Goal: Task Accomplishment & Management: Complete application form

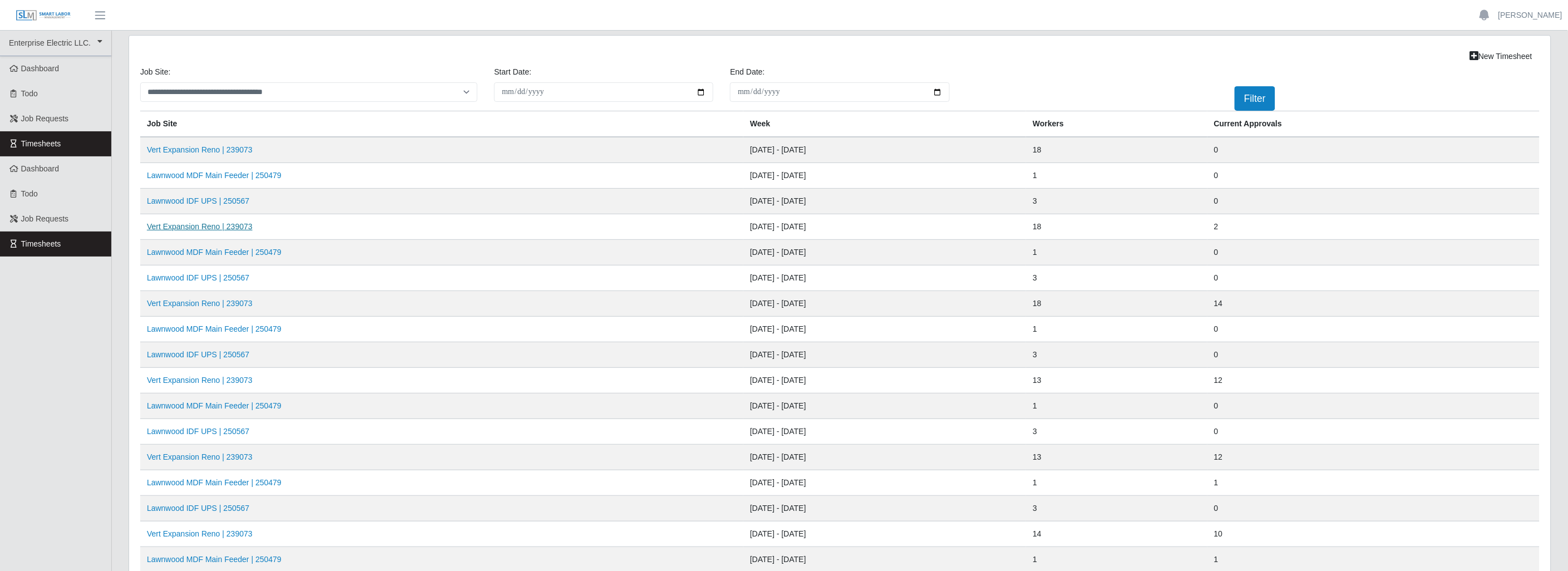
click at [234, 224] on link "Vert Expansion Reno | 239073" at bounding box center [199, 226] width 106 height 9
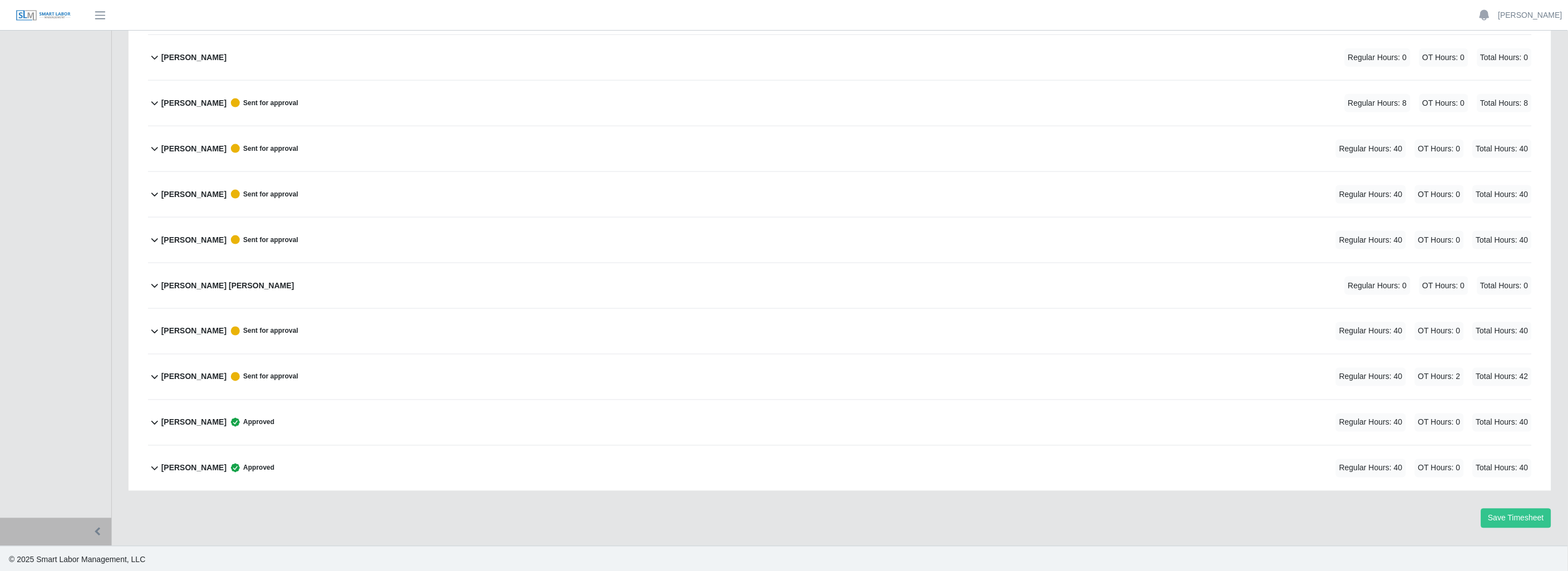
scroll to position [569, 0]
click at [154, 421] on icon at bounding box center [155, 419] width 14 height 14
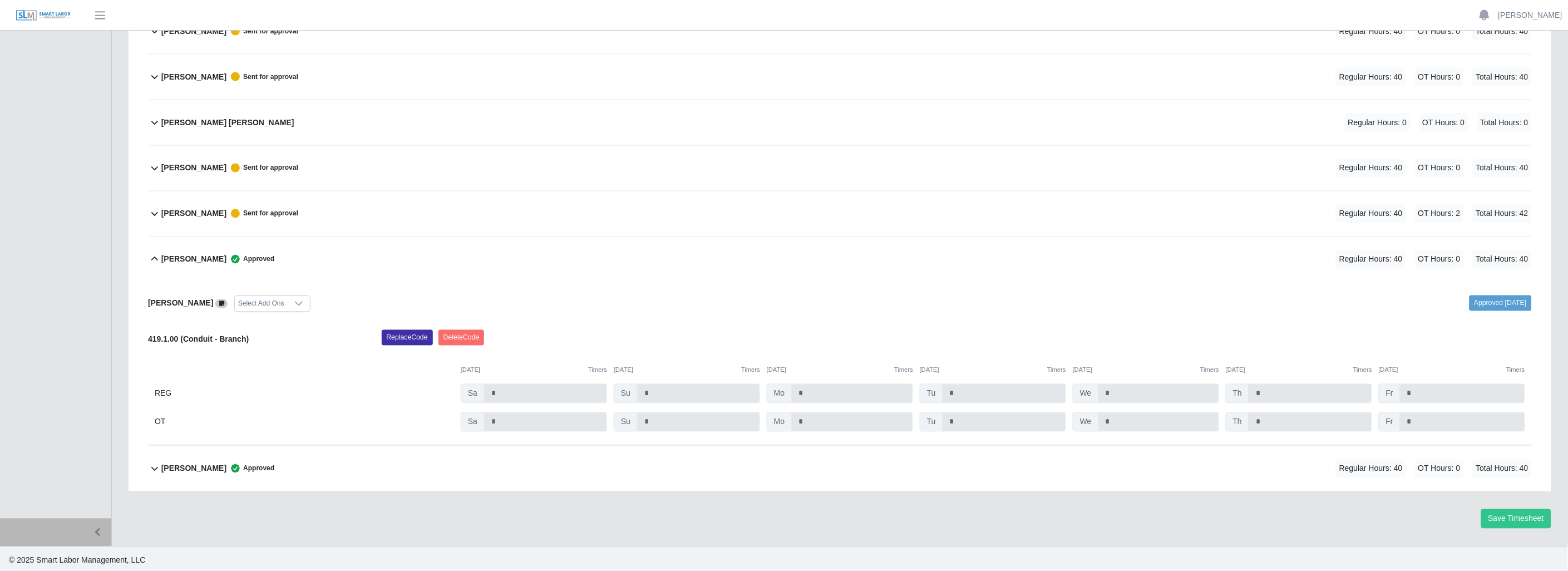
scroll to position [733, 0]
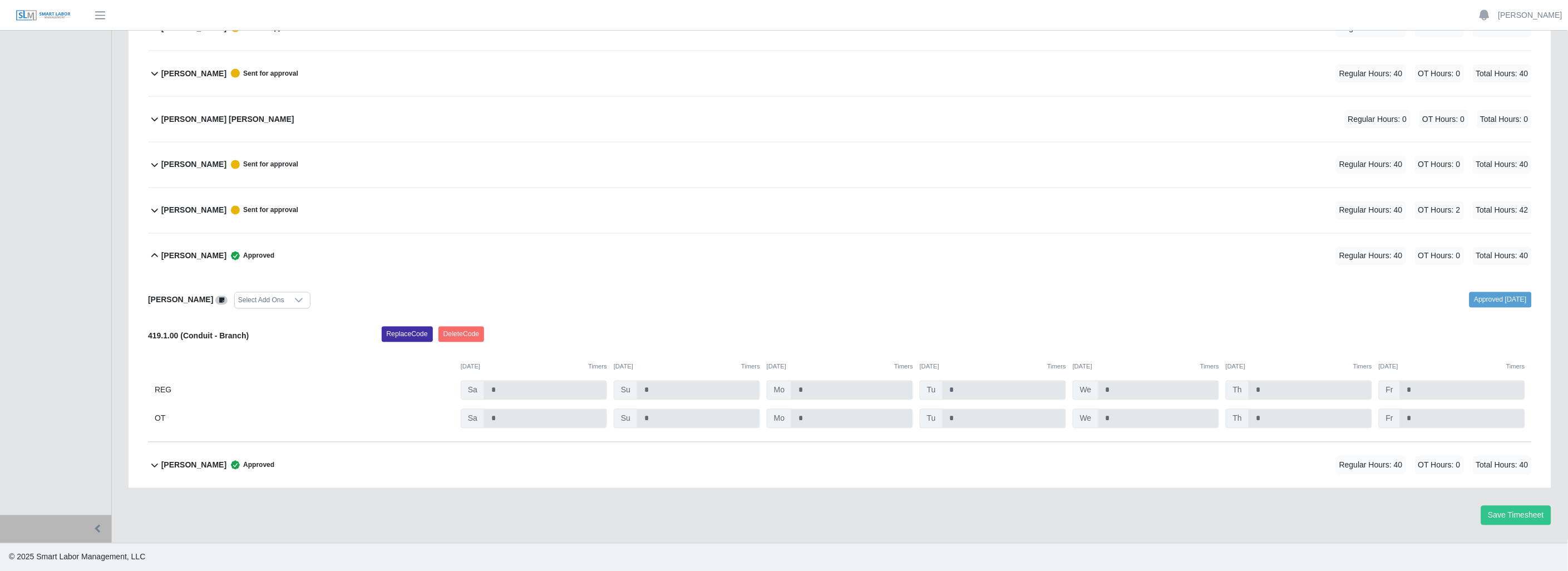
click at [154, 254] on icon at bounding box center [155, 256] width 14 height 14
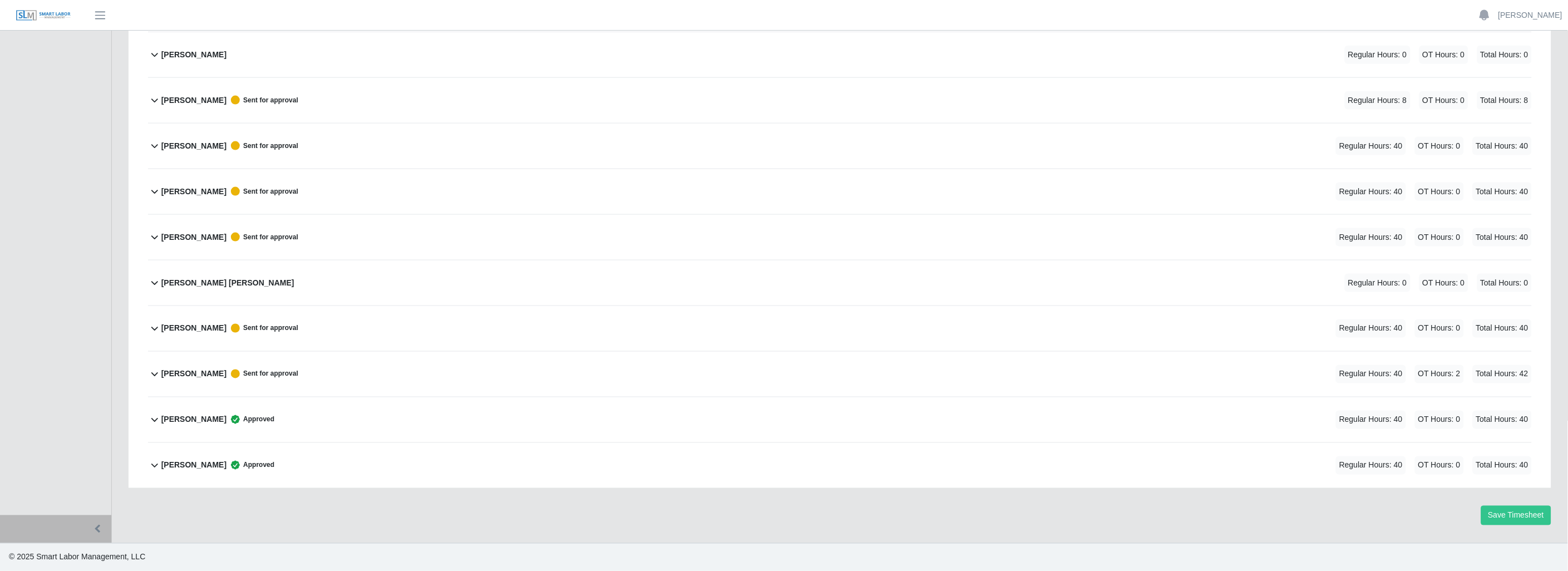
scroll to position [569, 0]
click at [158, 370] on icon at bounding box center [155, 374] width 14 height 14
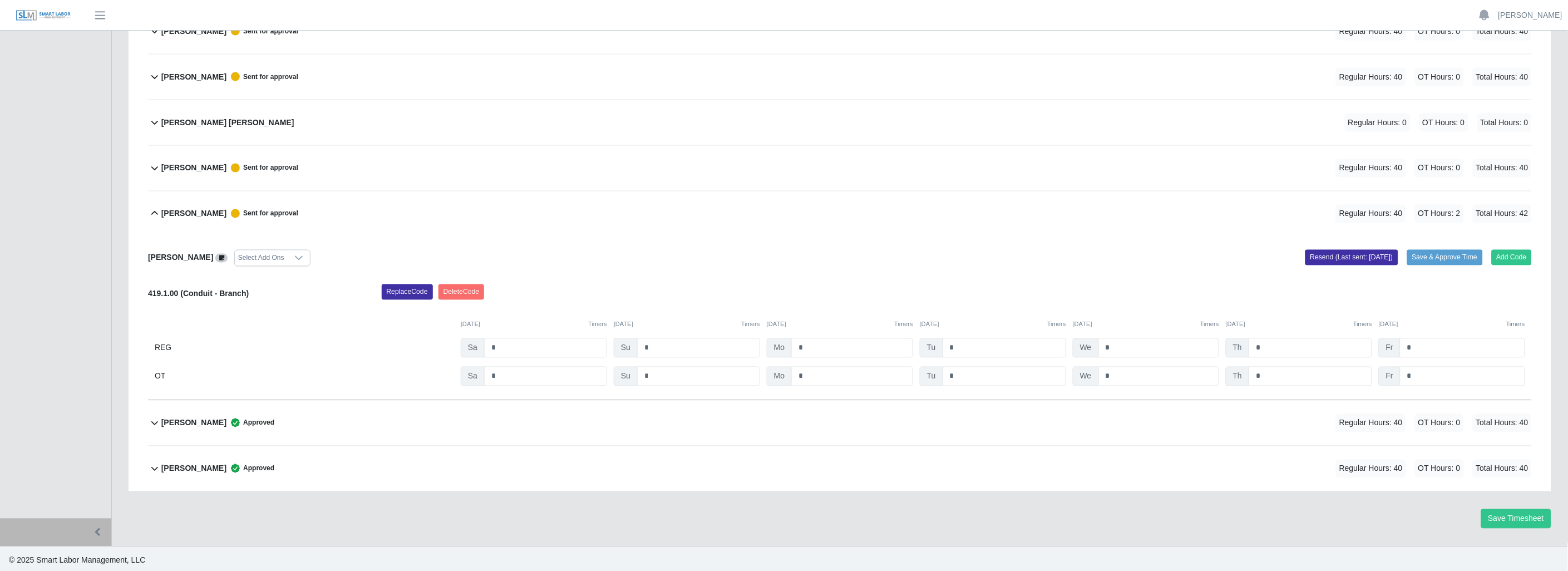
scroll to position [733, 0]
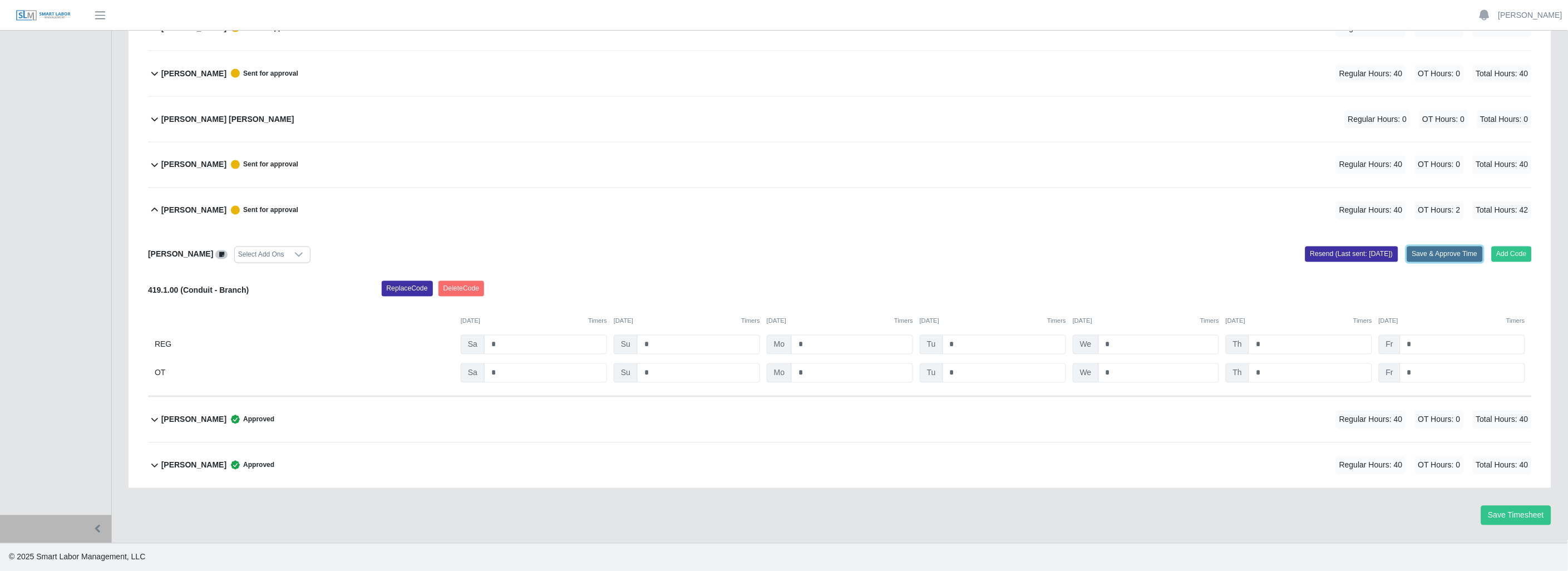
click at [1432, 257] on button "Save & Approve Time" at bounding box center [1445, 254] width 75 height 15
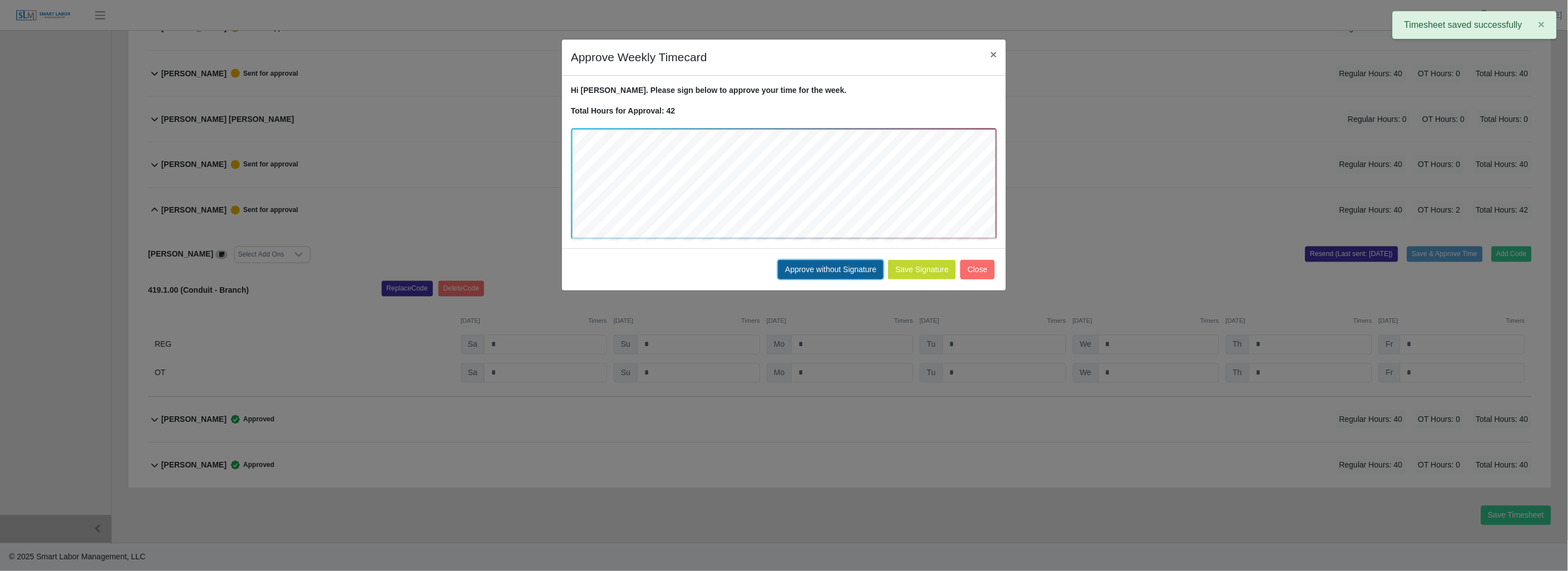
click at [826, 264] on button "Approve without Signature" at bounding box center [830, 269] width 106 height 19
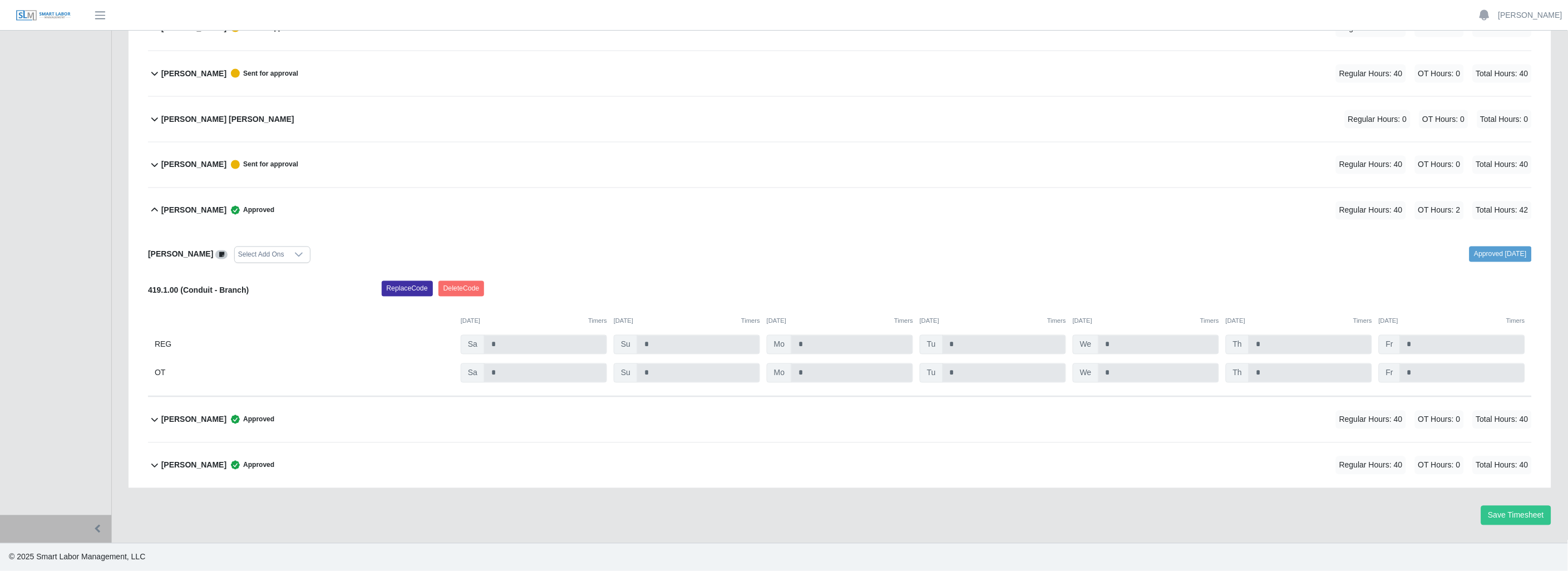
click at [152, 163] on icon at bounding box center [155, 165] width 14 height 14
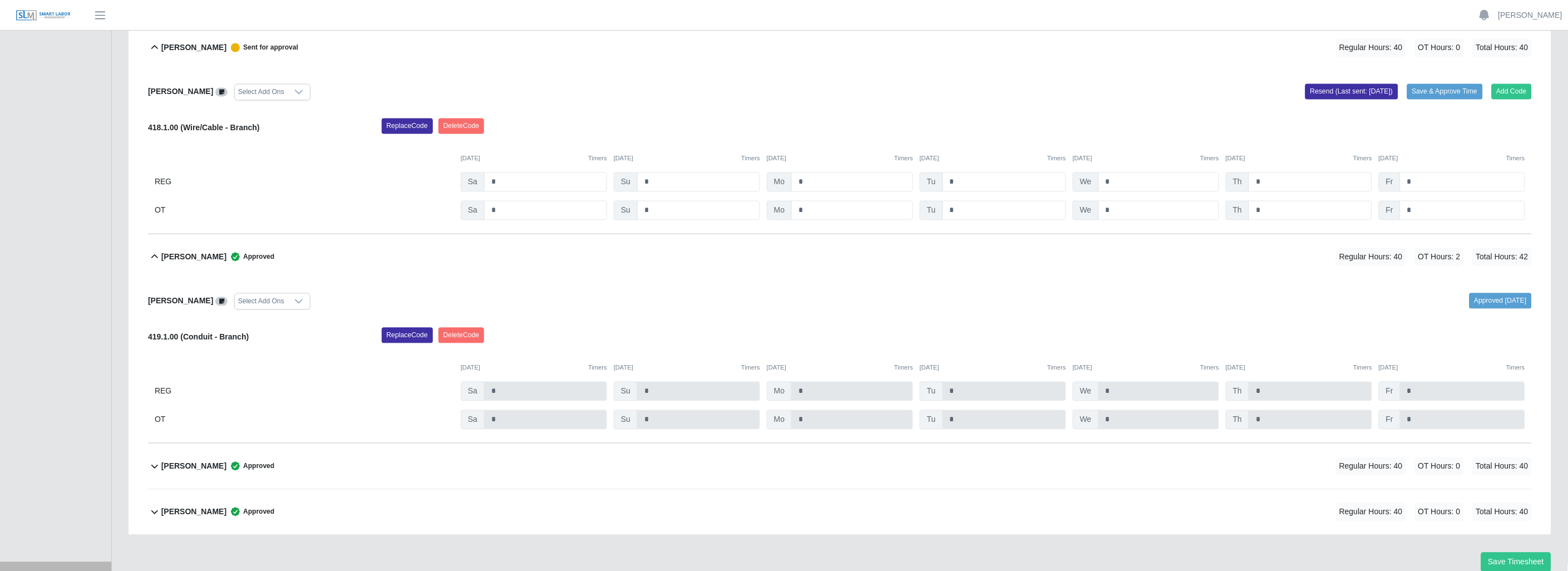
scroll to position [897, 0]
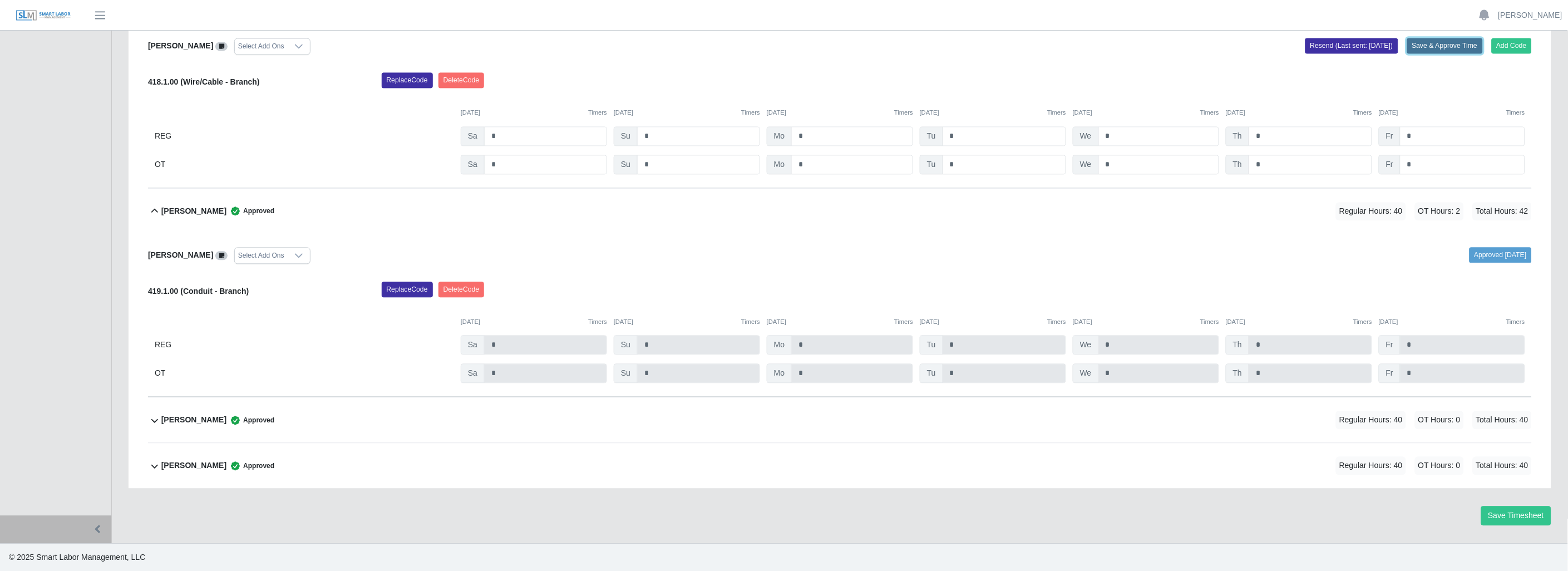
click at [1442, 41] on button "Save & Approve Time" at bounding box center [1445, 45] width 75 height 15
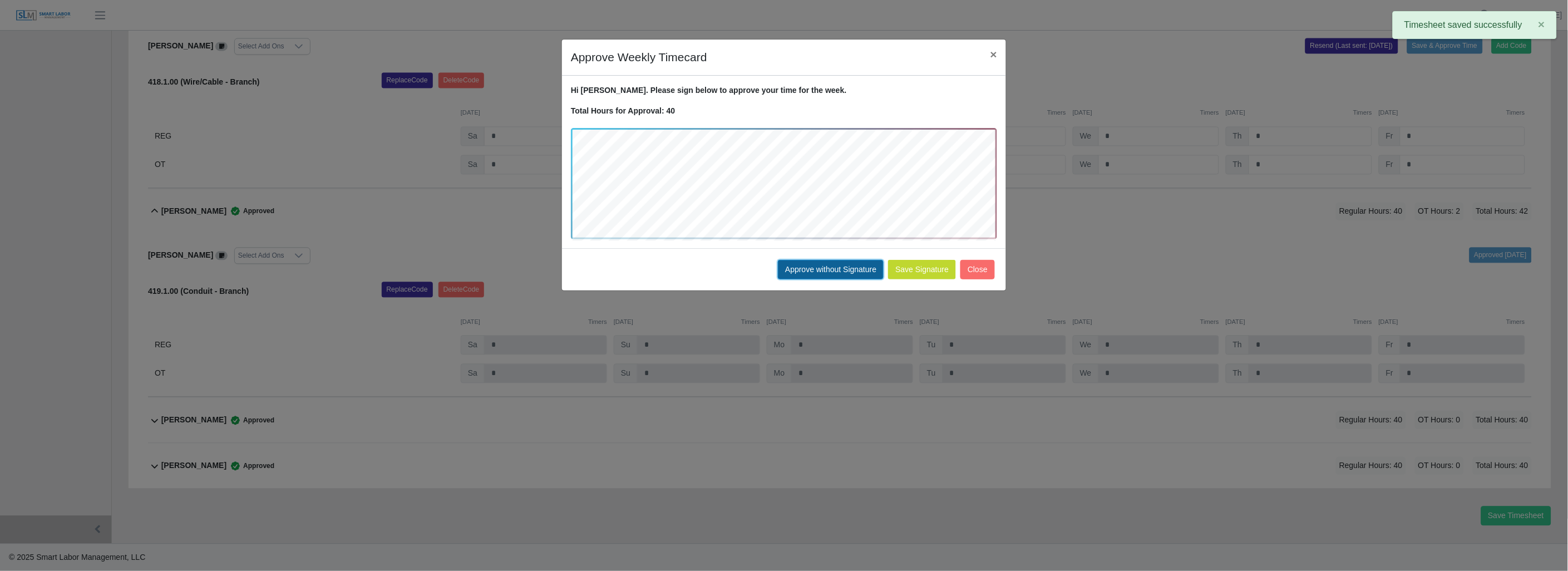
click at [807, 268] on button "Approve without Signature" at bounding box center [830, 269] width 106 height 19
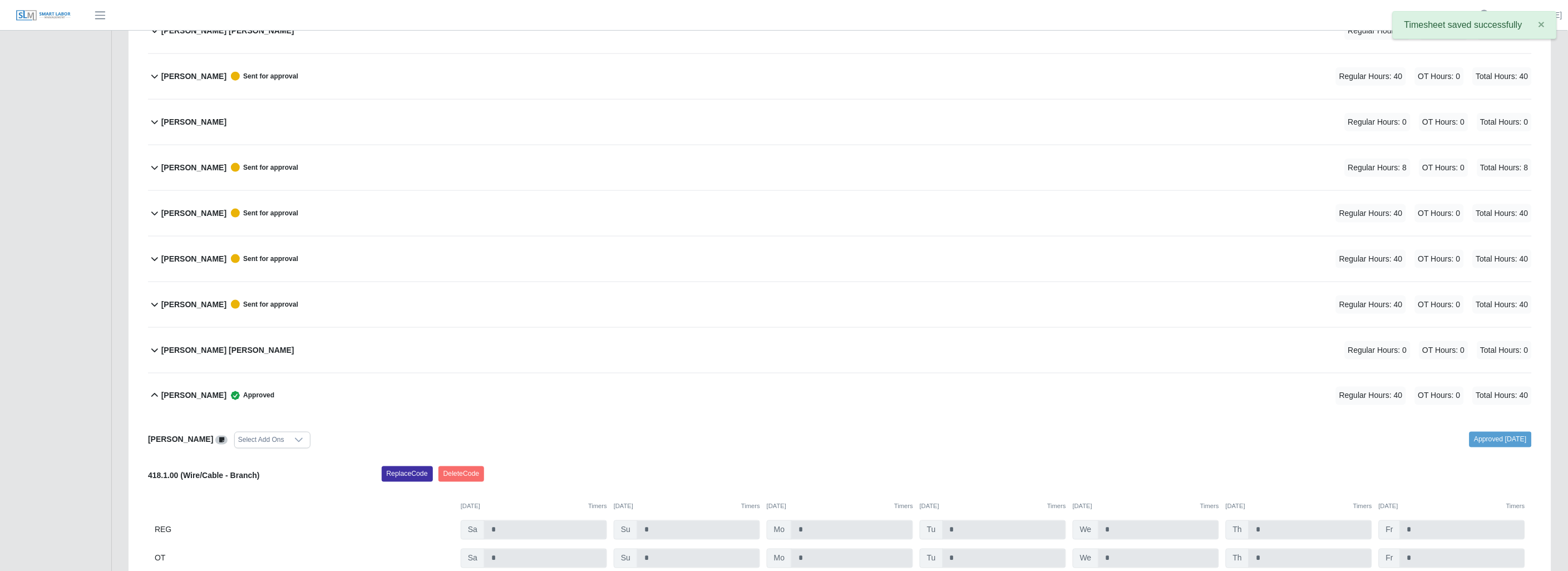
scroll to position [526, 0]
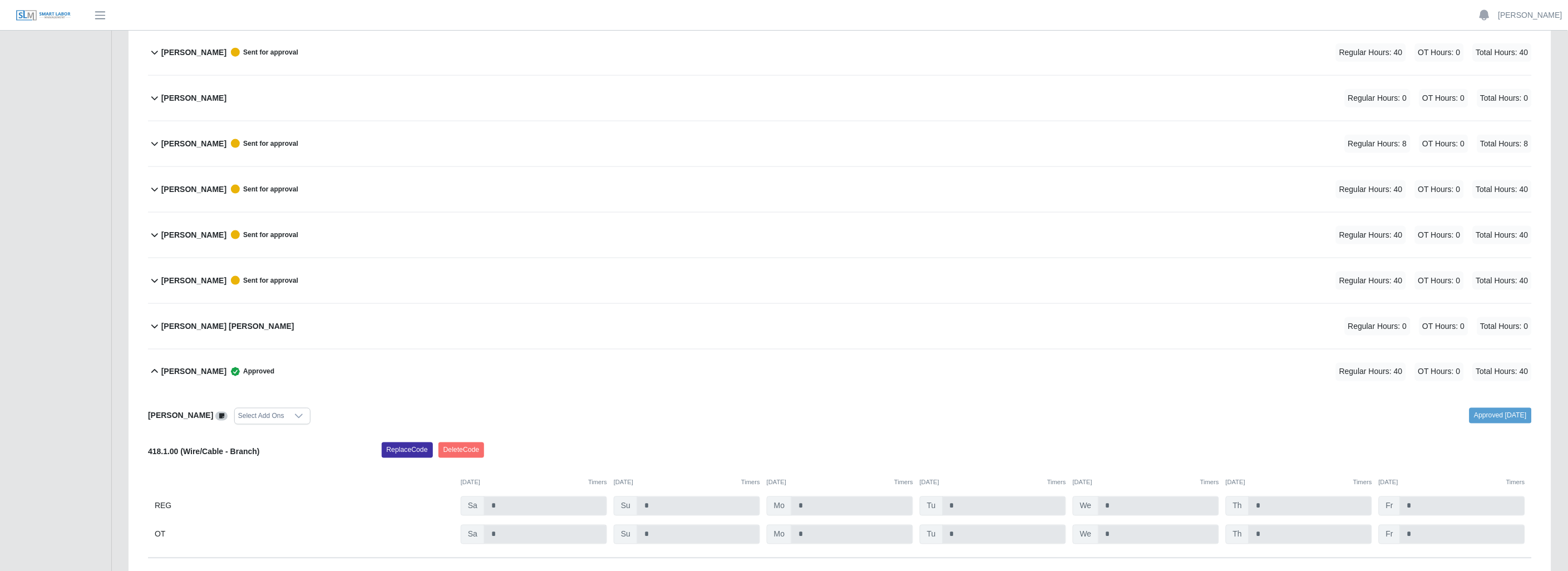
click at [149, 278] on icon at bounding box center [155, 281] width 14 height 14
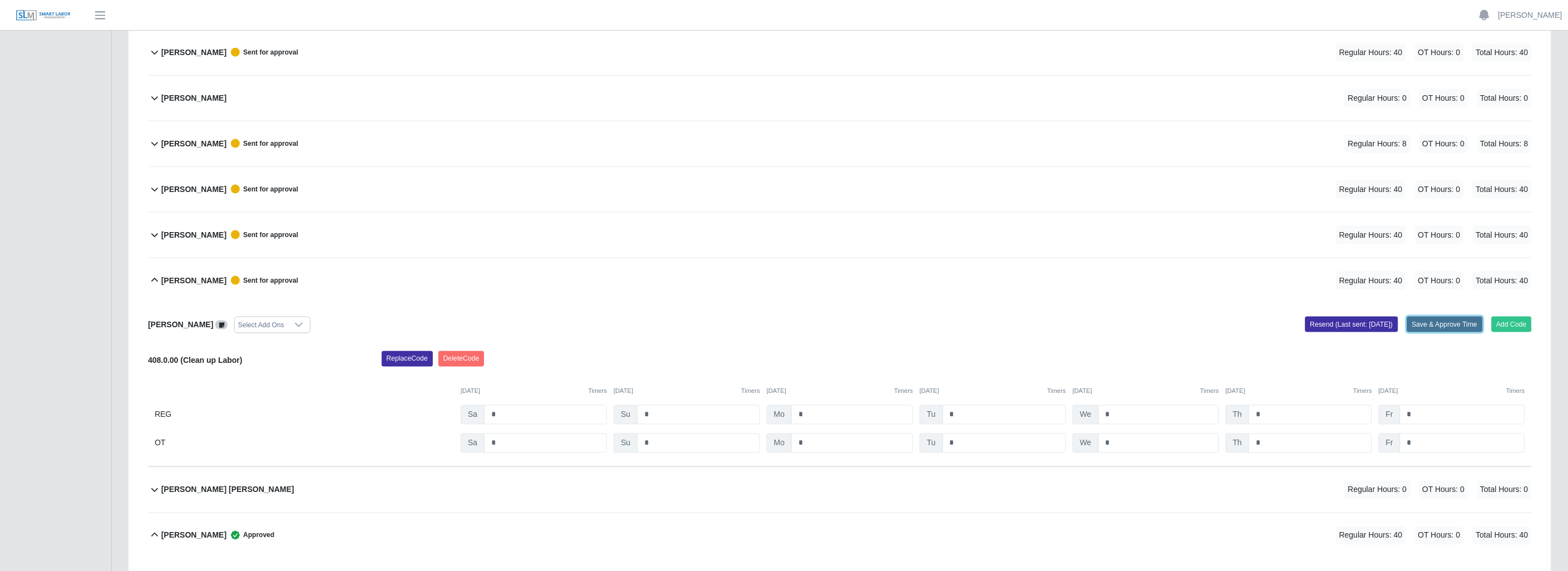
click at [1436, 320] on button "Save & Approve Time" at bounding box center [1445, 324] width 75 height 15
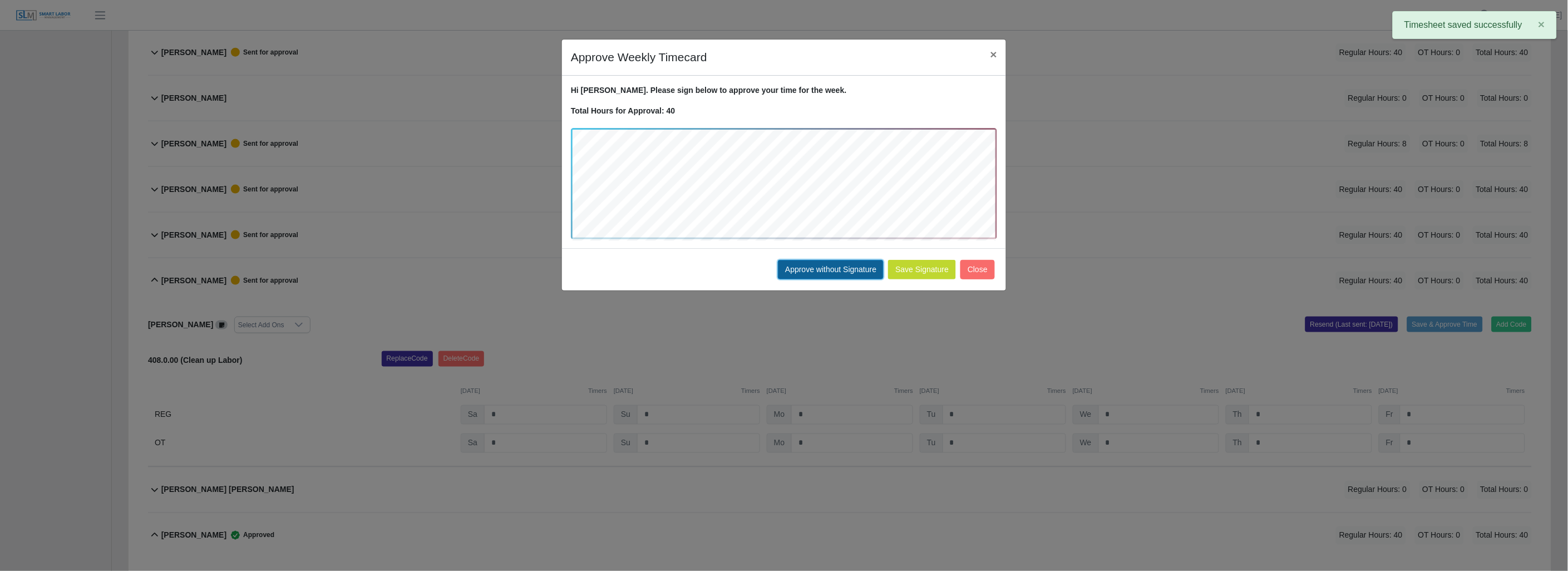
click at [839, 260] on button "Approve without Signature" at bounding box center [830, 269] width 106 height 19
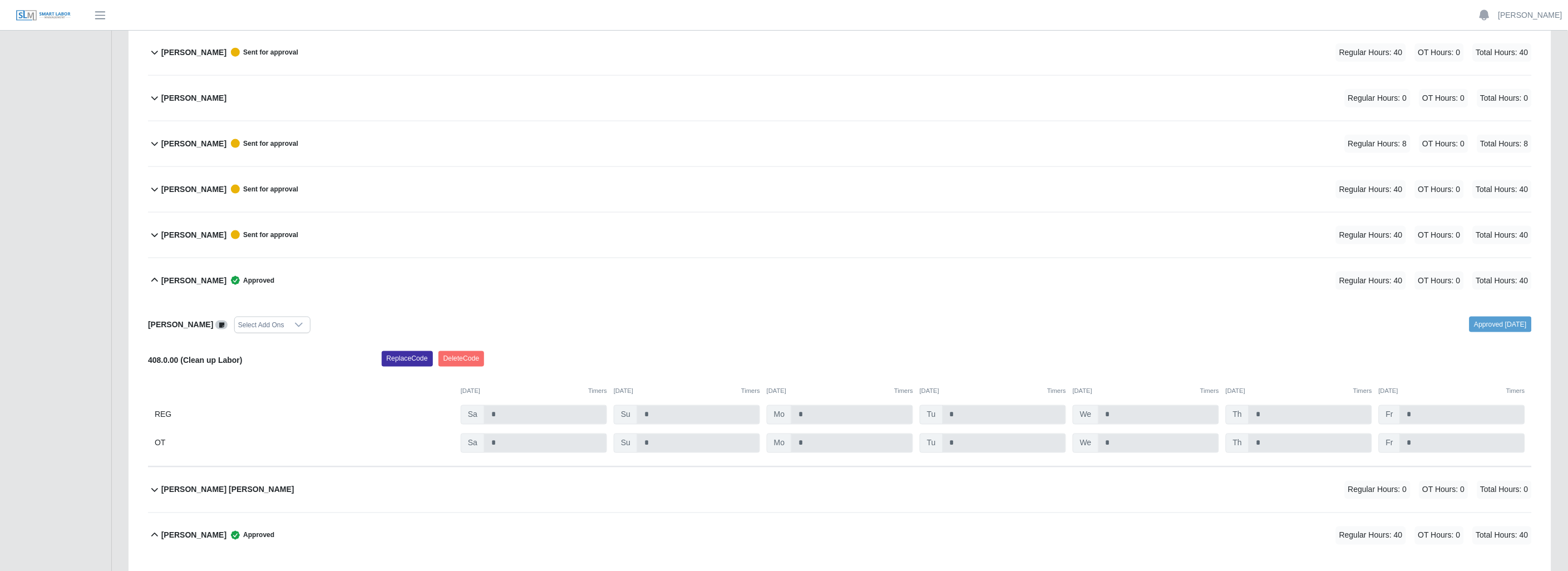
click at [153, 234] on icon at bounding box center [155, 235] width 14 height 14
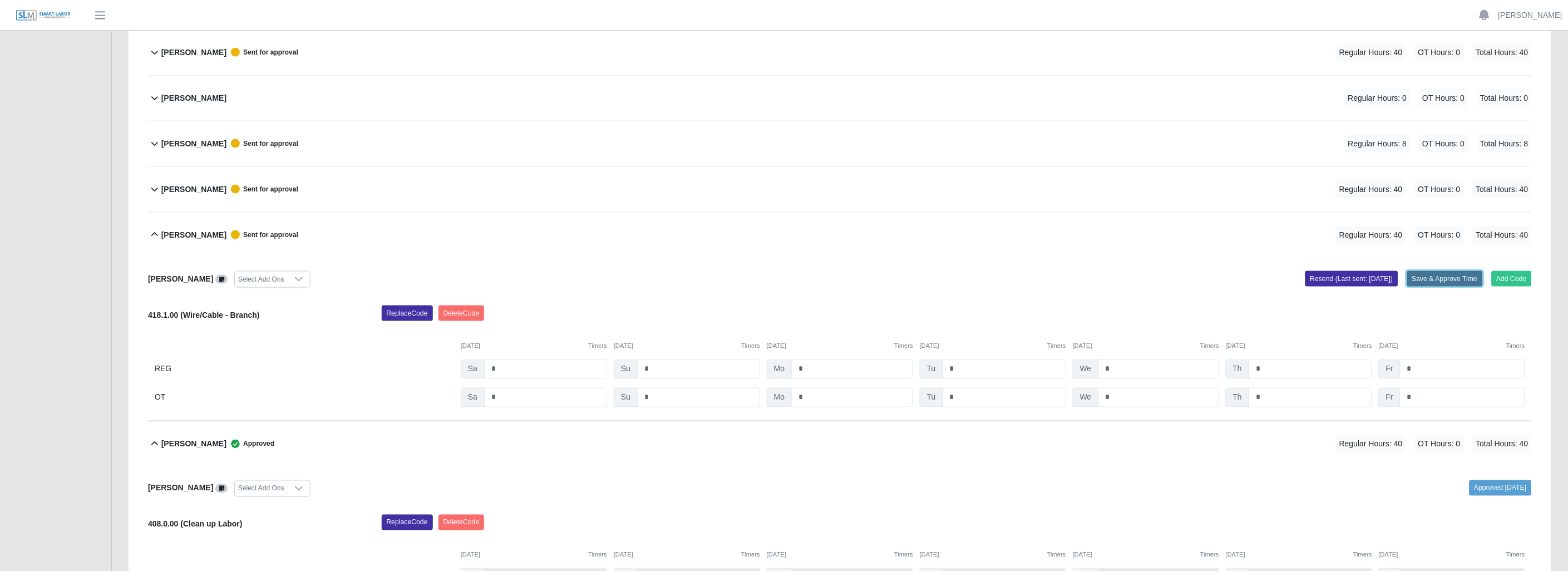
click at [1441, 280] on button "Save & Approve Time" at bounding box center [1445, 278] width 75 height 15
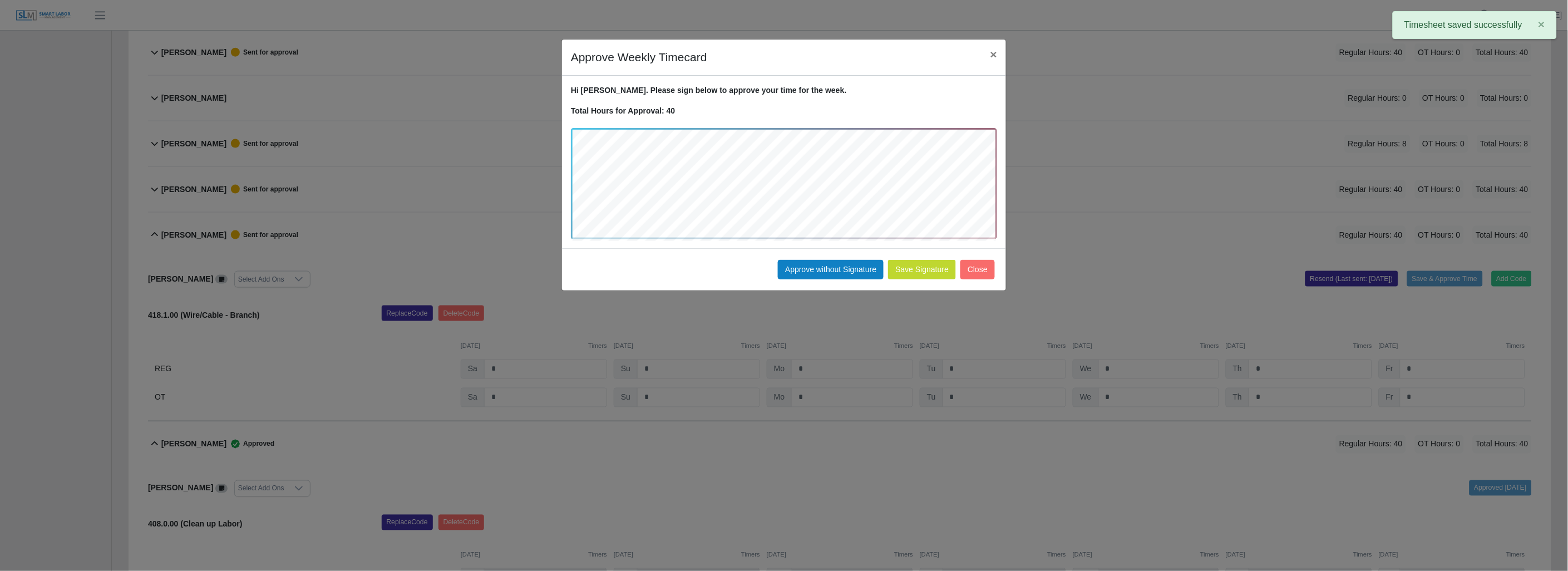
click at [810, 258] on div "Save Signature Approve without Signature Close" at bounding box center [784, 269] width 444 height 42
click at [802, 268] on button "Approve without Signature" at bounding box center [830, 269] width 106 height 19
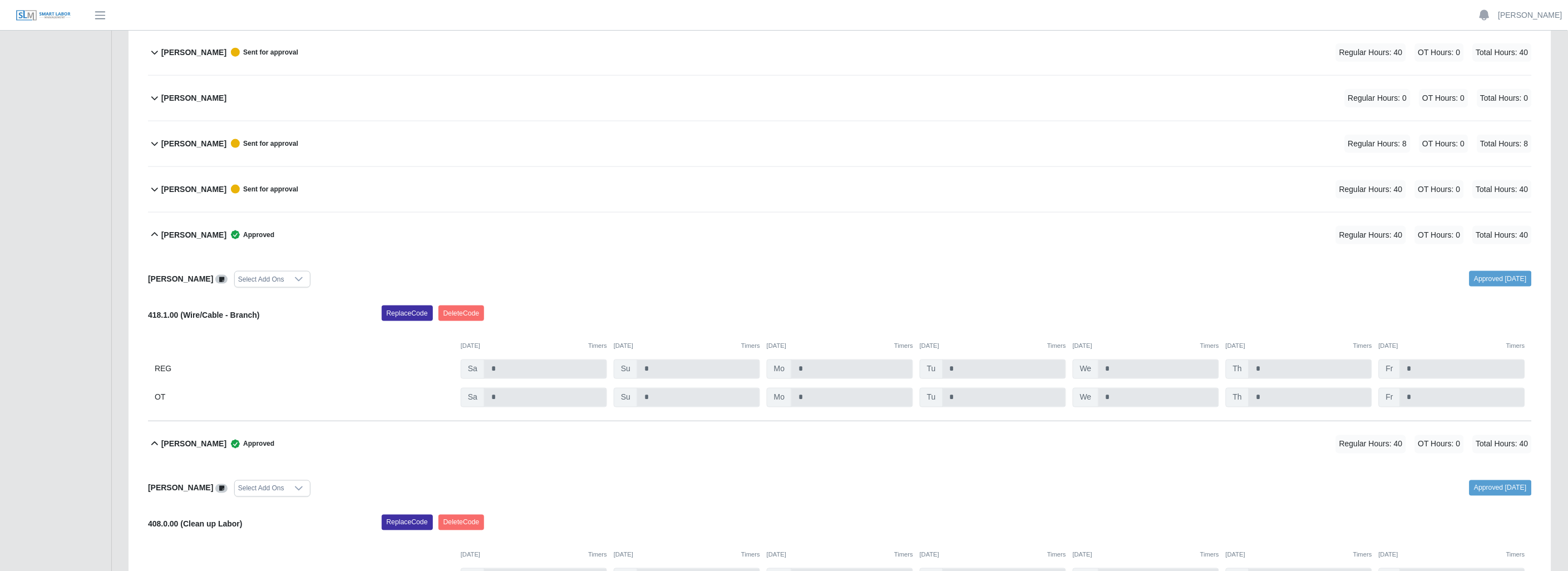
click at [154, 187] on icon at bounding box center [155, 189] width 14 height 14
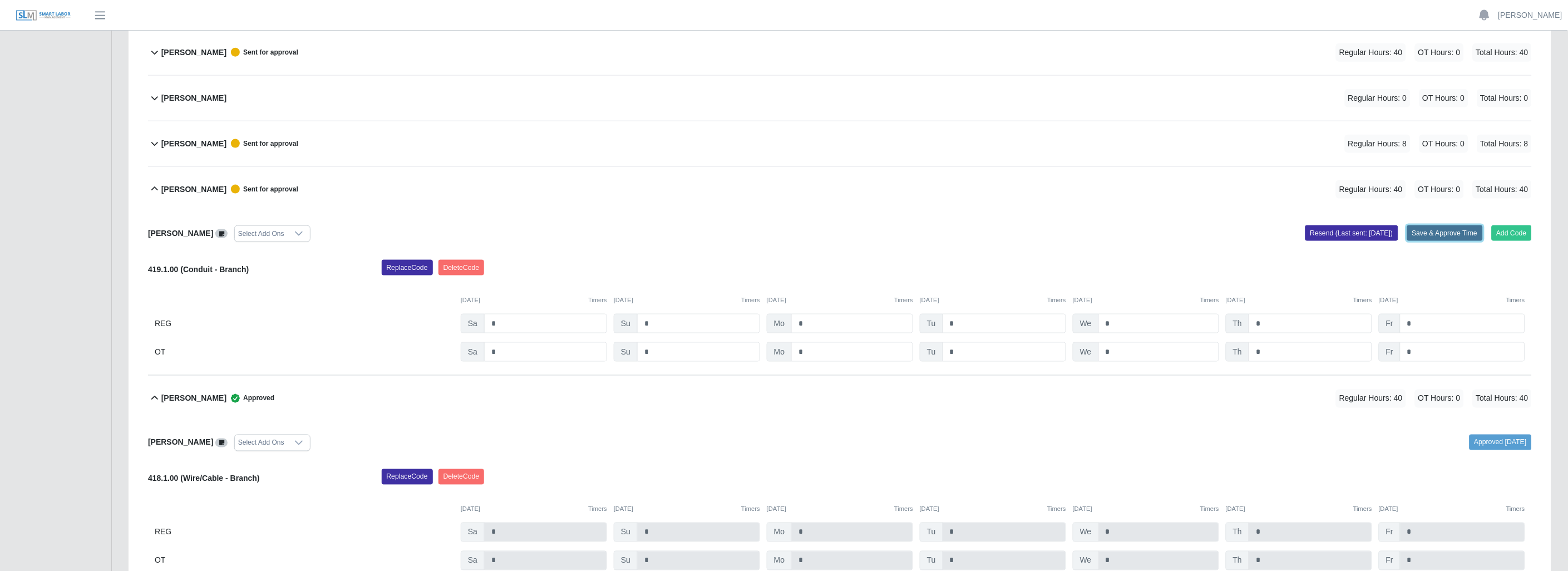
click at [1437, 234] on button "Save & Approve Time" at bounding box center [1445, 233] width 75 height 15
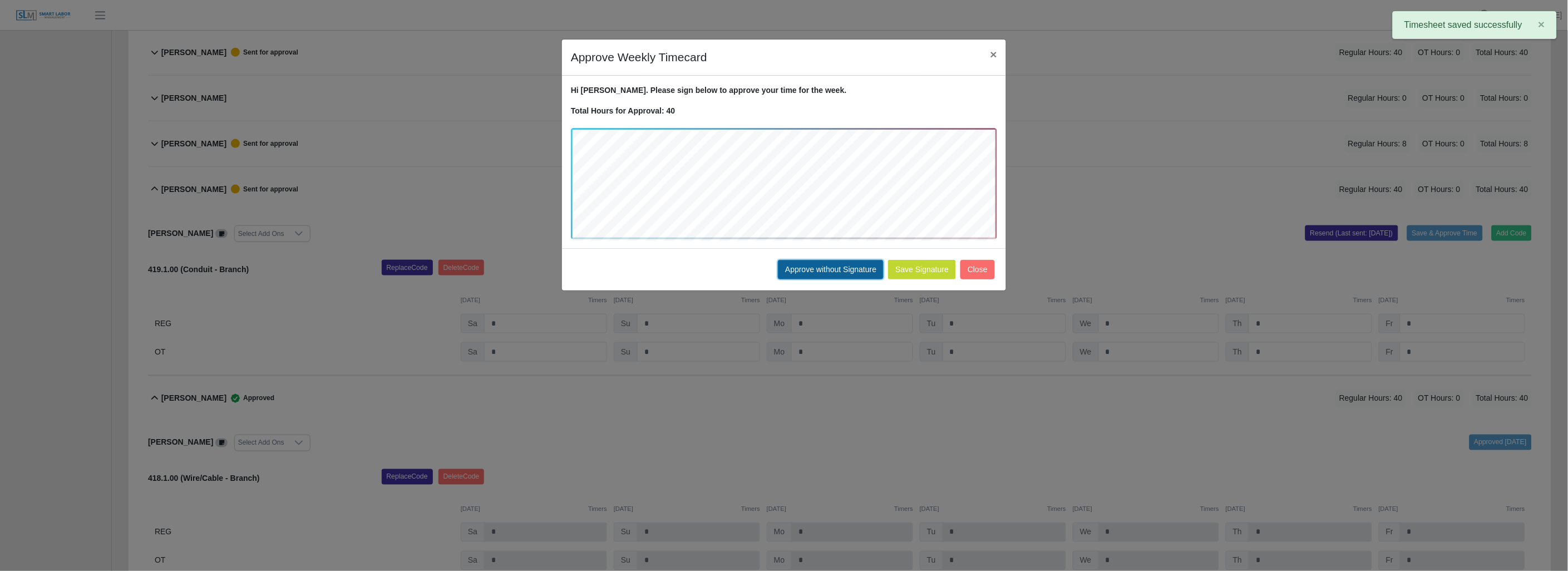
click at [842, 263] on button "Approve without Signature" at bounding box center [830, 269] width 106 height 19
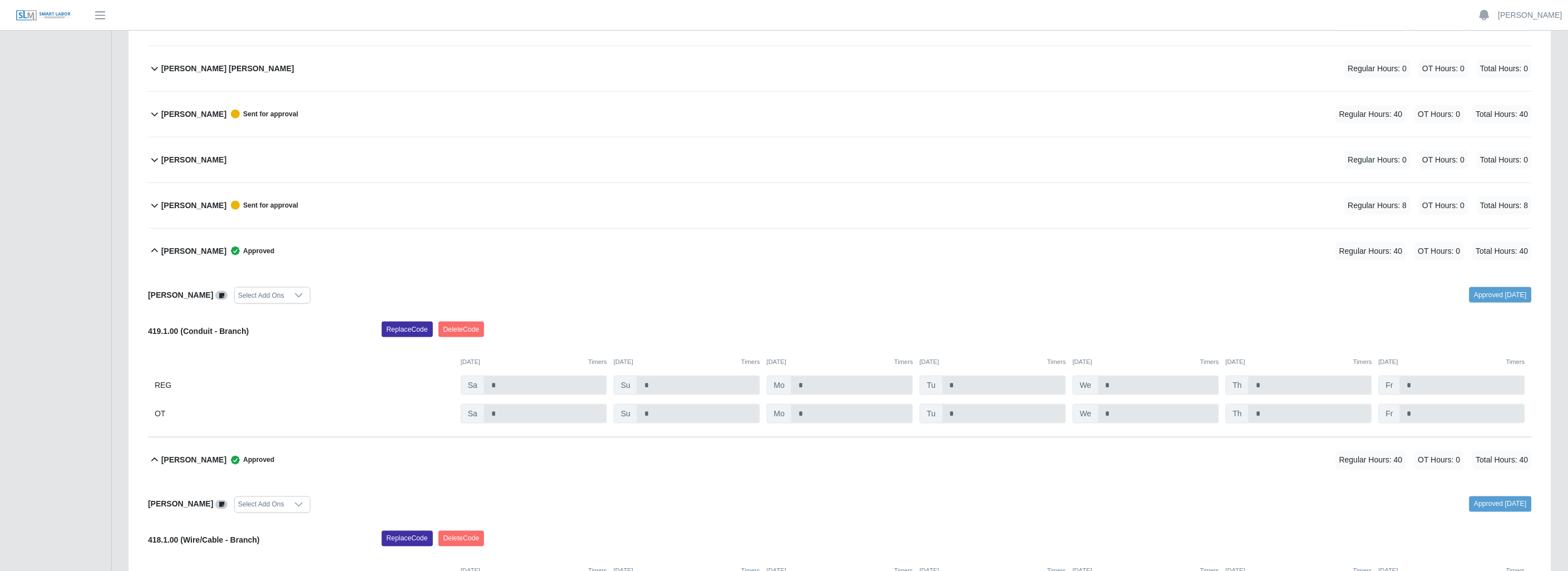
scroll to position [402, 0]
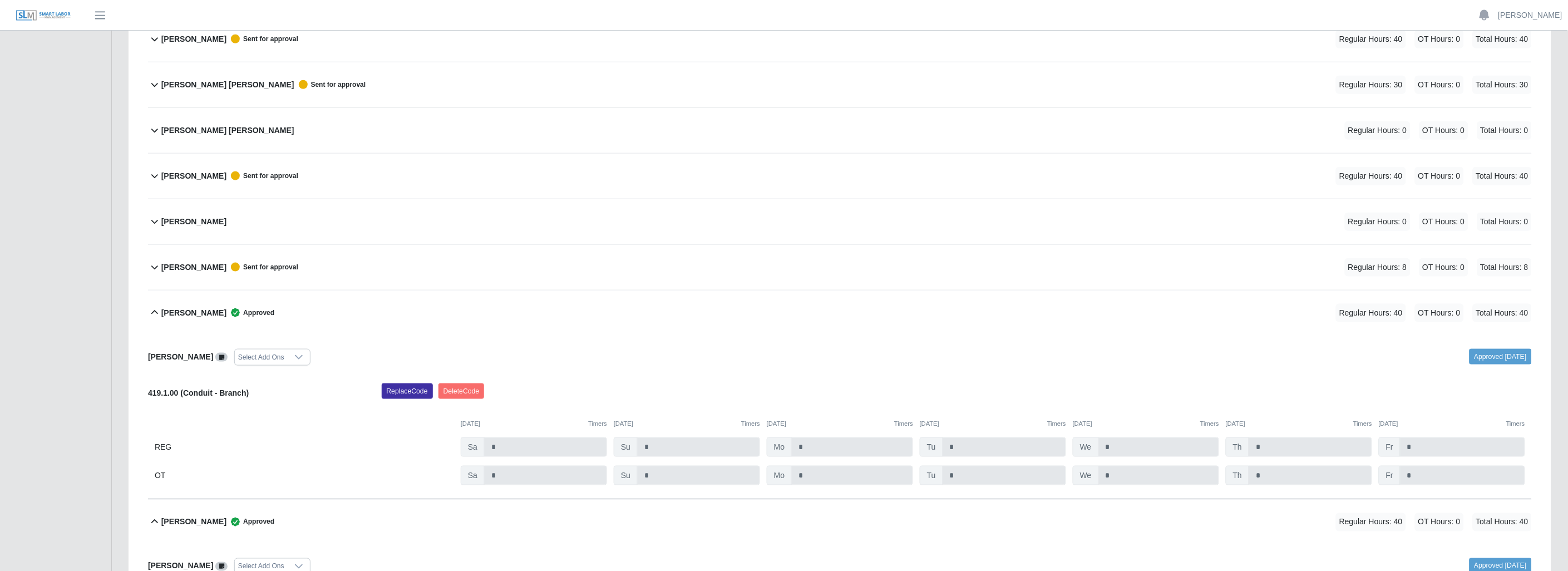
click at [149, 262] on icon at bounding box center [155, 267] width 14 height 14
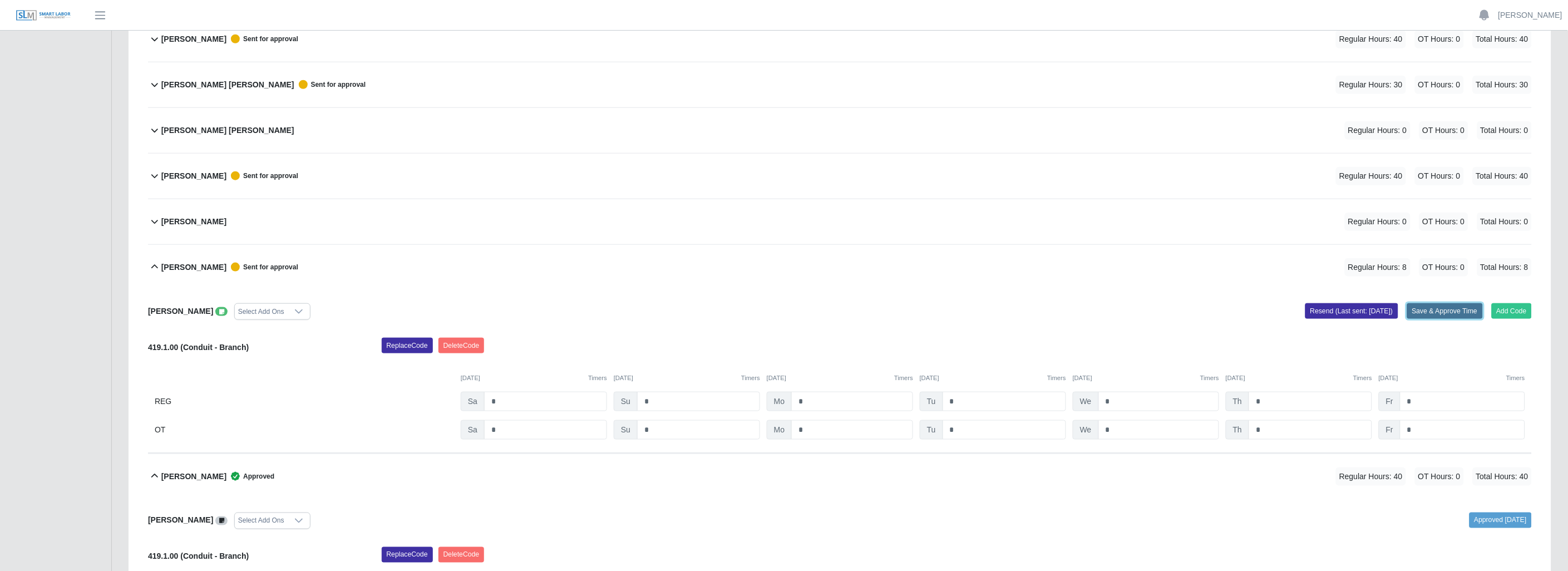
click at [1431, 304] on button "Save & Approve Time" at bounding box center [1445, 311] width 75 height 15
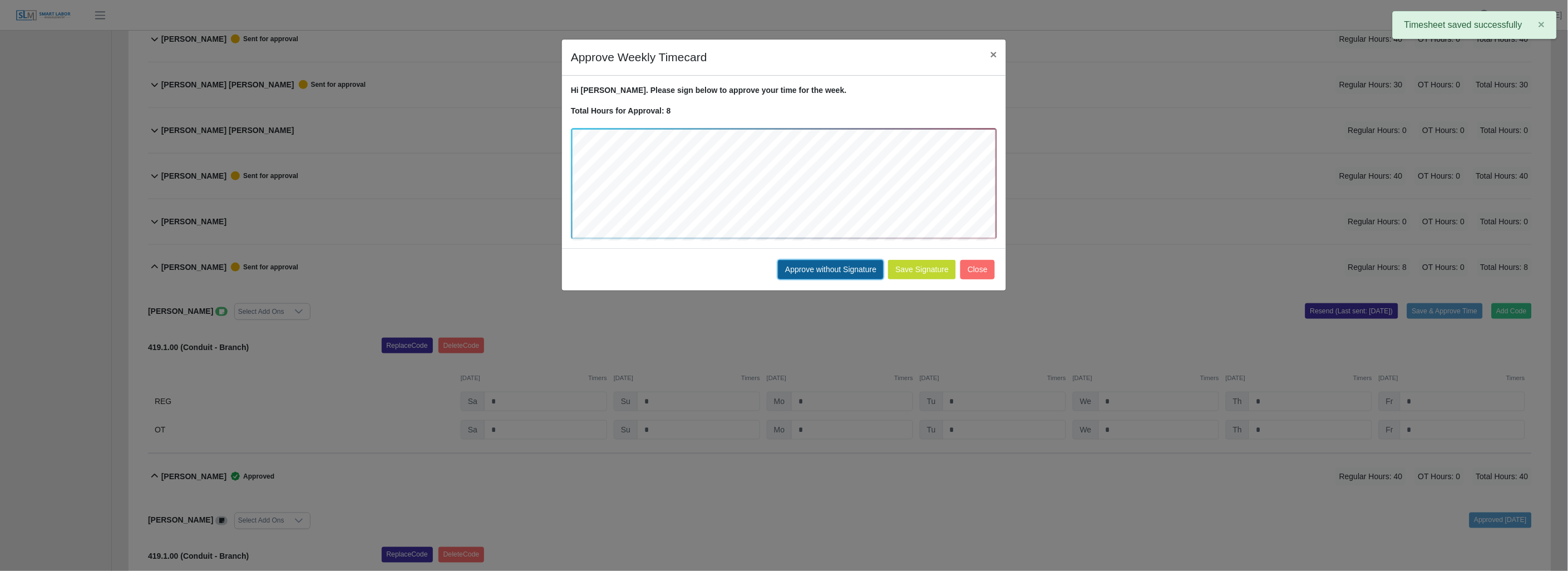
click at [815, 270] on button "Approve without Signature" at bounding box center [830, 269] width 106 height 19
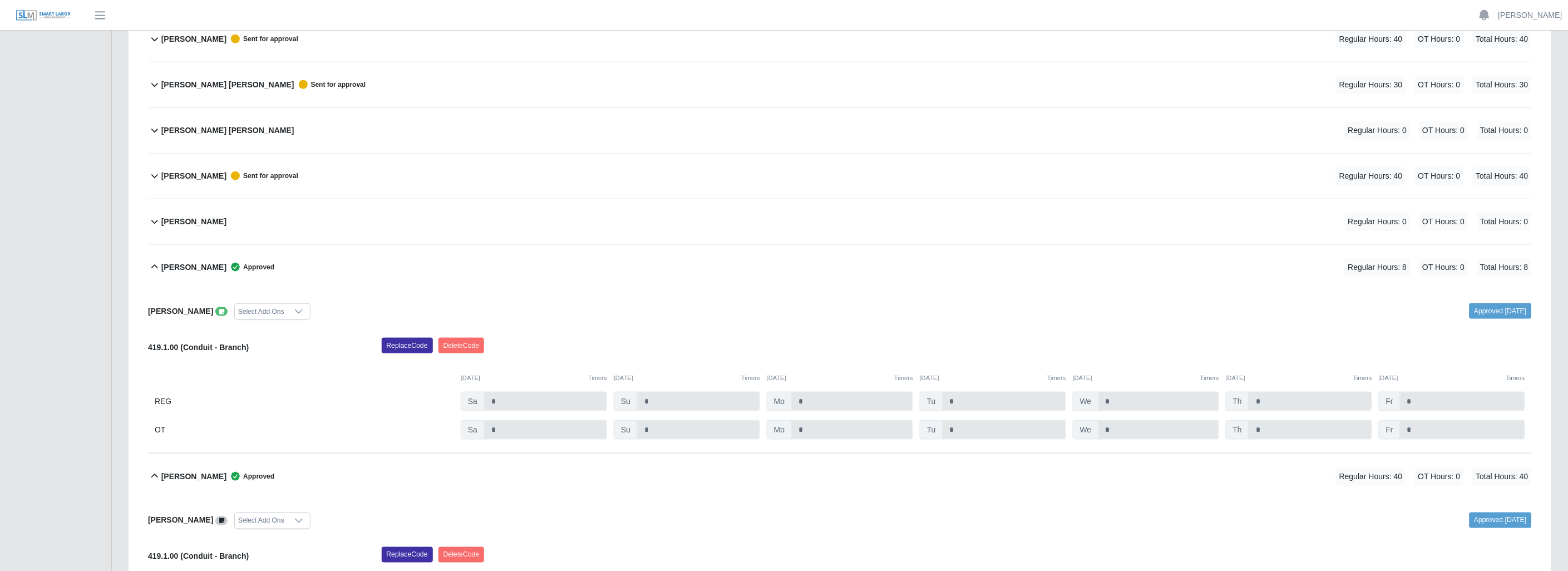
click at [153, 174] on icon at bounding box center [155, 176] width 14 height 14
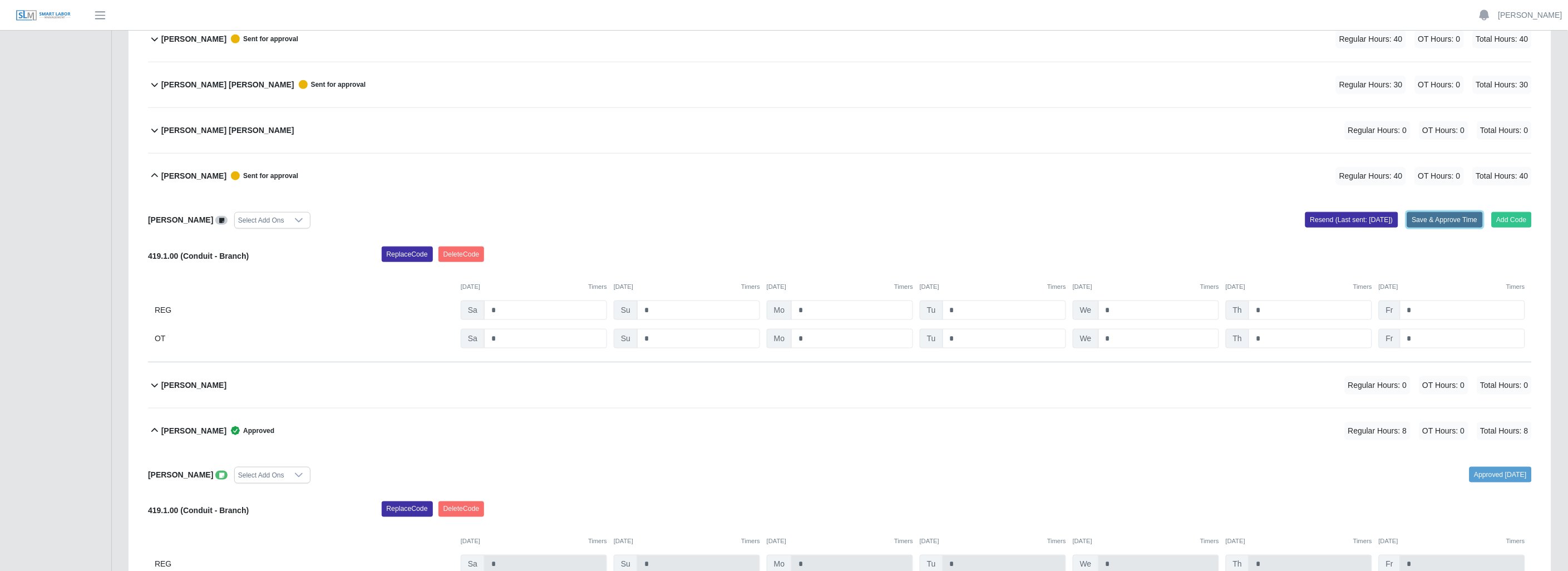
click at [1431, 219] on button "Save & Approve Time" at bounding box center [1445, 220] width 75 height 15
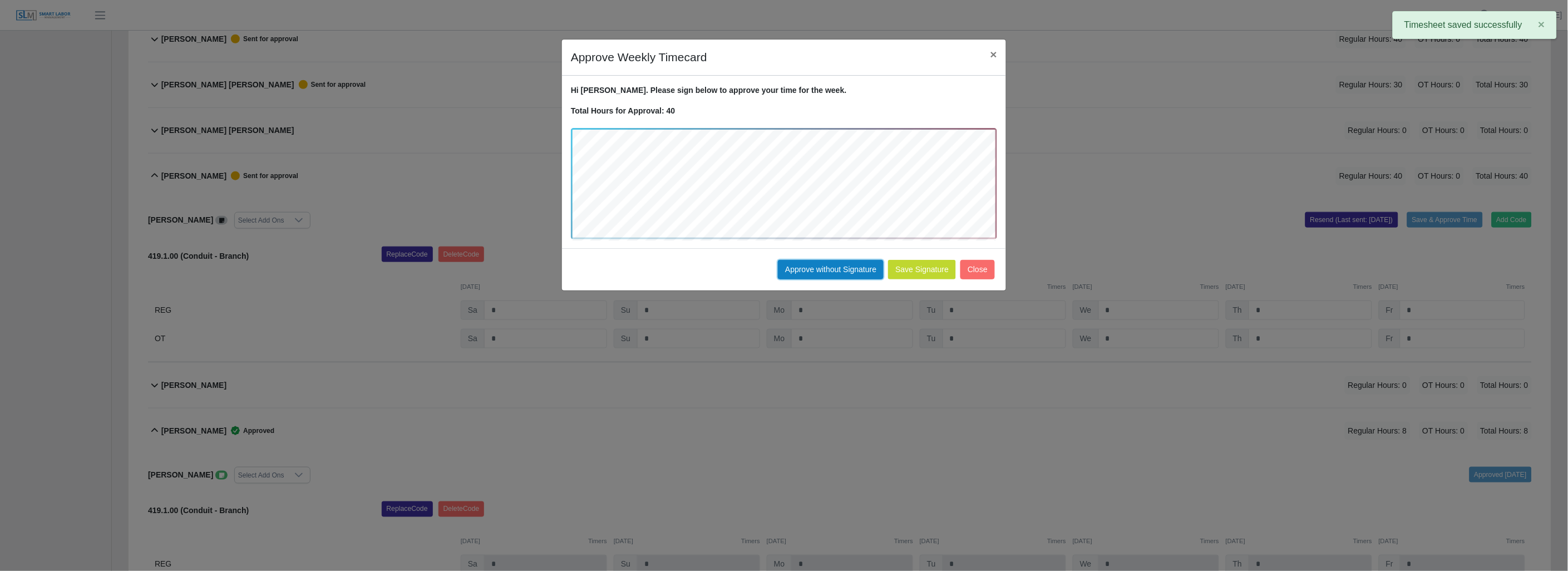
click at [807, 265] on button "Approve without Signature" at bounding box center [830, 269] width 106 height 19
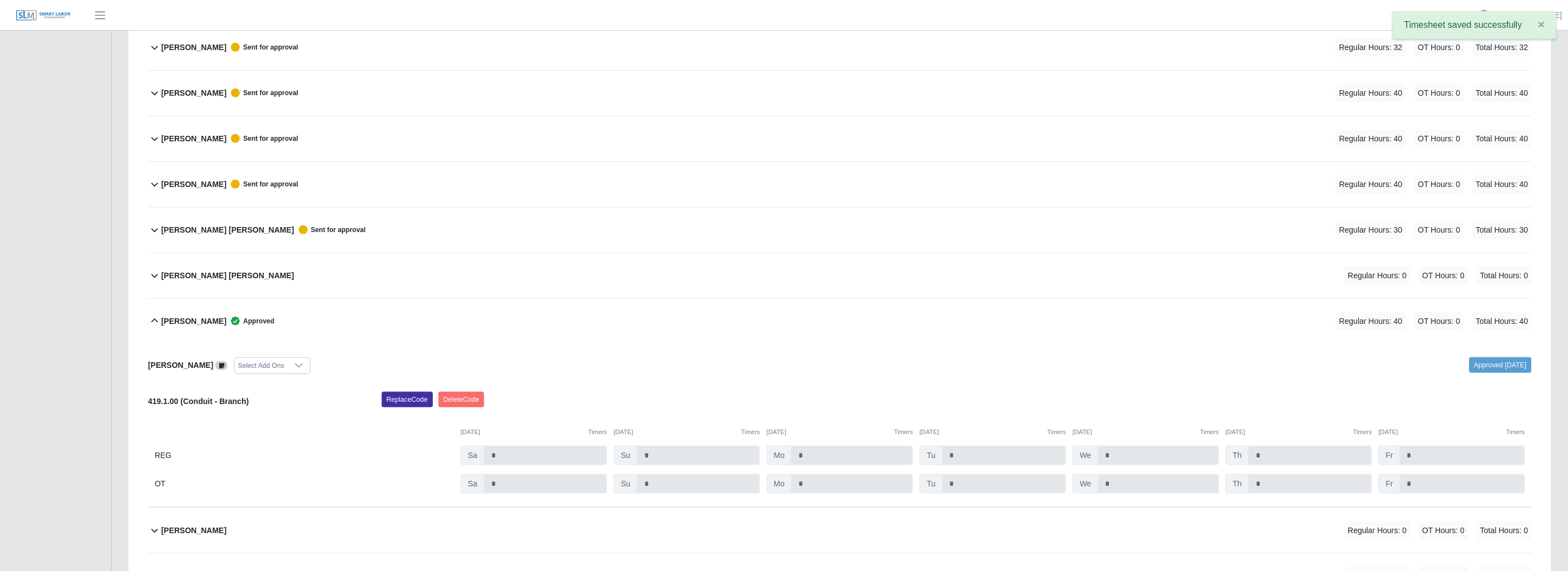
scroll to position [217, 0]
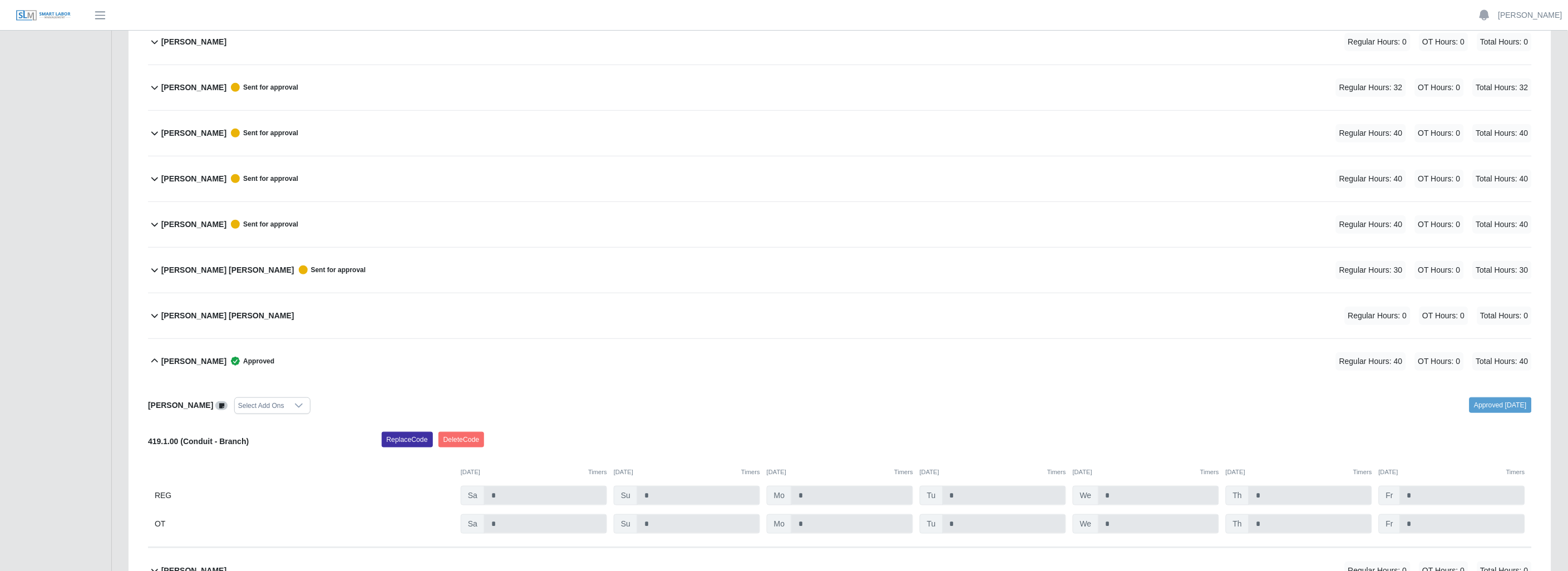
click at [152, 268] on icon at bounding box center [155, 270] width 14 height 14
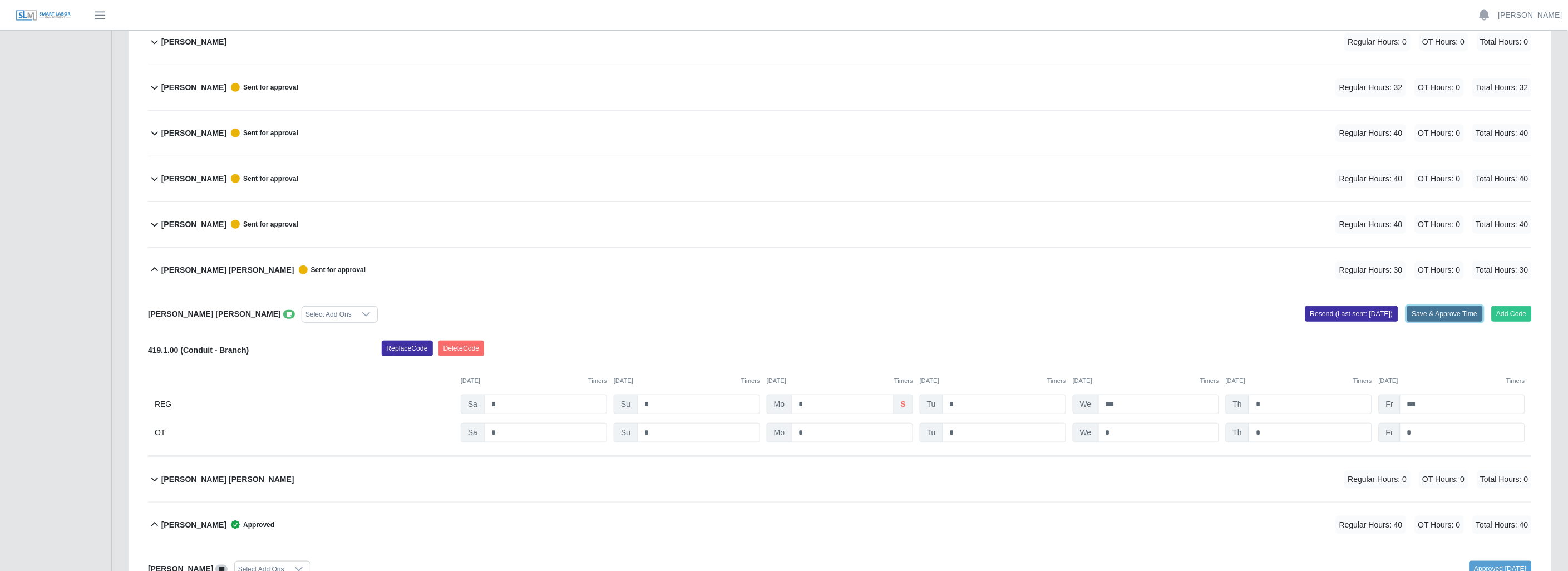
click at [1433, 309] on button "Save & Approve Time" at bounding box center [1445, 314] width 75 height 15
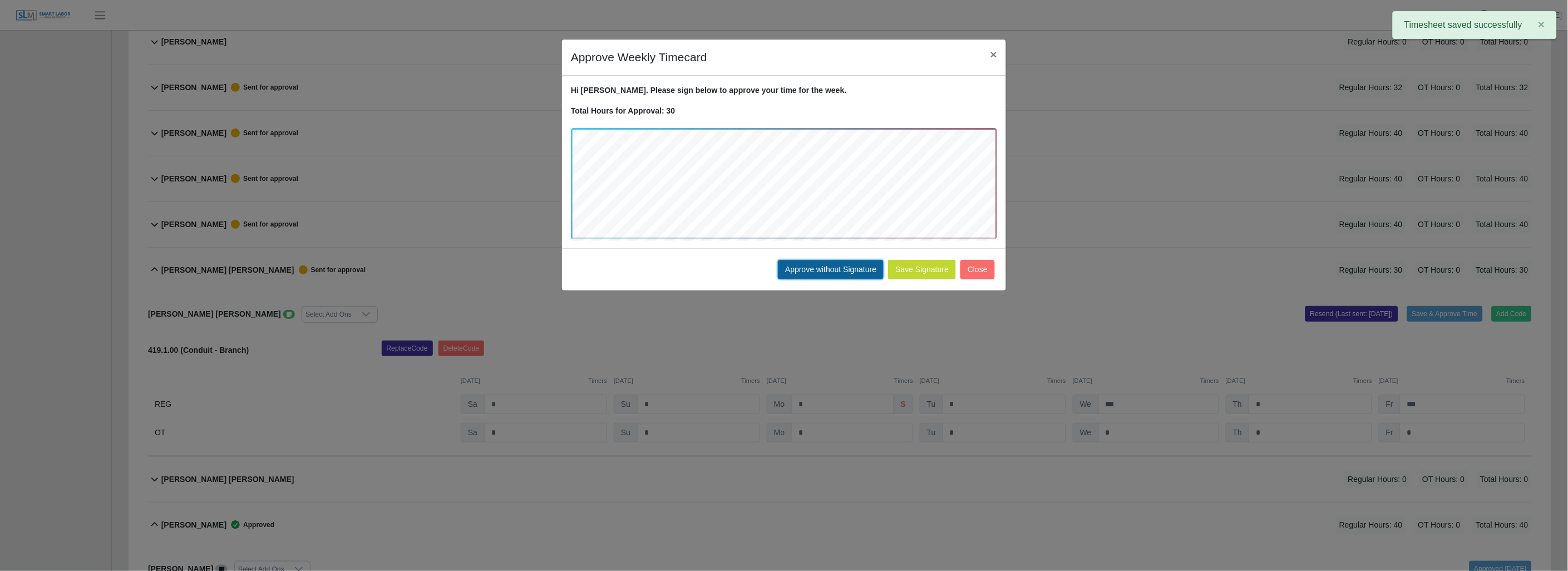
click at [815, 268] on button "Approve without Signature" at bounding box center [830, 269] width 106 height 19
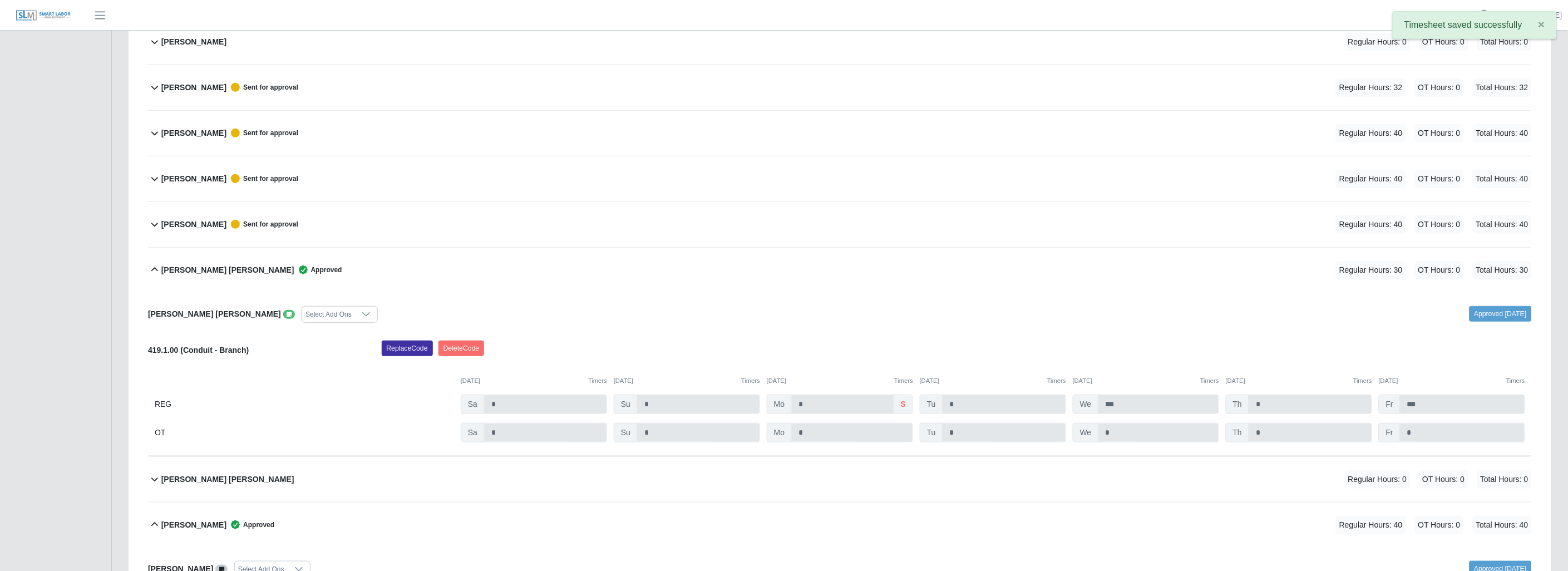
click at [154, 223] on icon at bounding box center [155, 225] width 14 height 14
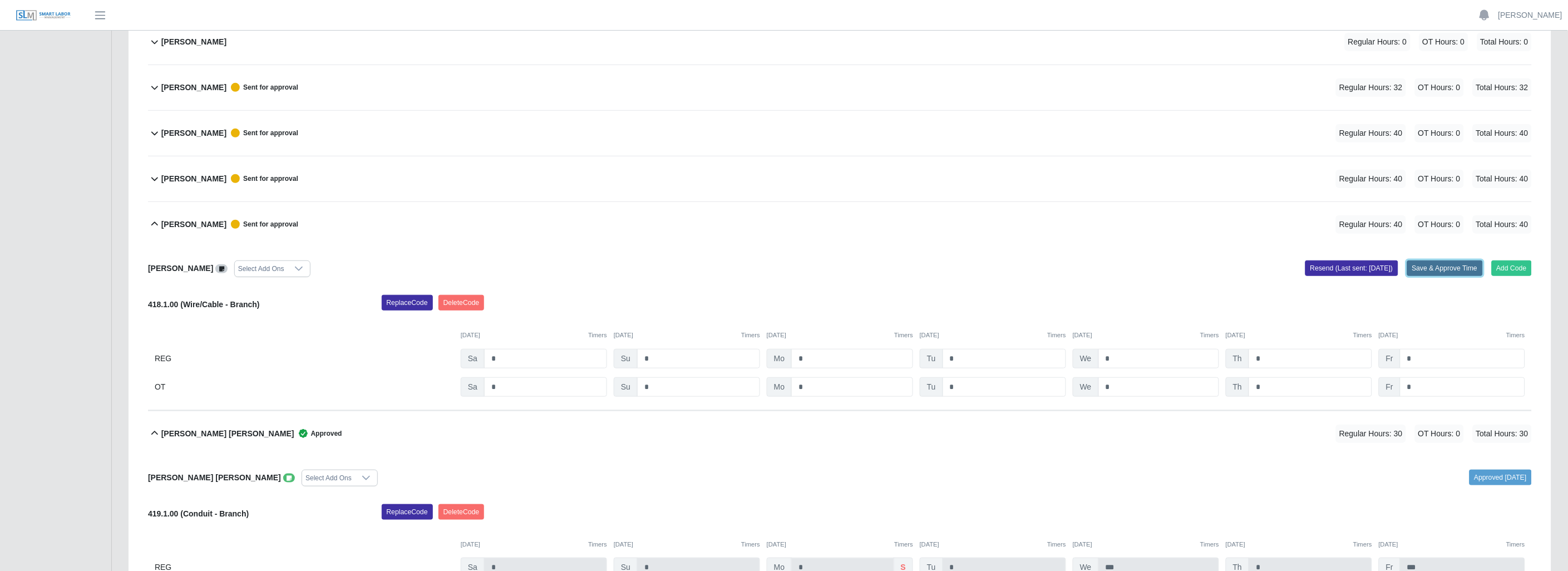
click at [1437, 265] on button "Save & Approve Time" at bounding box center [1445, 268] width 75 height 15
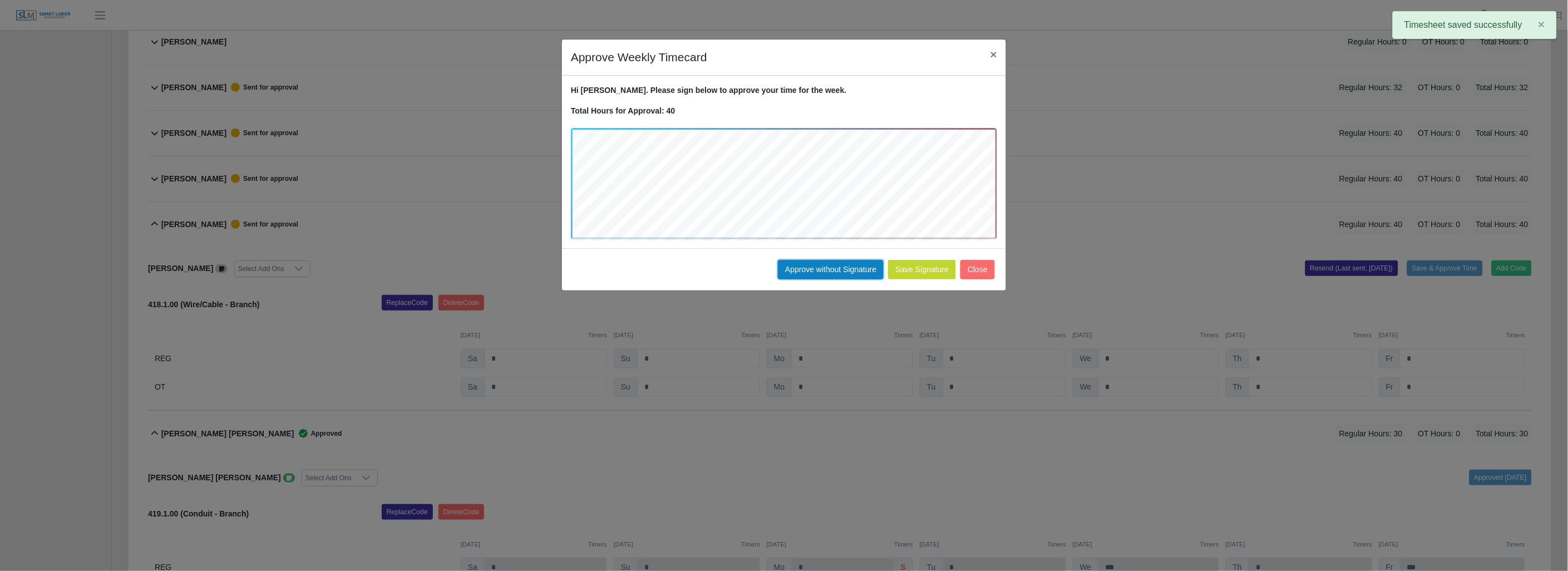
click at [810, 268] on button "Approve without Signature" at bounding box center [830, 269] width 106 height 19
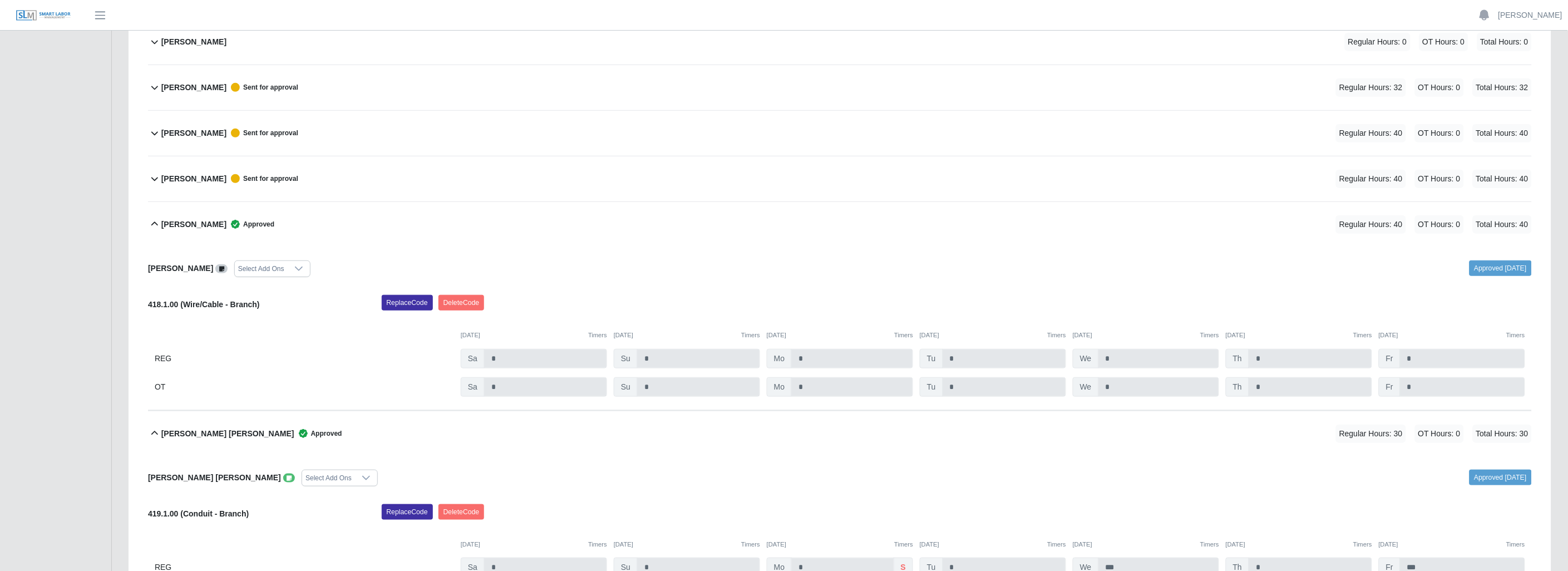
click at [151, 175] on icon at bounding box center [155, 179] width 14 height 14
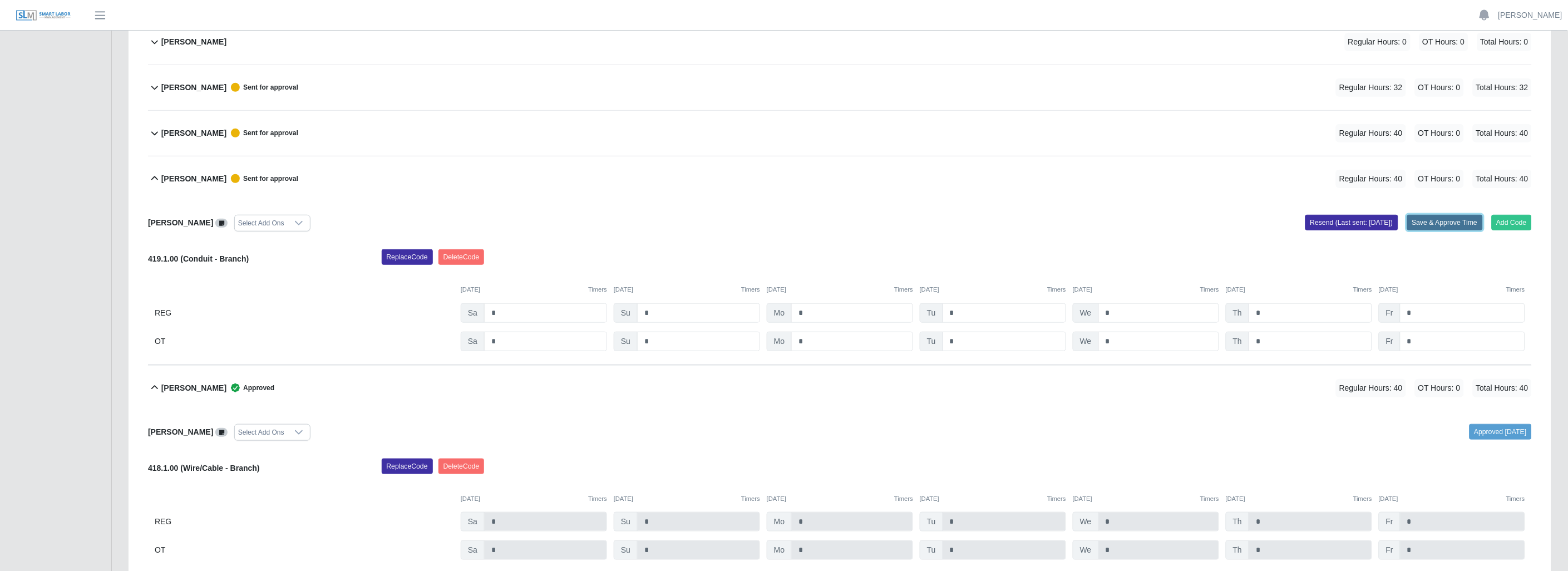
click at [1436, 221] on button "Save & Approve Time" at bounding box center [1445, 222] width 75 height 15
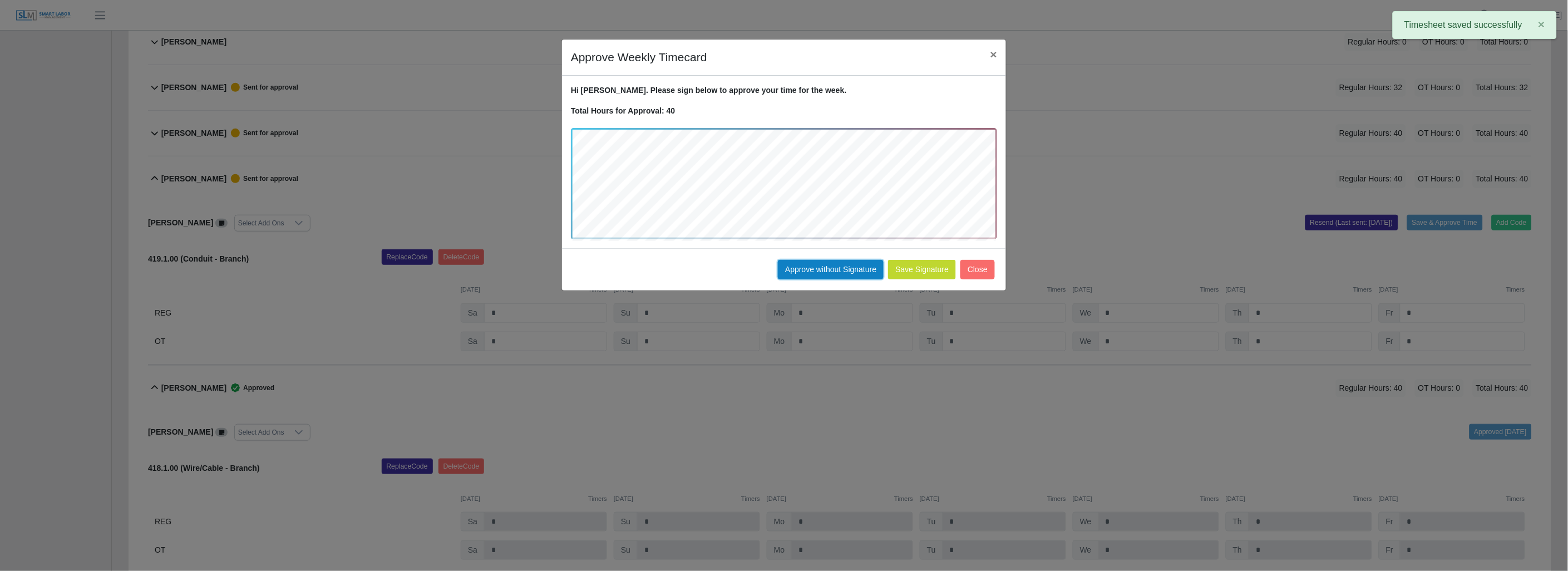
drag, startPoint x: 835, startPoint y: 263, endPoint x: 826, endPoint y: 260, distance: 9.5
click at [834, 263] on button "Approve without Signature" at bounding box center [830, 269] width 106 height 19
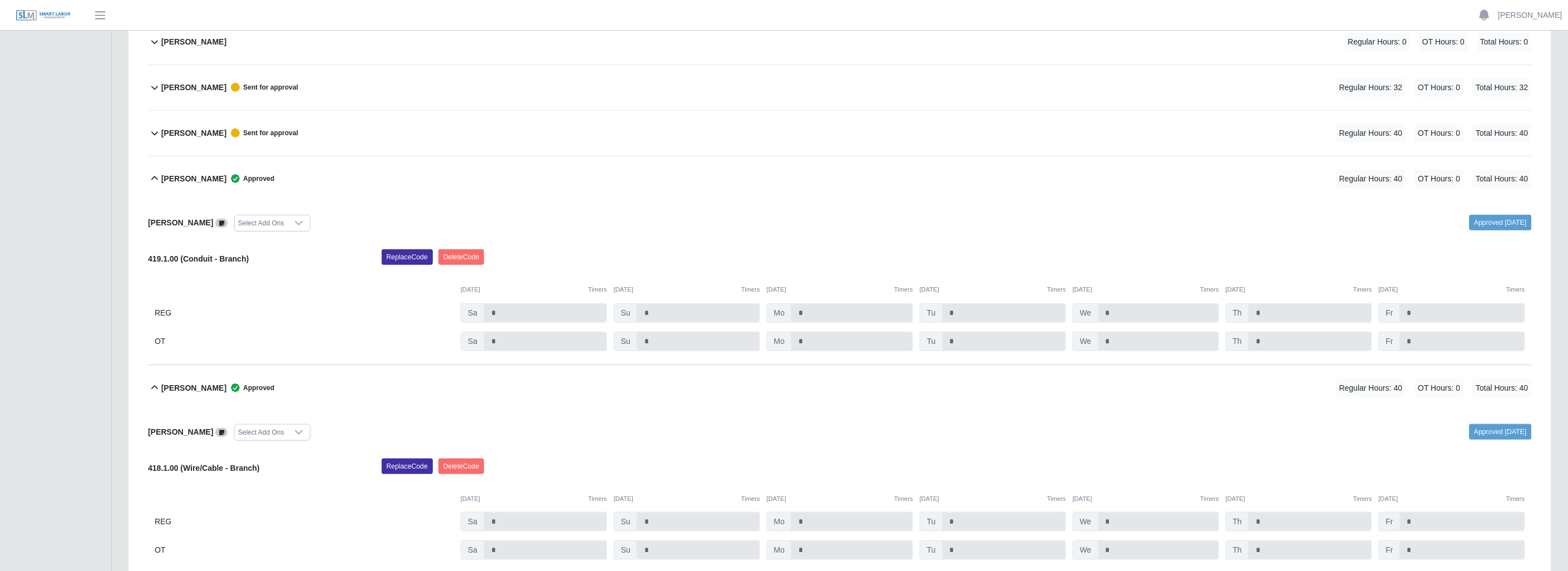
click at [149, 129] on icon at bounding box center [155, 133] width 14 height 14
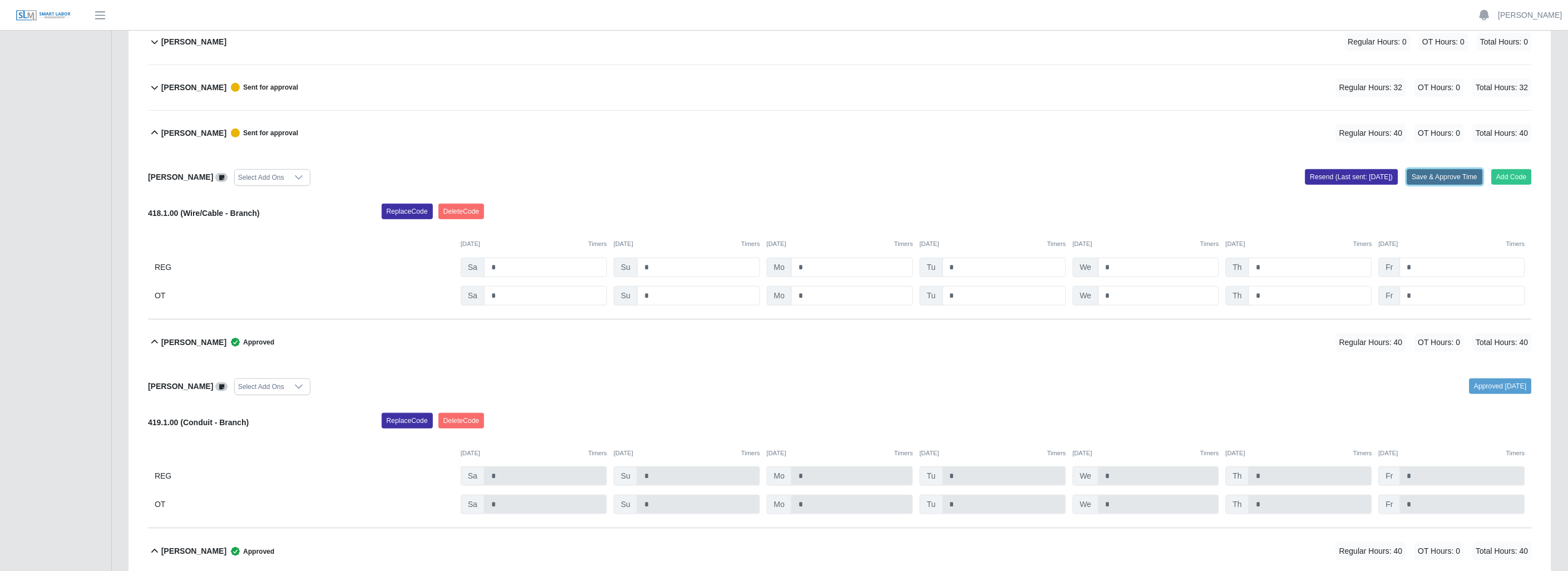
click at [1433, 180] on button "Save & Approve Time" at bounding box center [1445, 176] width 75 height 15
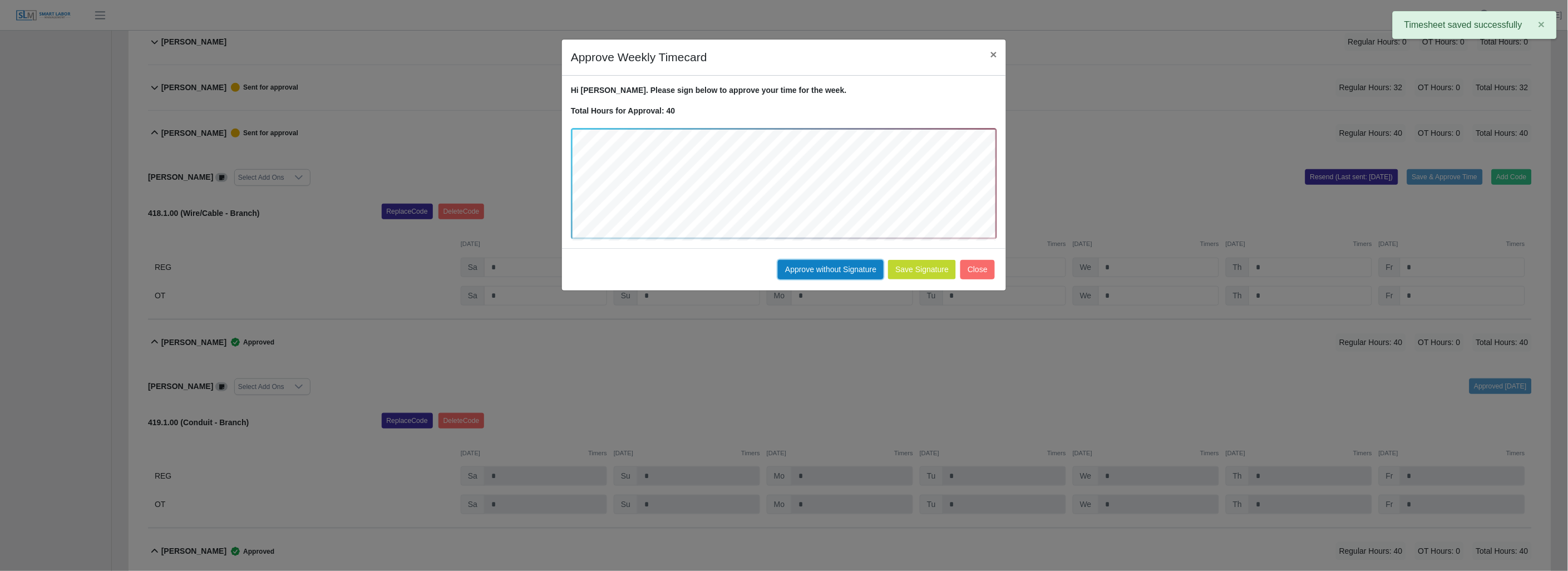
drag, startPoint x: 841, startPoint y: 268, endPoint x: 827, endPoint y: 265, distance: 14.3
click at [838, 268] on button "Approve without Signature" at bounding box center [830, 269] width 106 height 19
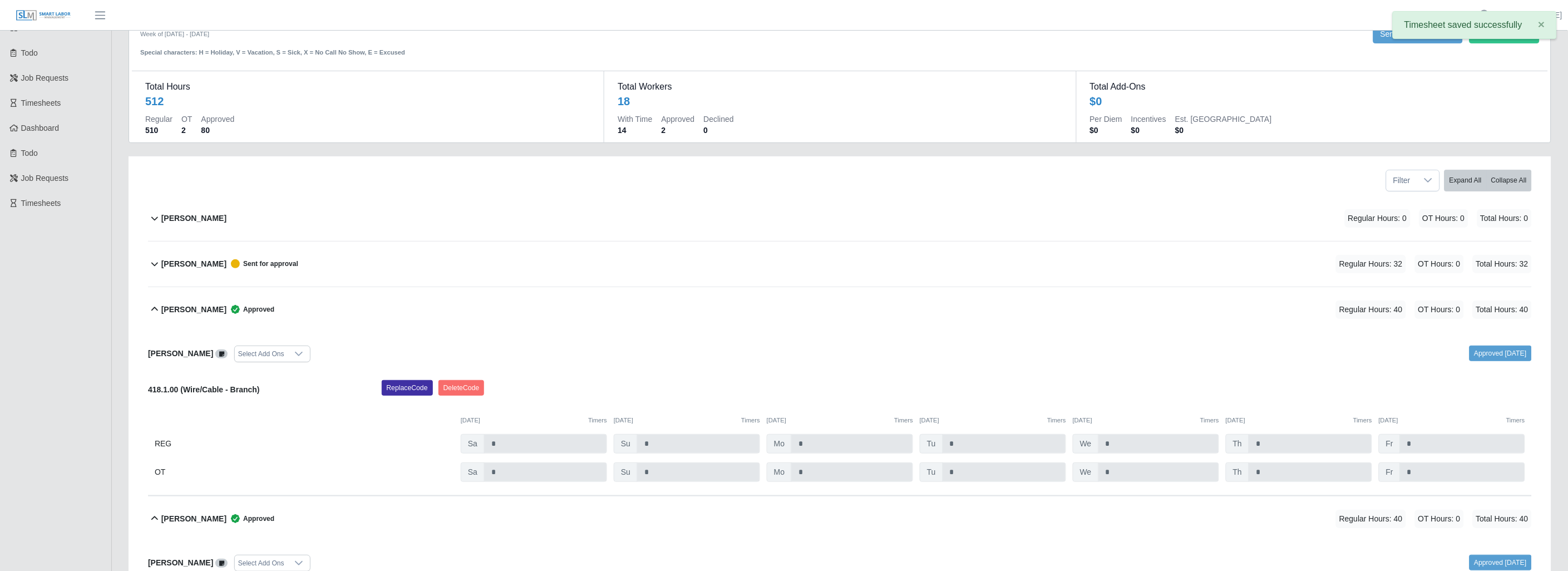
scroll to position [31, 0]
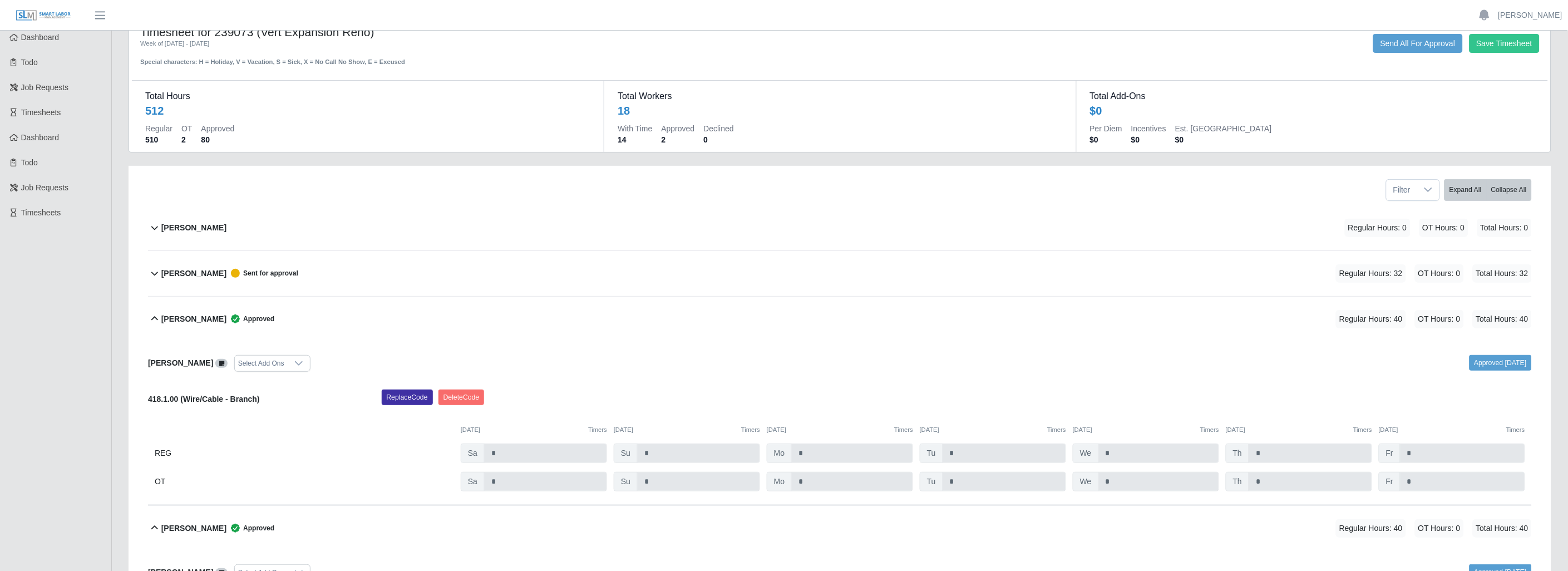
click at [155, 273] on icon at bounding box center [155, 273] width 14 height 14
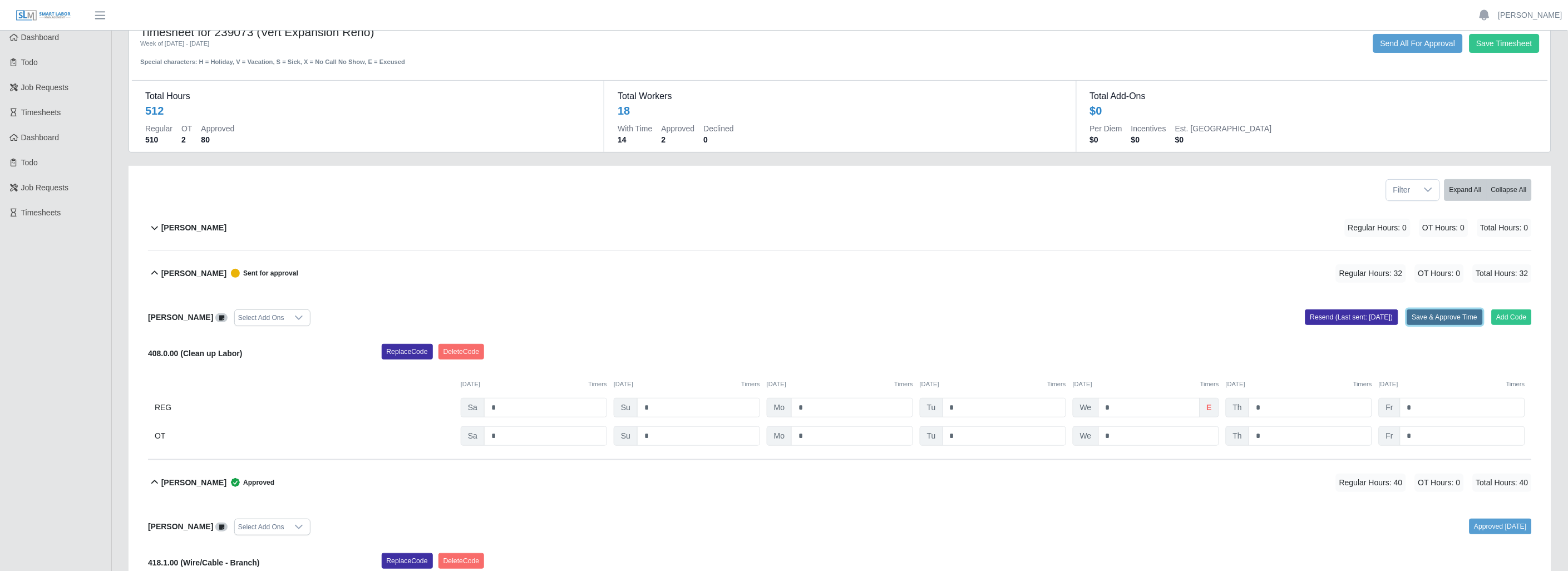
click at [1439, 318] on button "Save & Approve Time" at bounding box center [1445, 317] width 75 height 15
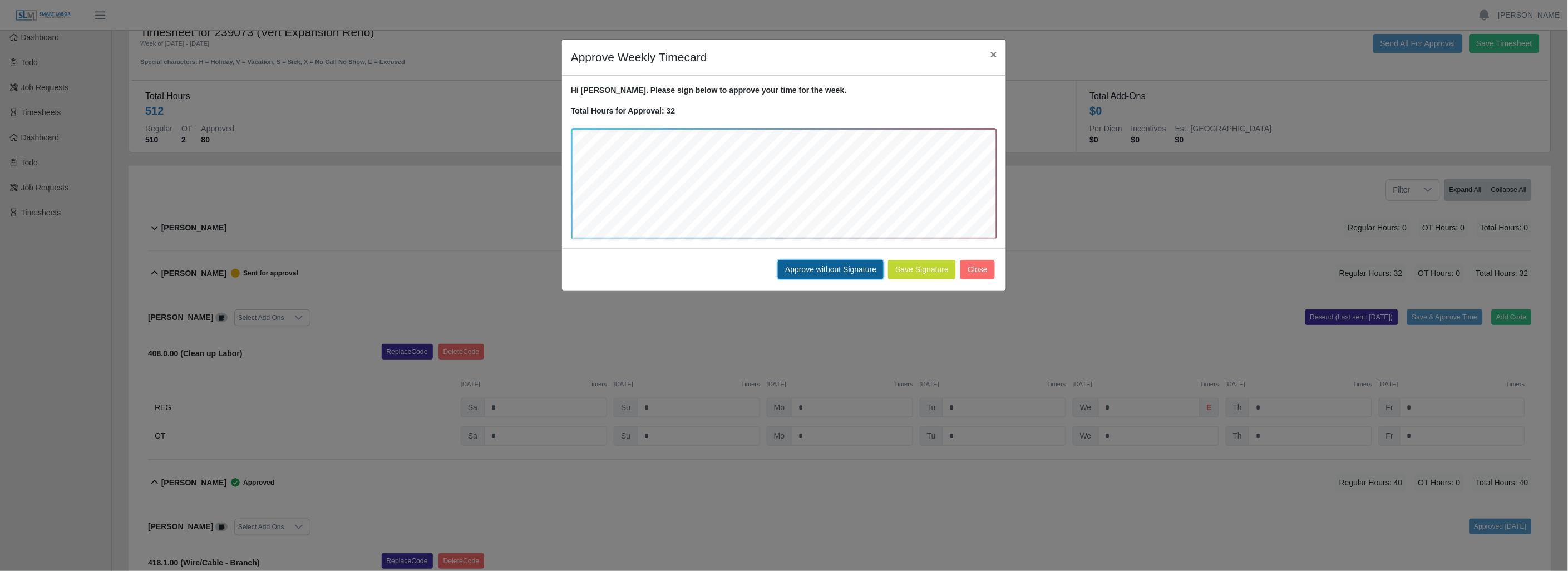
click at [813, 275] on button "Approve without Signature" at bounding box center [830, 269] width 106 height 19
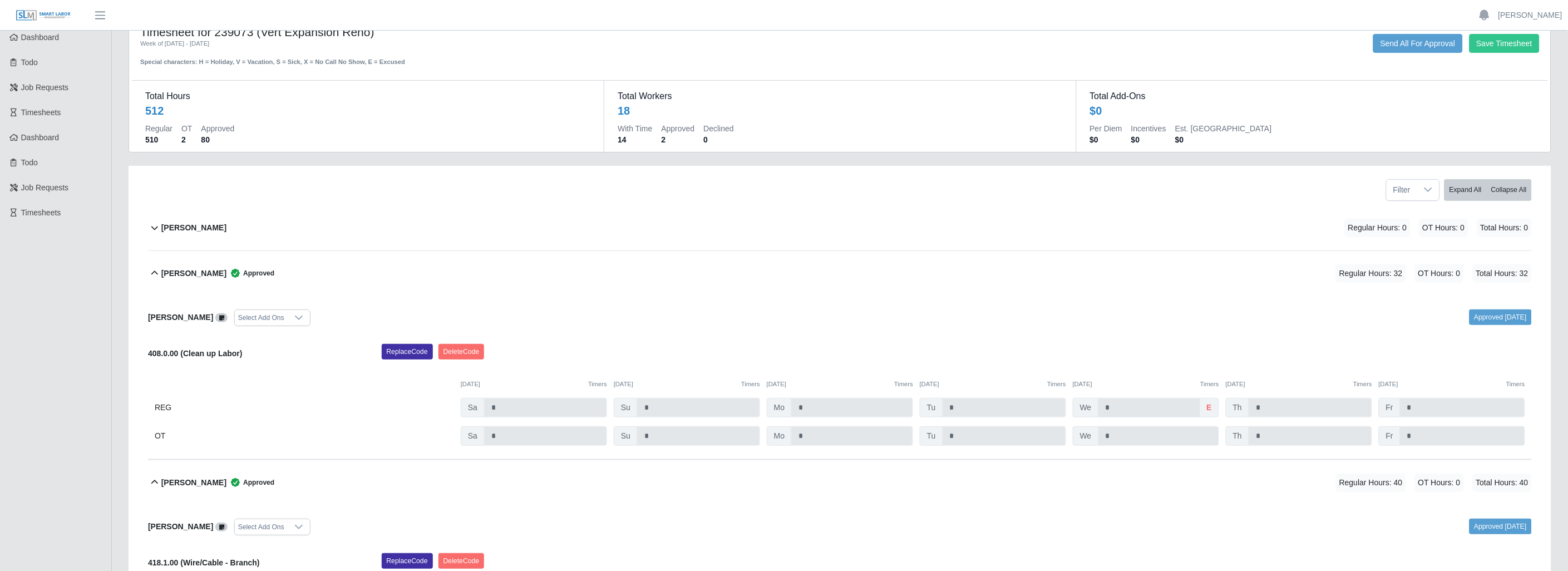
click at [154, 268] on icon at bounding box center [155, 273] width 14 height 14
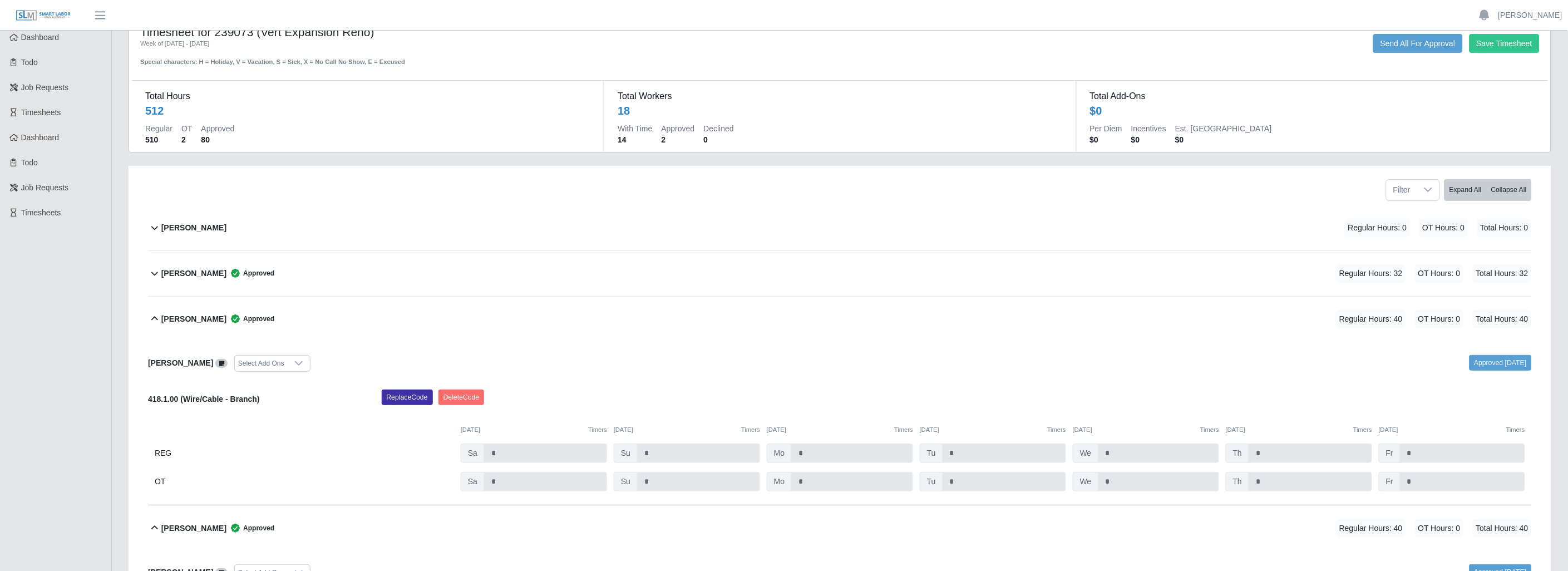
scroll to position [93, 0]
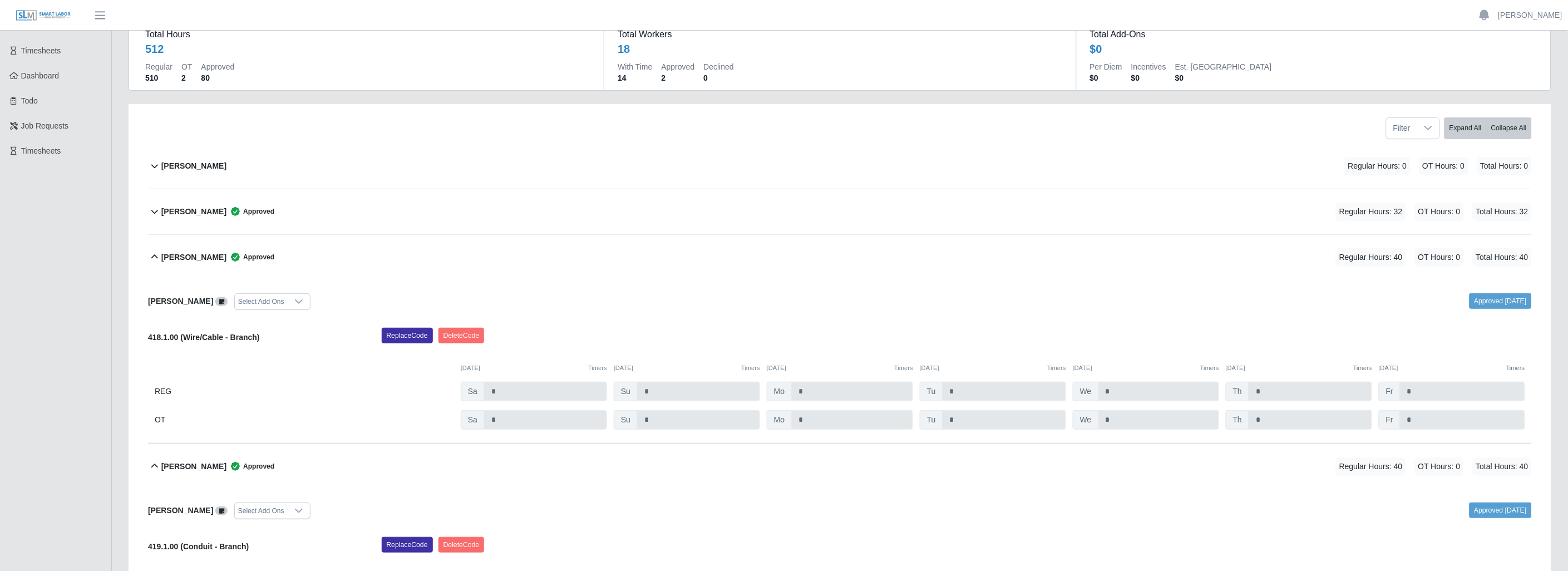
click at [154, 256] on icon at bounding box center [155, 257] width 7 height 4
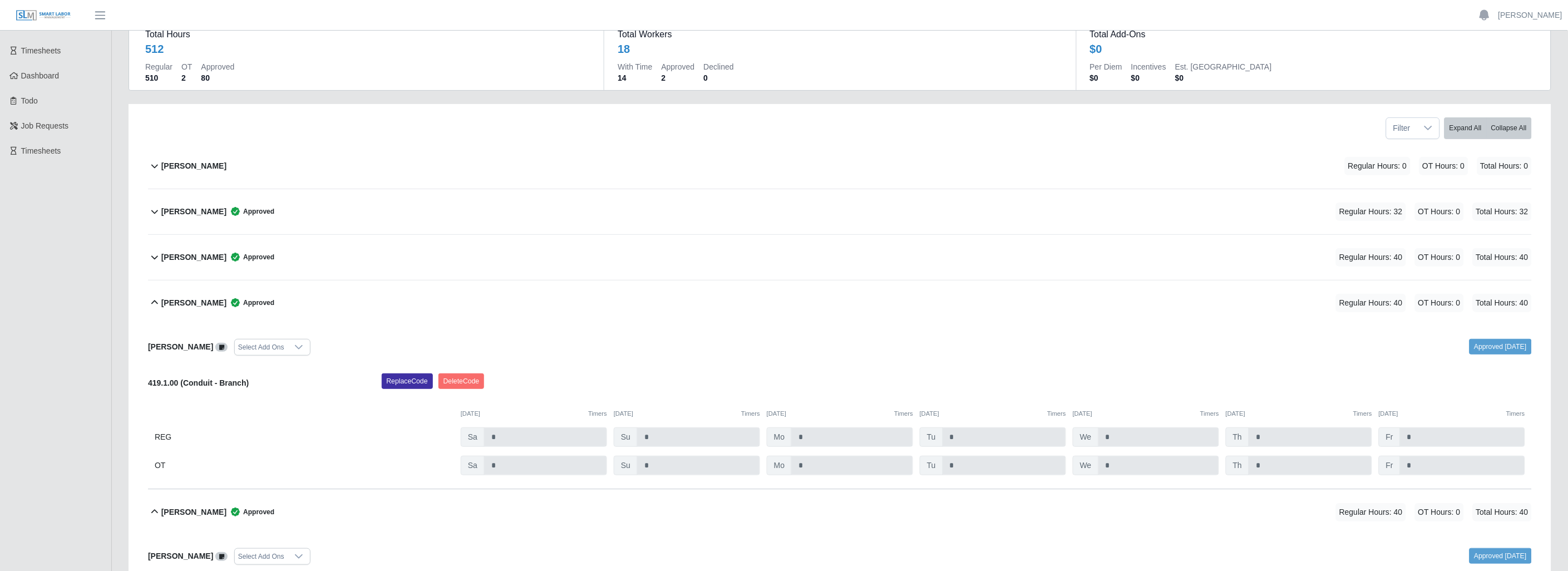
click at [154, 298] on icon at bounding box center [155, 303] width 14 height 14
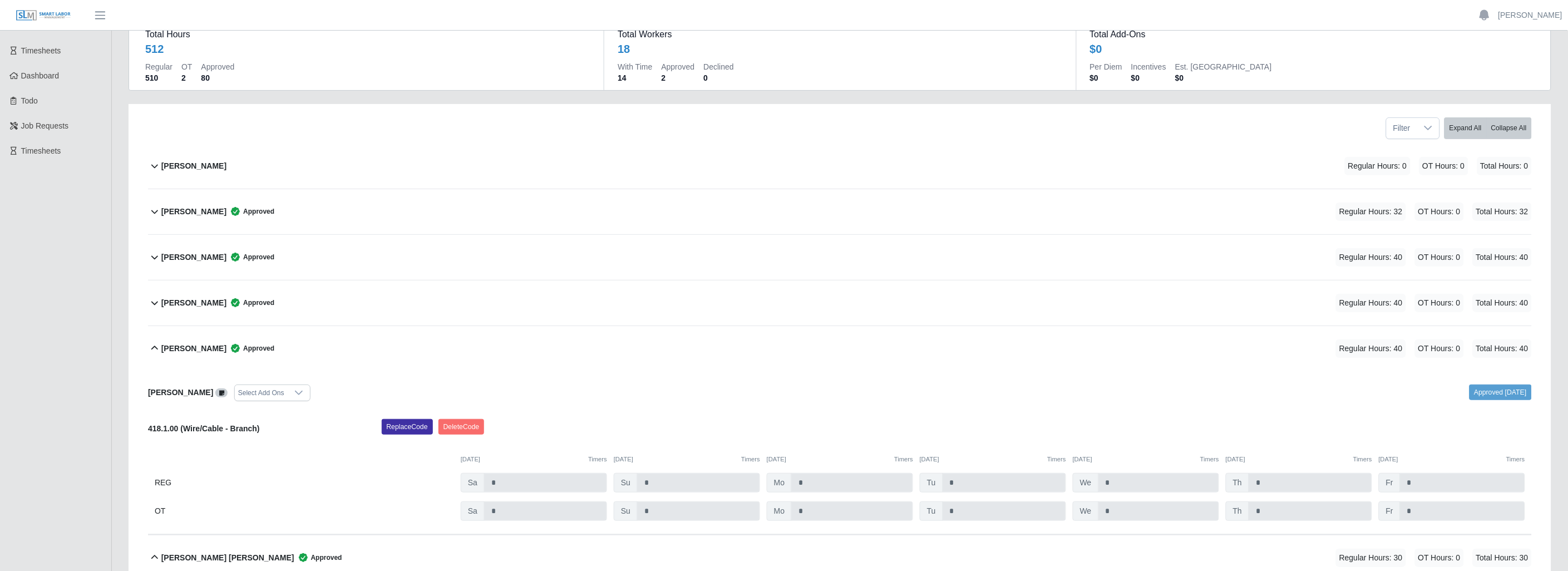
click at [162, 343] on b "[PERSON_NAME]" at bounding box center [194, 348] width 65 height 12
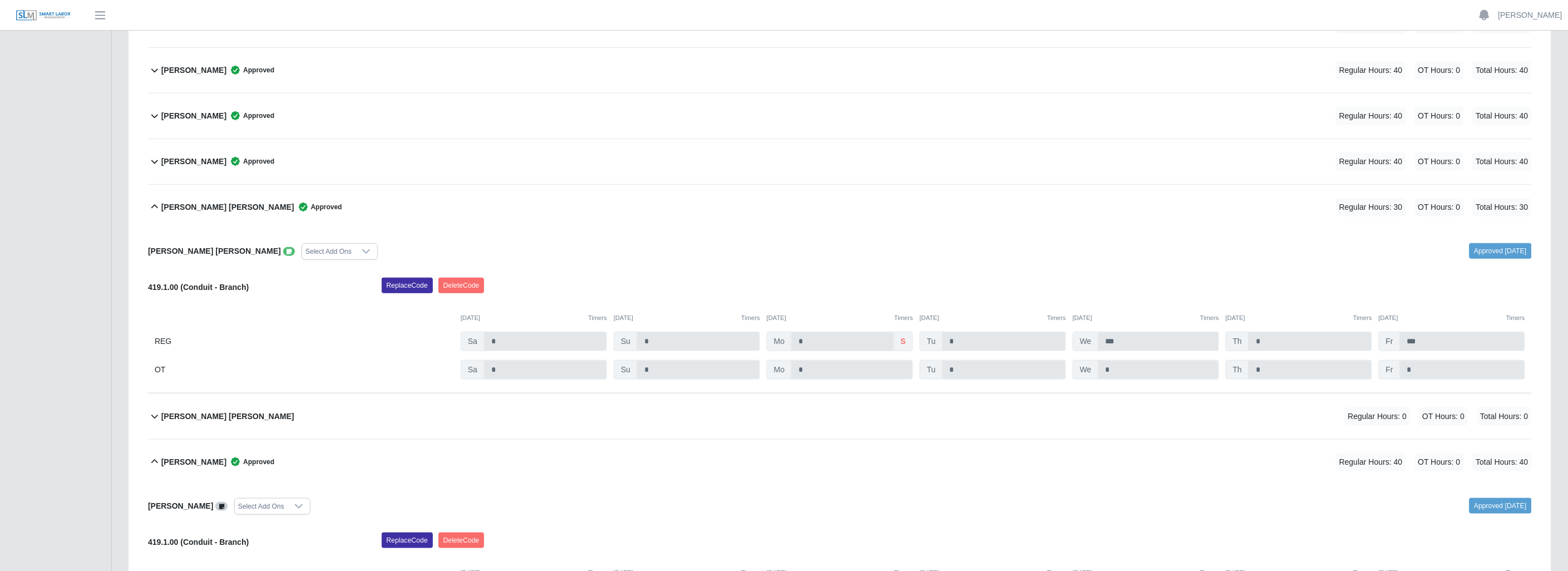
scroll to position [340, 0]
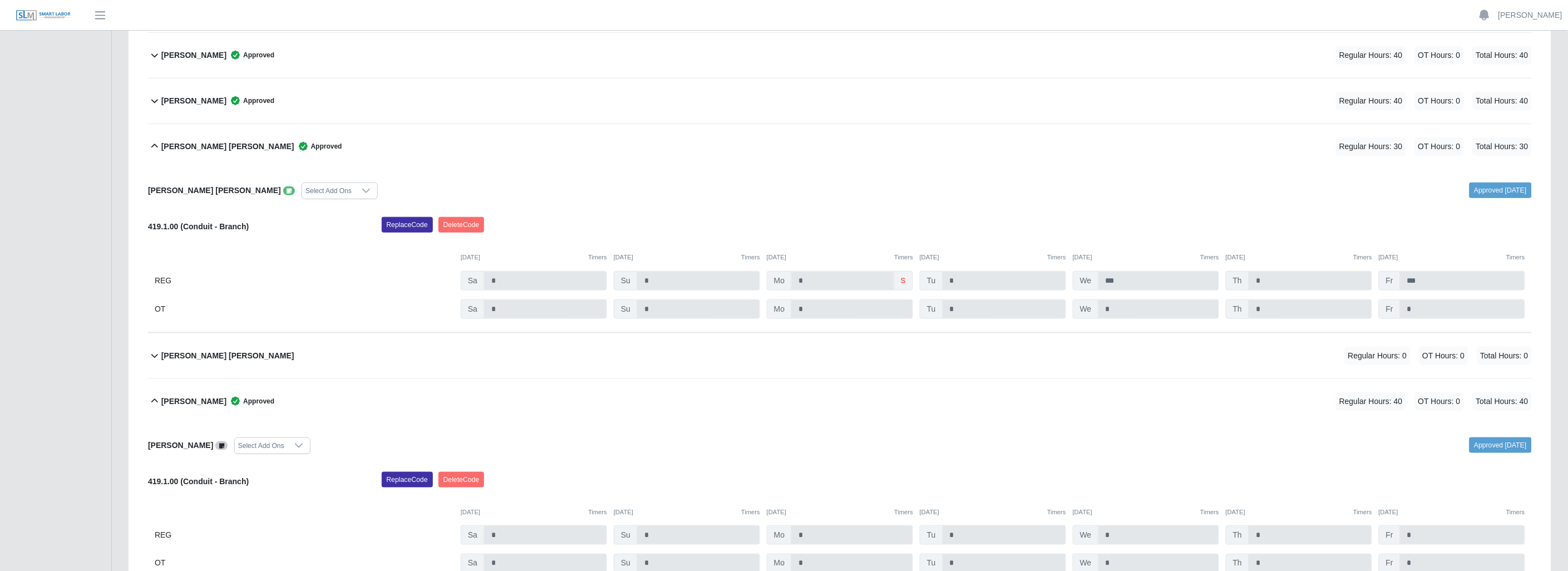
click at [153, 147] on icon at bounding box center [155, 146] width 7 height 4
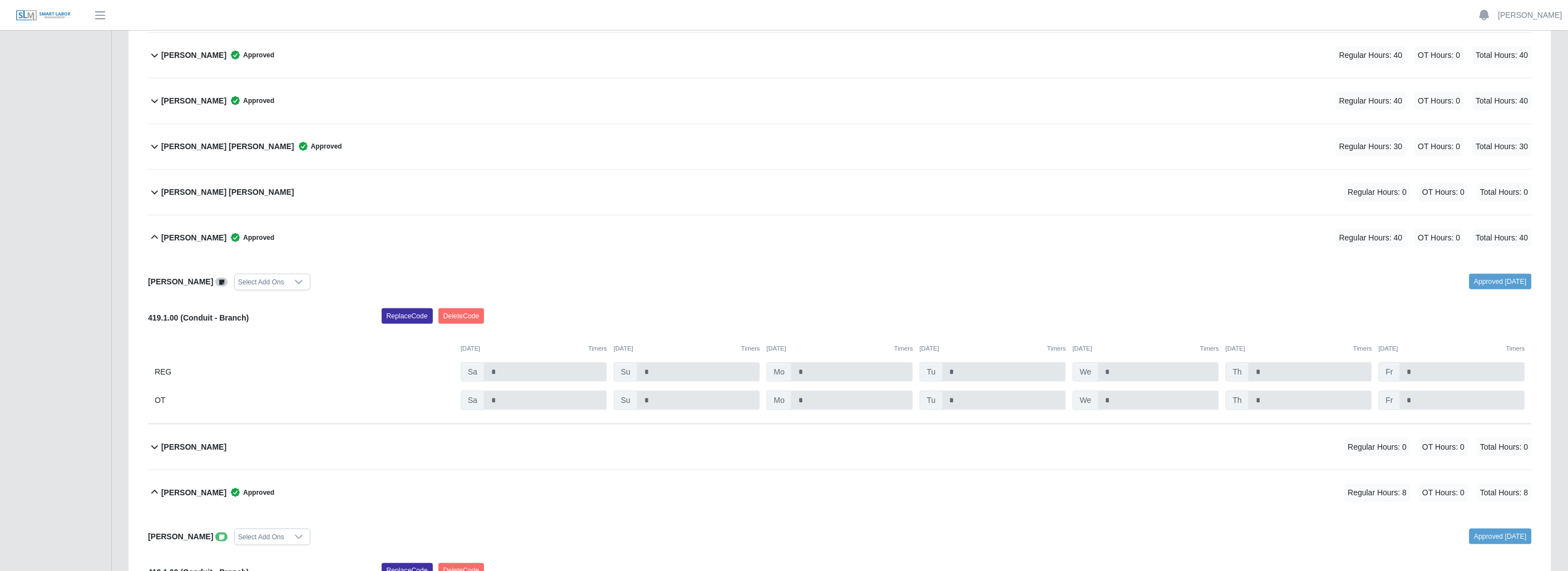
click at [157, 236] on icon at bounding box center [155, 238] width 14 height 14
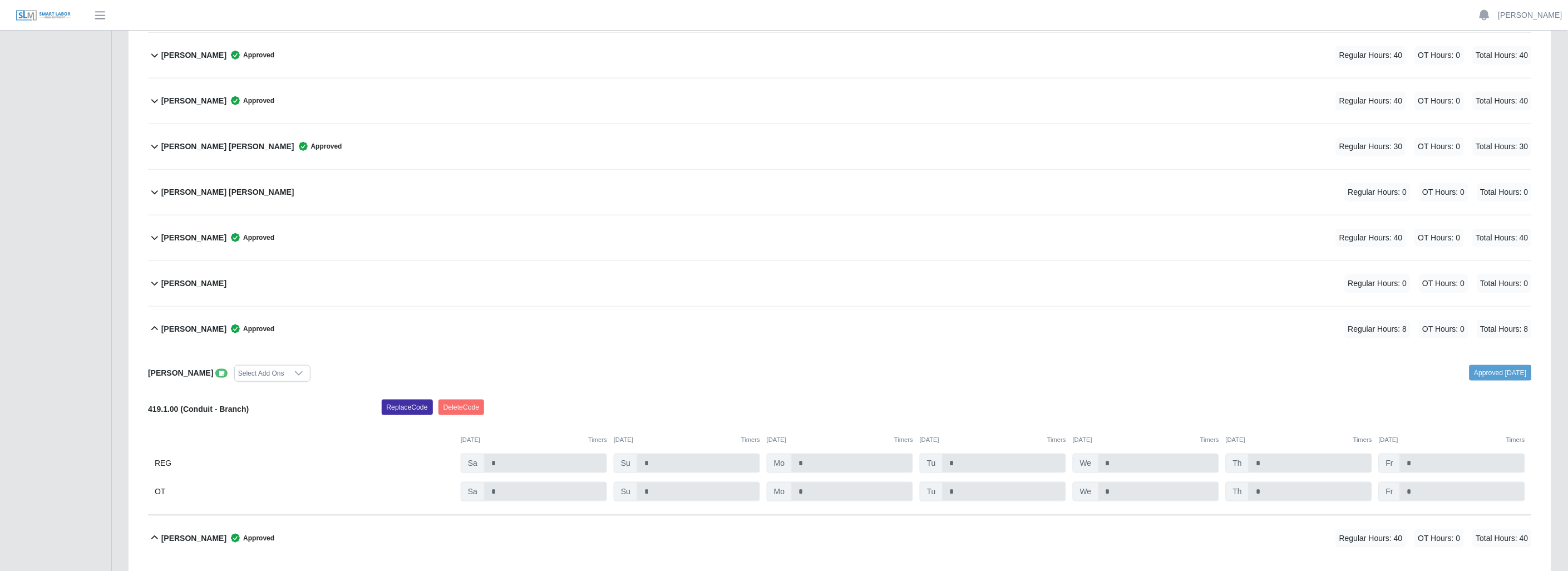
click at [162, 328] on b "[PERSON_NAME]" at bounding box center [194, 329] width 65 height 12
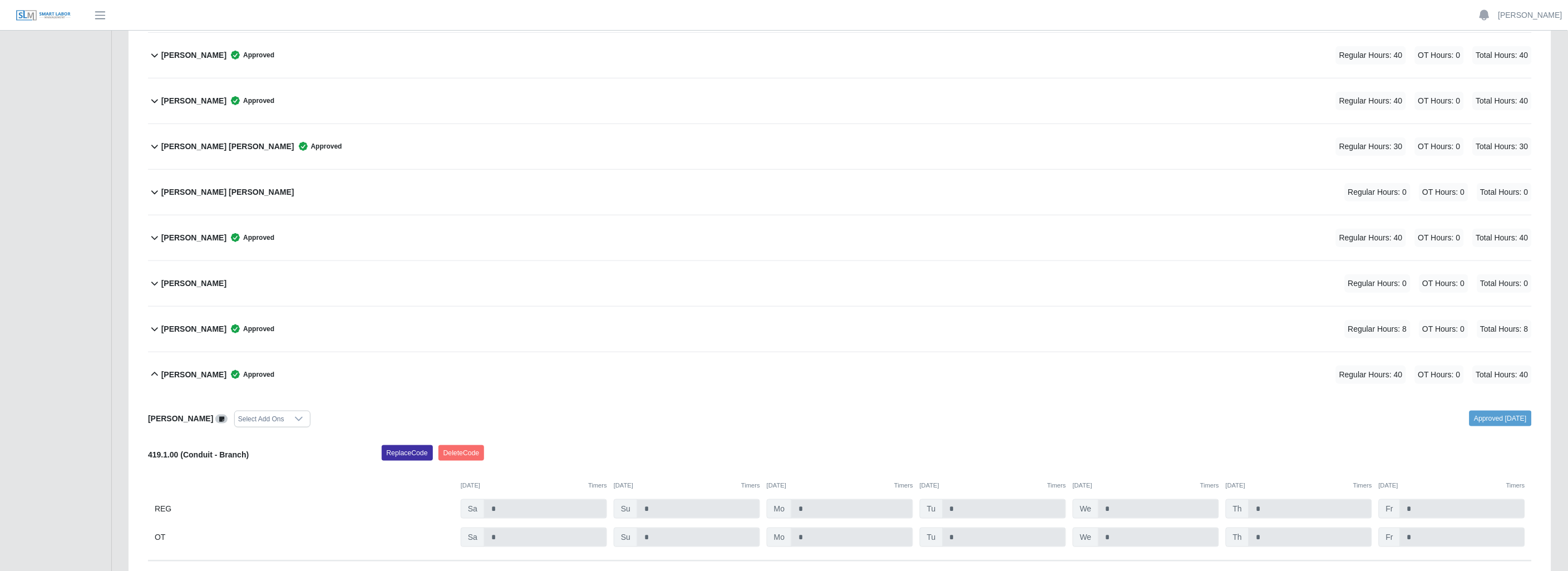
click at [158, 369] on icon at bounding box center [155, 375] width 14 height 14
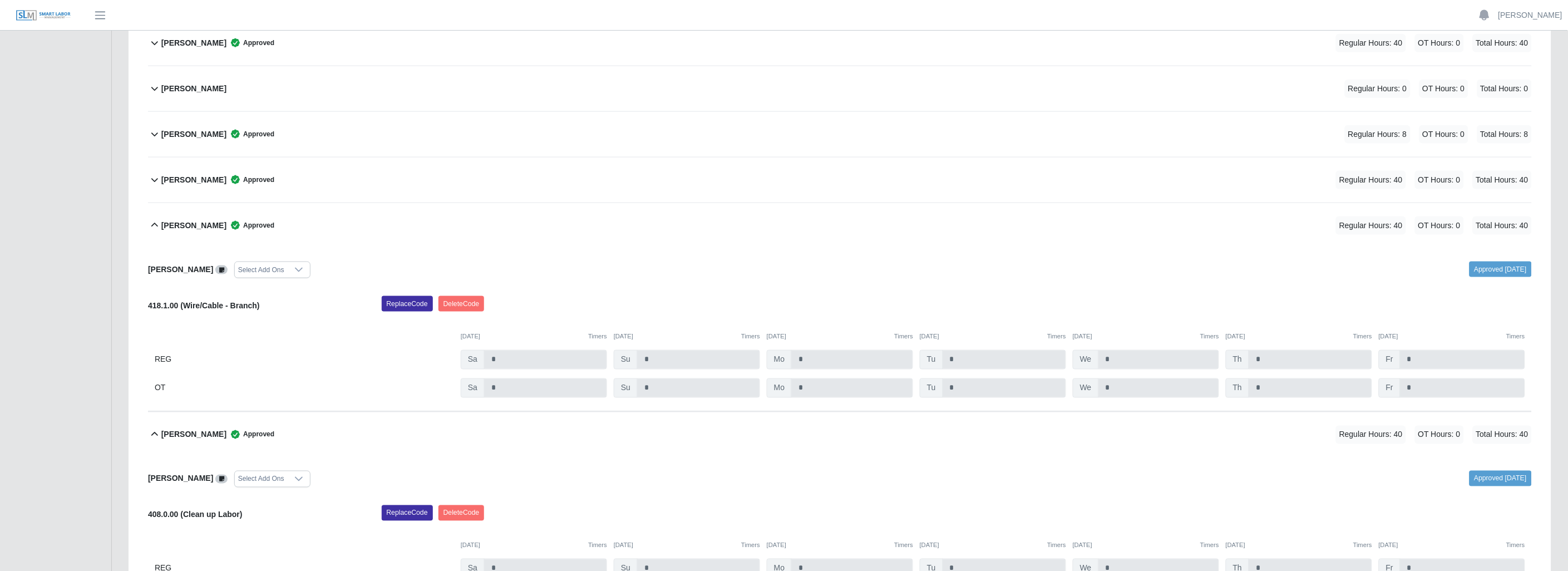
scroll to position [588, 0]
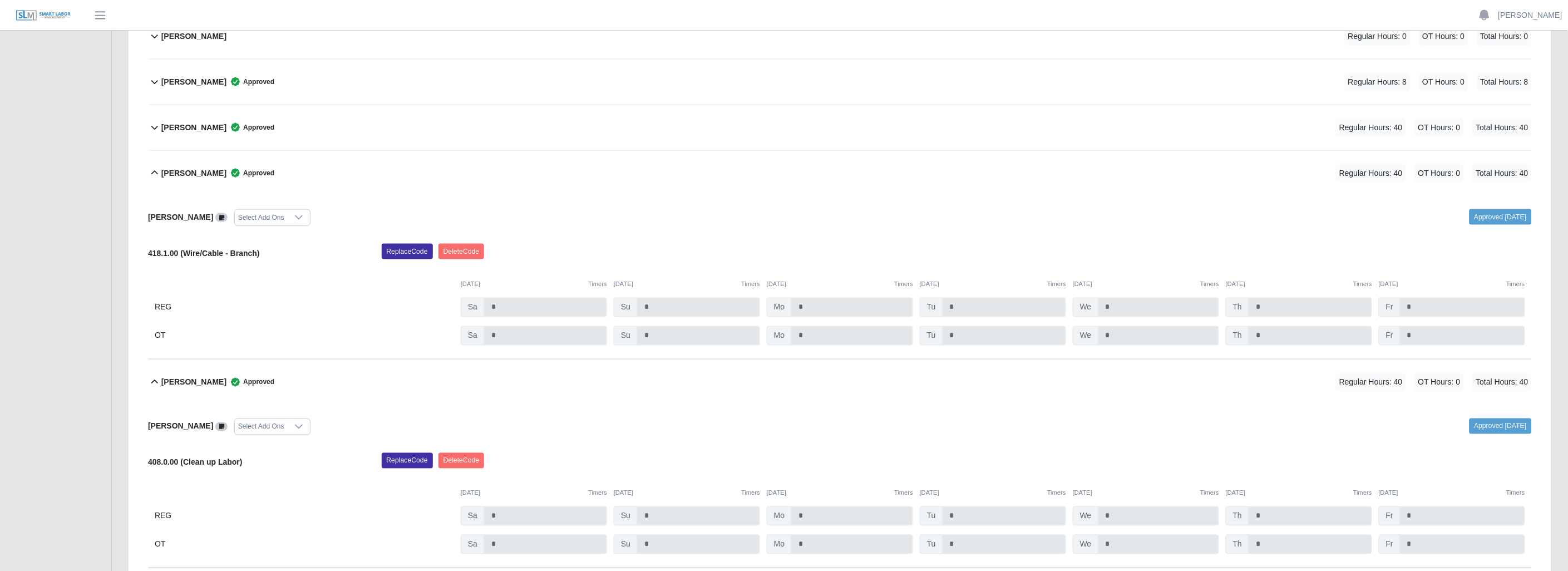
click at [149, 170] on icon at bounding box center [155, 173] width 14 height 14
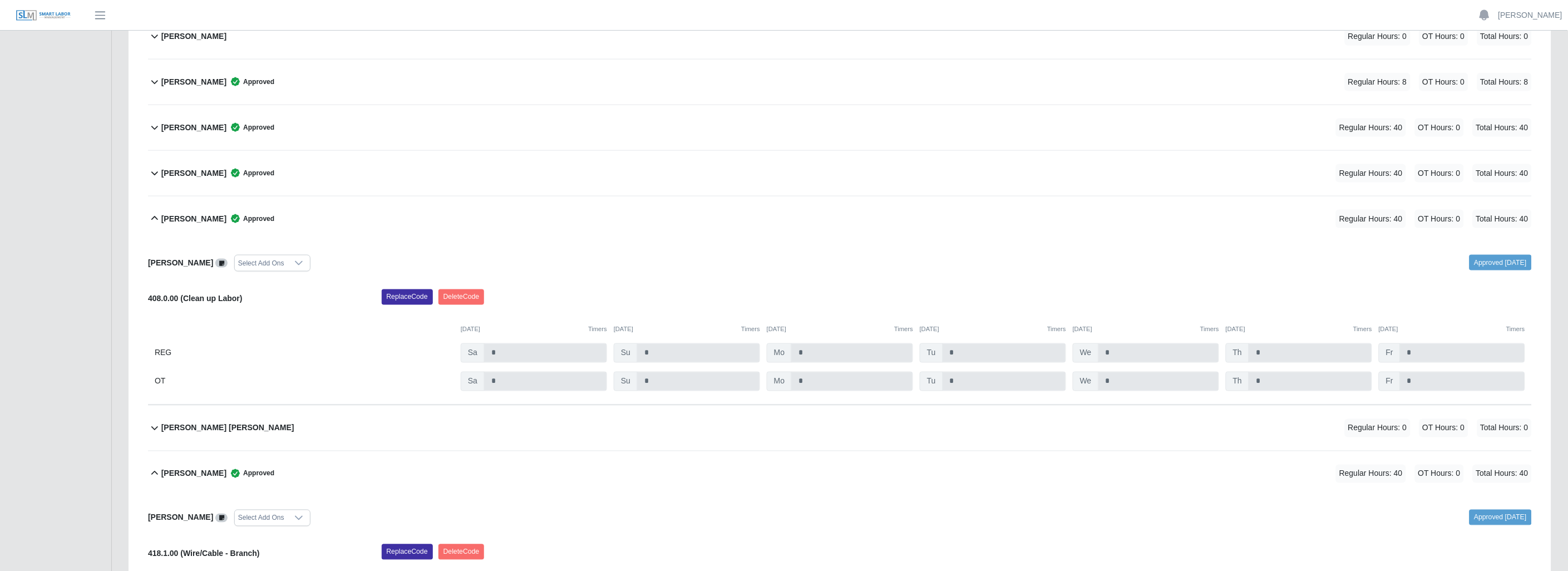
click at [157, 219] on icon at bounding box center [155, 218] width 7 height 4
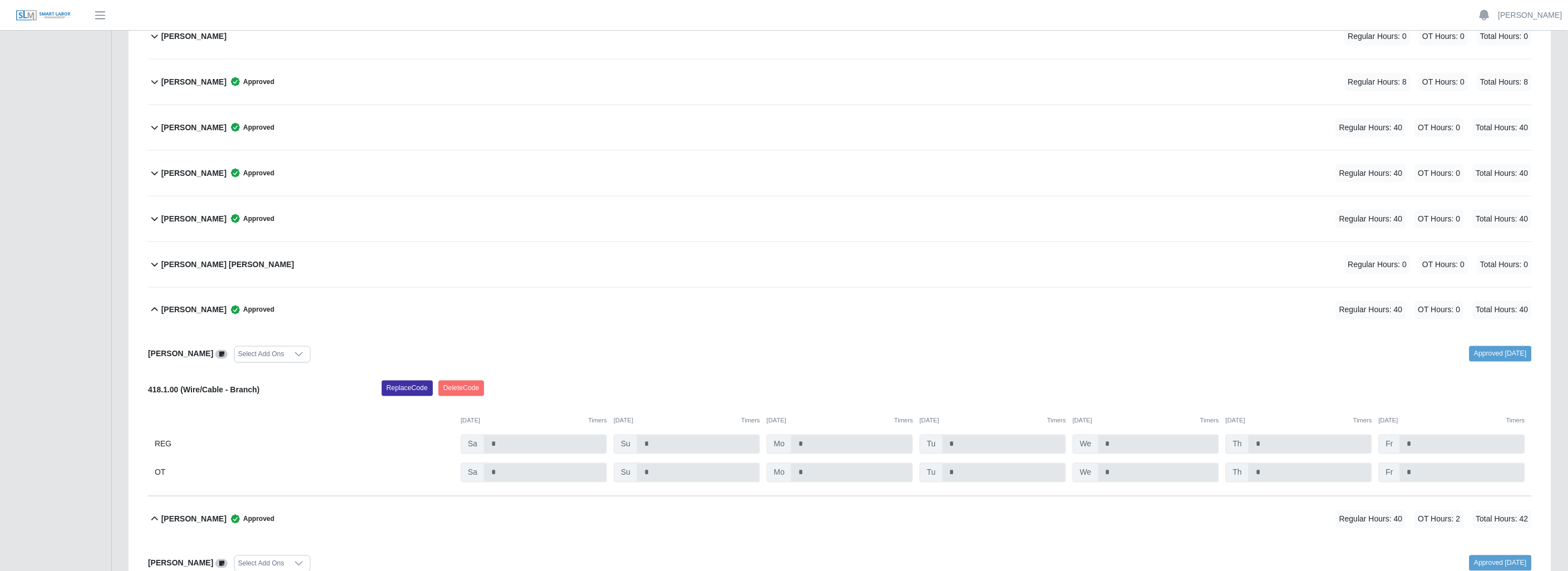
click at [159, 307] on icon at bounding box center [155, 310] width 14 height 14
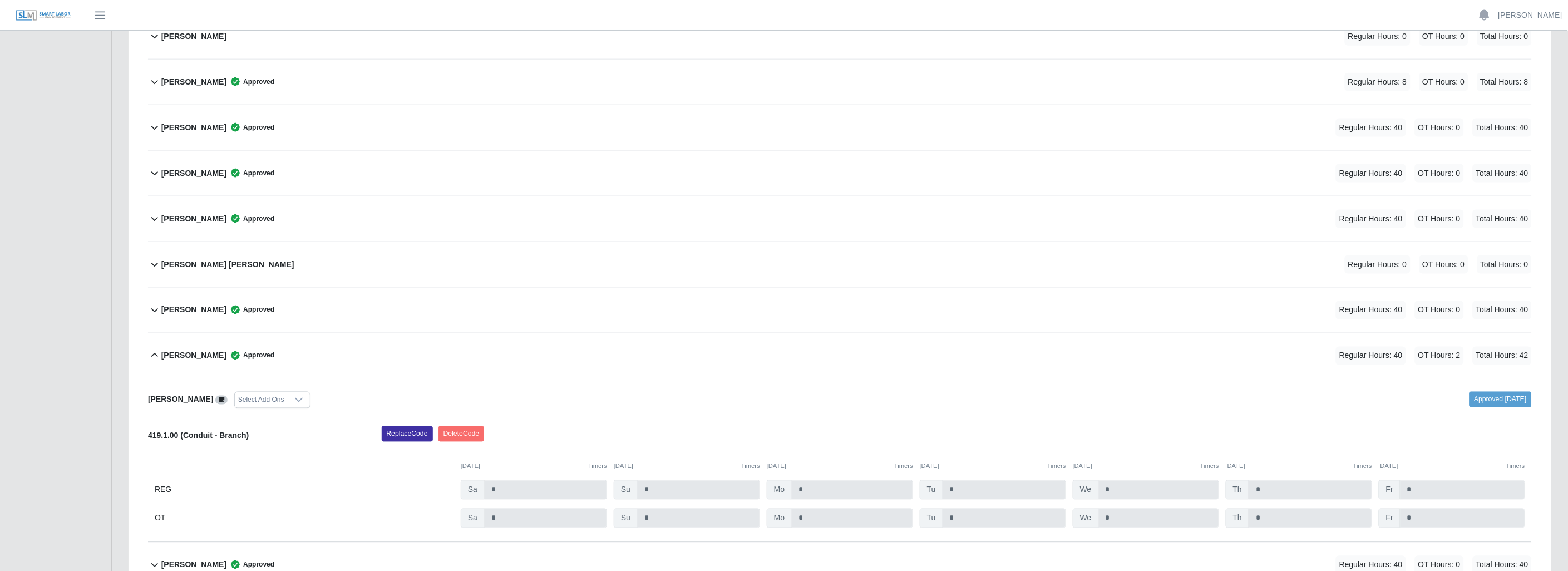
click at [156, 347] on button "Paul Sutton Approved Regular Hours: 40 OT Hours: 2 Total Hours: 42" at bounding box center [839, 356] width 1384 height 45
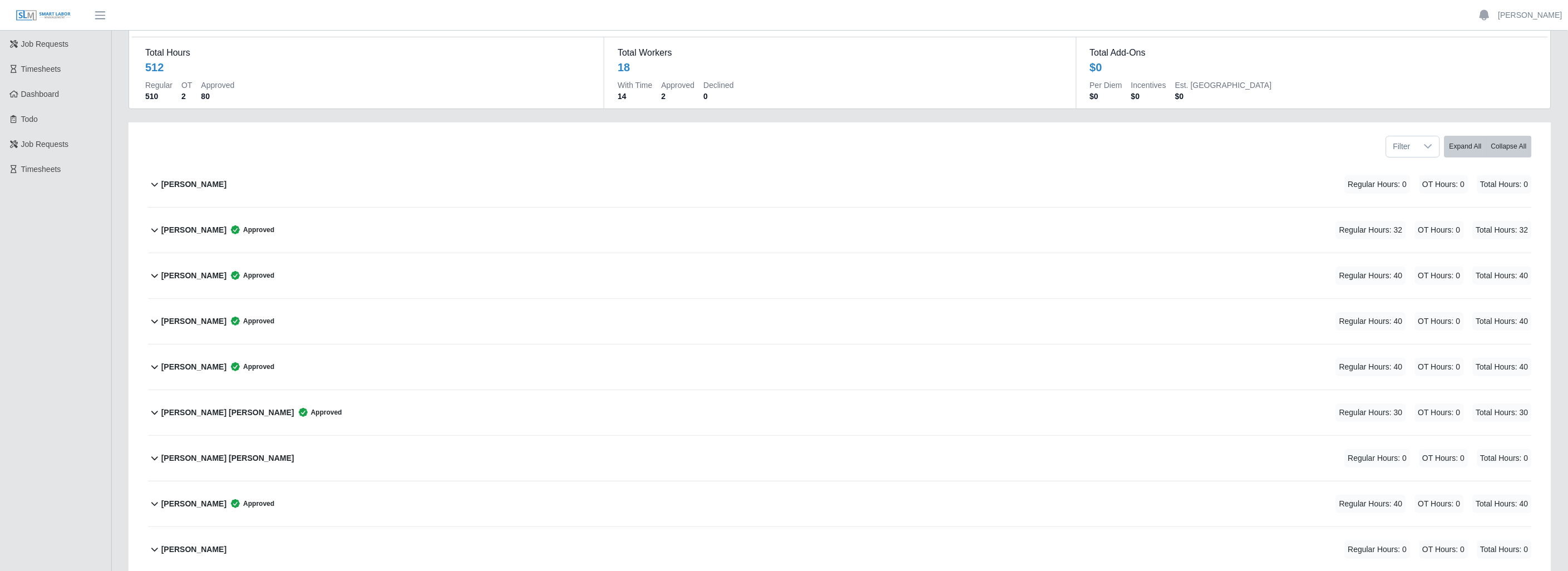
scroll to position [0, 0]
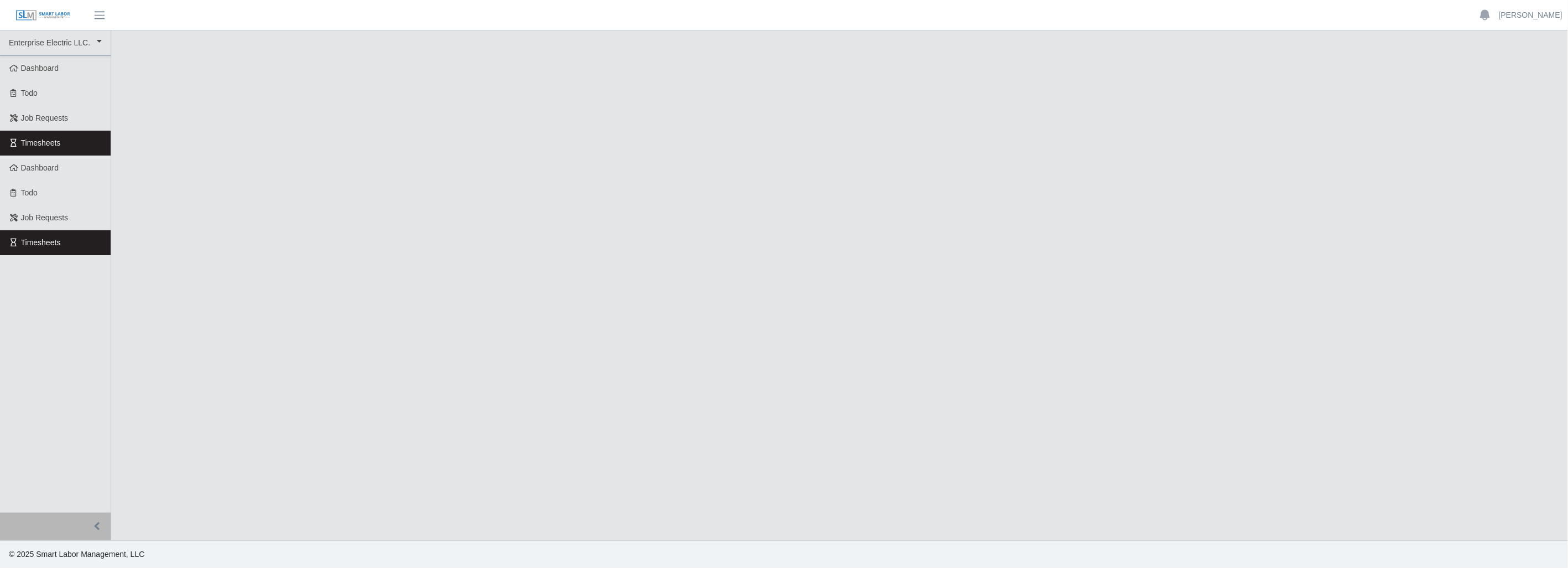
select select
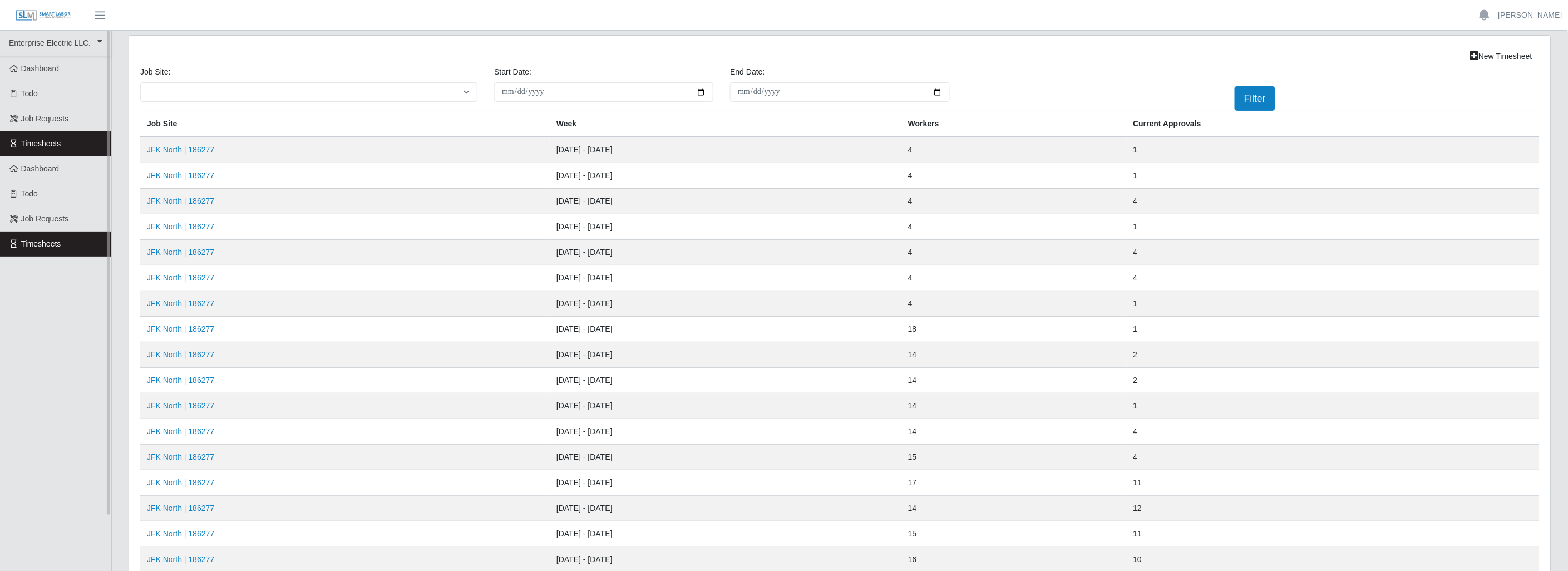
click at [86, 140] on link "Timesheets" at bounding box center [56, 144] width 111 height 25
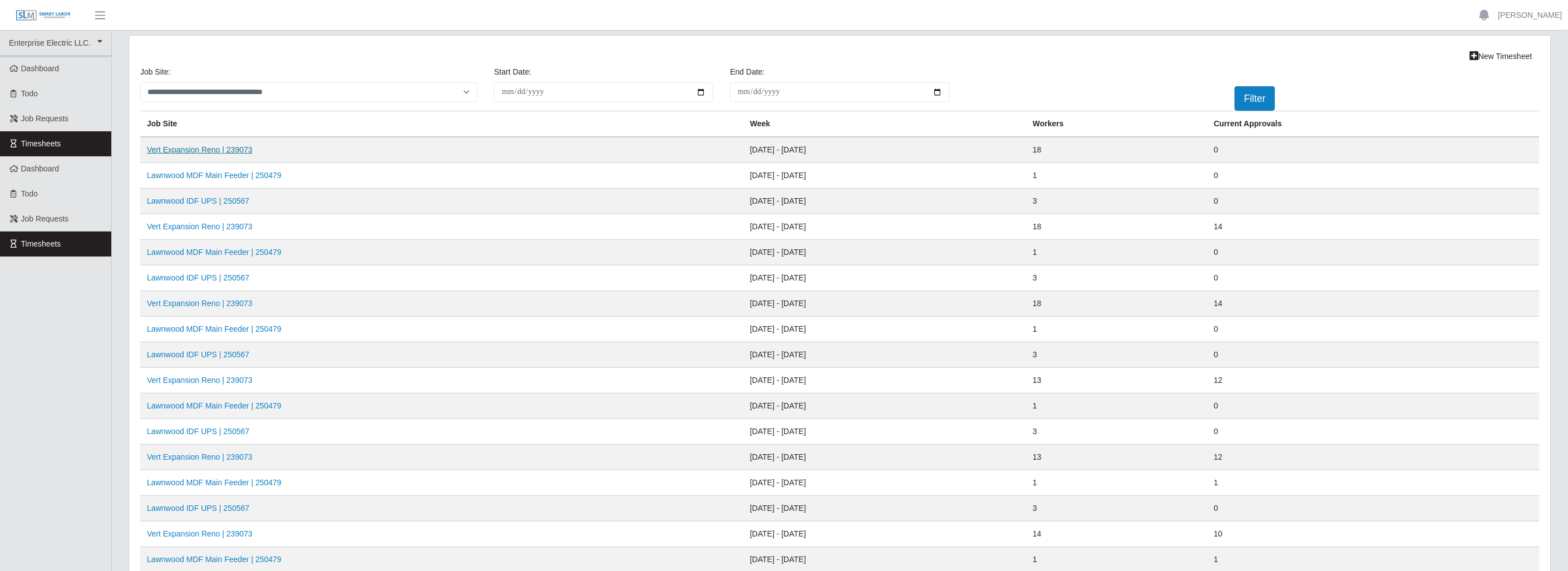
click at [239, 150] on link "Vert Expansion Reno | 239073" at bounding box center [199, 150] width 106 height 9
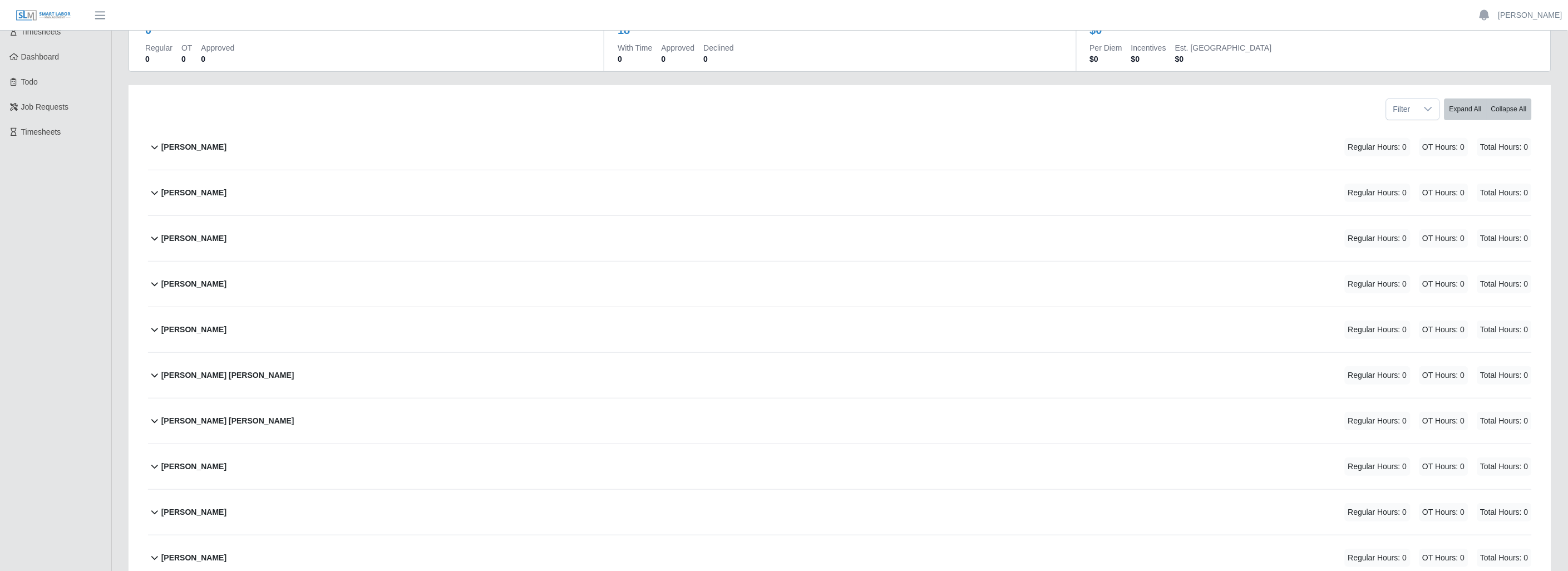
scroll to position [124, 0]
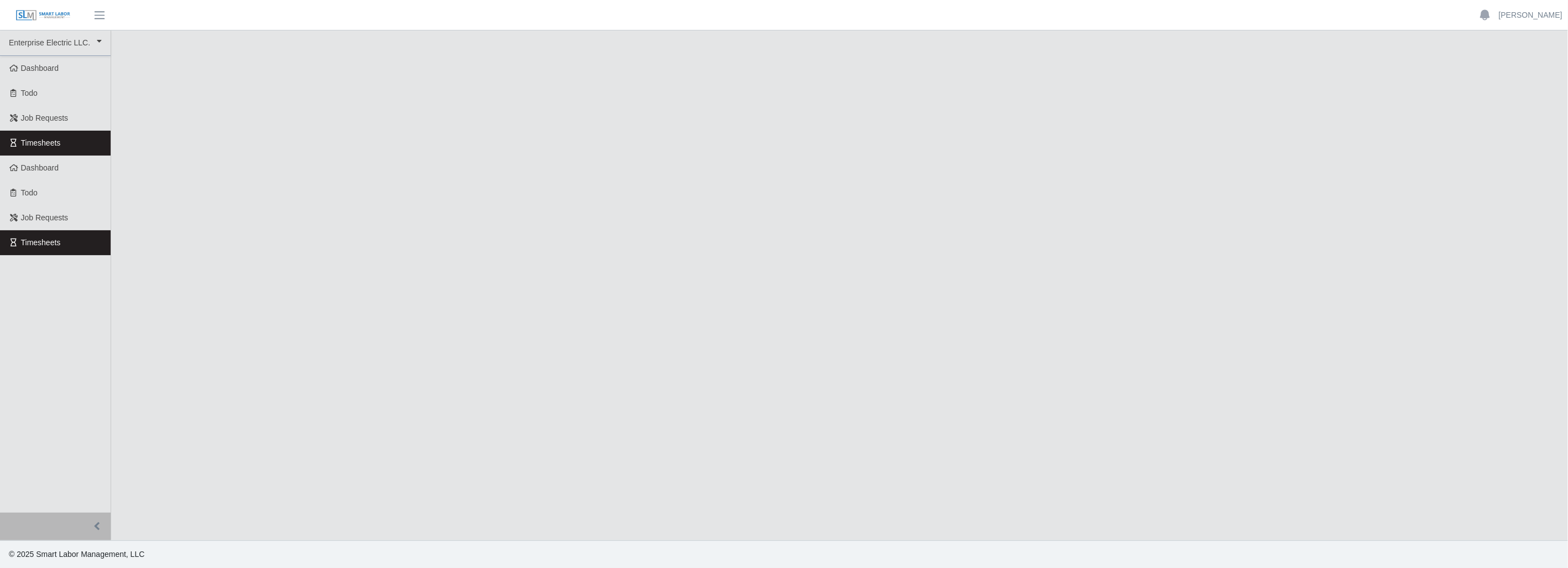
select select
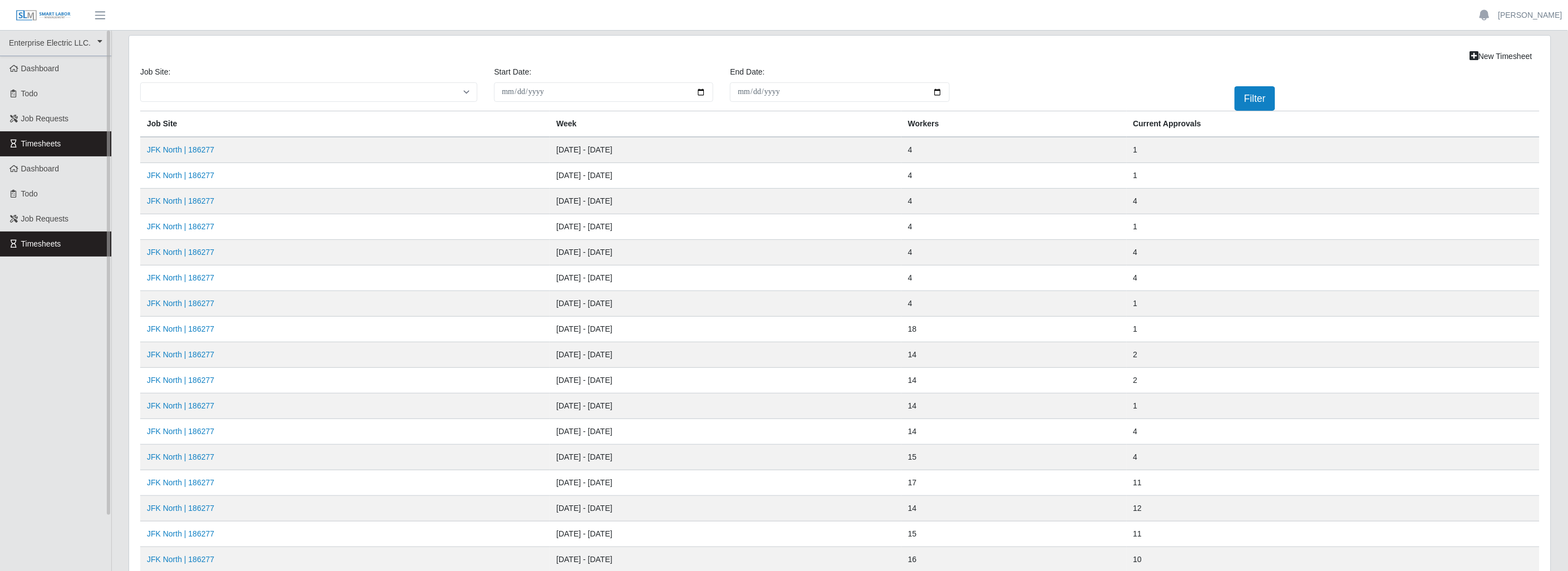
click at [90, 145] on link "Timesheets" at bounding box center [56, 144] width 111 height 25
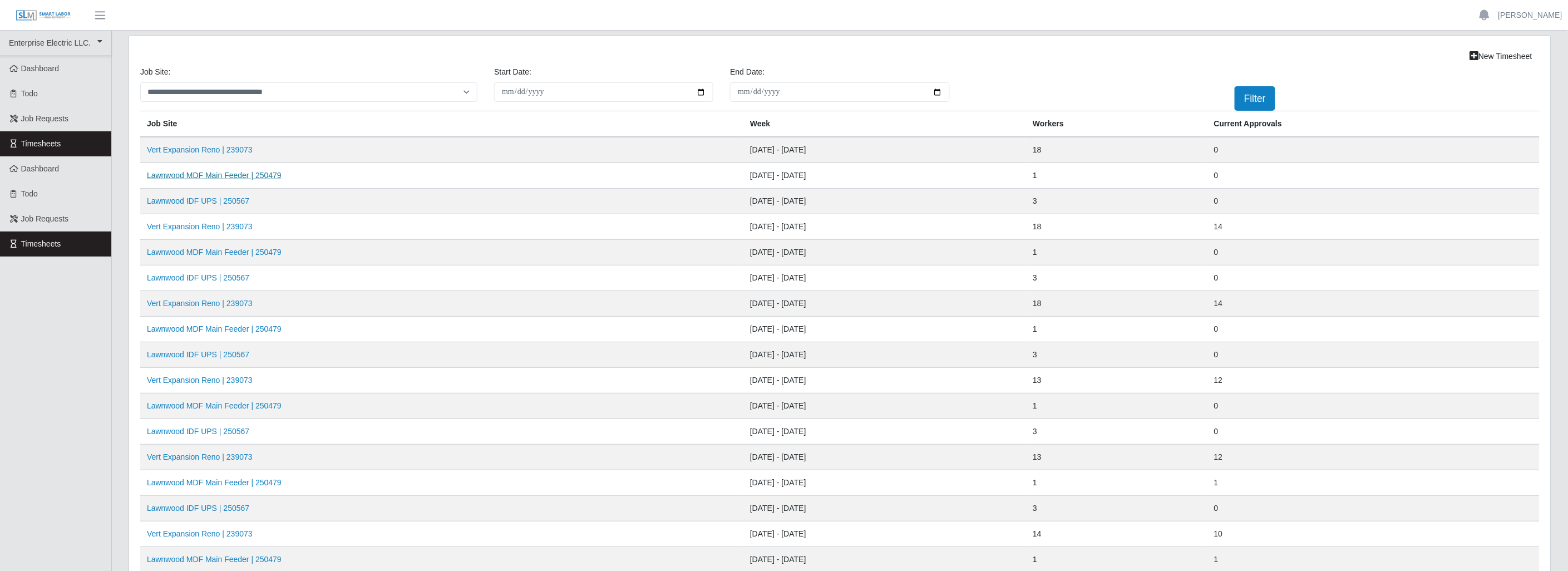
click at [265, 173] on link "Lawnwood MDF Main Feeder | 250479" at bounding box center [214, 175] width 135 height 9
click at [191, 199] on link "Lawnwood IDF UPS | 250567" at bounding box center [197, 200] width 102 height 9
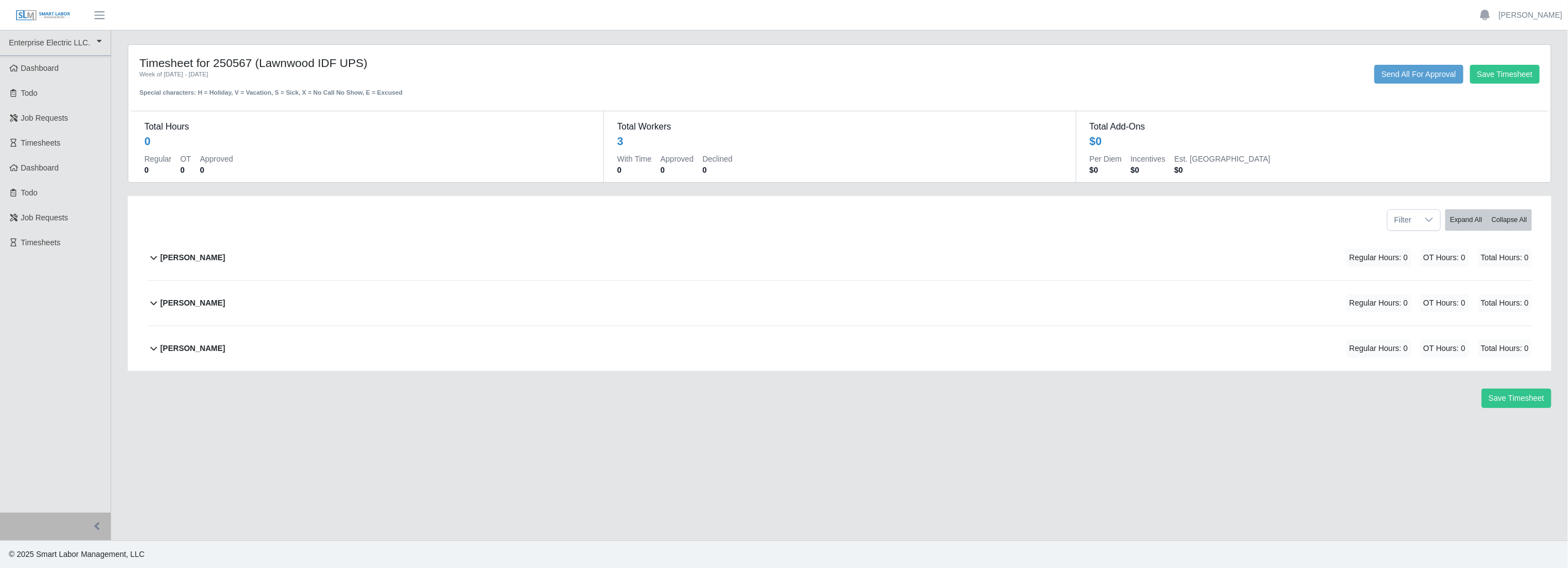
click at [156, 346] on icon at bounding box center [154, 348] width 14 height 14
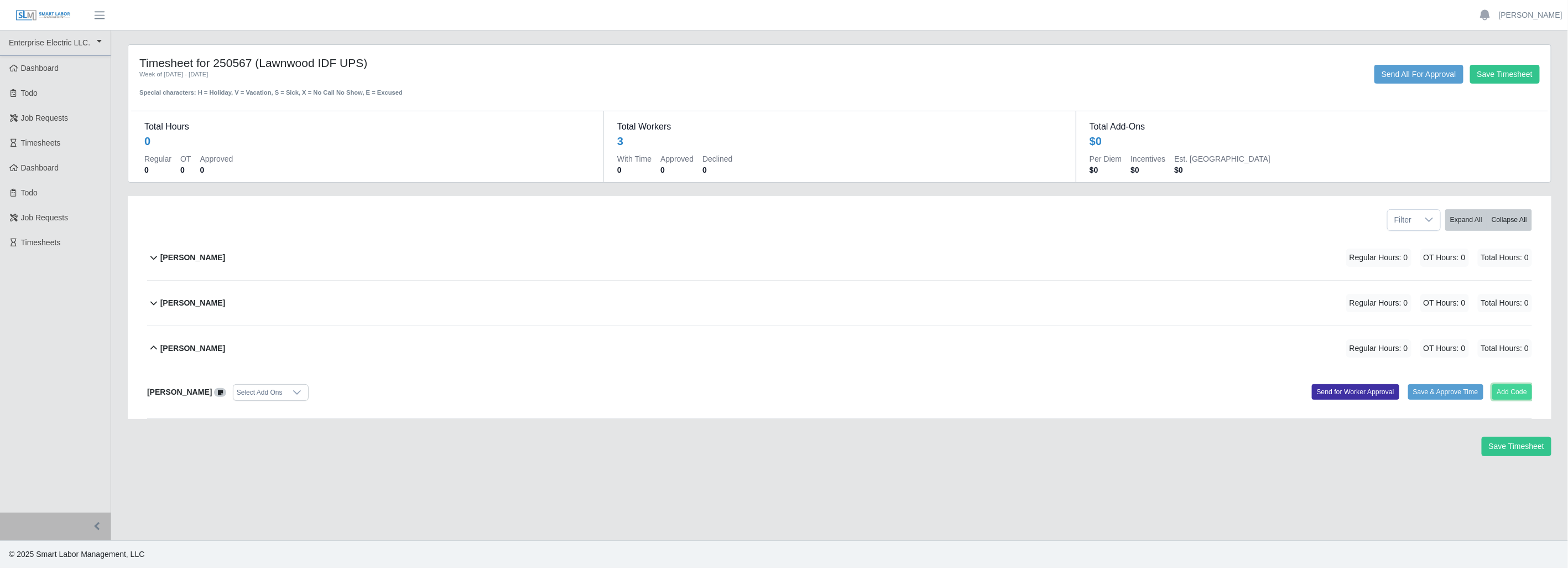
click at [1513, 394] on button "Add Code" at bounding box center [1513, 391] width 41 height 15
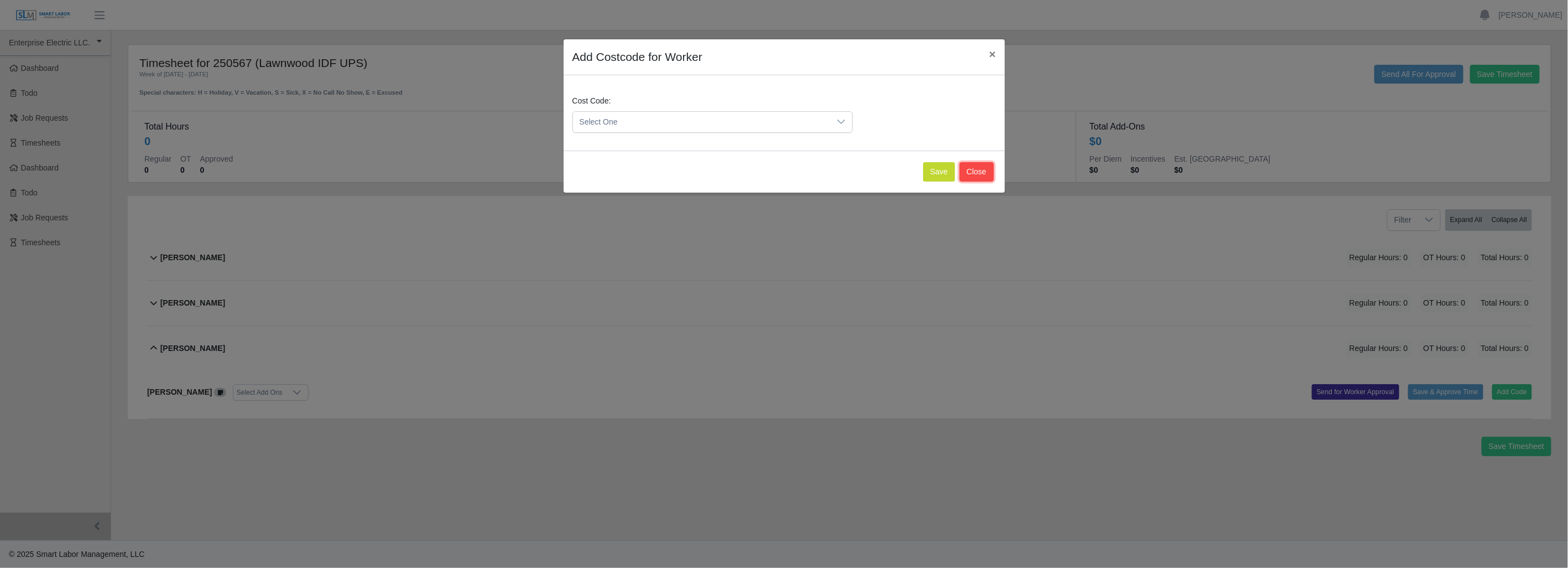
click at [973, 170] on button "Close" at bounding box center [977, 172] width 34 height 19
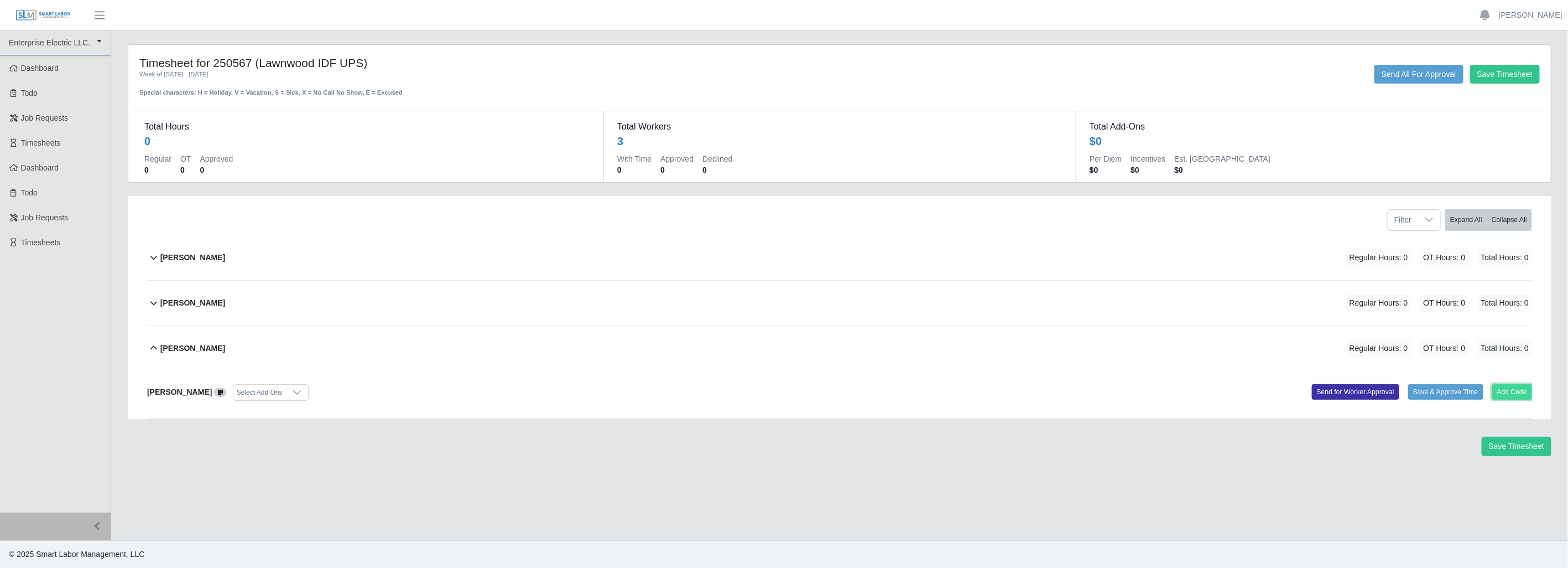
click at [1511, 390] on button "Add Code" at bounding box center [1513, 391] width 41 height 15
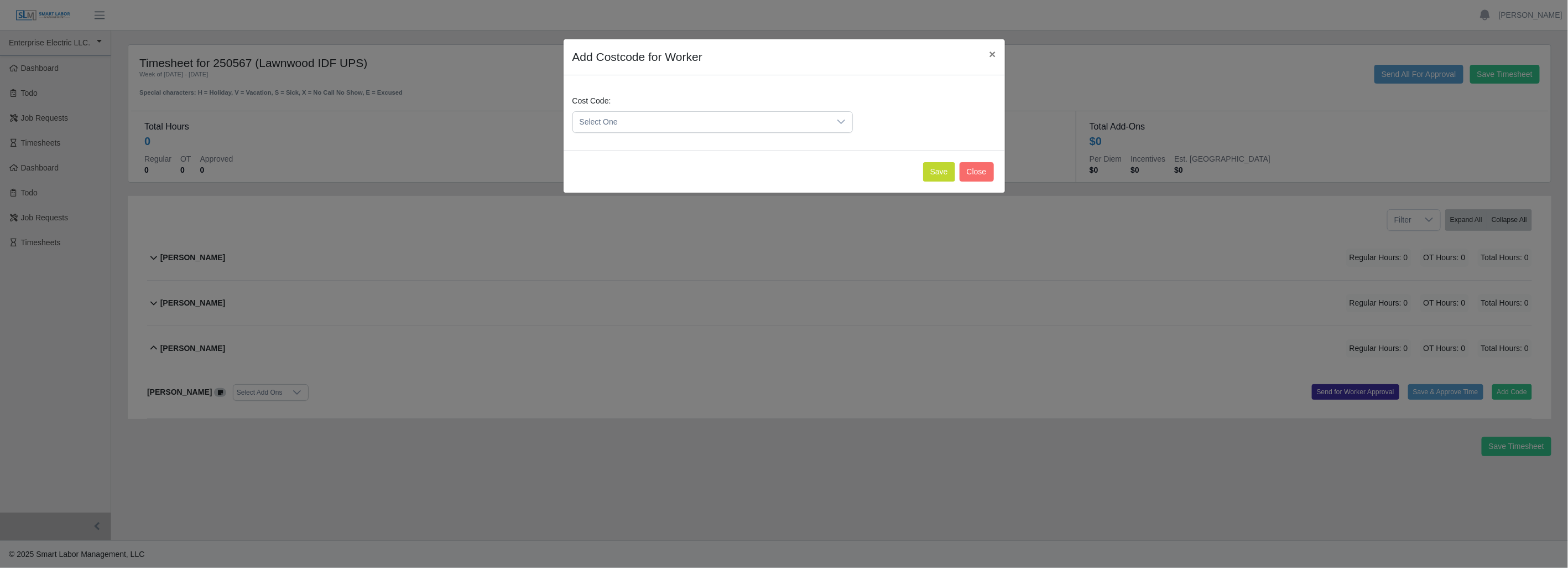
click at [844, 120] on icon at bounding box center [841, 122] width 9 height 9
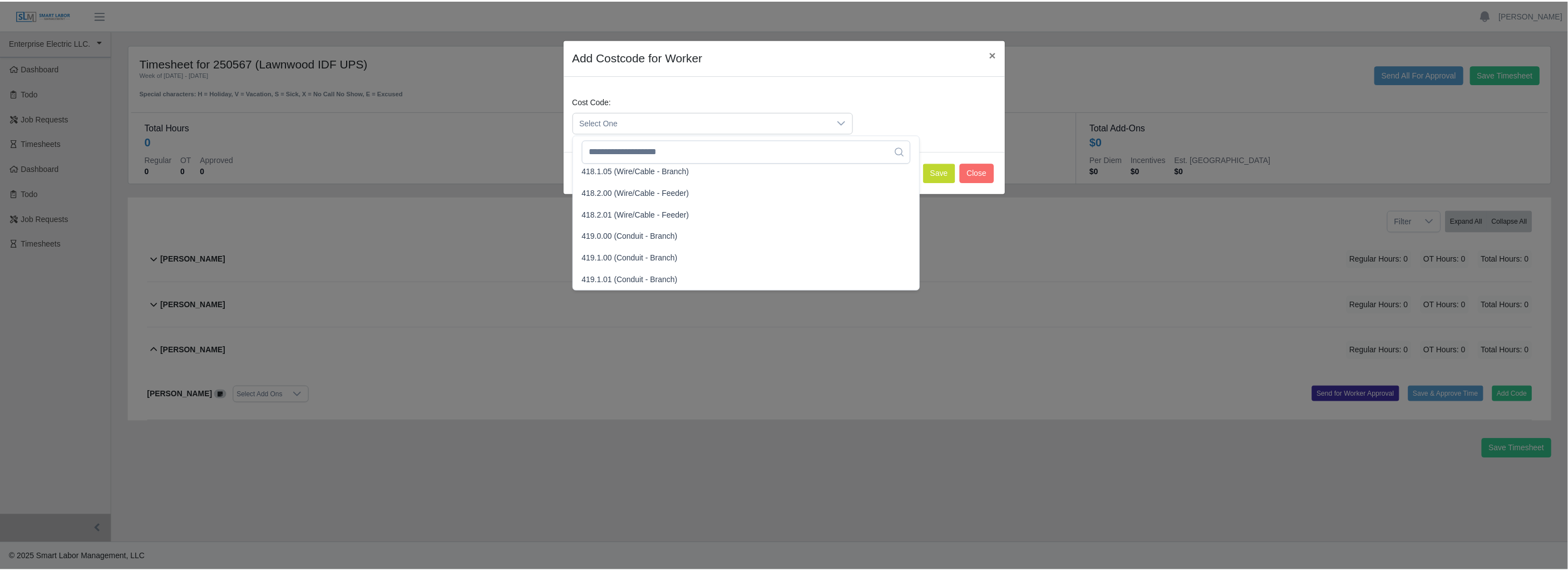
scroll to position [556, 0]
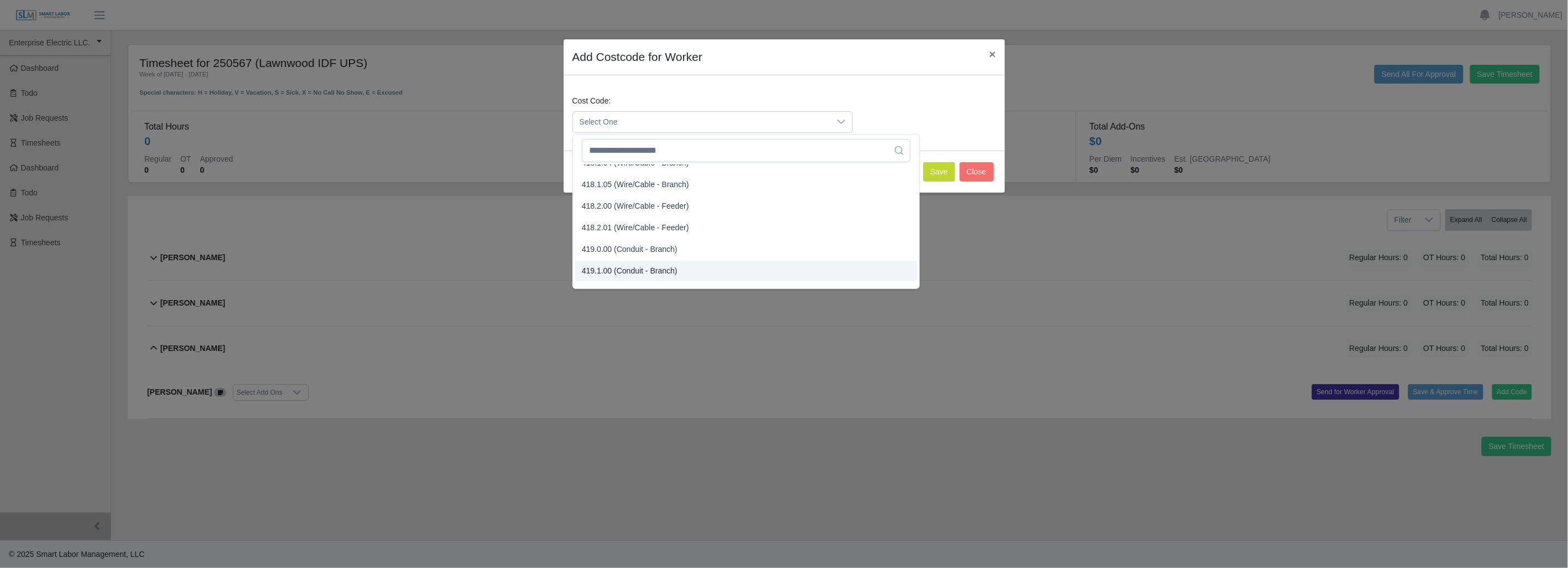
click at [609, 267] on span "419.1.00 (Conduit - Branch)" at bounding box center [630, 271] width 96 height 12
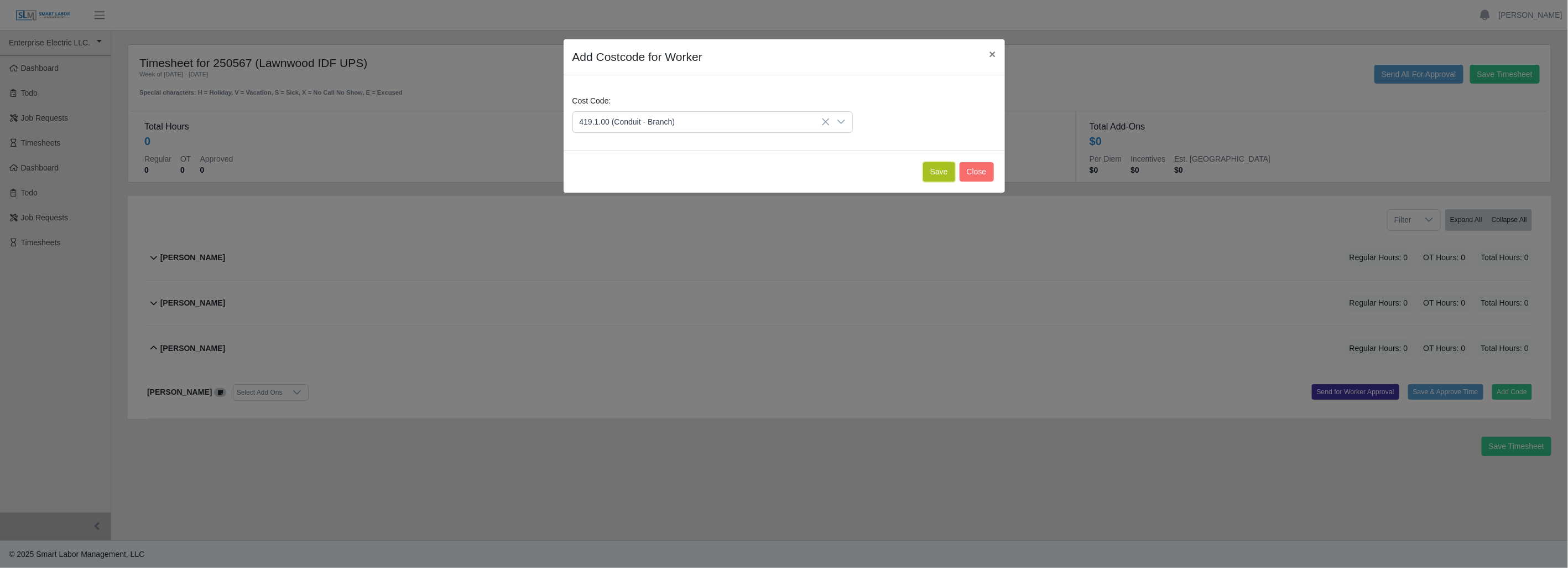
click at [929, 174] on button "Save" at bounding box center [939, 172] width 32 height 19
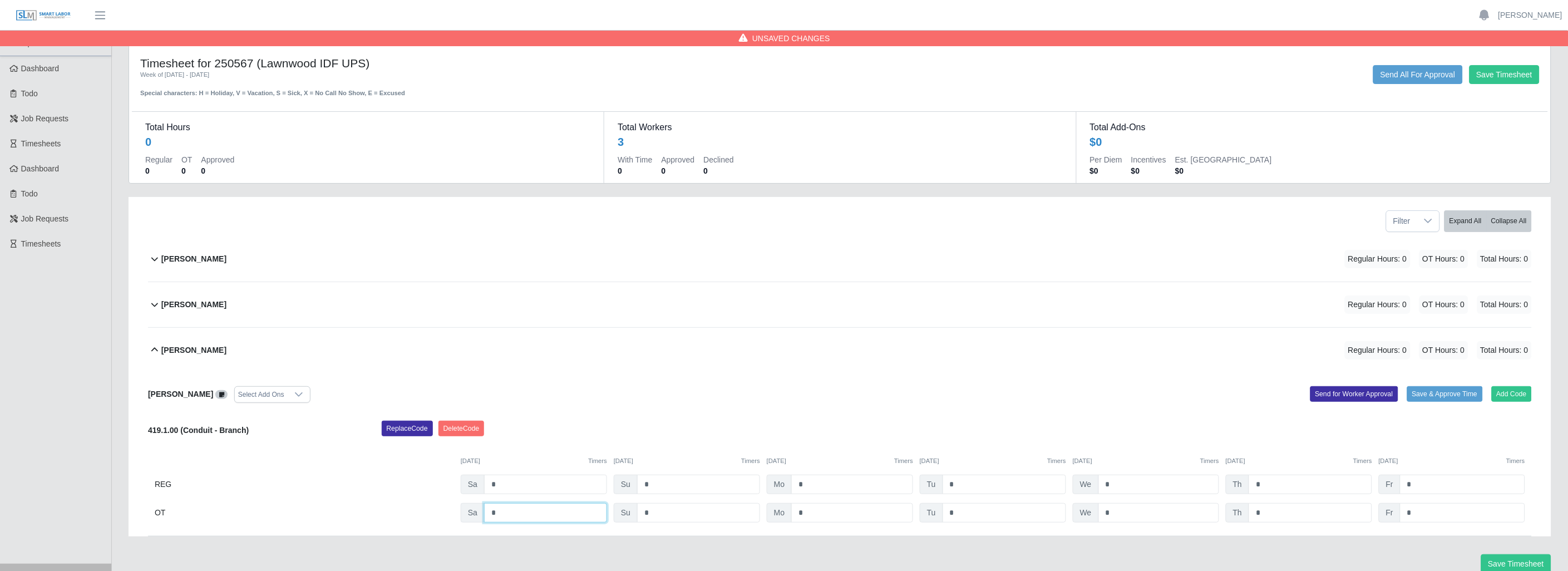
click at [499, 507] on input "*" at bounding box center [546, 512] width 123 height 19
type input "*"
click at [828, 408] on div "Tyrone Martin Select Add Ons Add Code Save & Approve Time Send for Worker Appro…" at bounding box center [839, 455] width 1384 height 163
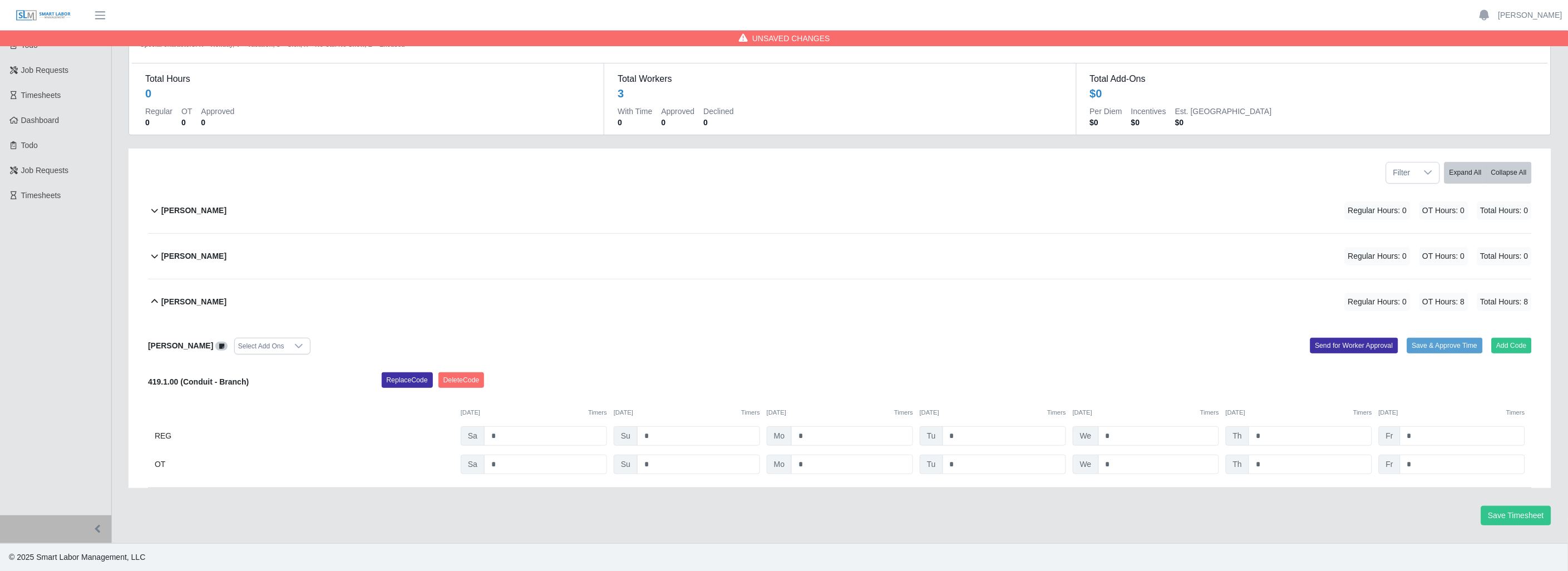
click at [1131, 361] on div "Tyrone Martin Select Add Ons Add Code Save & Approve Time Send for Worker Appro…" at bounding box center [839, 406] width 1384 height 163
click at [857, 434] on input "*" at bounding box center [852, 436] width 122 height 19
click at [215, 344] on span at bounding box center [221, 346] width 12 height 9
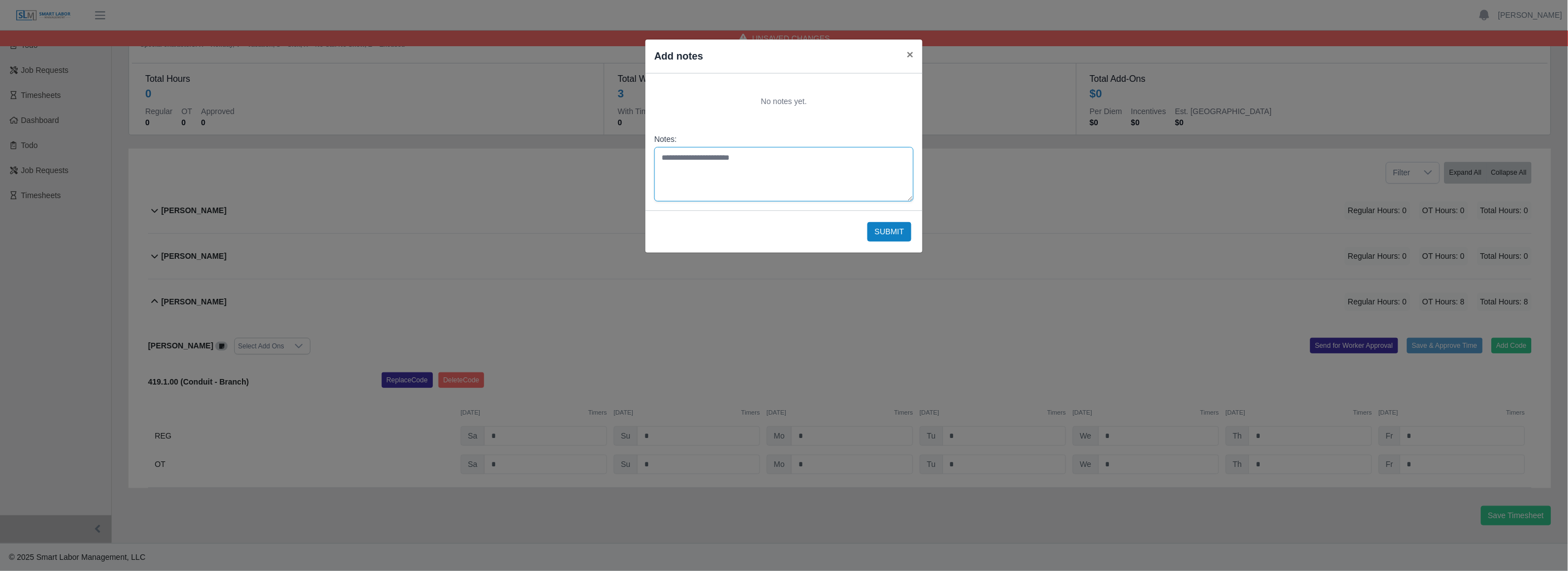
click at [688, 164] on textarea "Notes:" at bounding box center [784, 174] width 259 height 54
click at [713, 157] on textarea "**********" at bounding box center [784, 174] width 259 height 54
type textarea "**********"
click at [893, 227] on button "Submit" at bounding box center [889, 231] width 44 height 19
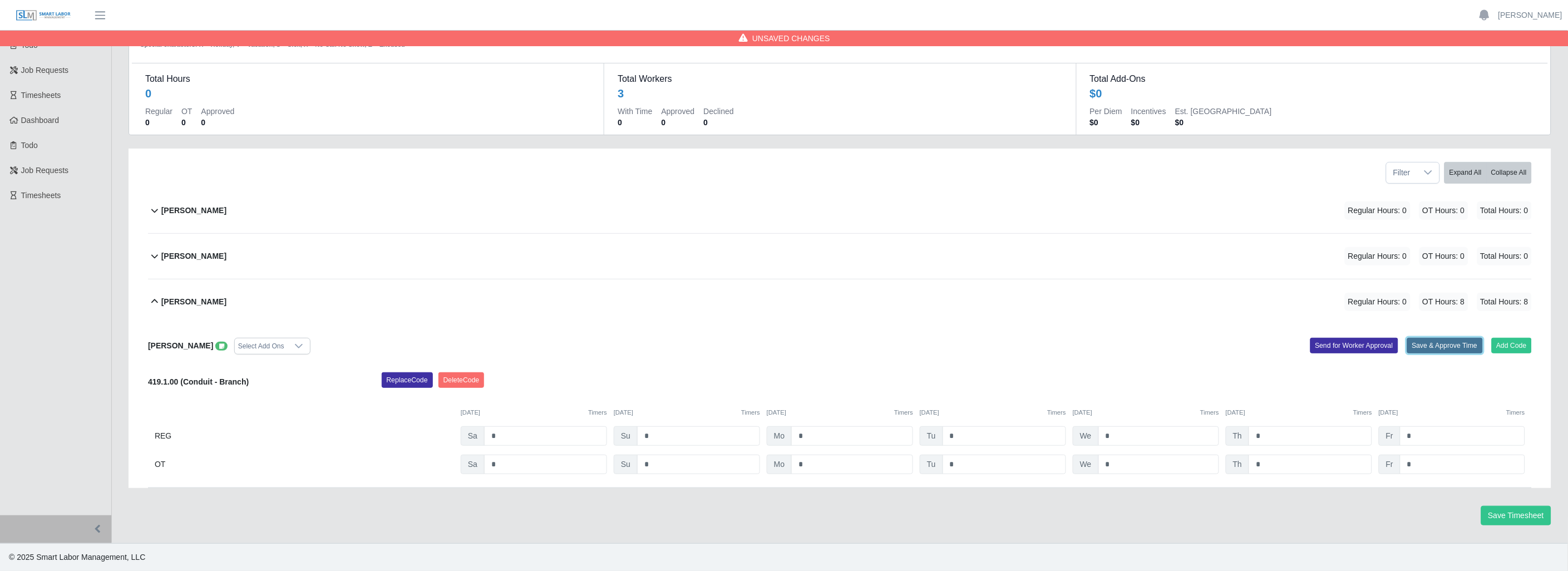
click at [1442, 343] on button "Save & Approve Time" at bounding box center [1445, 345] width 75 height 15
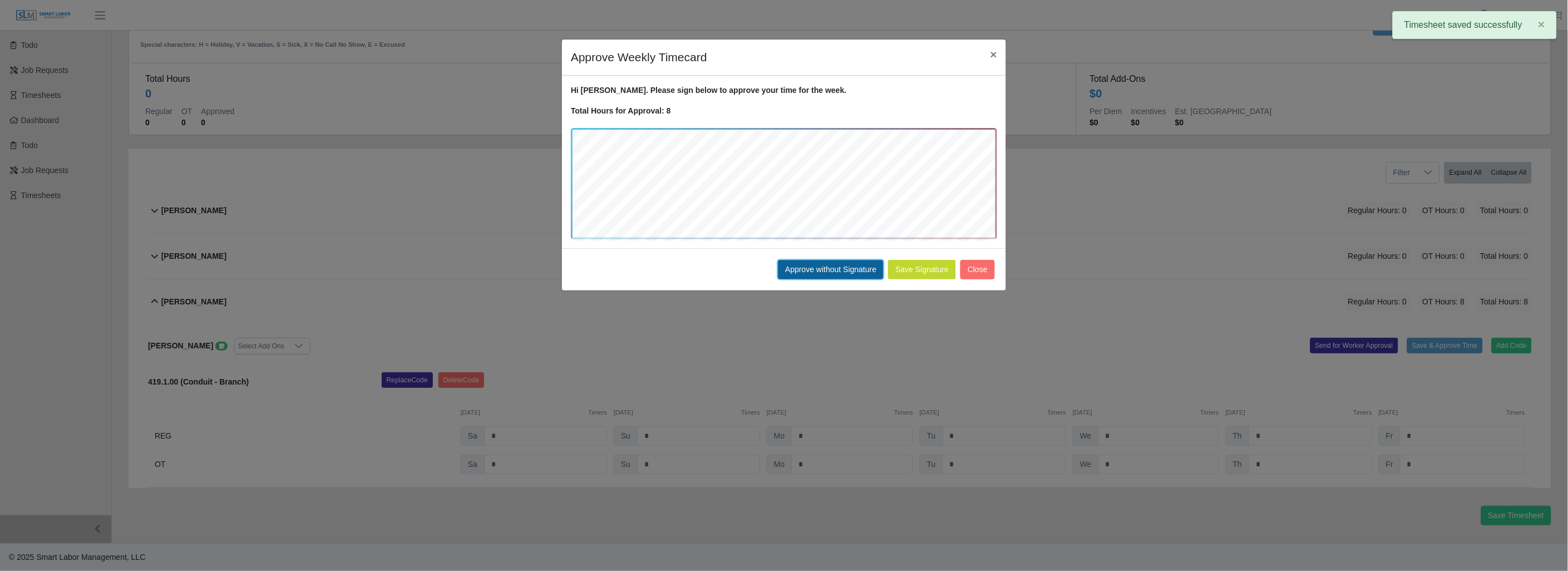
click at [842, 266] on button "Approve without Signature" at bounding box center [830, 269] width 106 height 19
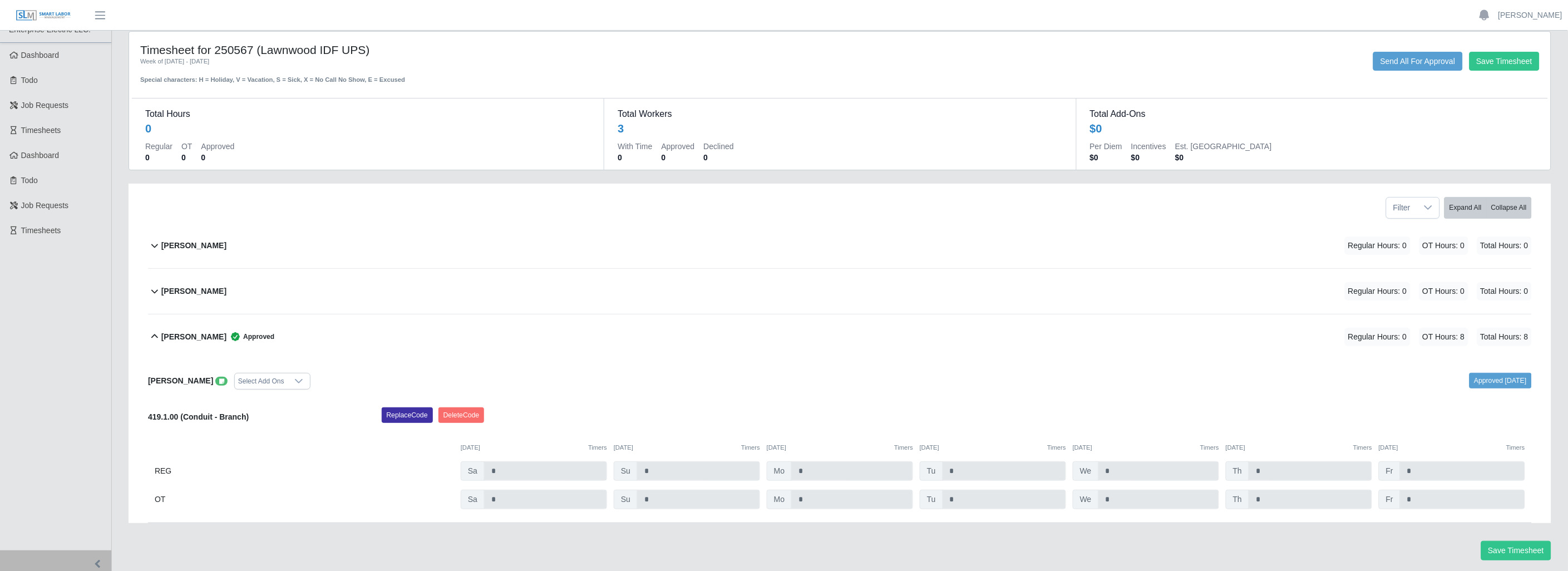
scroll to position [0, 0]
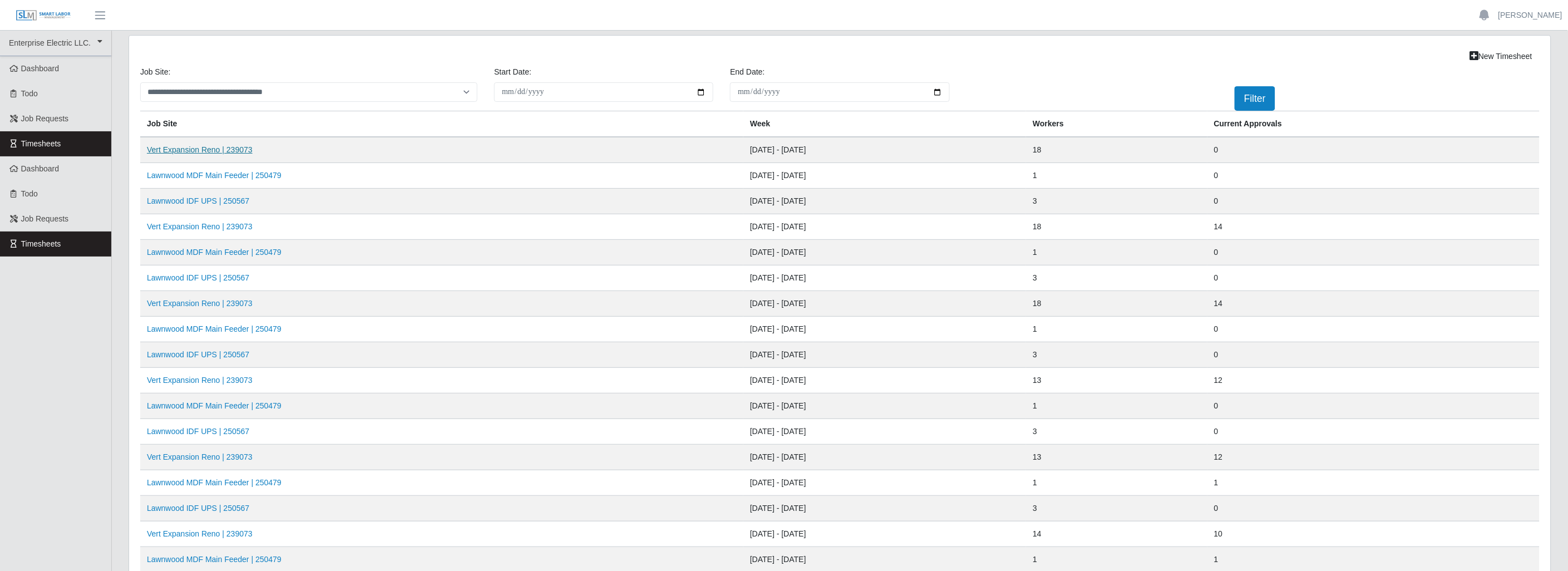
click at [176, 147] on link "Vert Expansion Reno | 239073" at bounding box center [199, 150] width 106 height 9
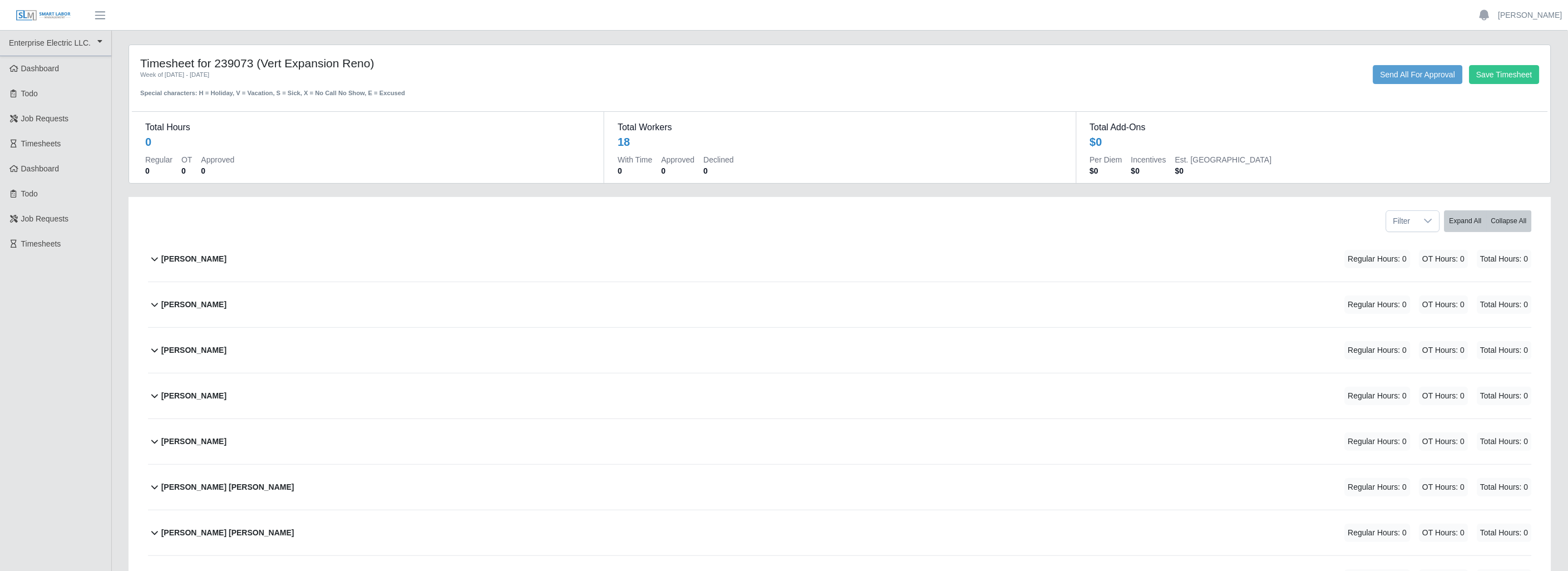
click at [152, 303] on icon at bounding box center [155, 304] width 14 height 14
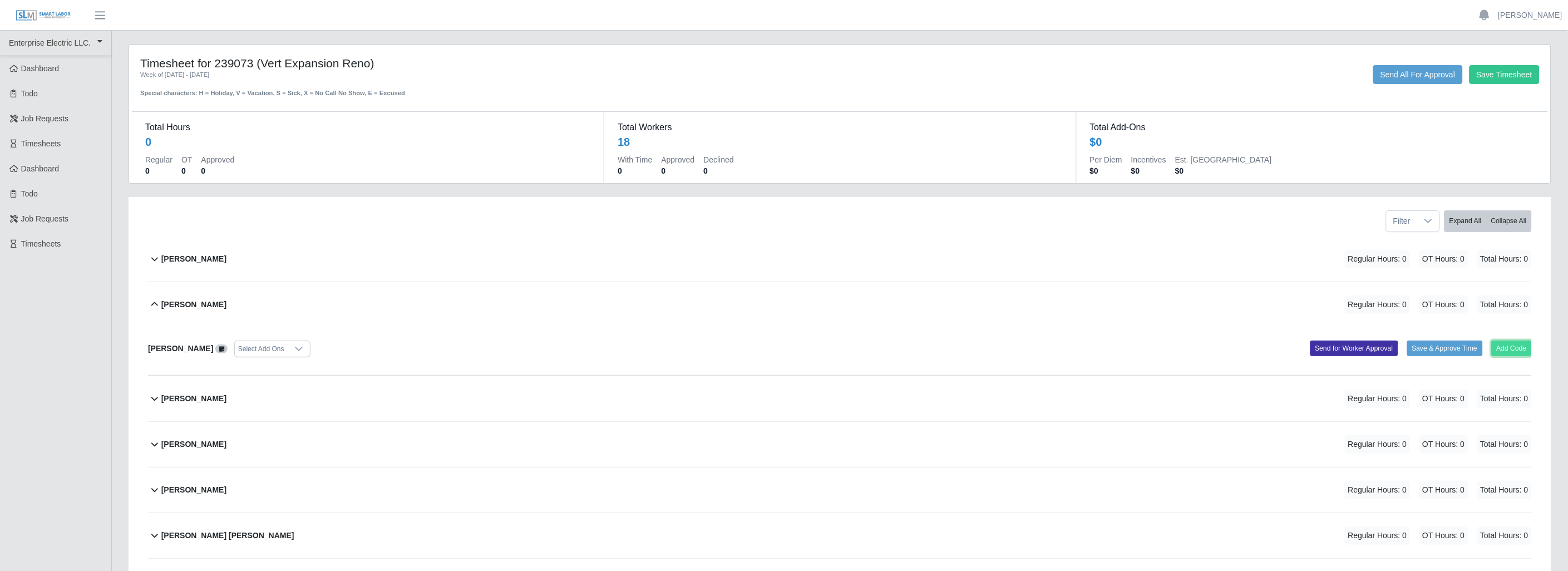
click at [1509, 349] on button "Add Code" at bounding box center [1512, 348] width 41 height 15
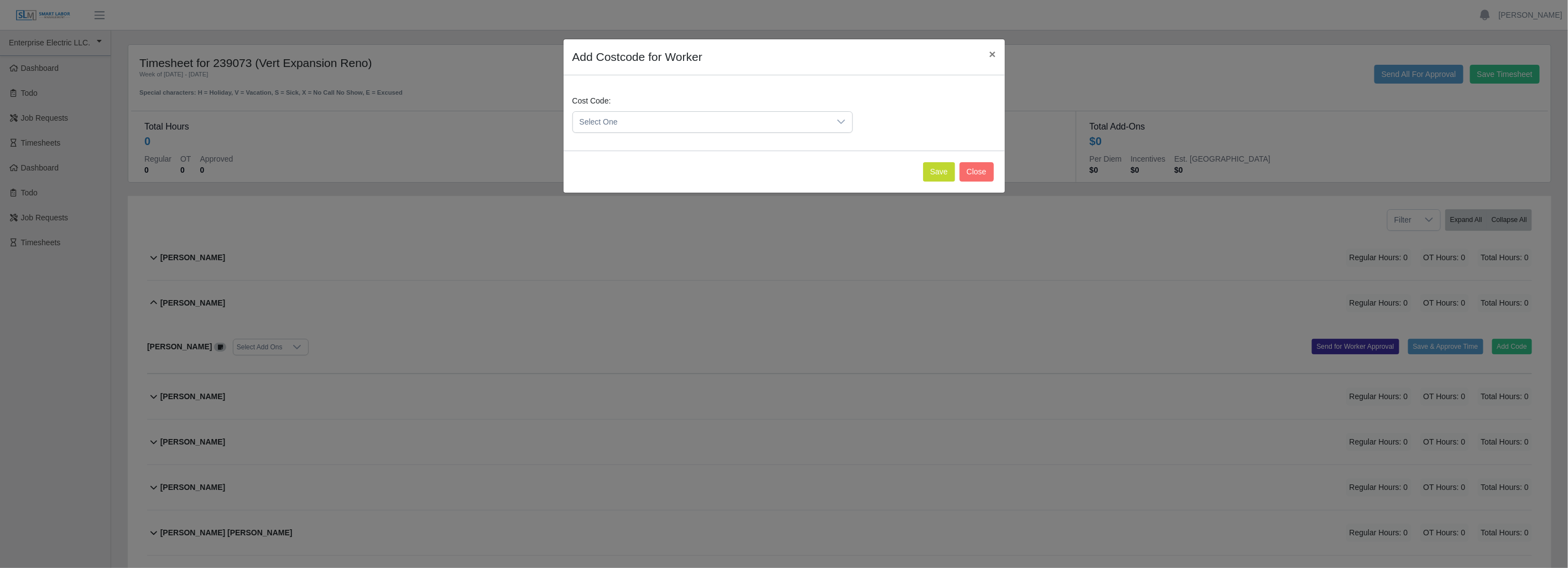
click at [846, 124] on div at bounding box center [841, 122] width 22 height 20
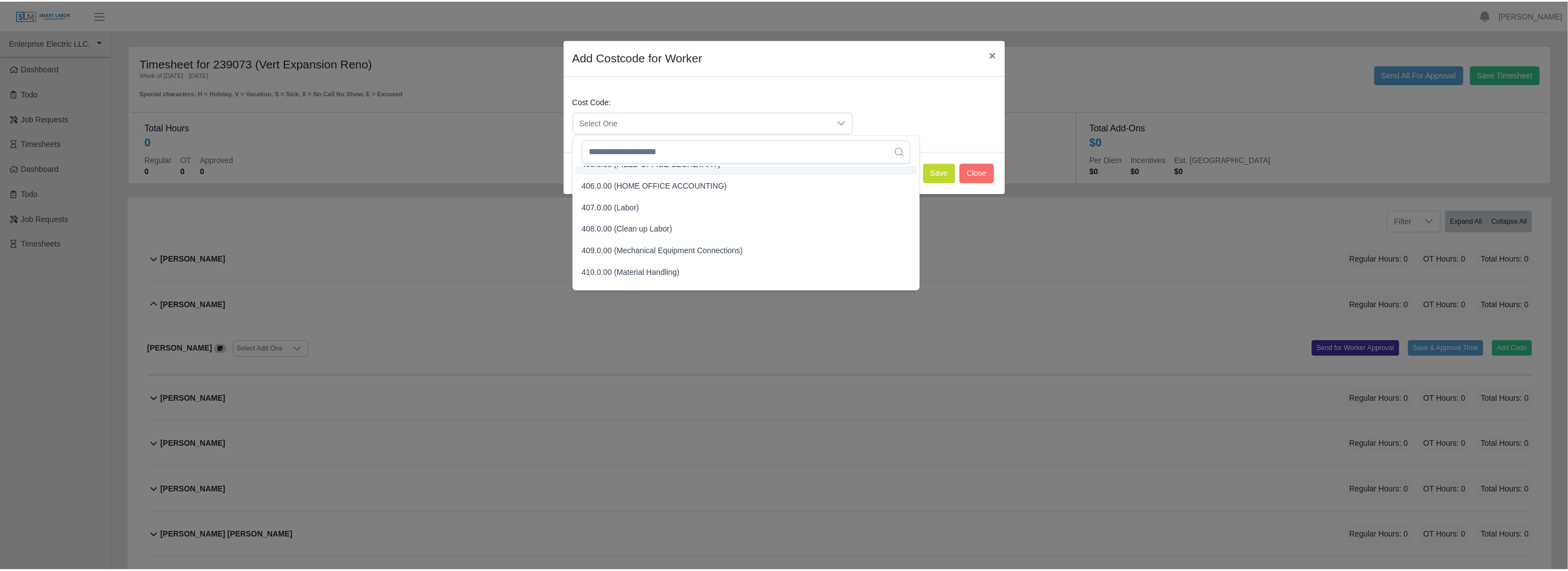
scroll to position [124, 0]
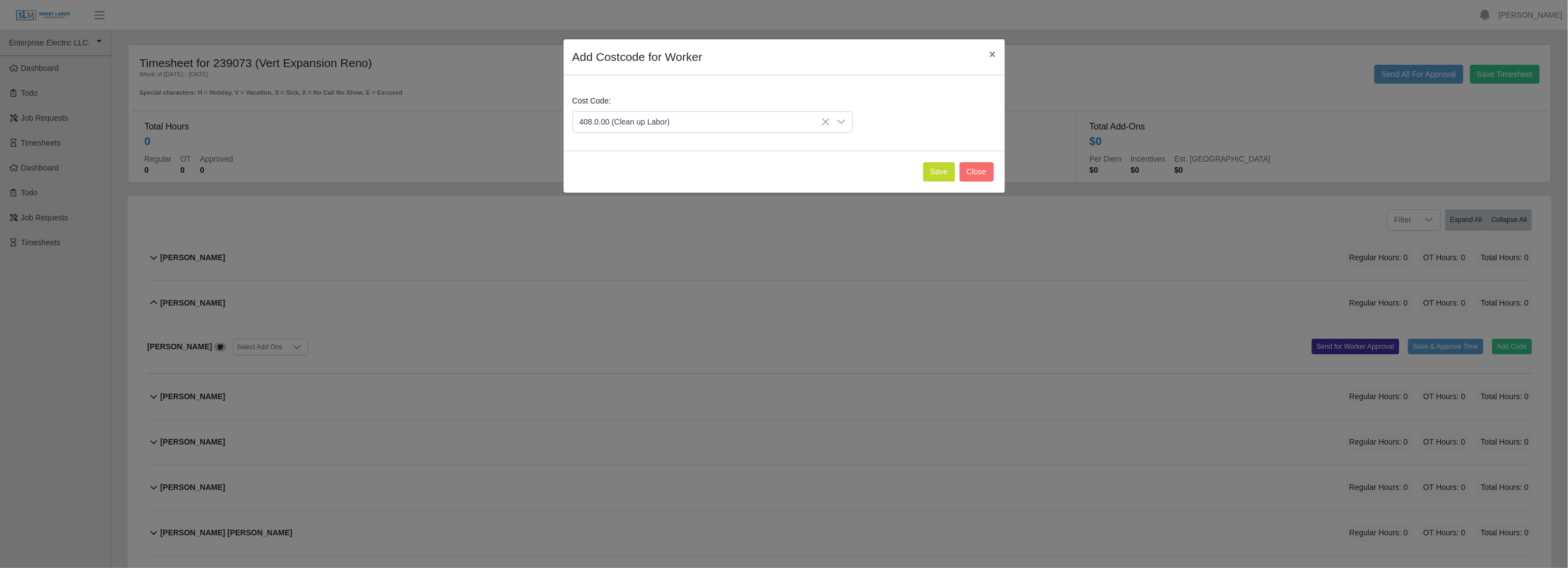
click at [627, 223] on span "408.0.00 (Clean up Labor)" at bounding box center [627, 226] width 90 height 12
click at [627, 223] on div "Add Costcode for Worker × Cost Code: 408.0.00 (Clean up Labor) Save Close" at bounding box center [784, 284] width 1568 height 568
click at [935, 170] on button "Save" at bounding box center [939, 172] width 32 height 19
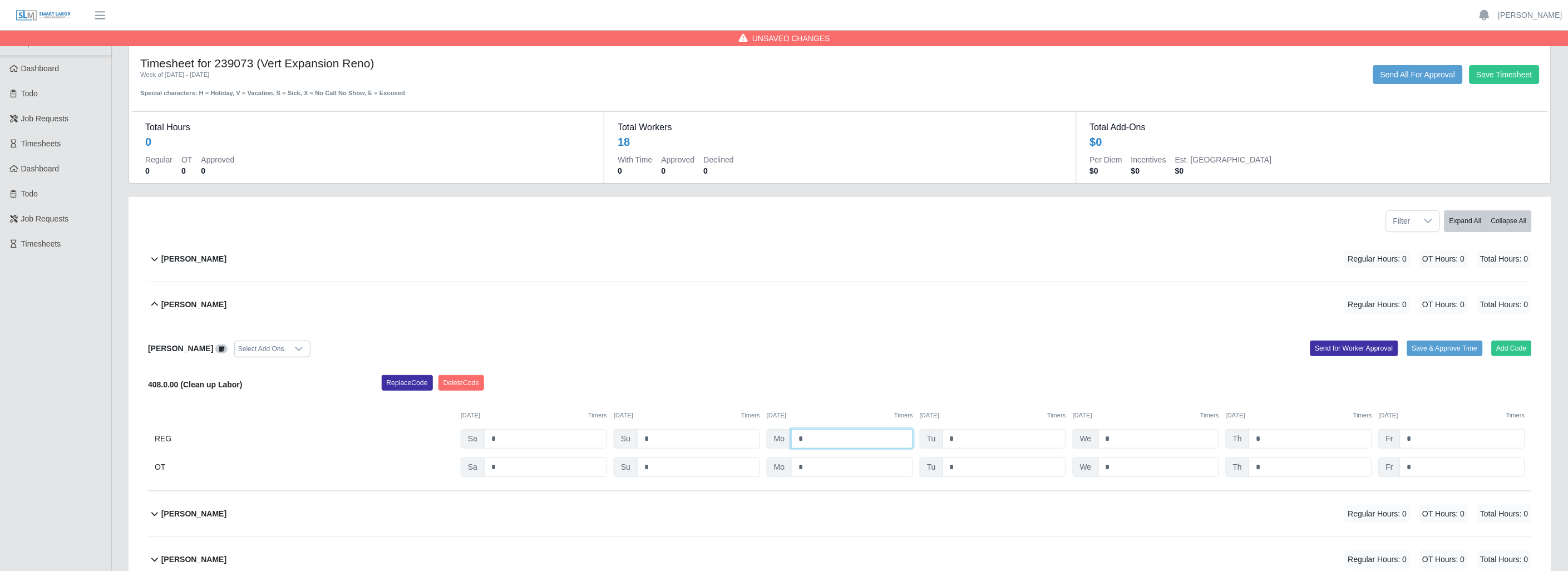
click at [821, 437] on input "*" at bounding box center [852, 438] width 122 height 19
type input "*"
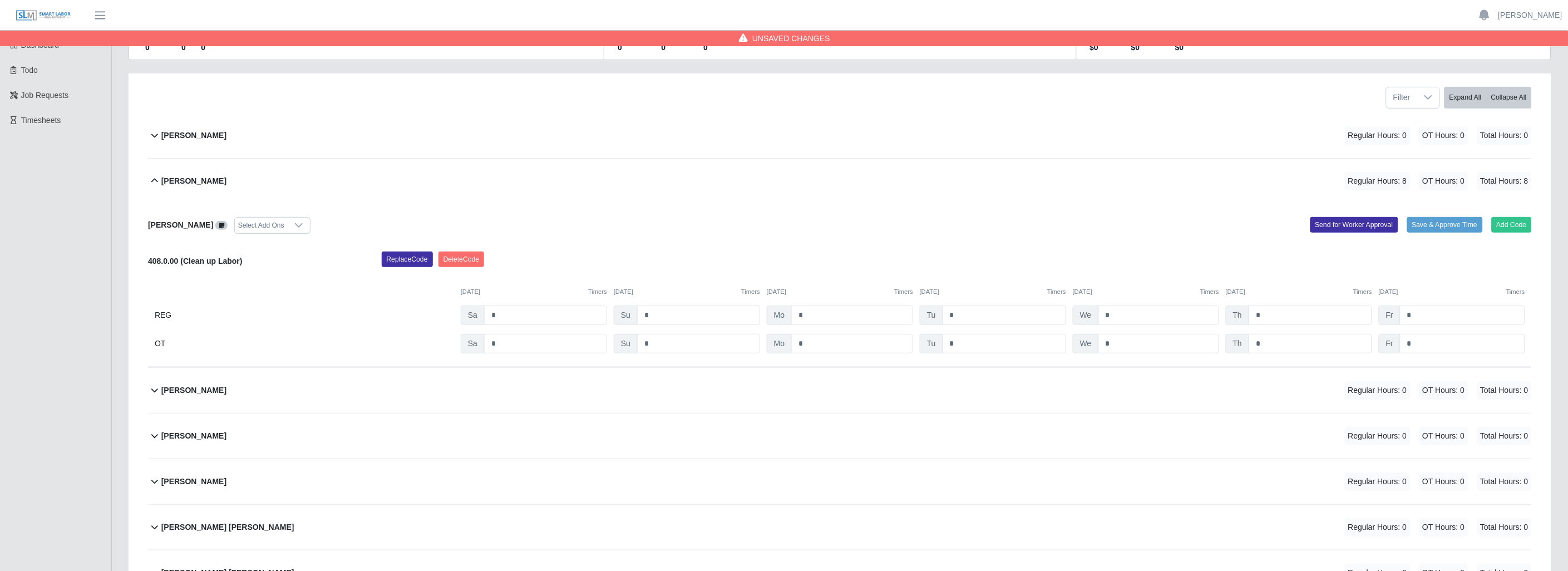
click at [157, 390] on icon at bounding box center [155, 390] width 14 height 14
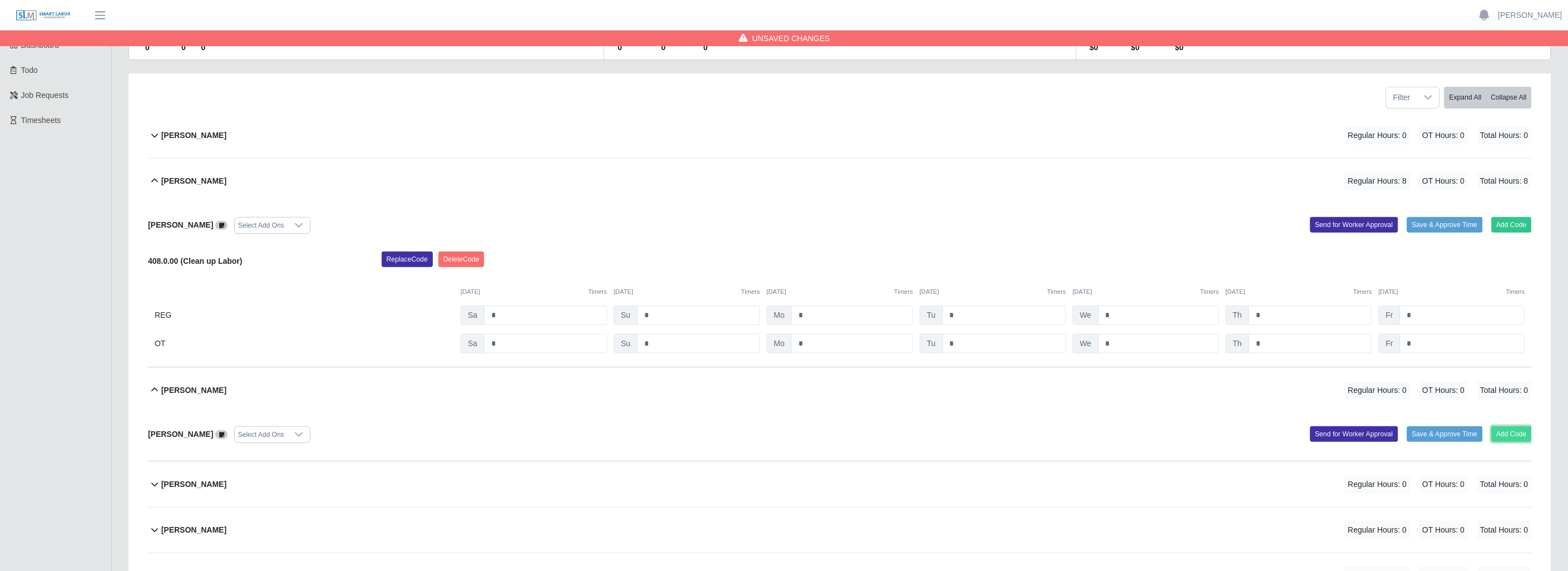
click at [1507, 436] on button "Add Code" at bounding box center [1512, 434] width 41 height 15
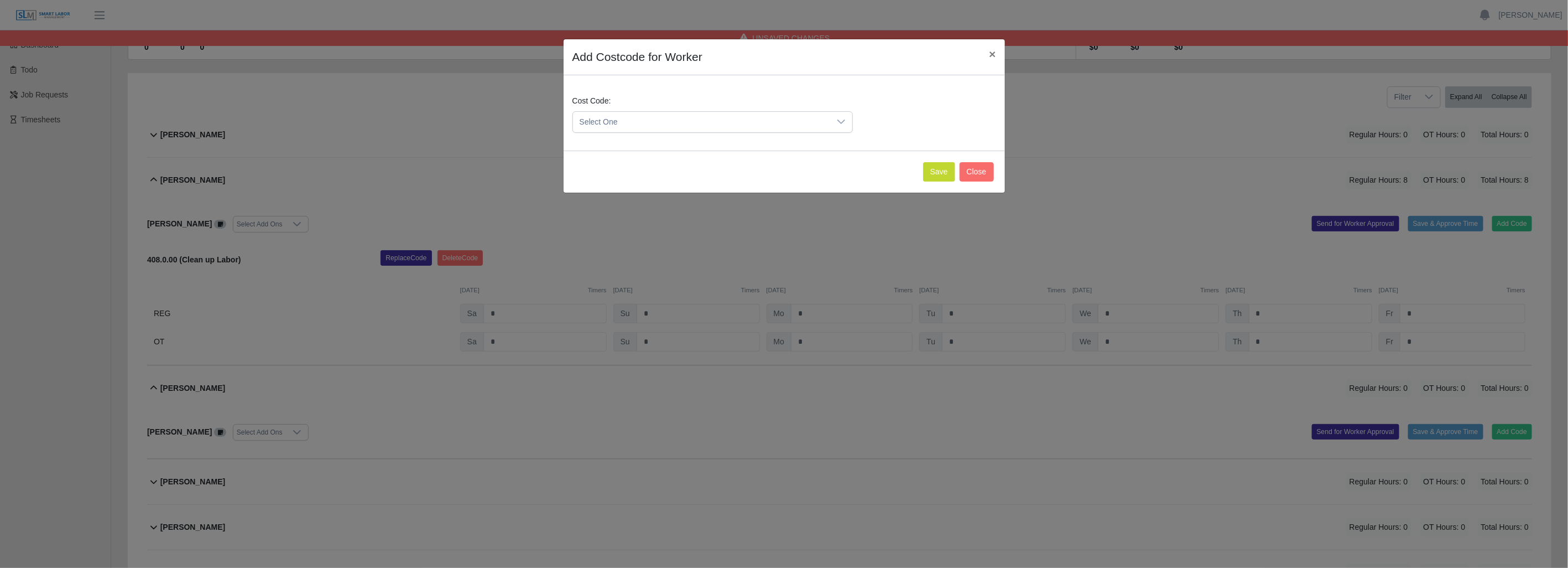
click at [844, 116] on div at bounding box center [841, 122] width 22 height 20
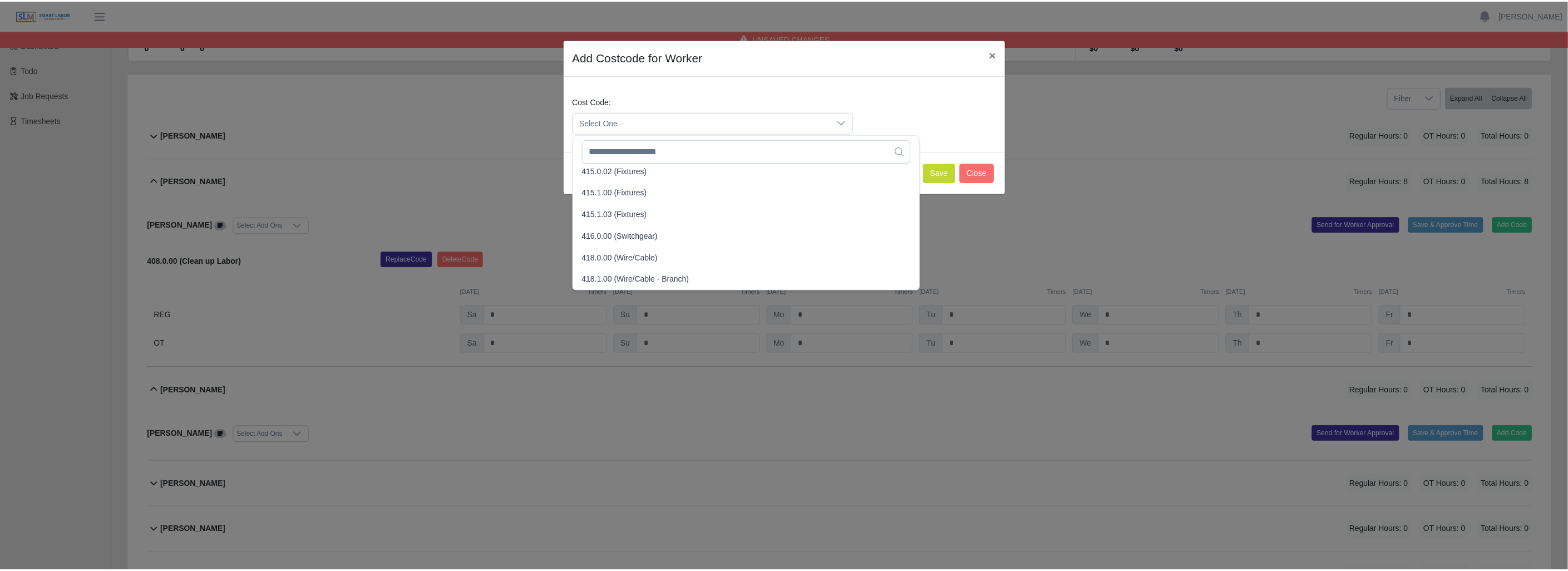
scroll to position [371, 0]
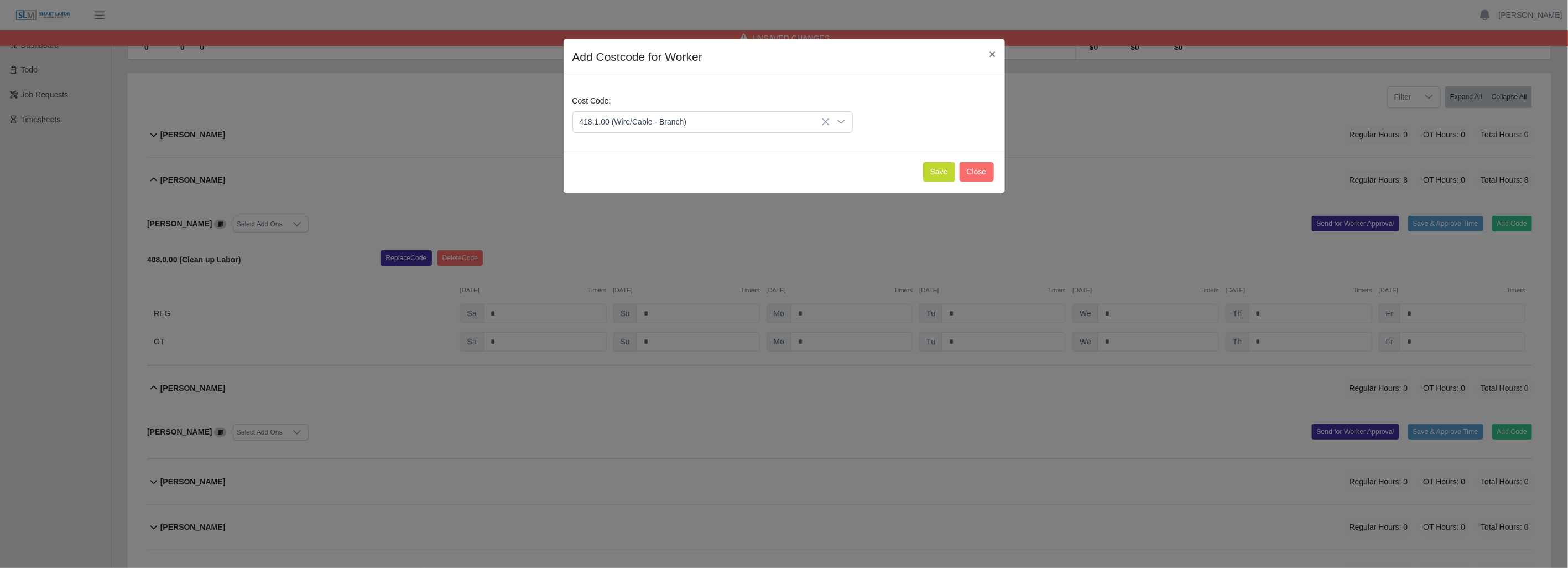
click at [609, 255] on li "418.1.00 (Wire/Cable - Branch)" at bounding box center [746, 261] width 342 height 20
click at [933, 172] on button "Save" at bounding box center [939, 172] width 32 height 19
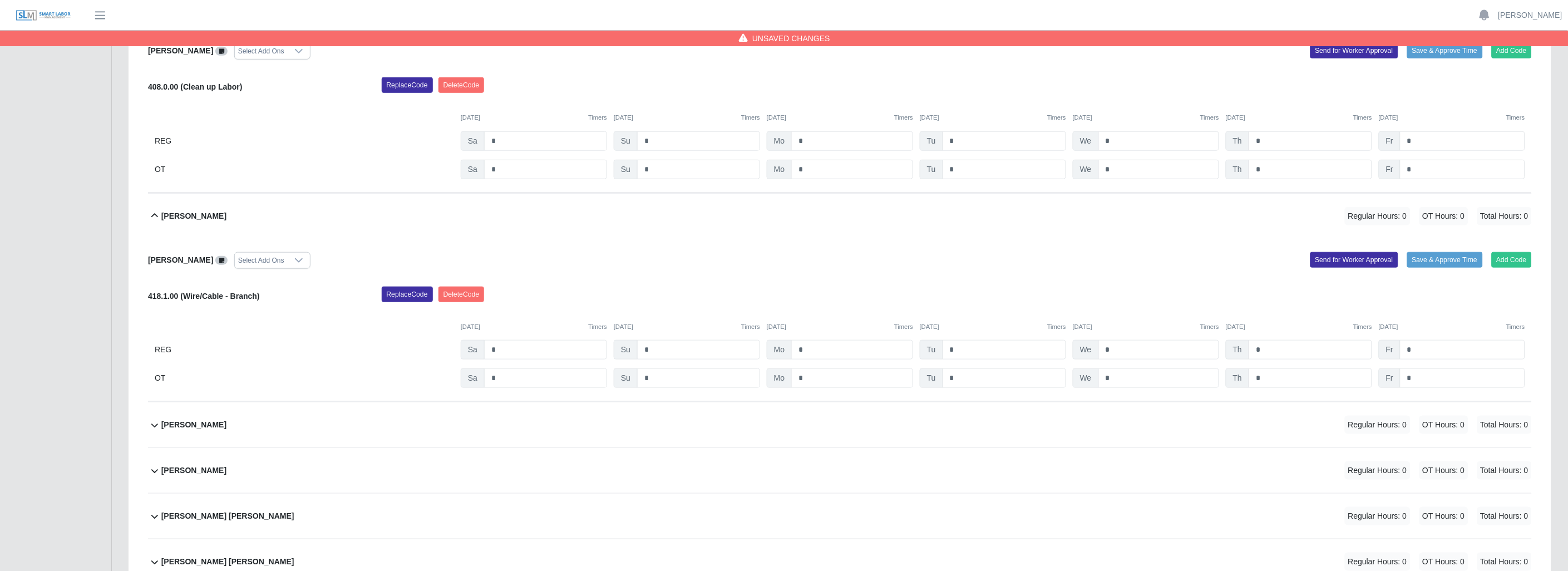
scroll to position [309, 0]
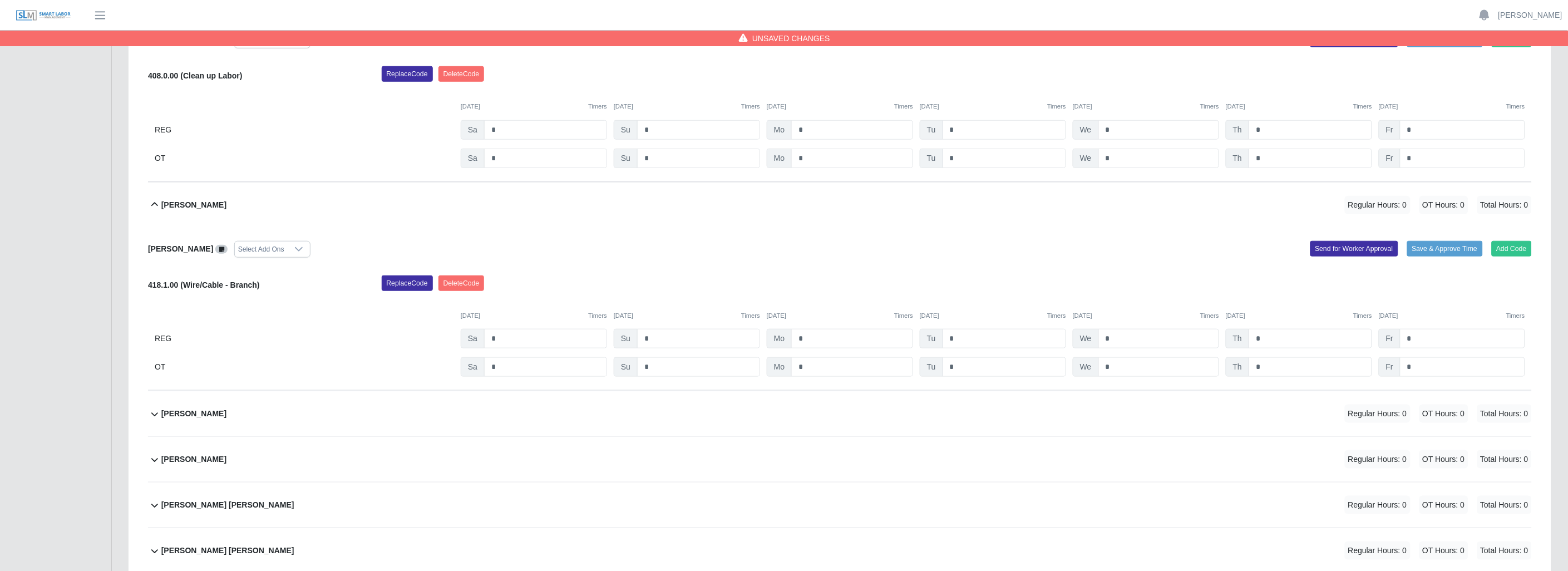
click at [219, 246] on icon at bounding box center [221, 249] width 5 height 6
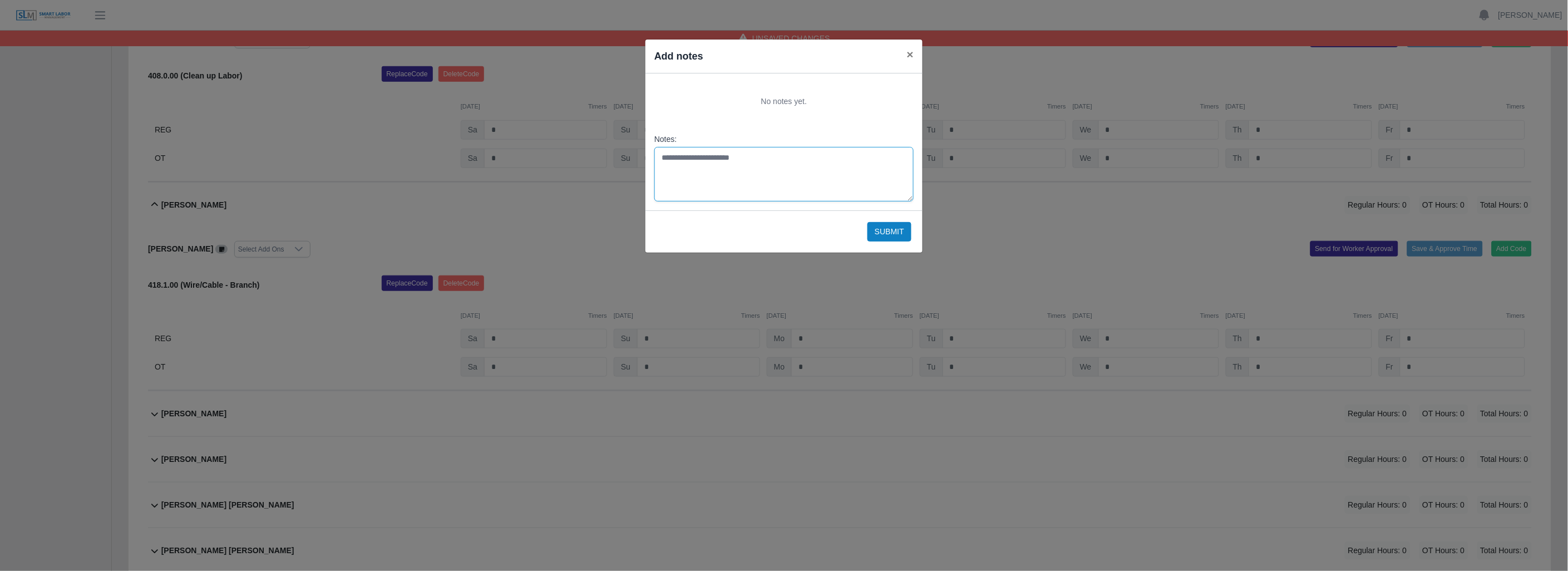
click at [674, 157] on textarea "Notes:" at bounding box center [784, 174] width 259 height 54
click at [710, 157] on textarea "**********" at bounding box center [784, 174] width 259 height 54
type textarea "**********"
click at [886, 231] on button "Submit" at bounding box center [889, 231] width 44 height 19
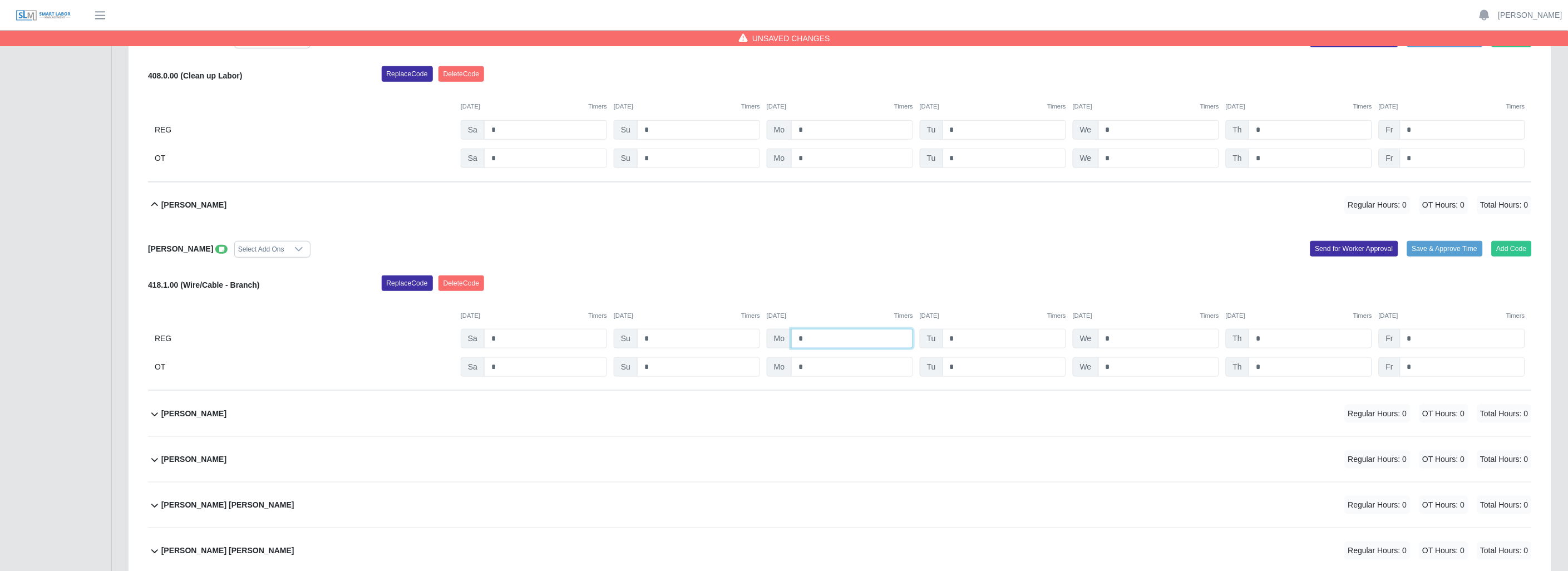
click at [830, 335] on input "*" at bounding box center [852, 338] width 122 height 19
type input "*"
click at [841, 363] on input "*" at bounding box center [852, 366] width 122 height 19
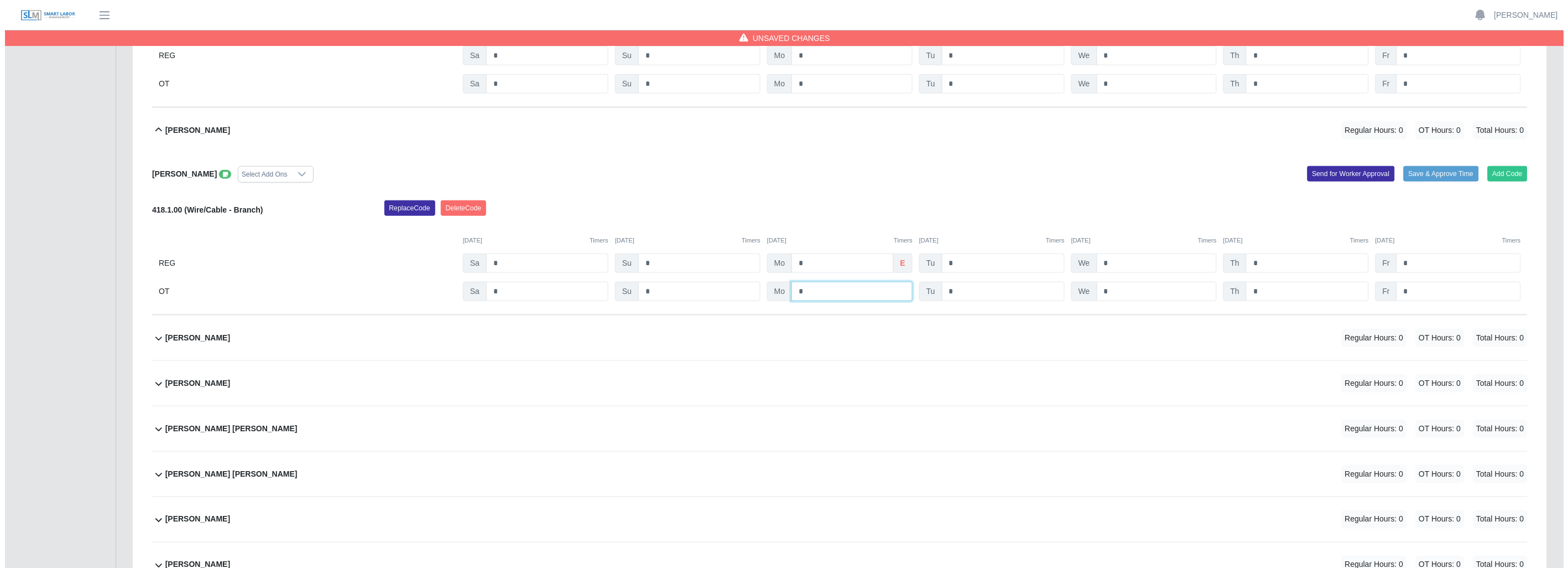
scroll to position [430, 0]
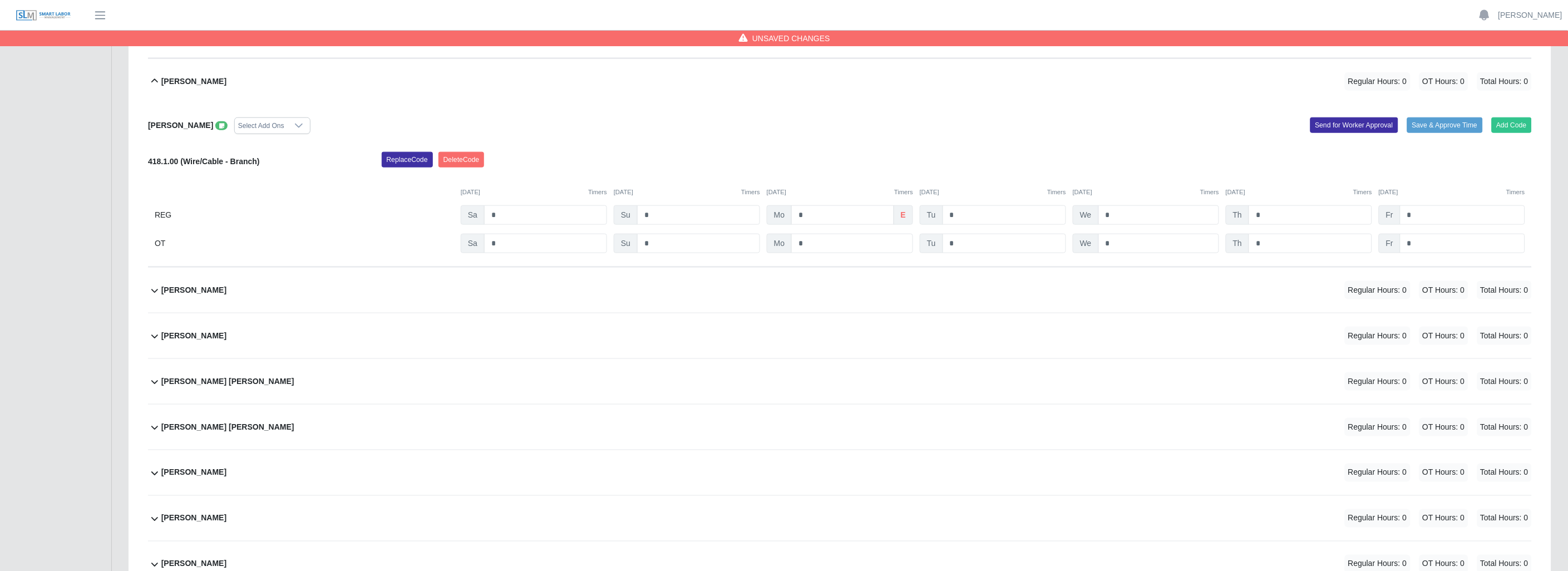
click at [156, 291] on icon at bounding box center [155, 291] width 14 height 14
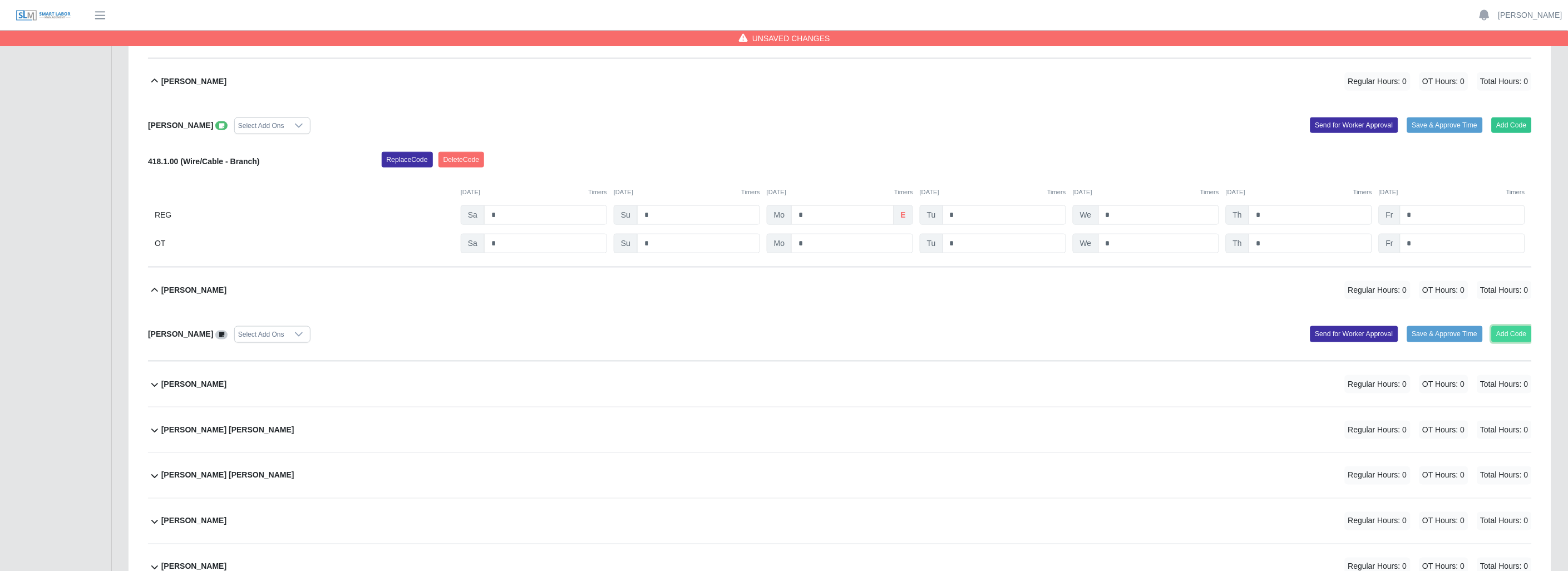
click at [1512, 332] on button "Add Code" at bounding box center [1512, 333] width 41 height 15
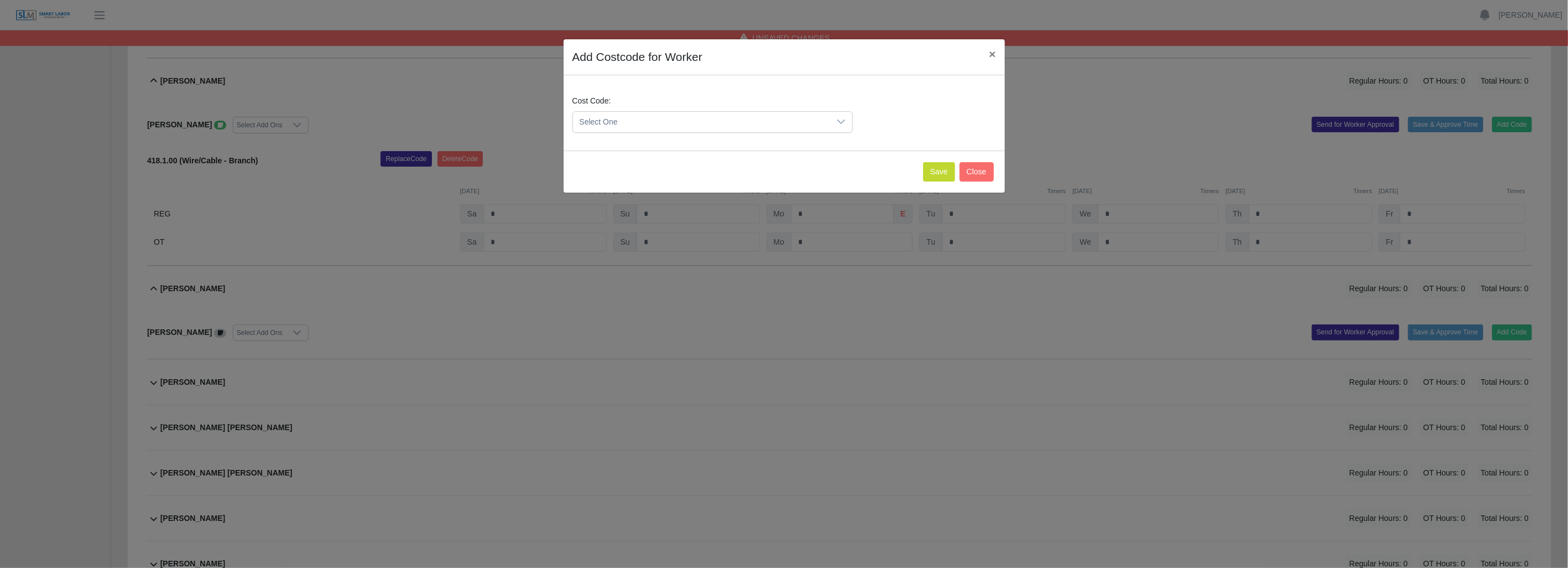
click at [839, 117] on div at bounding box center [841, 122] width 22 height 20
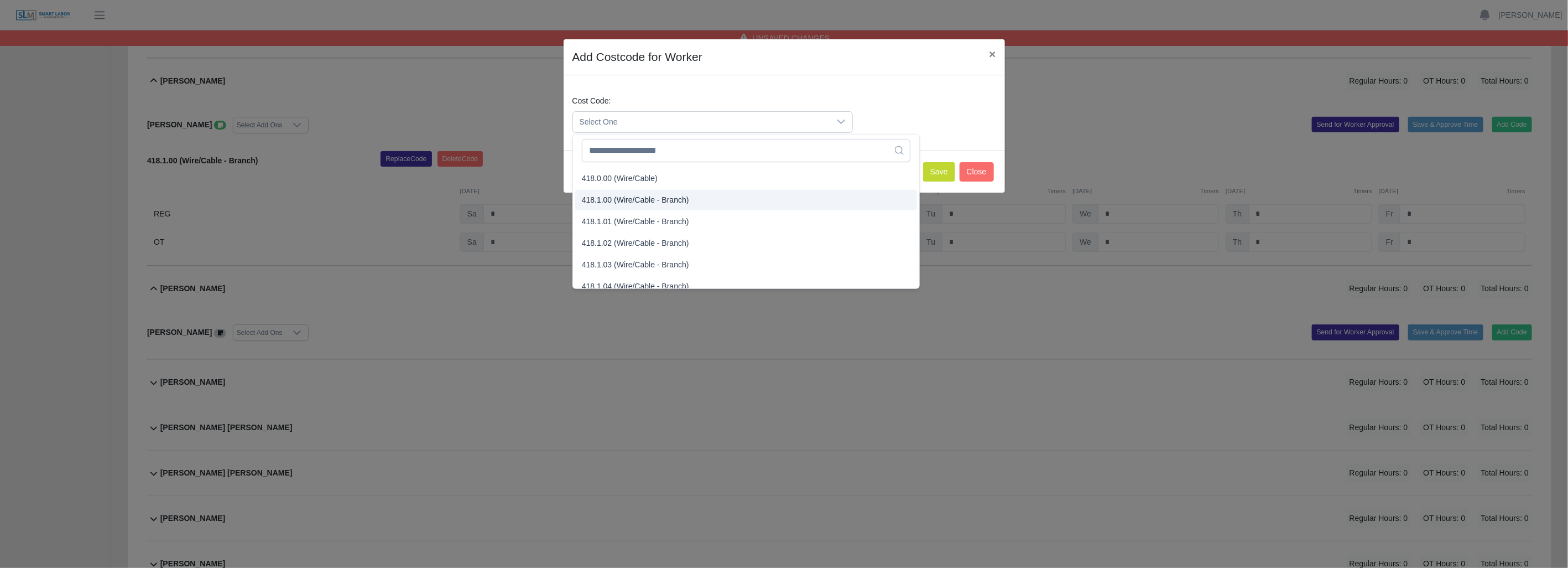
click at [620, 200] on span "418.1.00 (Wire/Cable - Branch)" at bounding box center [635, 200] width 107 height 12
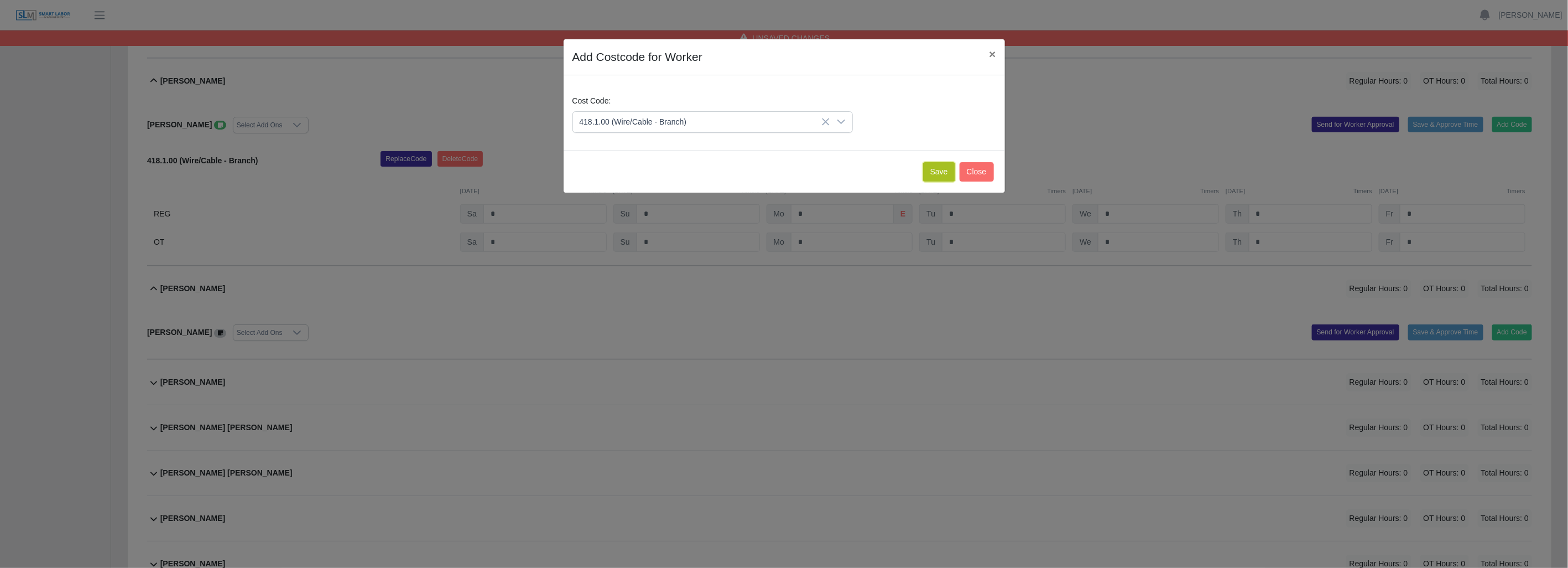
click at [935, 166] on button "Save" at bounding box center [939, 172] width 32 height 19
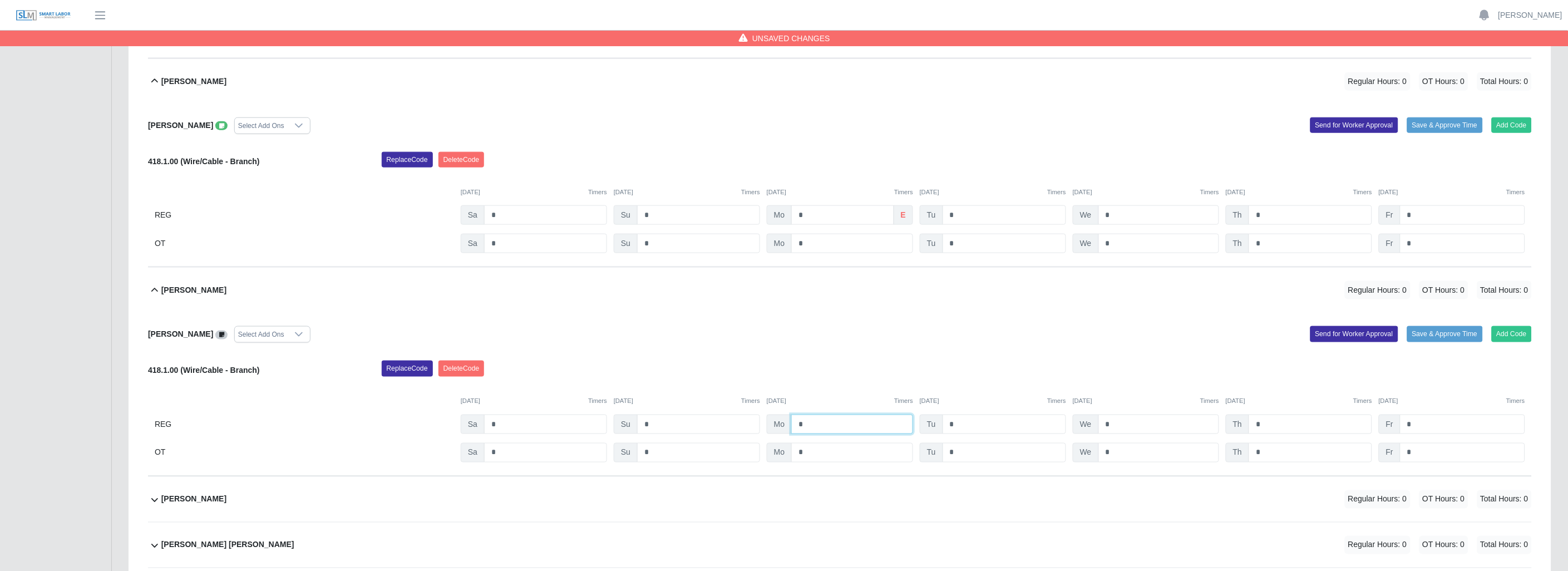
click at [829, 419] on input "*" at bounding box center [852, 424] width 122 height 19
type input "*"
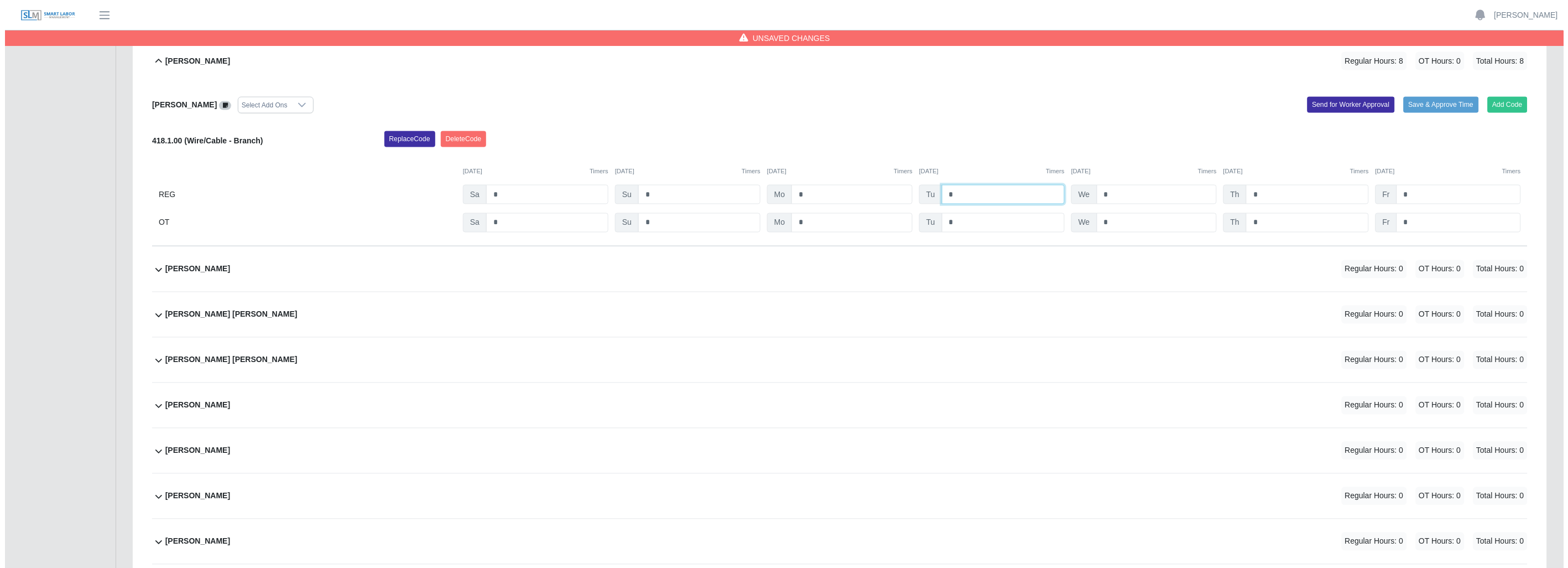
scroll to position [676, 0]
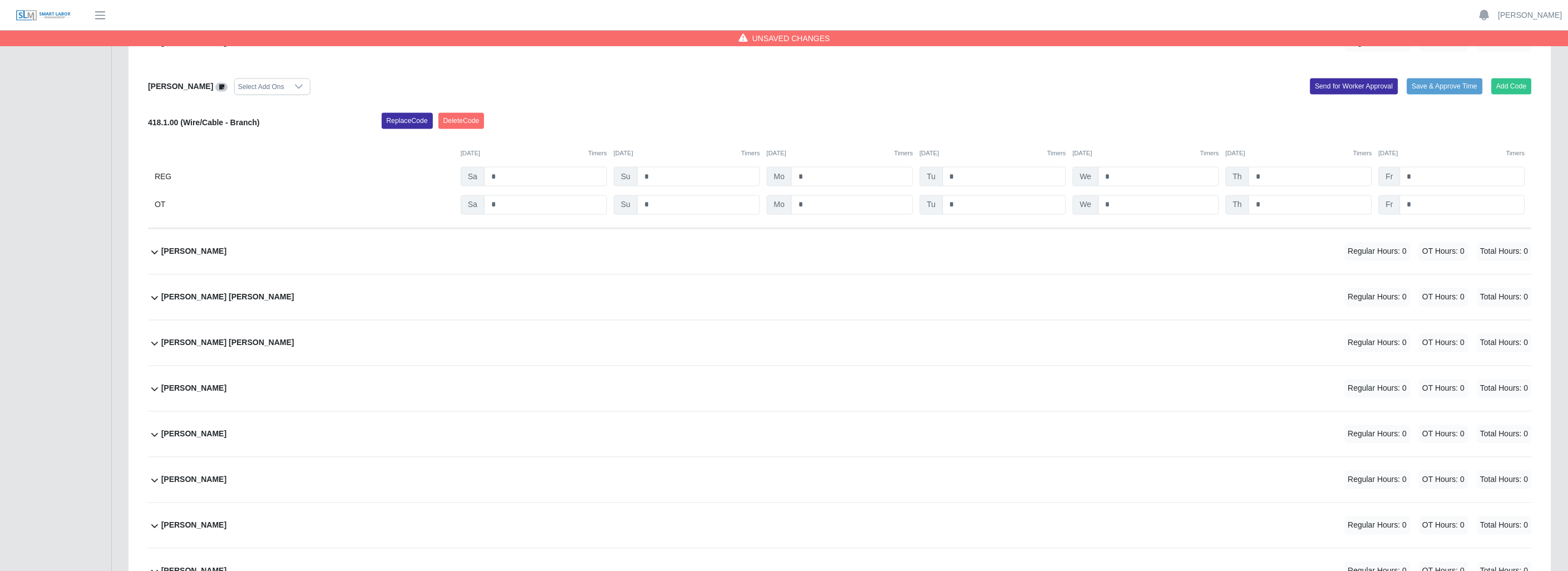
click at [153, 249] on icon at bounding box center [155, 252] width 14 height 14
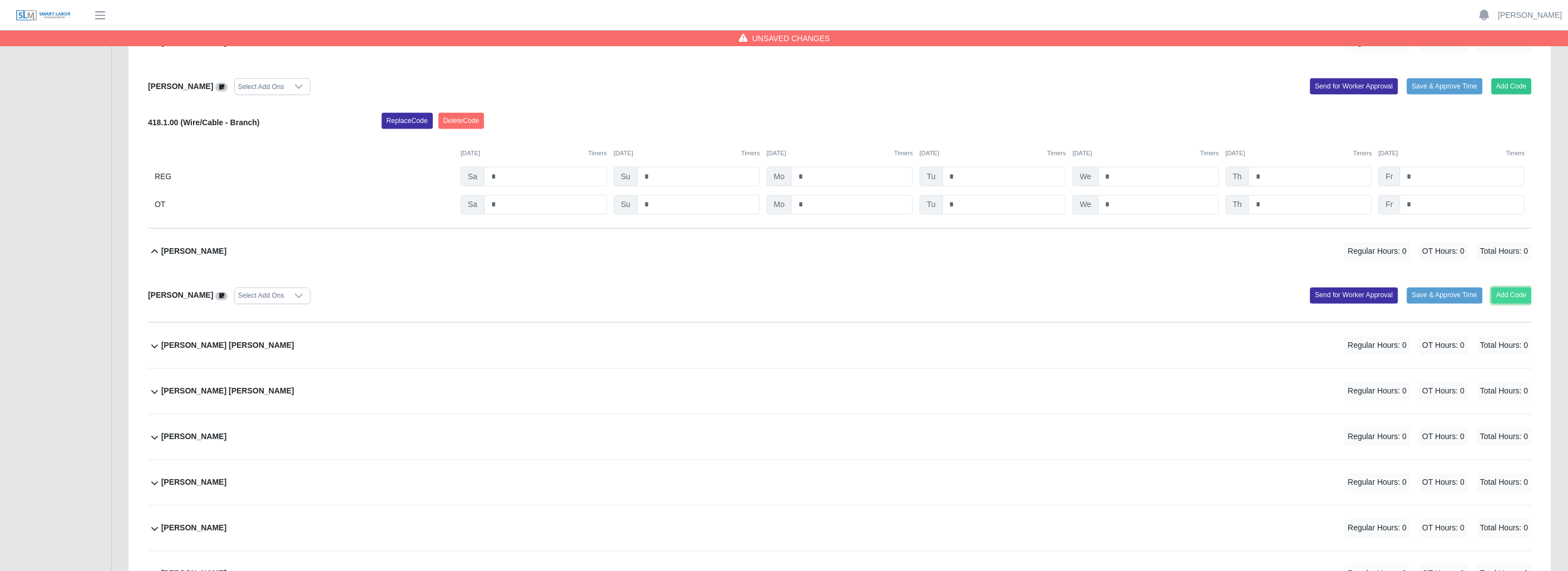
click at [1513, 296] on button "Add Code" at bounding box center [1512, 295] width 41 height 15
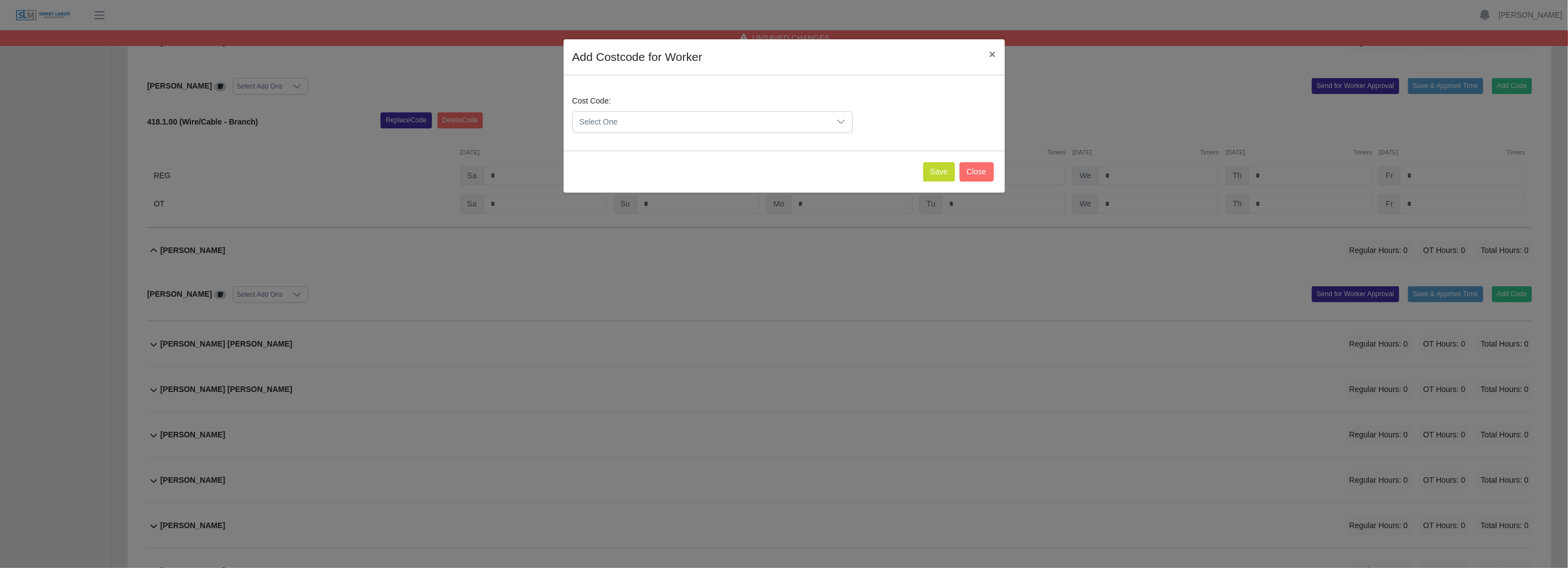
click at [846, 122] on div at bounding box center [841, 122] width 22 height 20
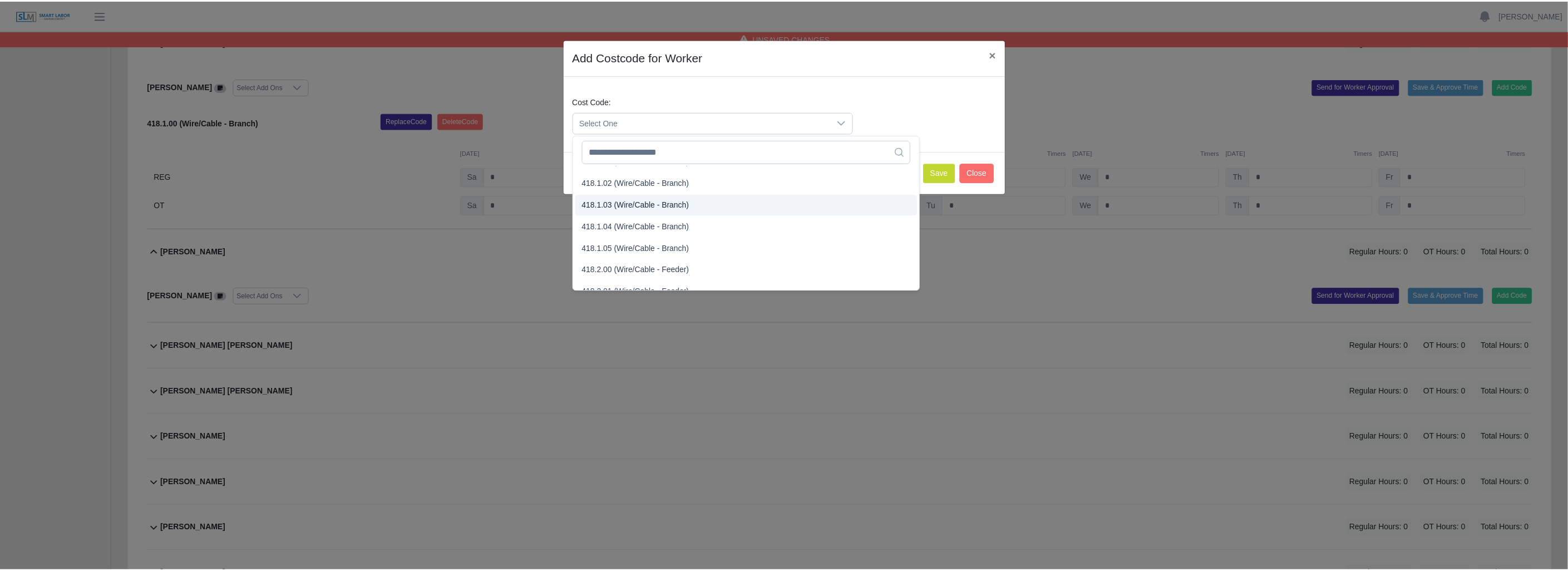
scroll to position [432, 0]
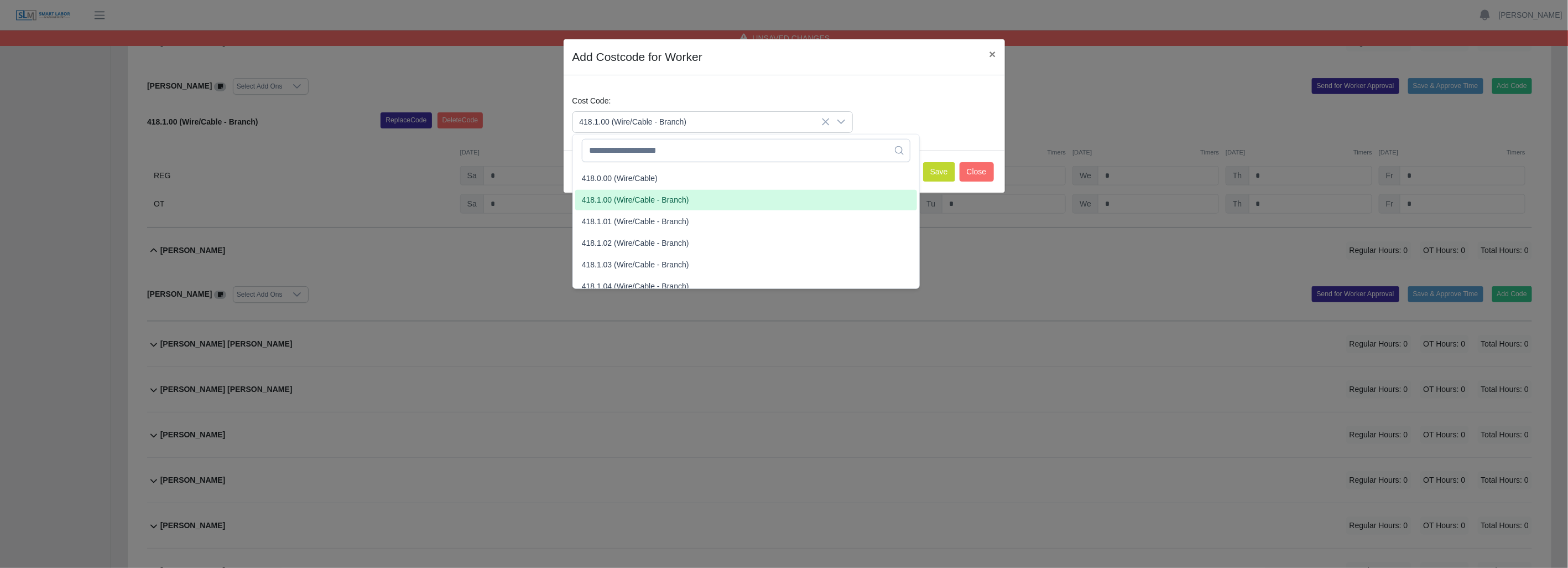
click at [630, 198] on span "418.1.00 (Wire/Cable - Branch)" at bounding box center [635, 200] width 107 height 12
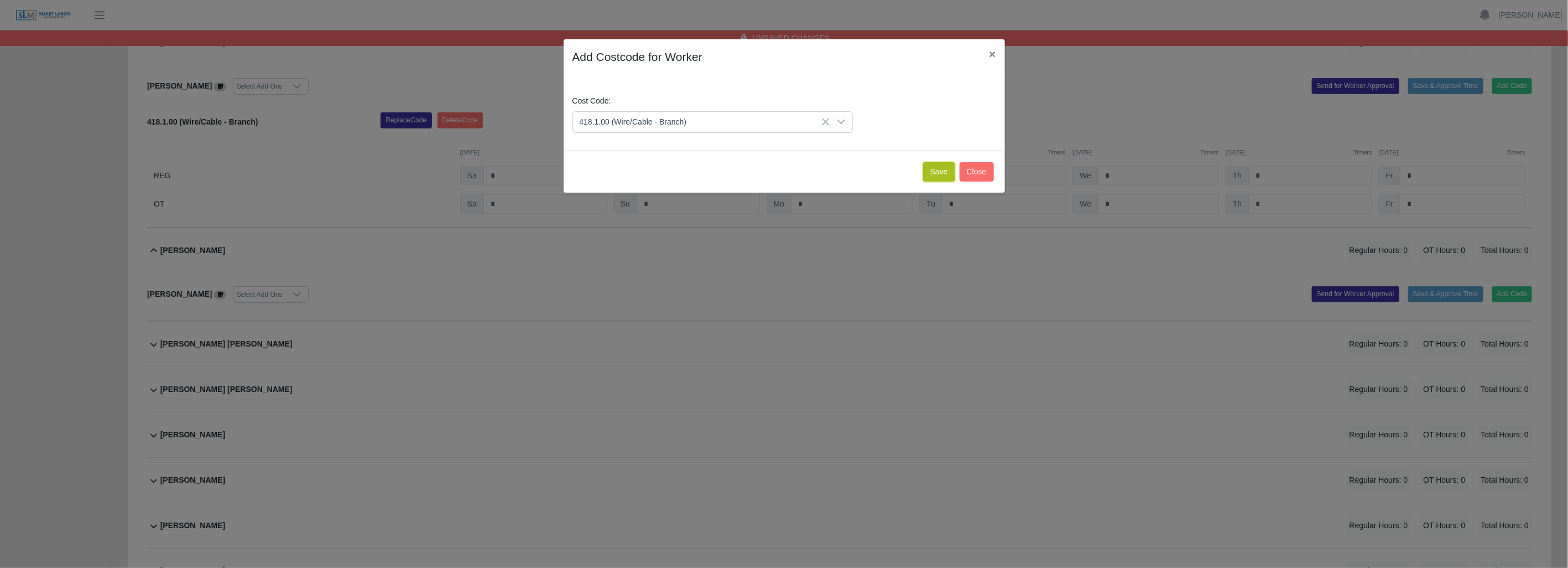
click at [938, 169] on button "Save" at bounding box center [939, 172] width 32 height 19
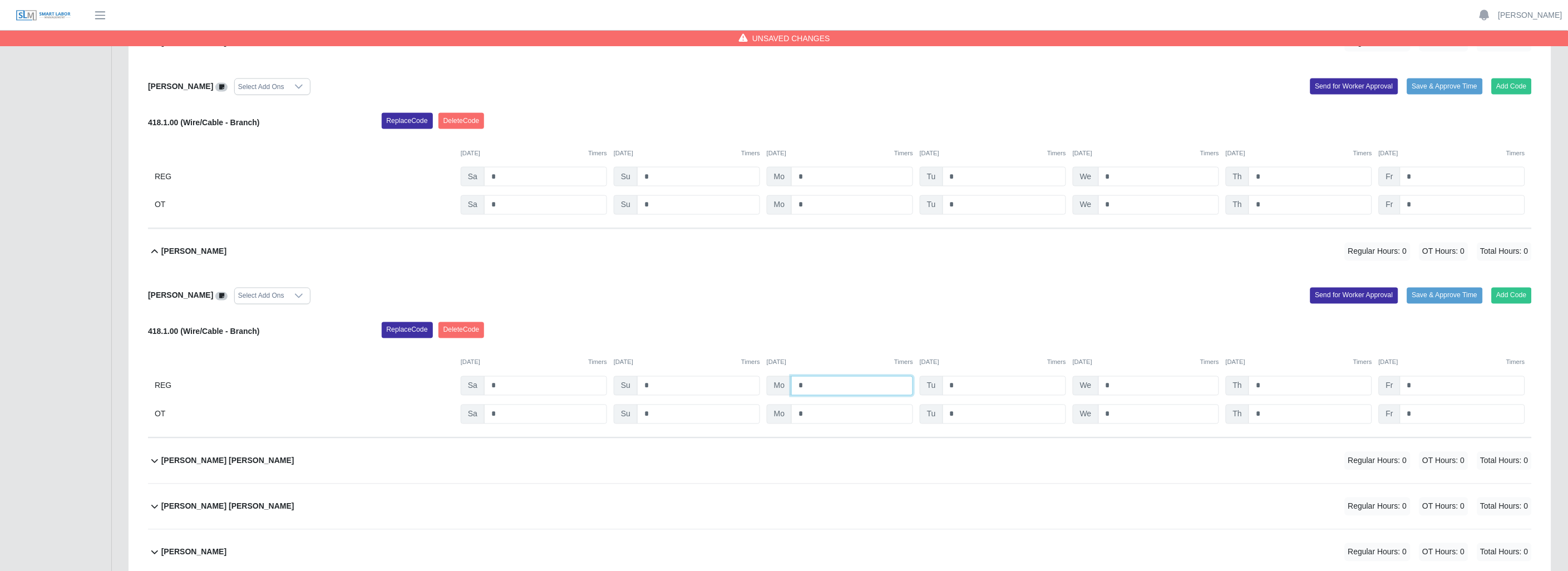
click at [832, 386] on input "*" at bounding box center [852, 385] width 122 height 19
type input "*"
click at [959, 384] on input "*" at bounding box center [1005, 385] width 124 height 19
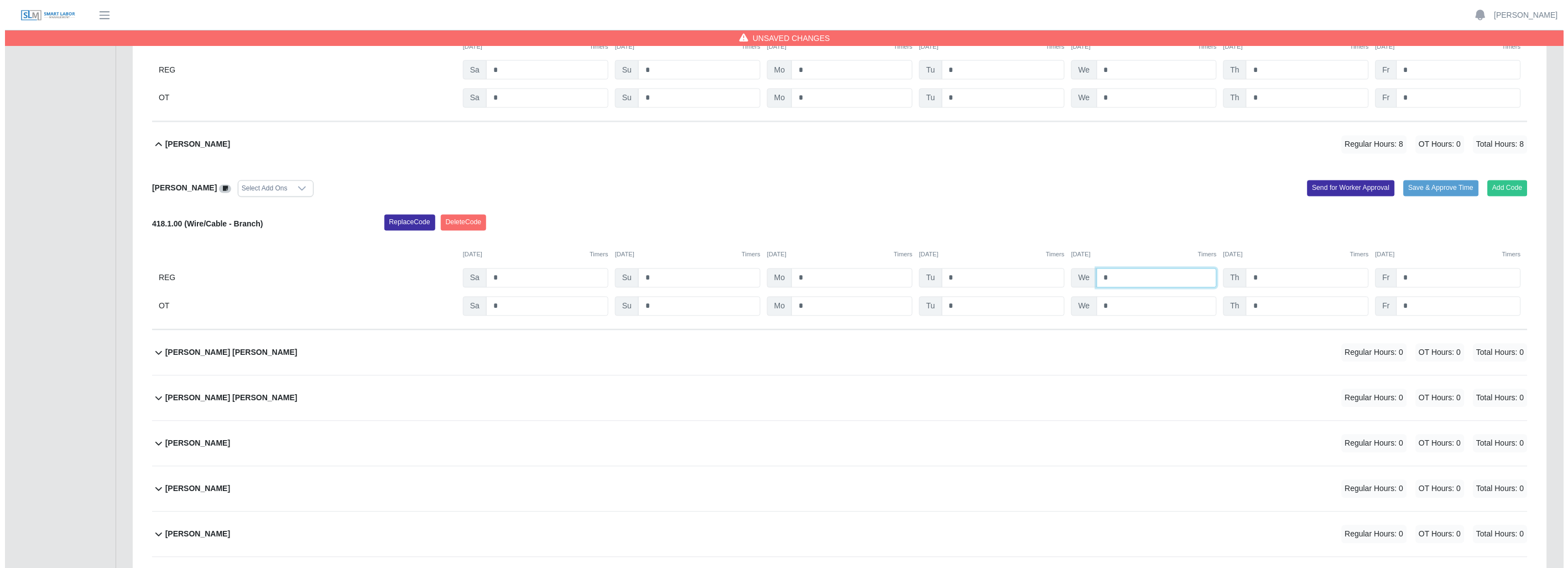
scroll to position [799, 0]
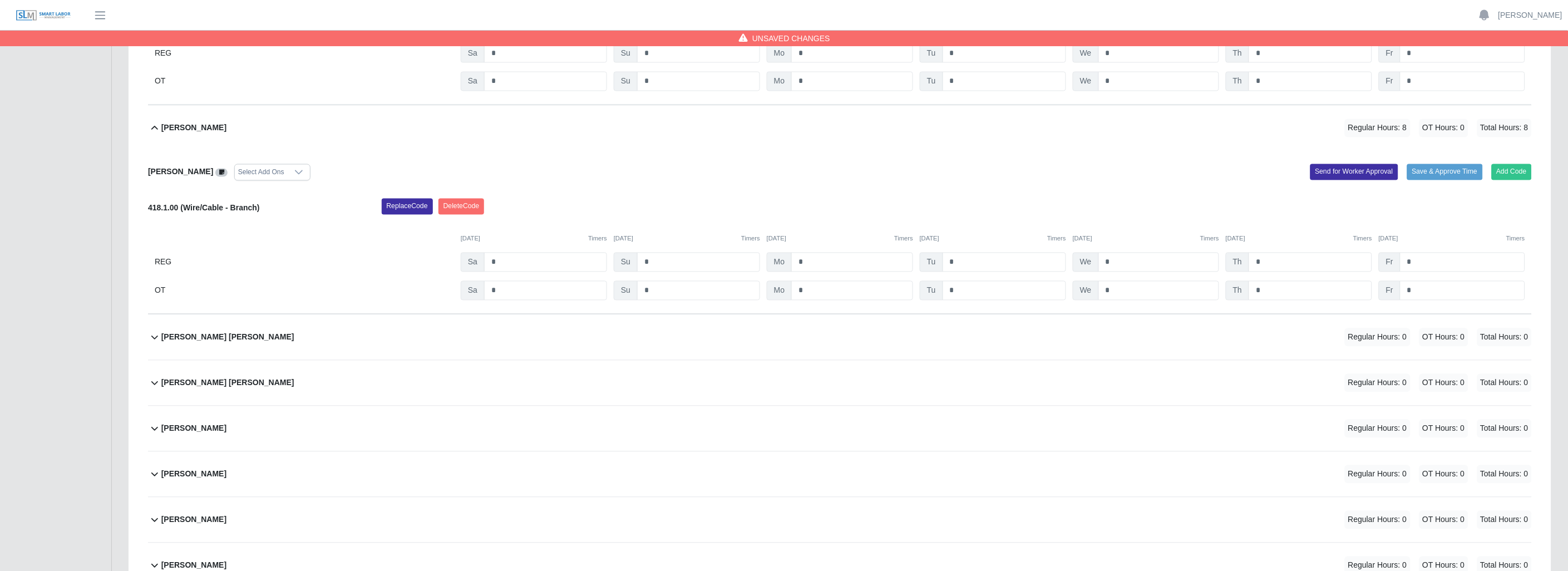
click at [153, 338] on icon at bounding box center [155, 337] width 14 height 14
click at [1525, 385] on button "Add Code" at bounding box center [1512, 381] width 41 height 15
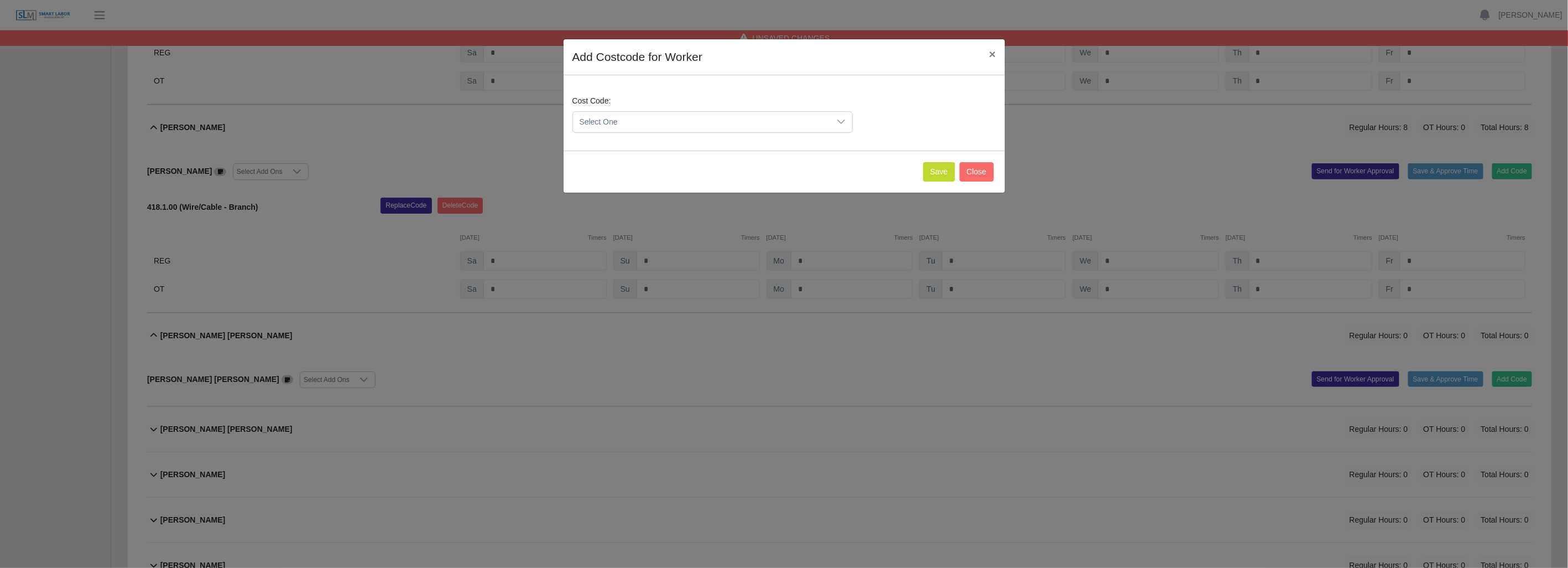
click at [845, 125] on div at bounding box center [841, 122] width 22 height 20
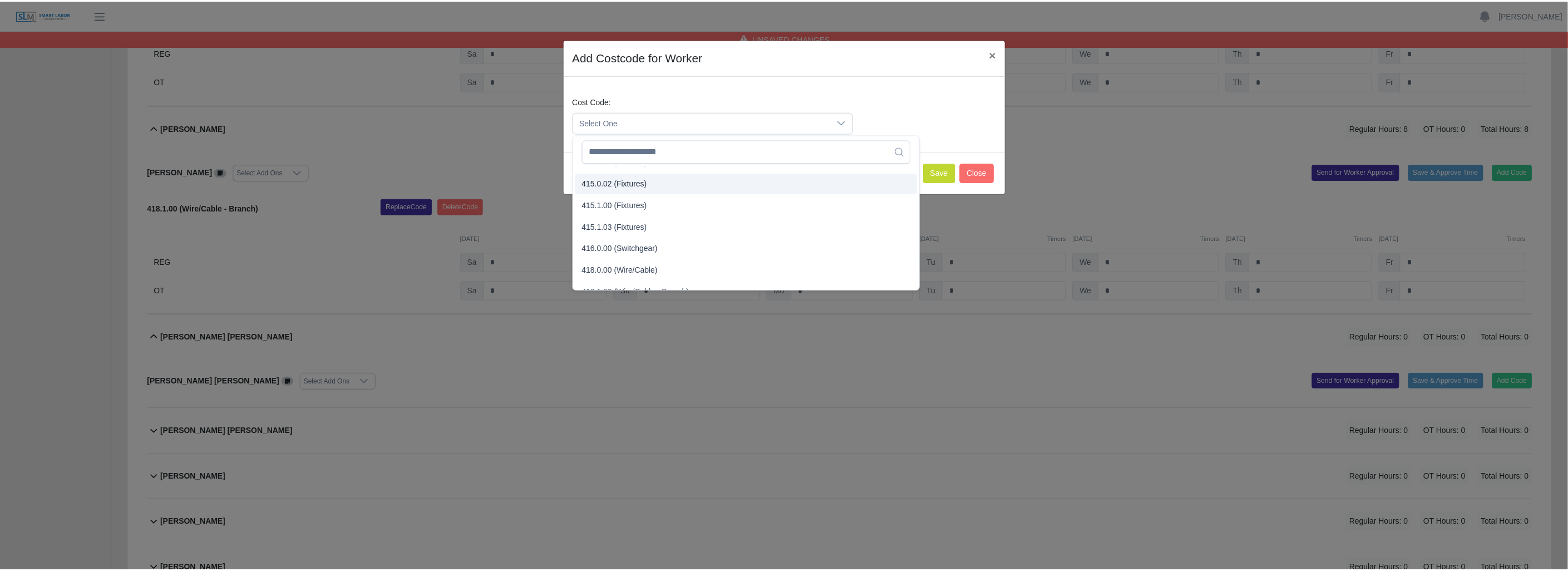
scroll to position [371, 0]
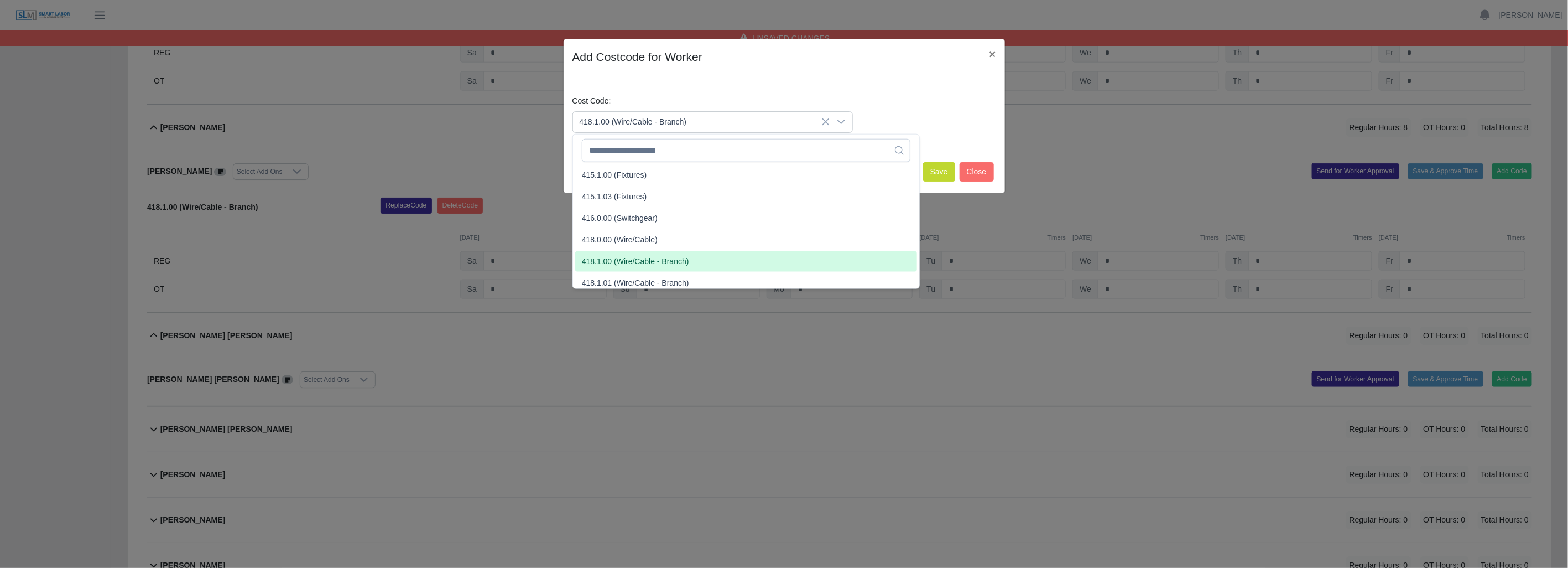
click at [633, 257] on span "418.1.00 (Wire/Cable - Branch)" at bounding box center [635, 262] width 107 height 12
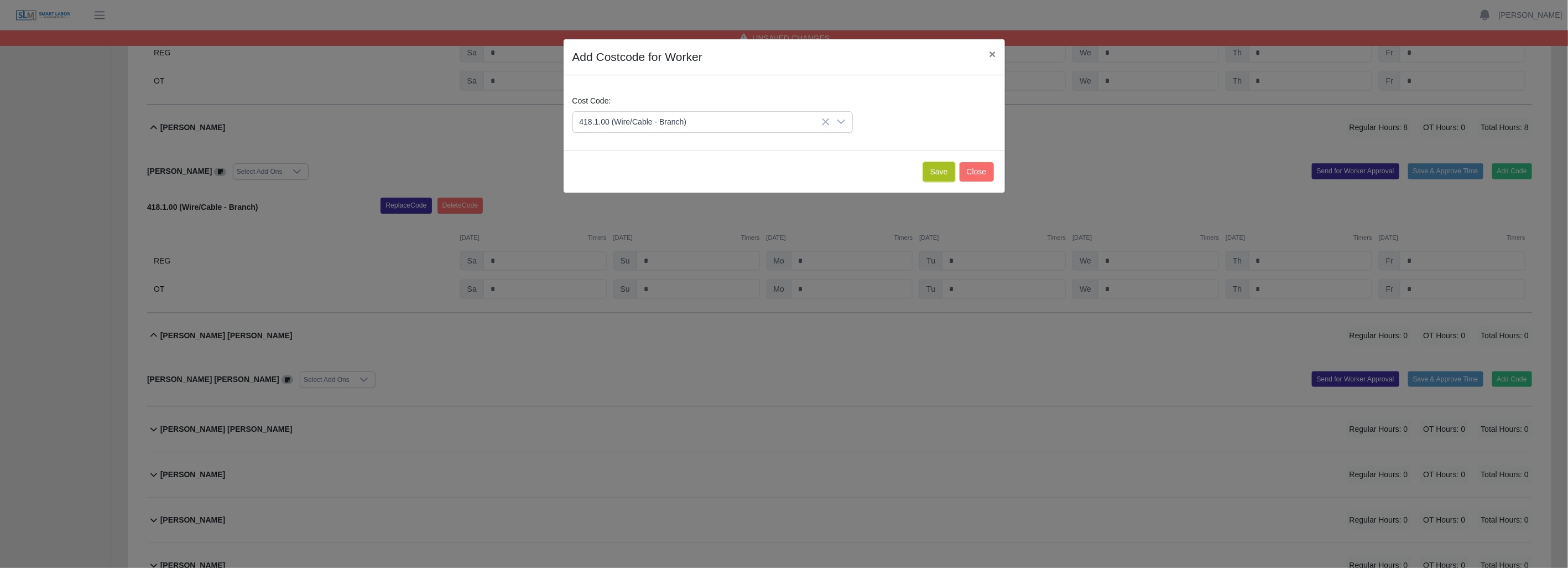
click at [943, 169] on button "Save" at bounding box center [939, 172] width 32 height 19
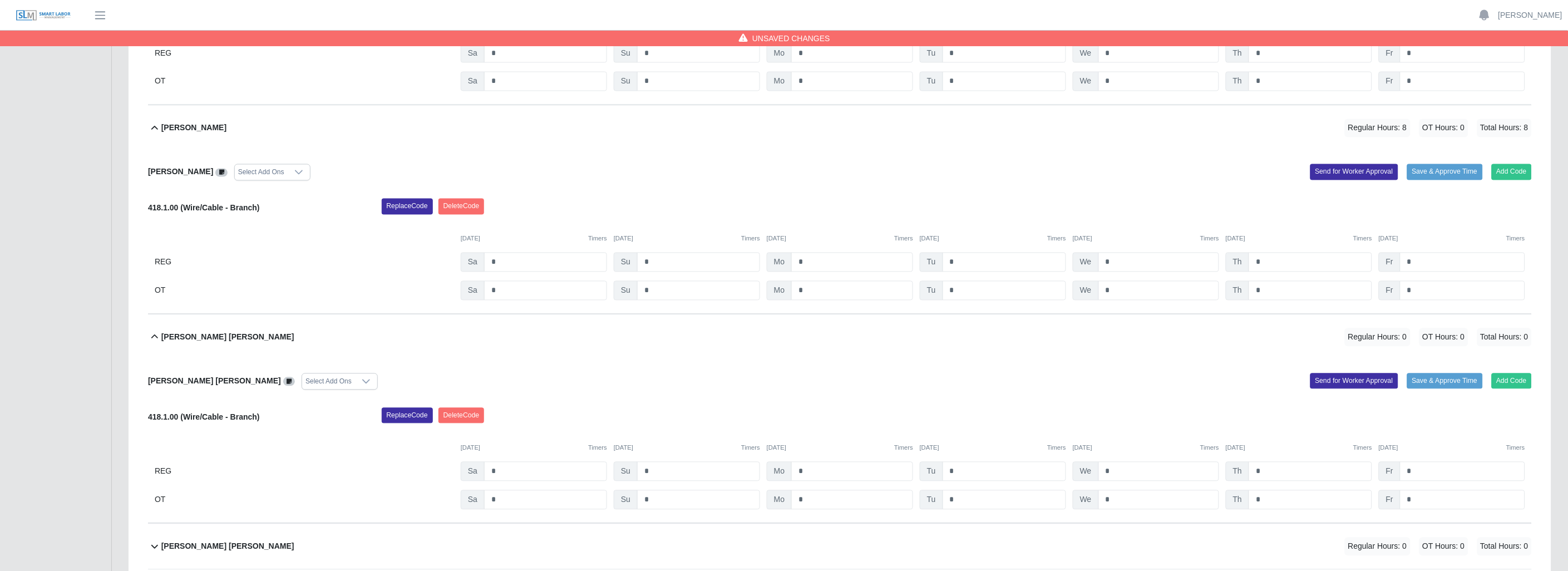
click at [283, 379] on link at bounding box center [289, 381] width 12 height 9
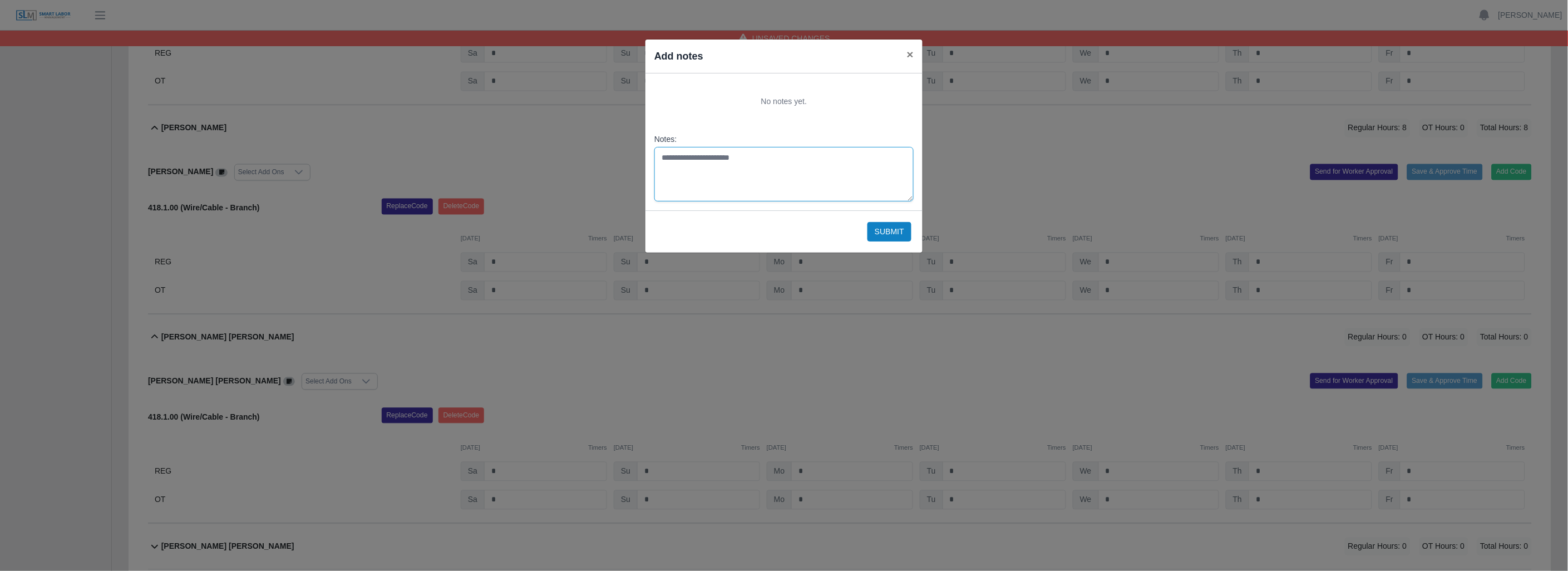
click at [674, 157] on textarea "Notes:" at bounding box center [784, 174] width 259 height 54
type textarea "**********"
click at [877, 226] on button "Submit" at bounding box center [889, 231] width 44 height 19
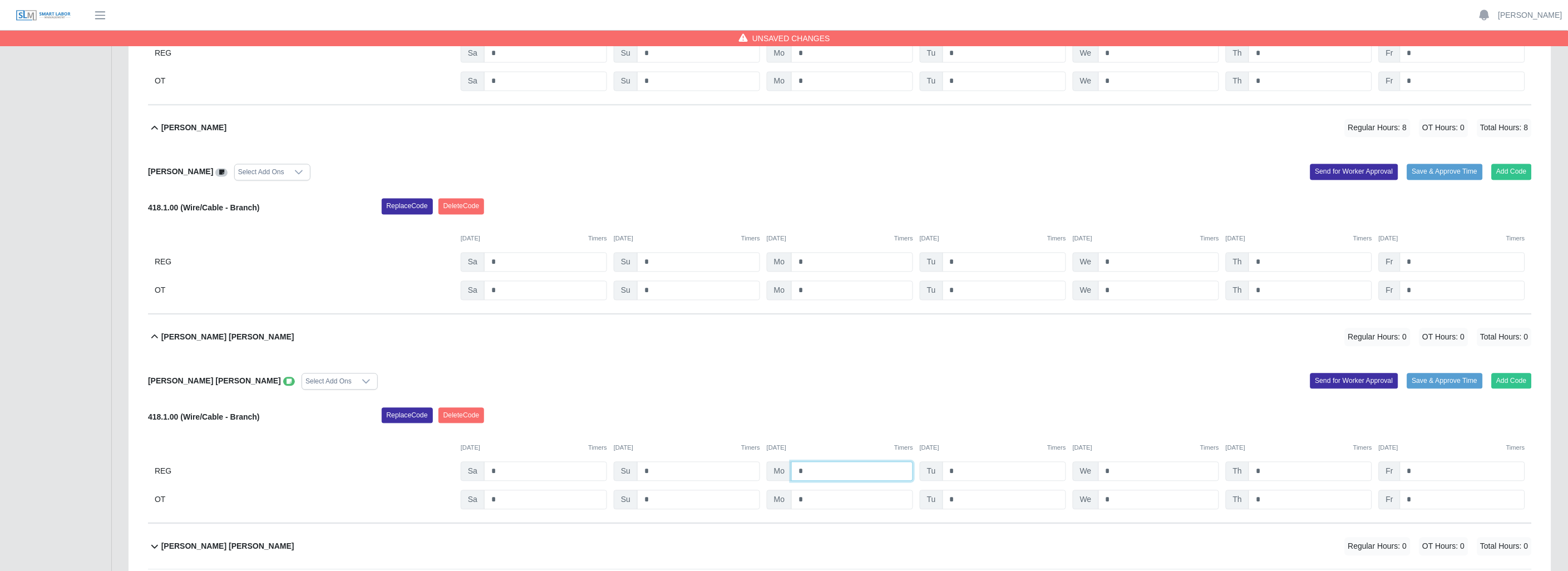
click at [816, 470] on input "*" at bounding box center [852, 471] width 122 height 19
type input "*"
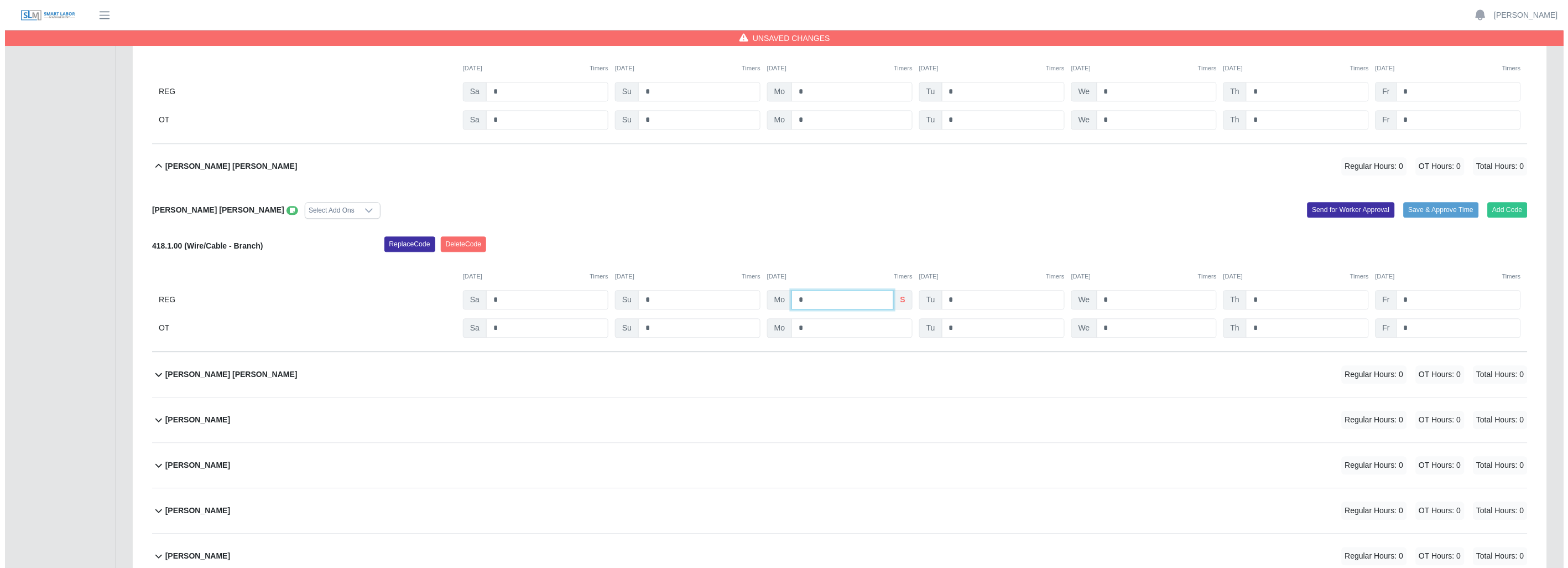
scroll to position [983, 0]
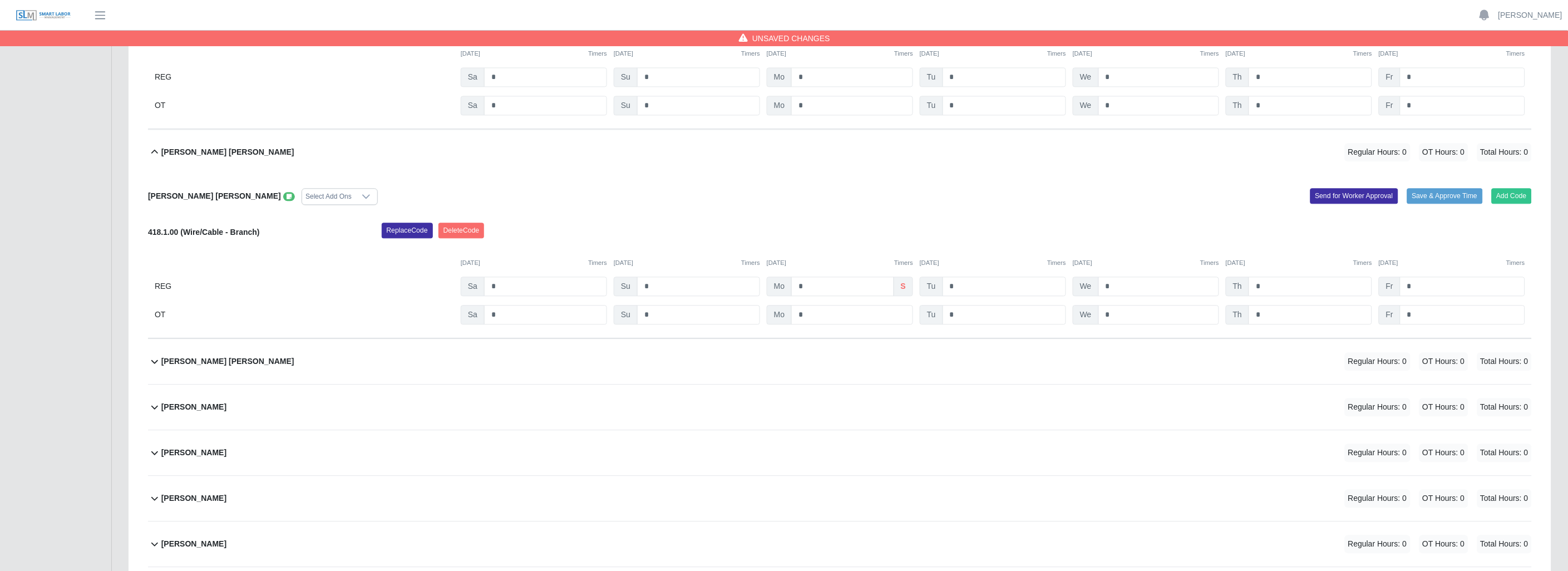
click at [152, 404] on icon at bounding box center [155, 407] width 14 height 14
click at [1504, 445] on button "Add Code" at bounding box center [1512, 450] width 41 height 15
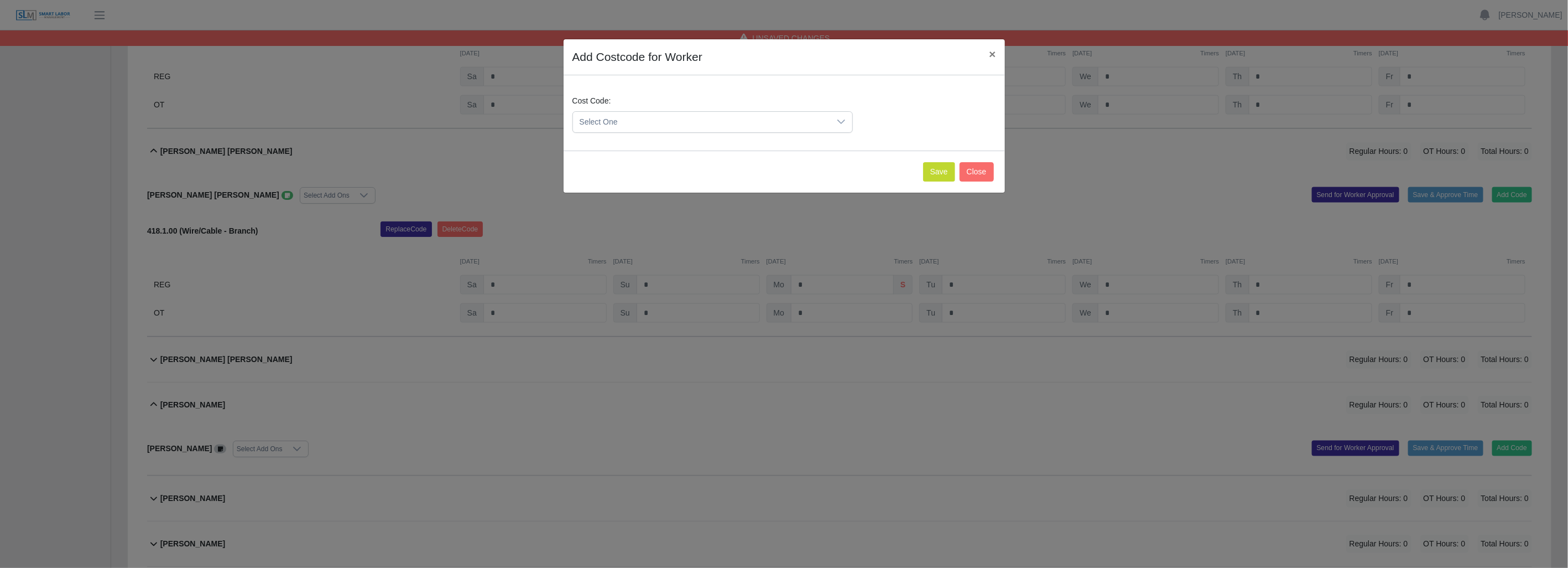
click at [839, 122] on icon at bounding box center [841, 122] width 9 height 9
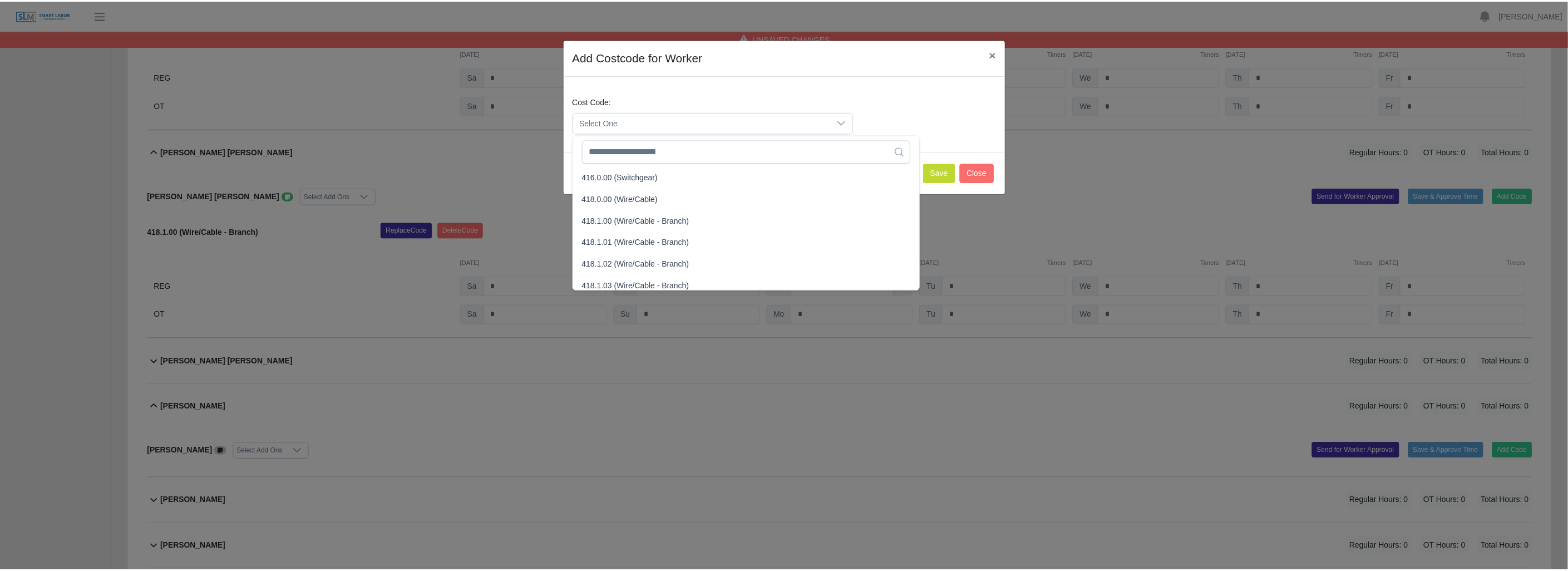
scroll to position [432, 0]
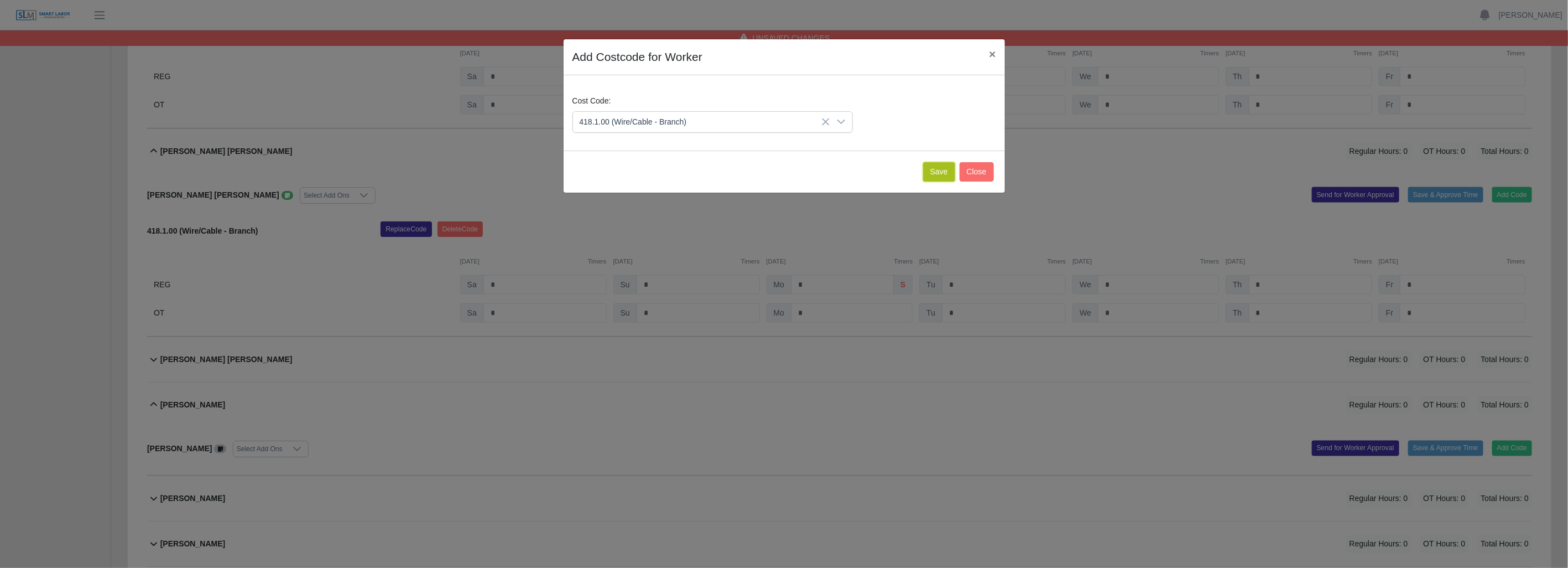
click at [925, 168] on button "Save" at bounding box center [939, 172] width 32 height 19
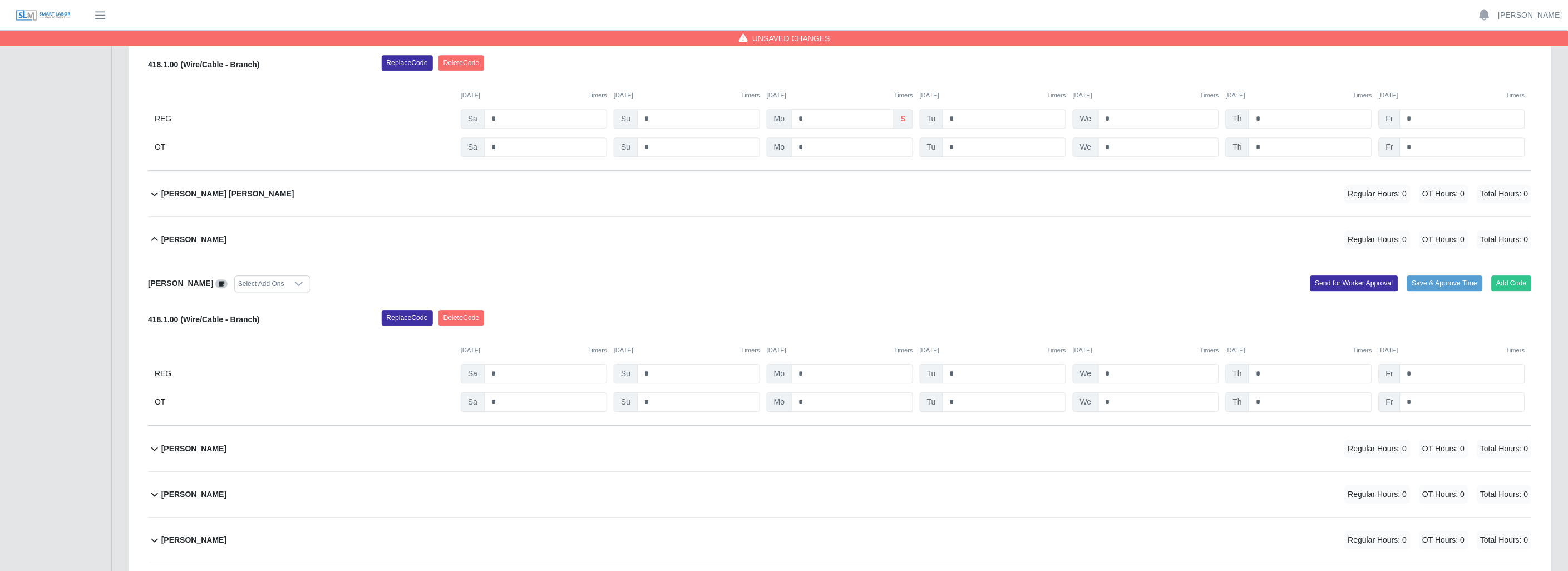
scroll to position [1175, 0]
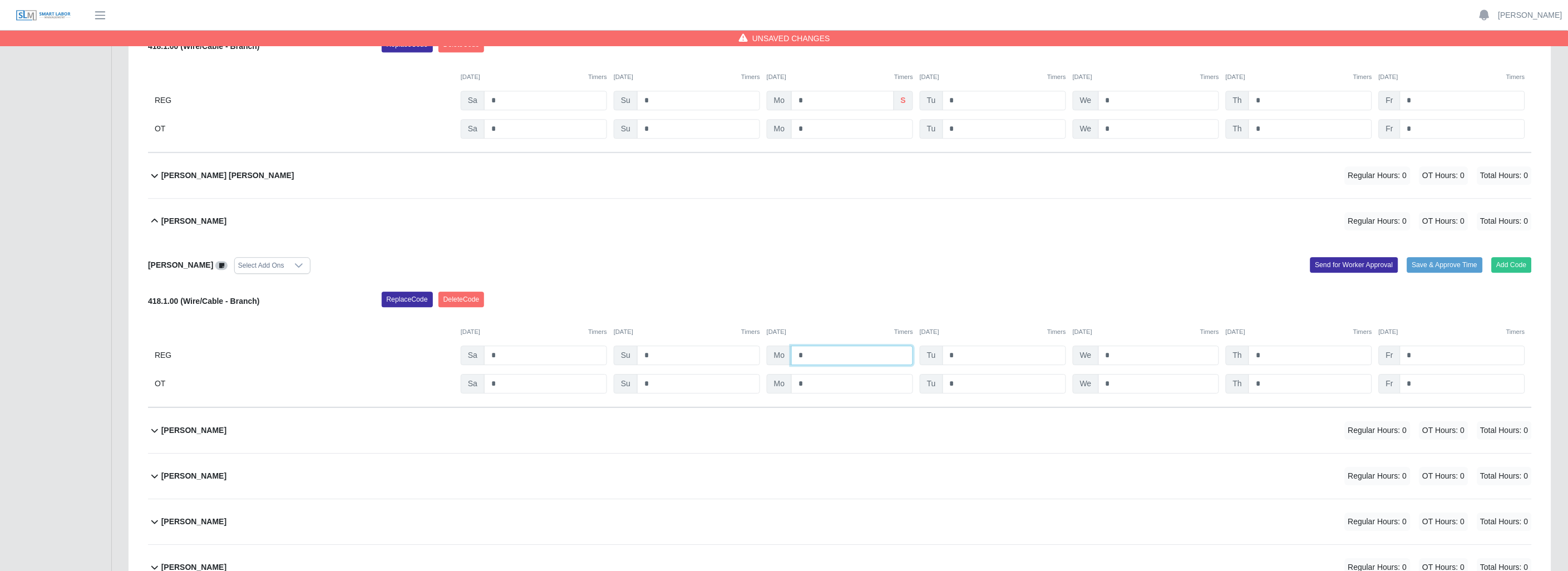
click at [832, 354] on input "*" at bounding box center [852, 355] width 122 height 19
type input "*"
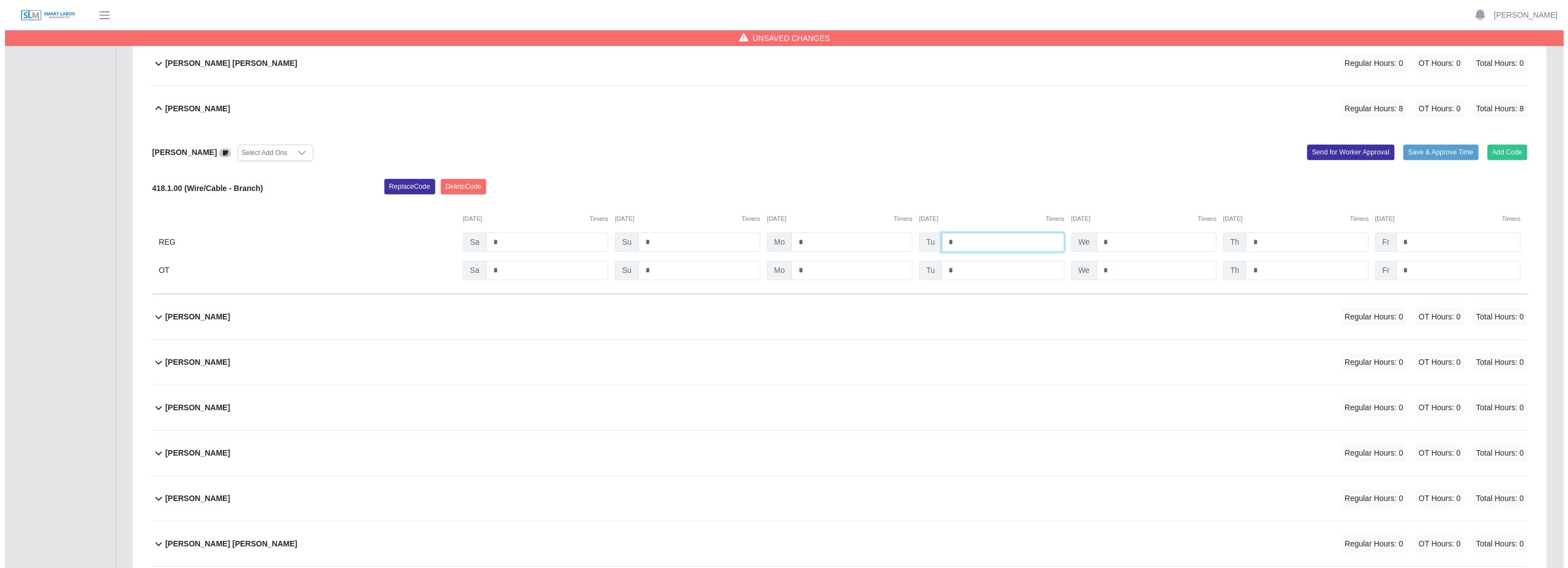
scroll to position [1291, 0]
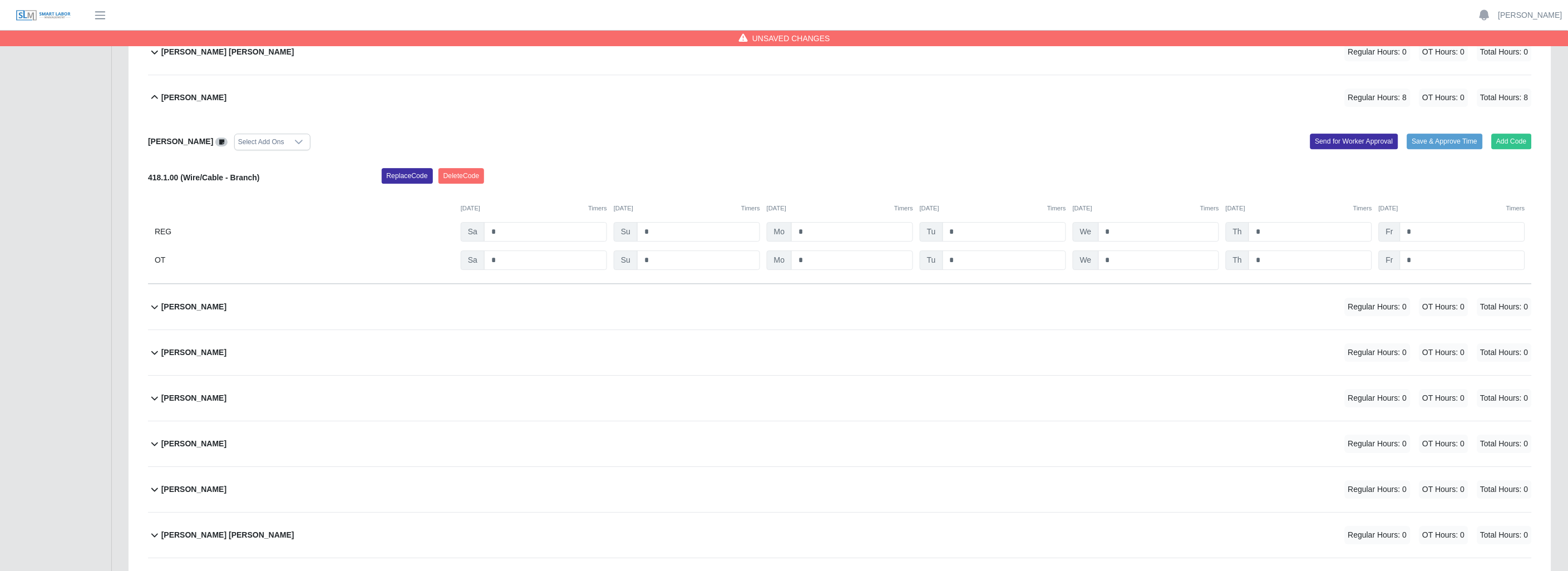
click at [156, 401] on icon at bounding box center [155, 398] width 14 height 14
click at [1520, 440] on button "Add Code" at bounding box center [1512, 442] width 41 height 15
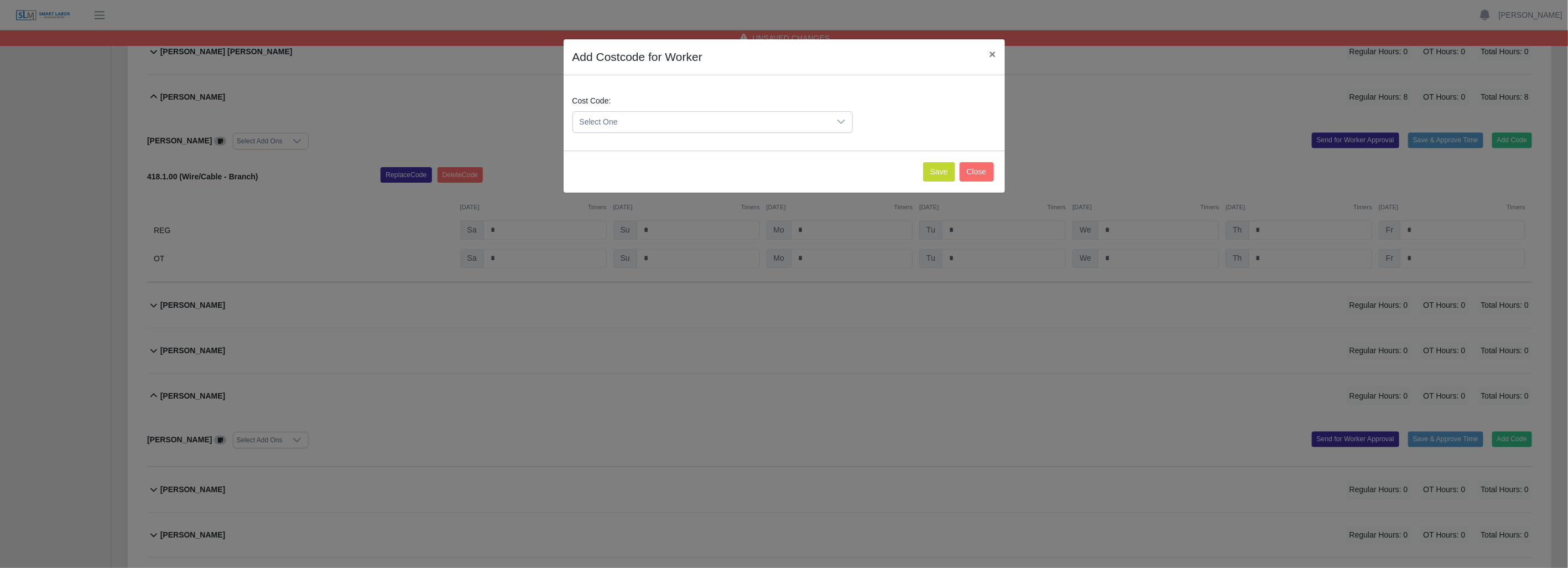
click at [842, 124] on icon at bounding box center [841, 122] width 9 height 9
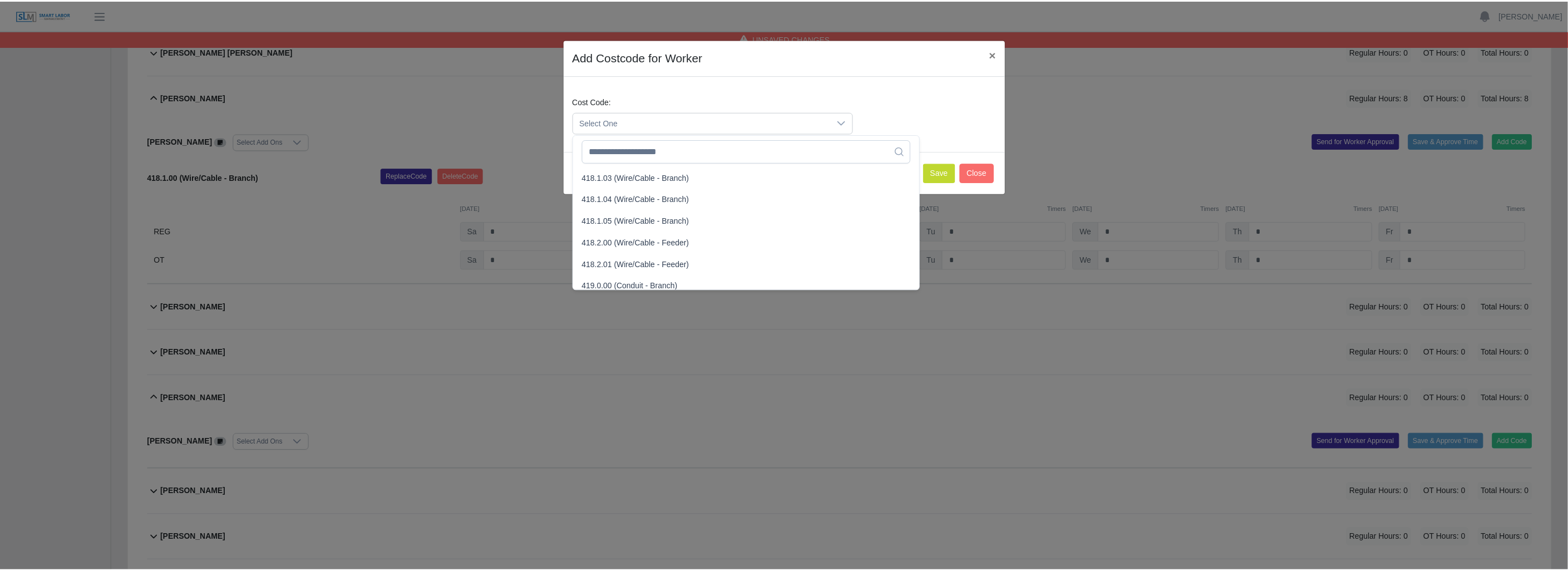
scroll to position [556, 0]
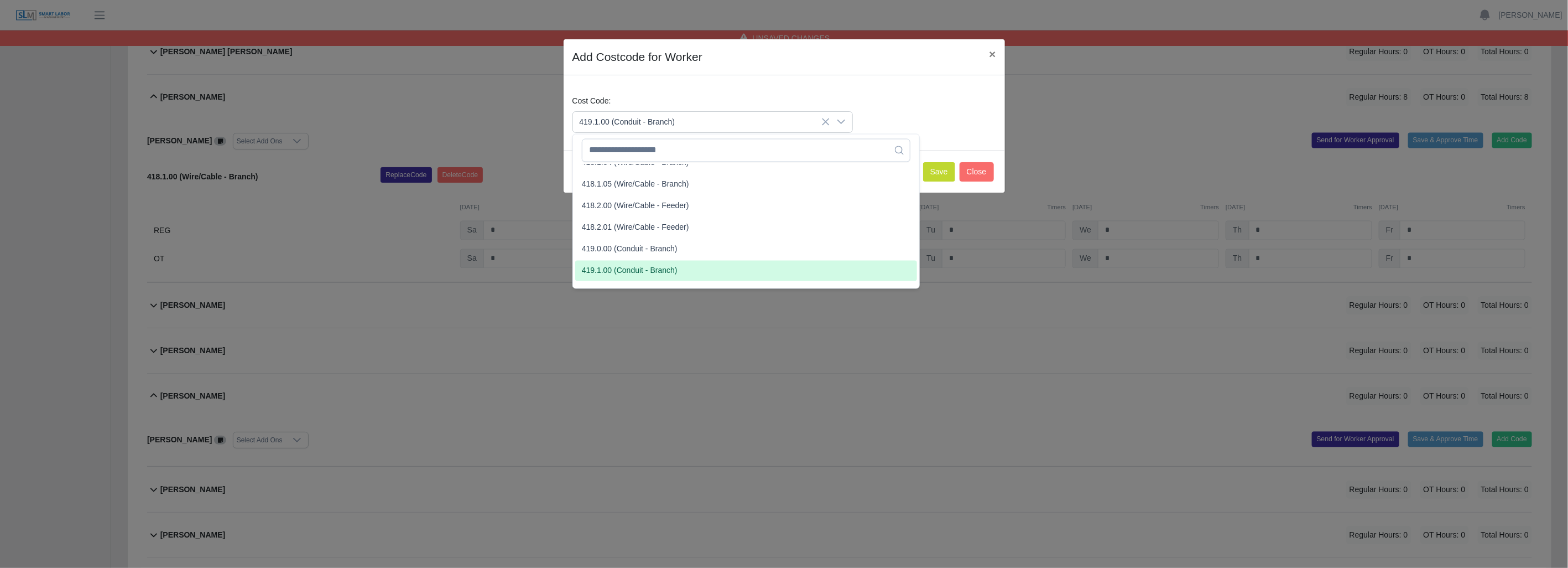
click at [618, 269] on span "419.1.00 (Conduit - Branch)" at bounding box center [630, 271] width 96 height 12
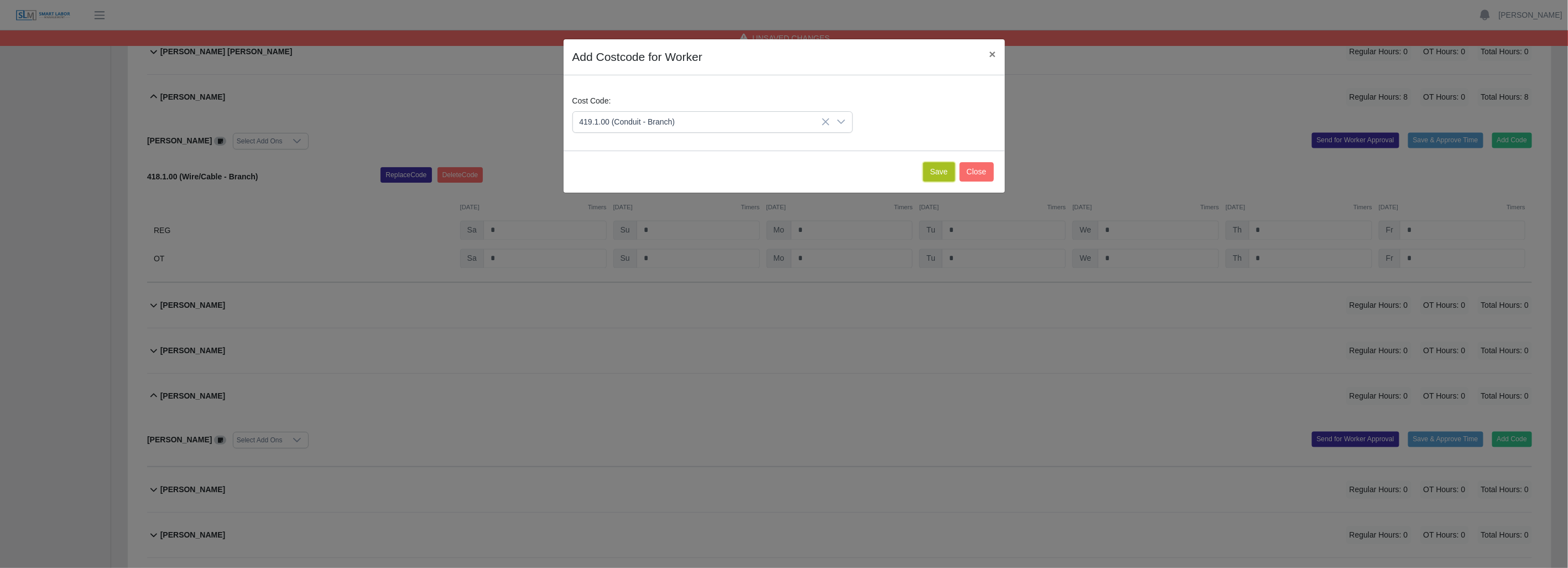
click at [936, 169] on button "Save" at bounding box center [939, 172] width 32 height 19
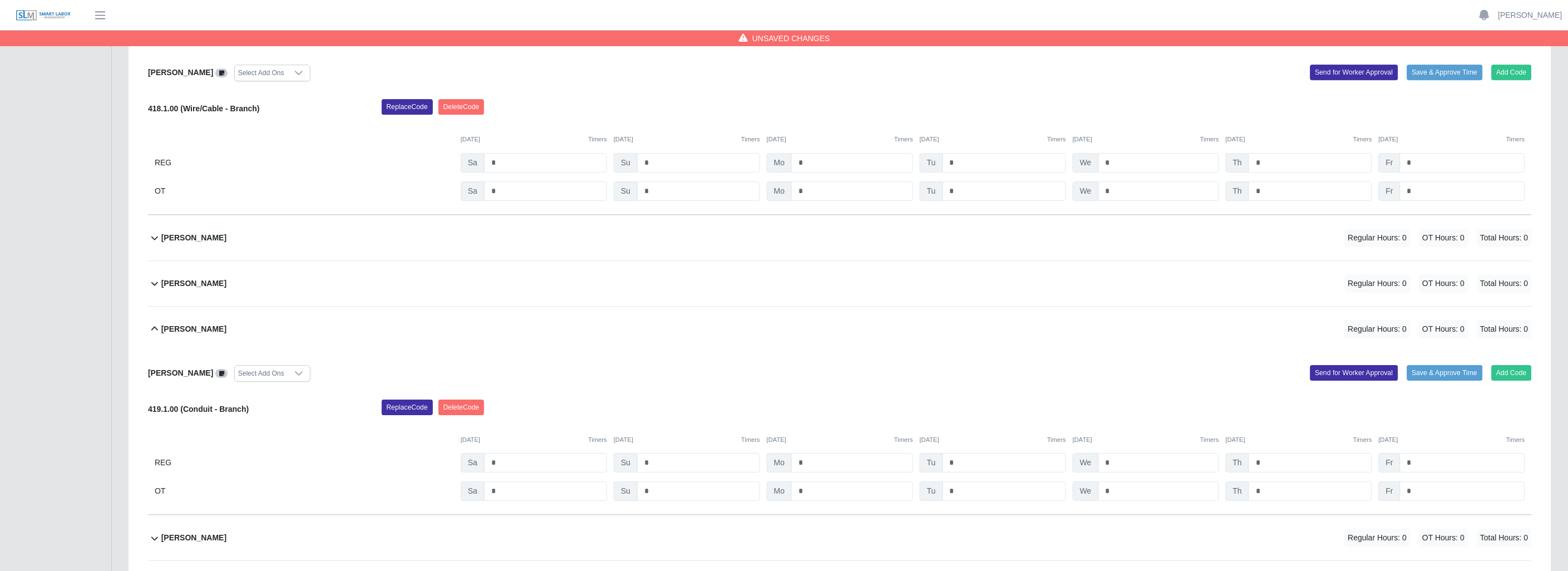
scroll to position [1422, 0]
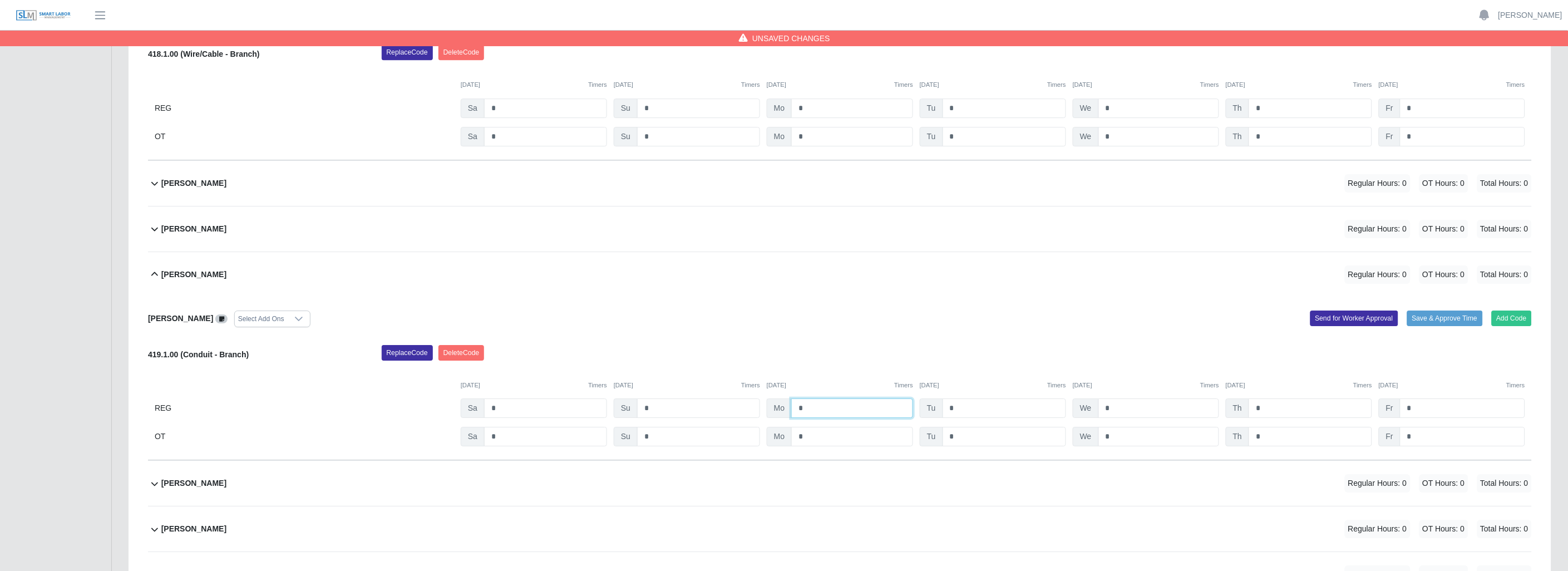
click at [826, 408] on input "*" at bounding box center [852, 408] width 122 height 19
type input "*"
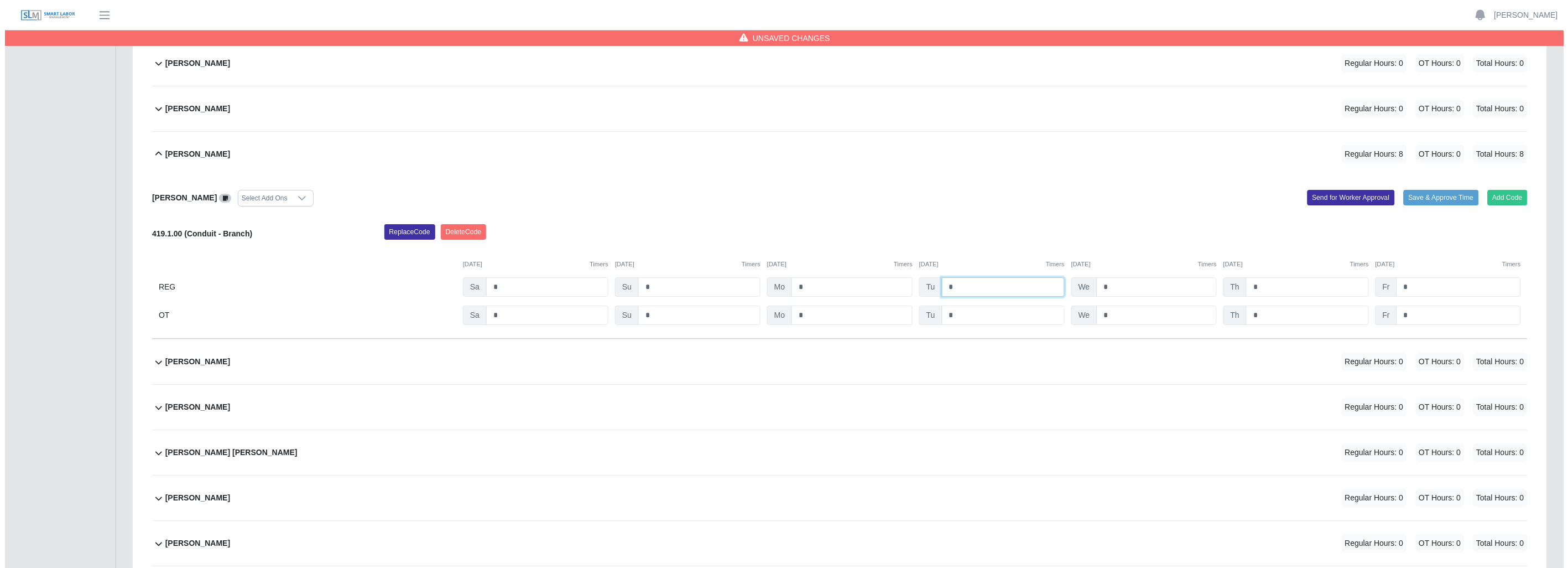
scroll to position [1537, 0]
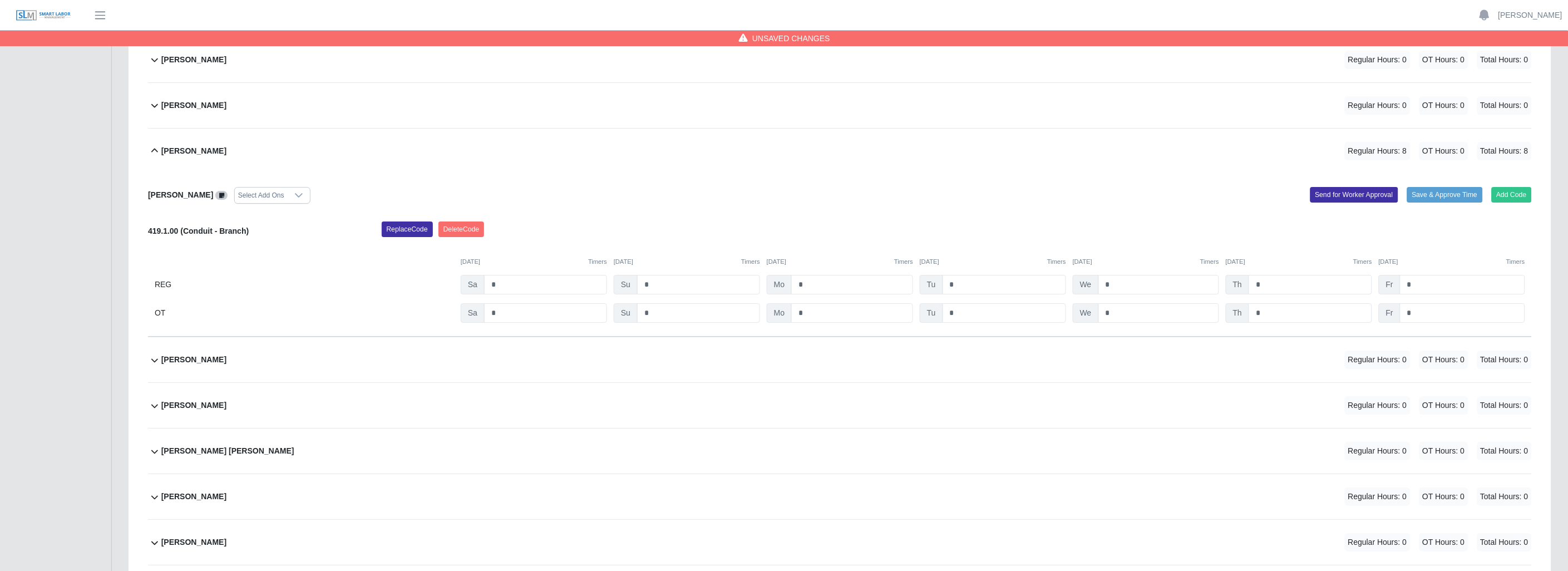
click at [154, 363] on icon at bounding box center [155, 360] width 14 height 14
click at [1504, 401] on button "Add Code" at bounding box center [1512, 403] width 41 height 15
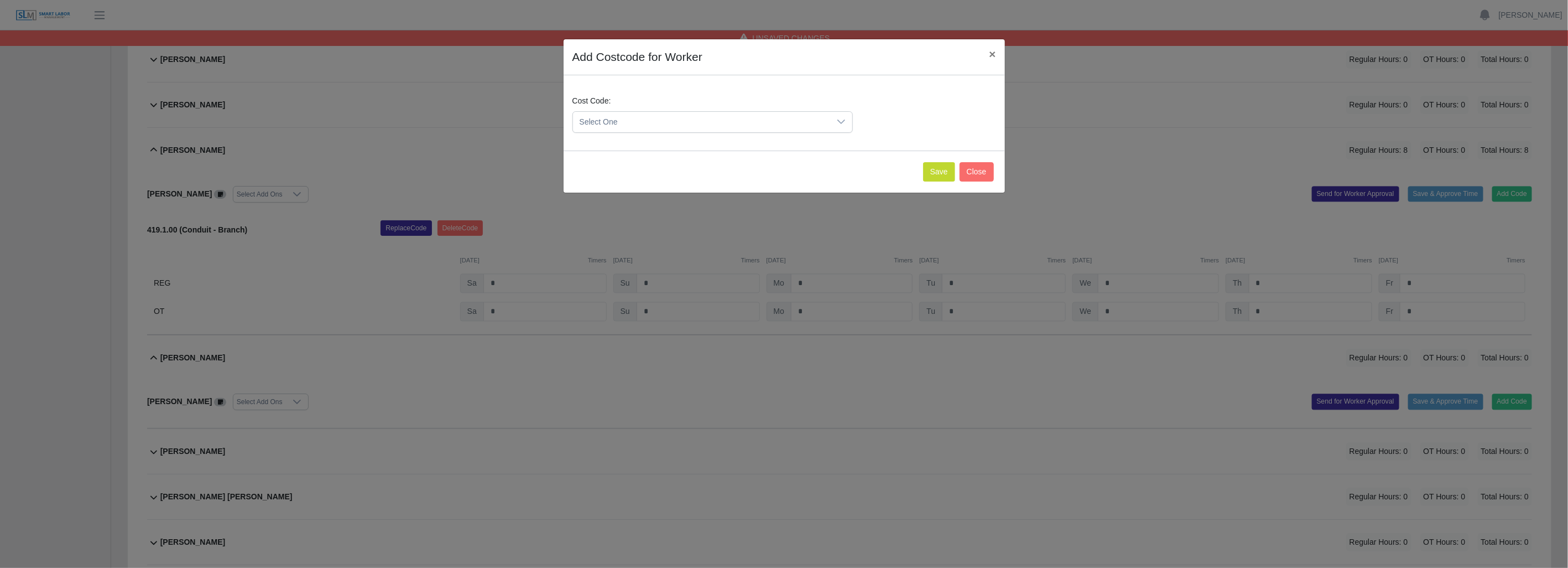
click at [846, 125] on div at bounding box center [841, 122] width 22 height 20
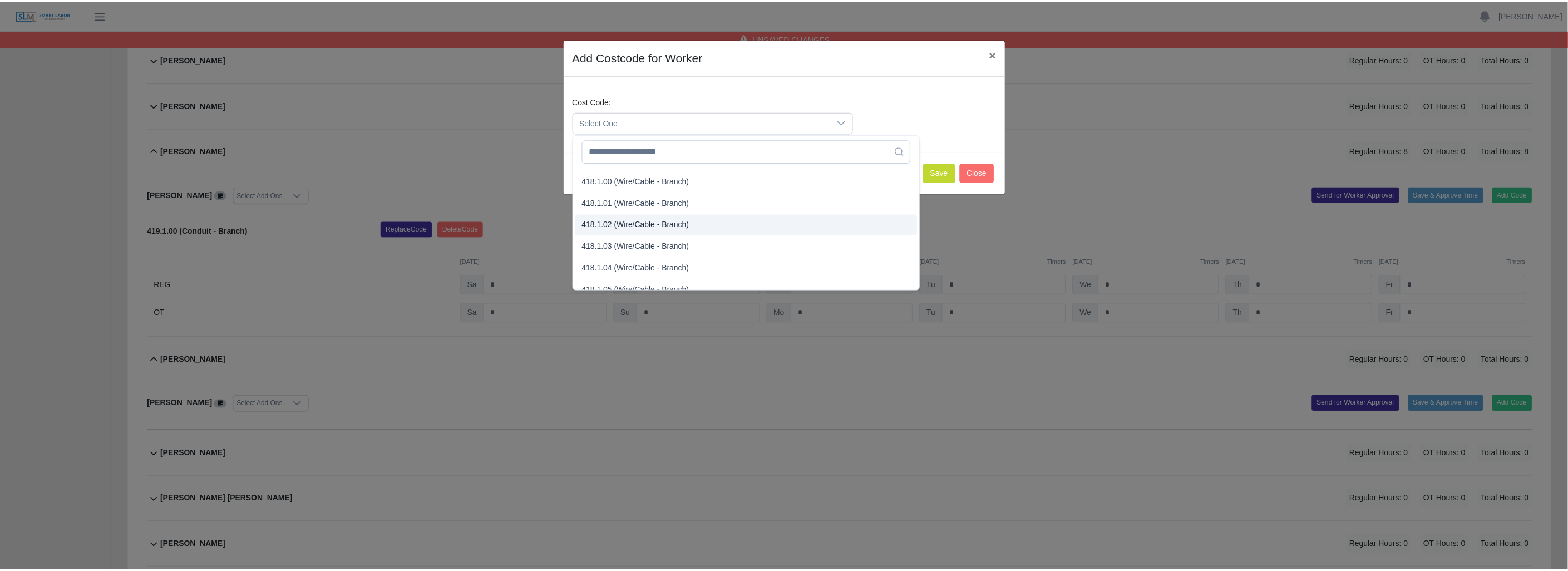
scroll to position [432, 0]
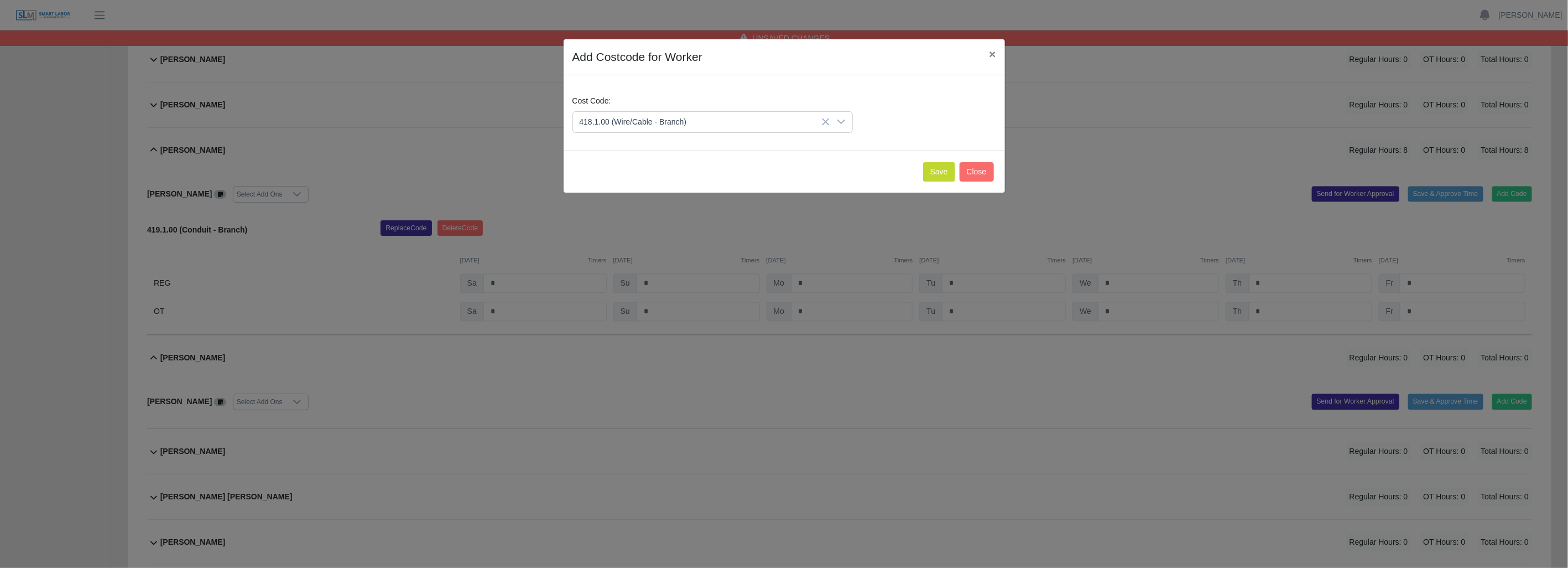
click at [614, 198] on span "418.1.00 (Wire/Cable - Branch)" at bounding box center [635, 200] width 107 height 12
click at [939, 168] on button "Save" at bounding box center [939, 172] width 32 height 19
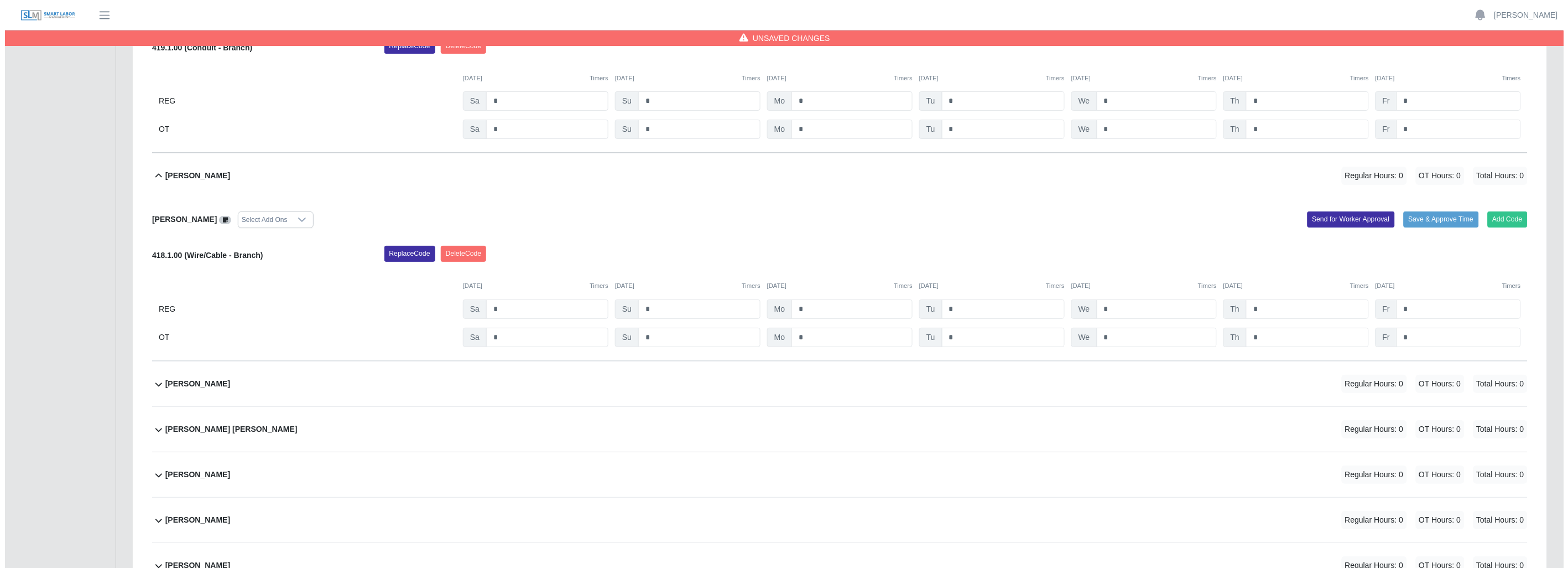
scroll to position [1722, 0]
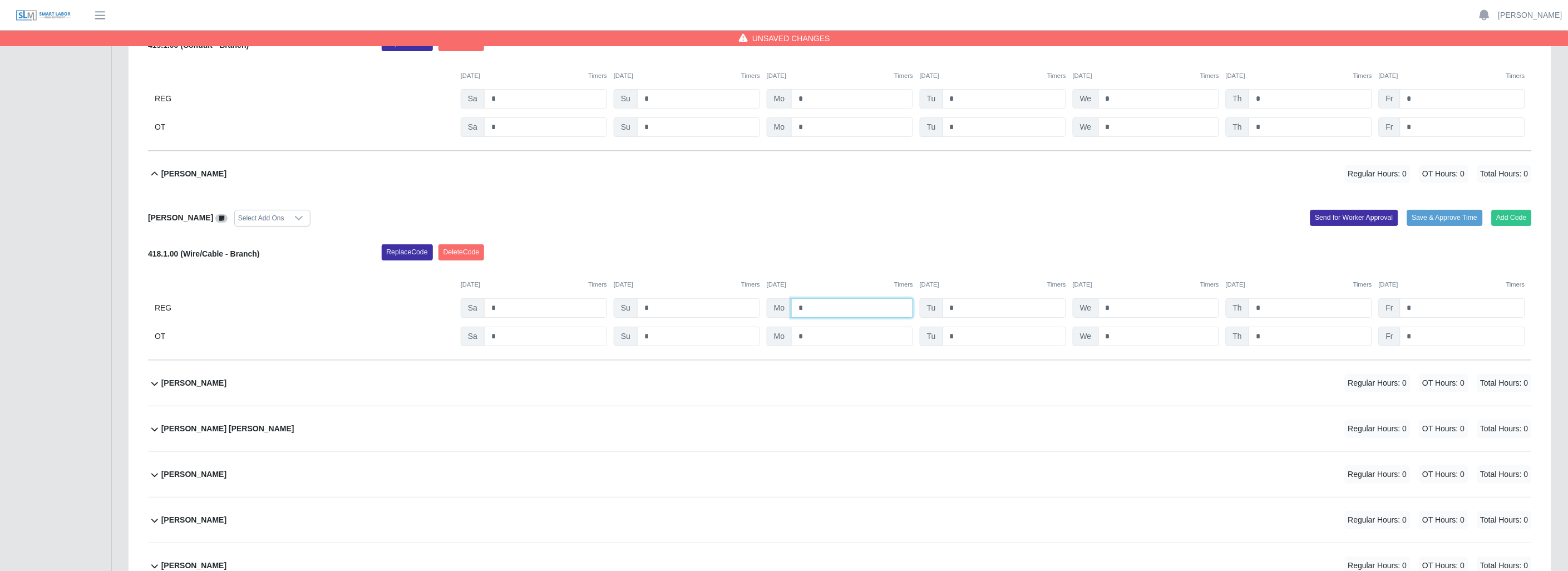
click at [838, 312] on input "*" at bounding box center [852, 307] width 122 height 19
type input "*"
click at [155, 387] on icon at bounding box center [155, 384] width 14 height 14
click at [1527, 427] on button "Add Code" at bounding box center [1512, 426] width 41 height 15
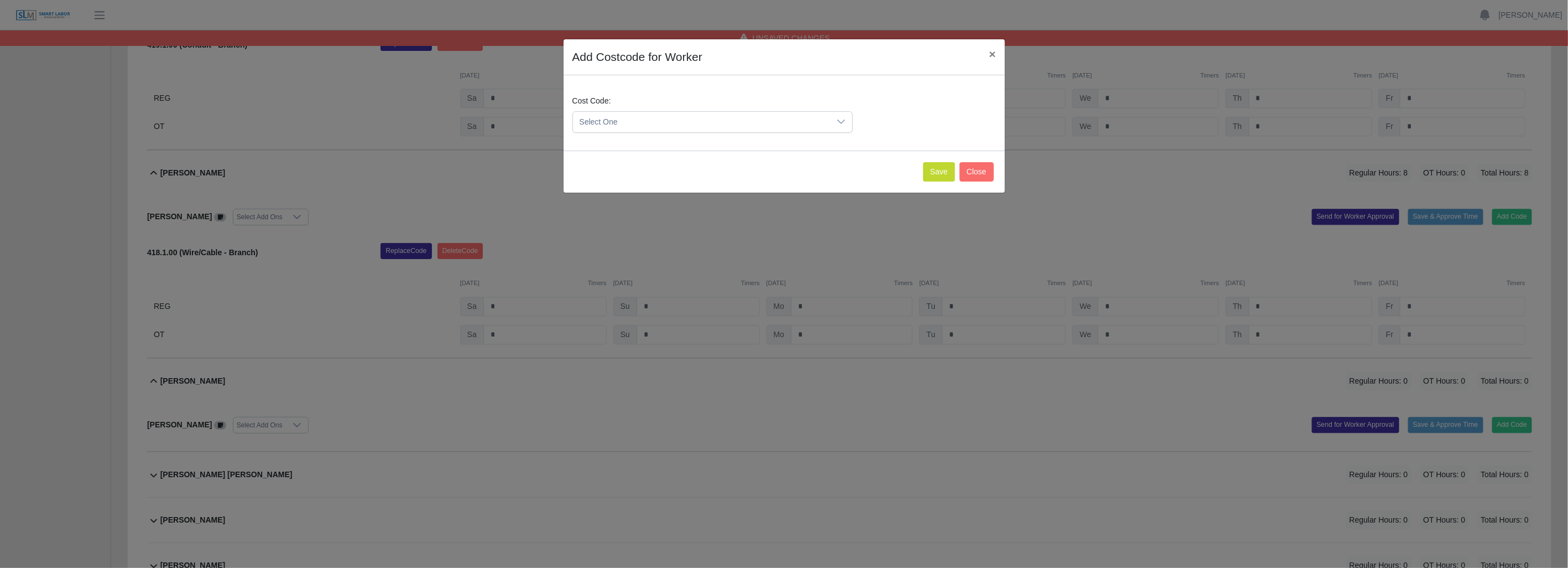
click at [842, 121] on icon at bounding box center [841, 122] width 9 height 9
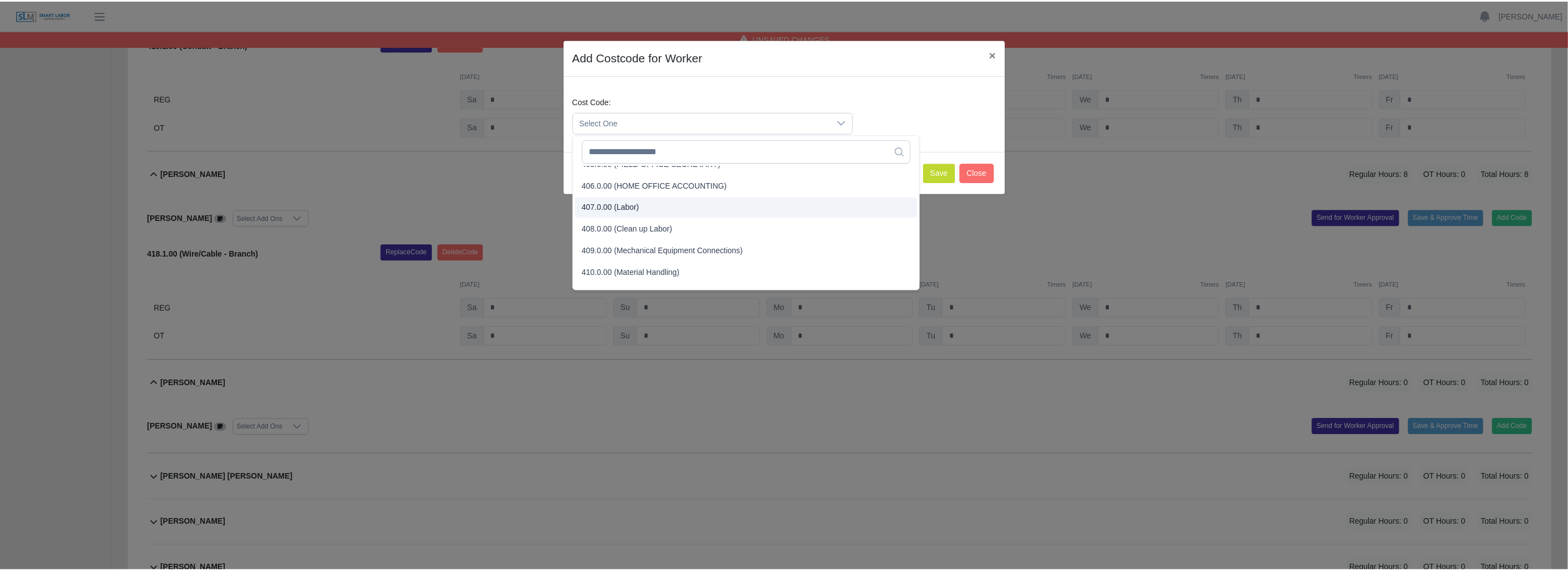
scroll to position [124, 0]
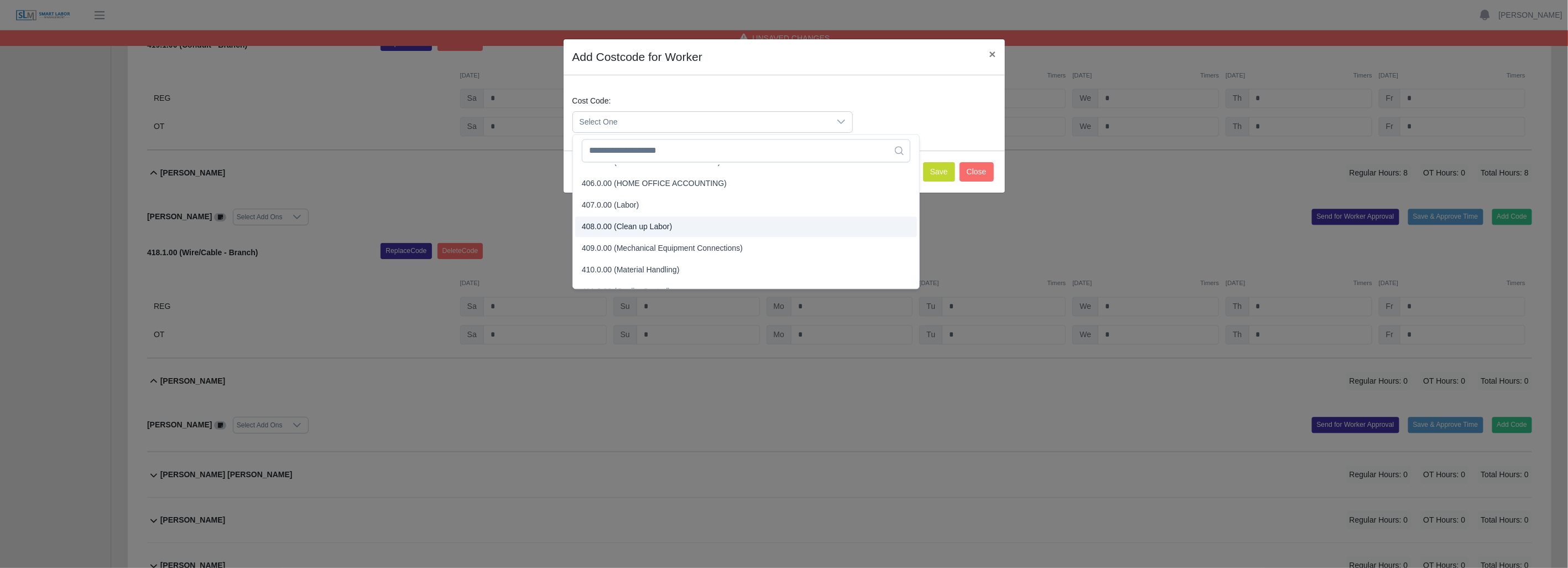
click at [652, 223] on span "408.0.00 (Clean up Labor)" at bounding box center [627, 226] width 90 height 12
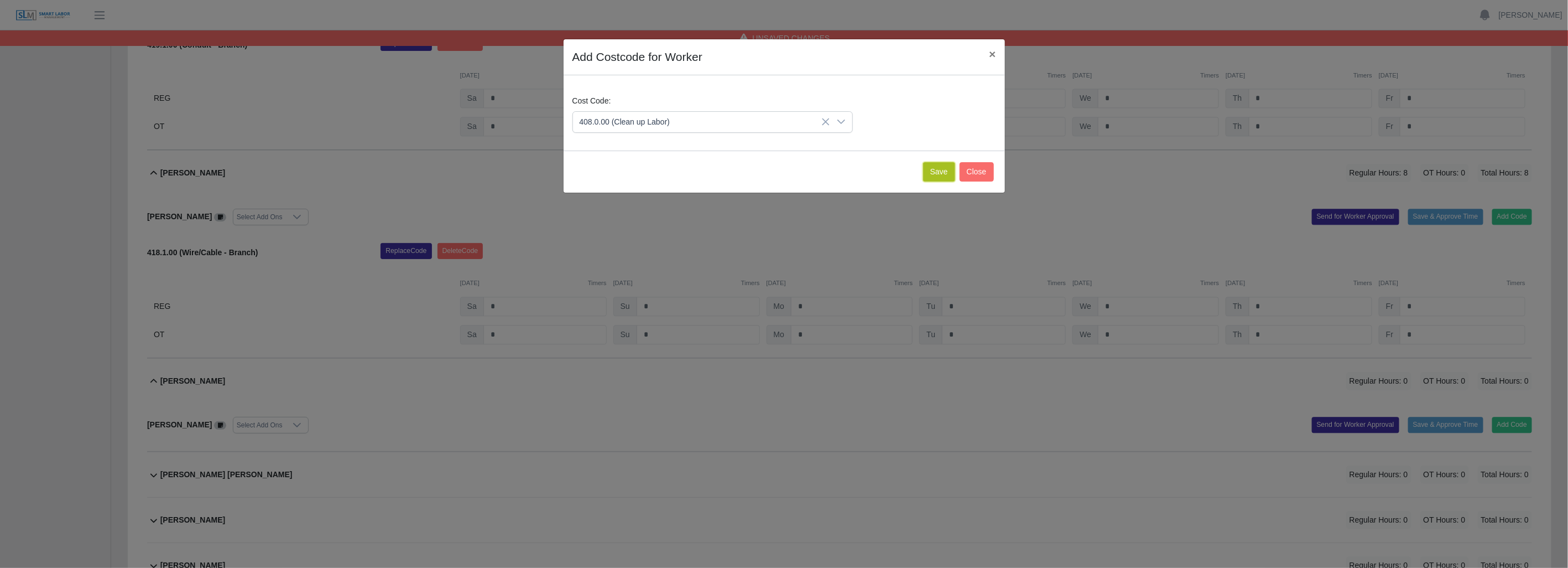
click at [932, 170] on button "Save" at bounding box center [939, 172] width 32 height 19
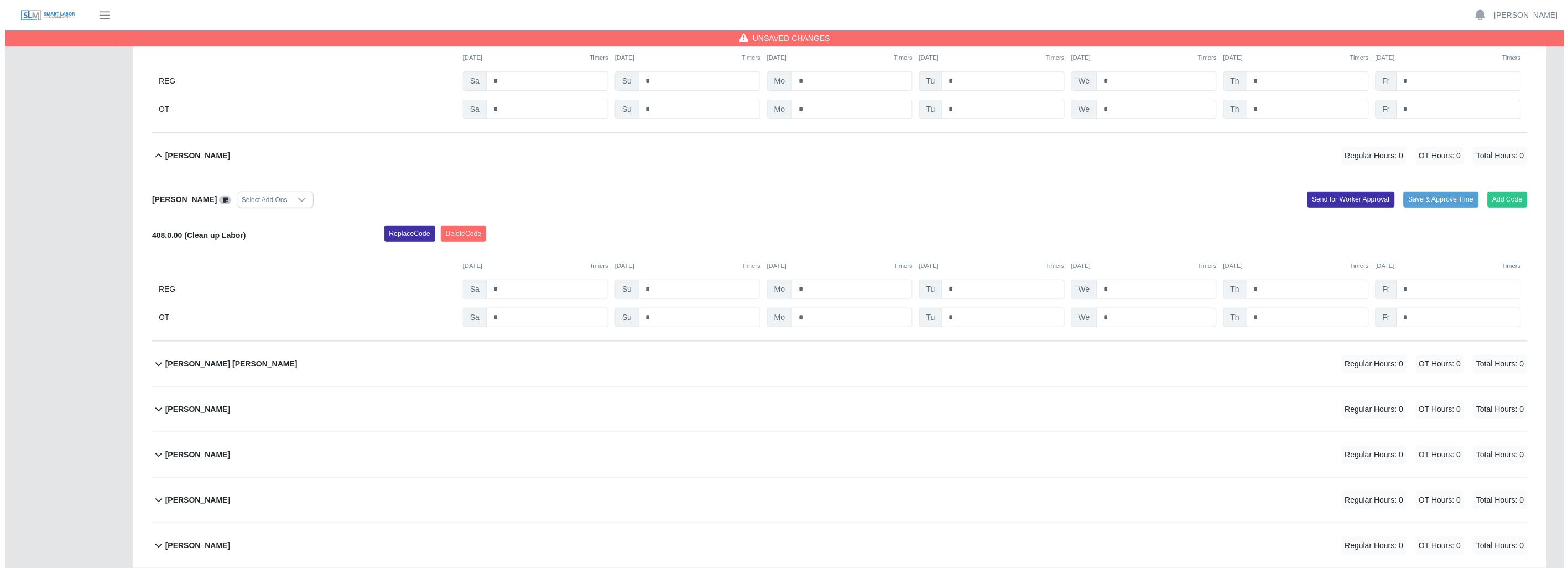
scroll to position [1967, 0]
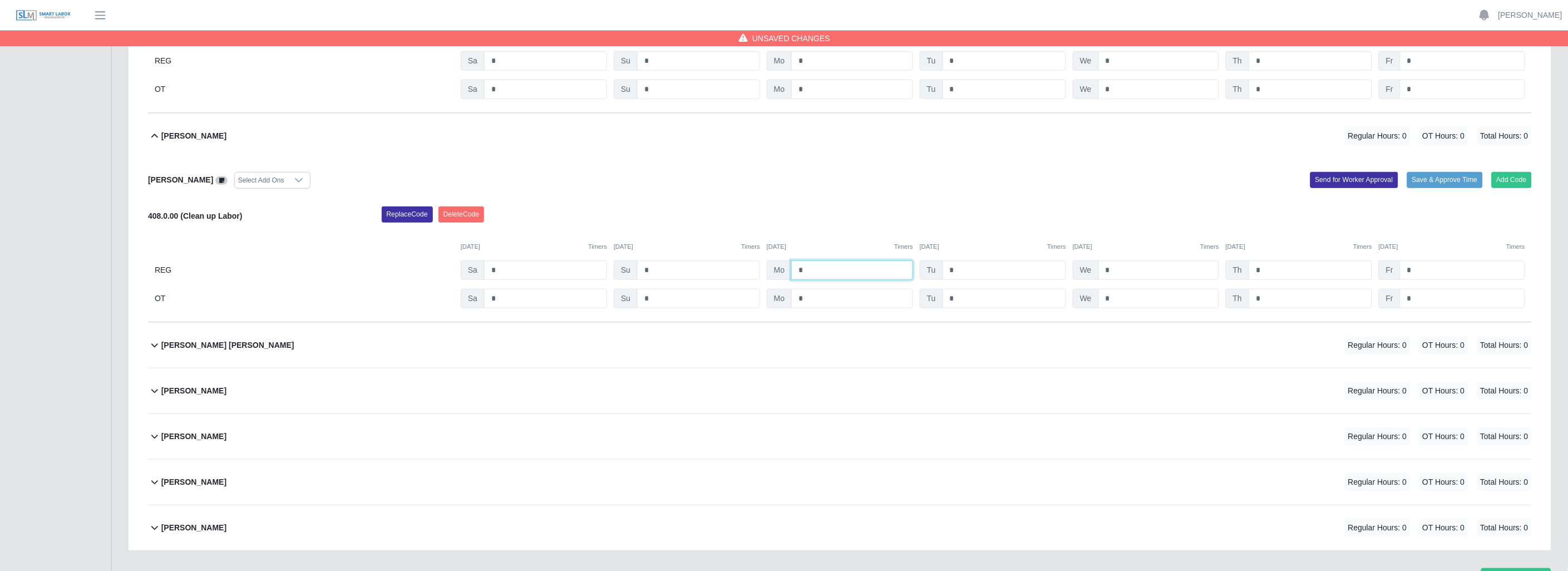
click at [850, 268] on input "*" at bounding box center [852, 270] width 122 height 19
type input "*"
click at [156, 397] on icon at bounding box center [155, 391] width 14 height 14
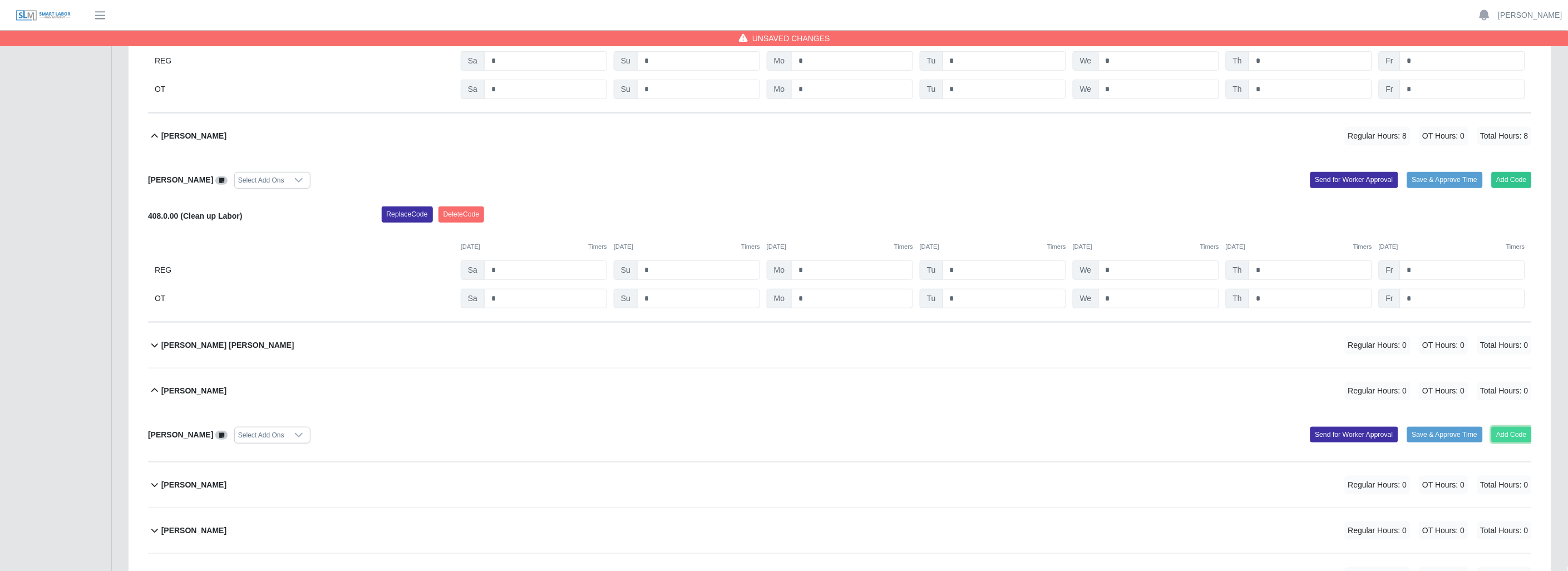
click at [1506, 437] on button "Add Code" at bounding box center [1512, 434] width 41 height 15
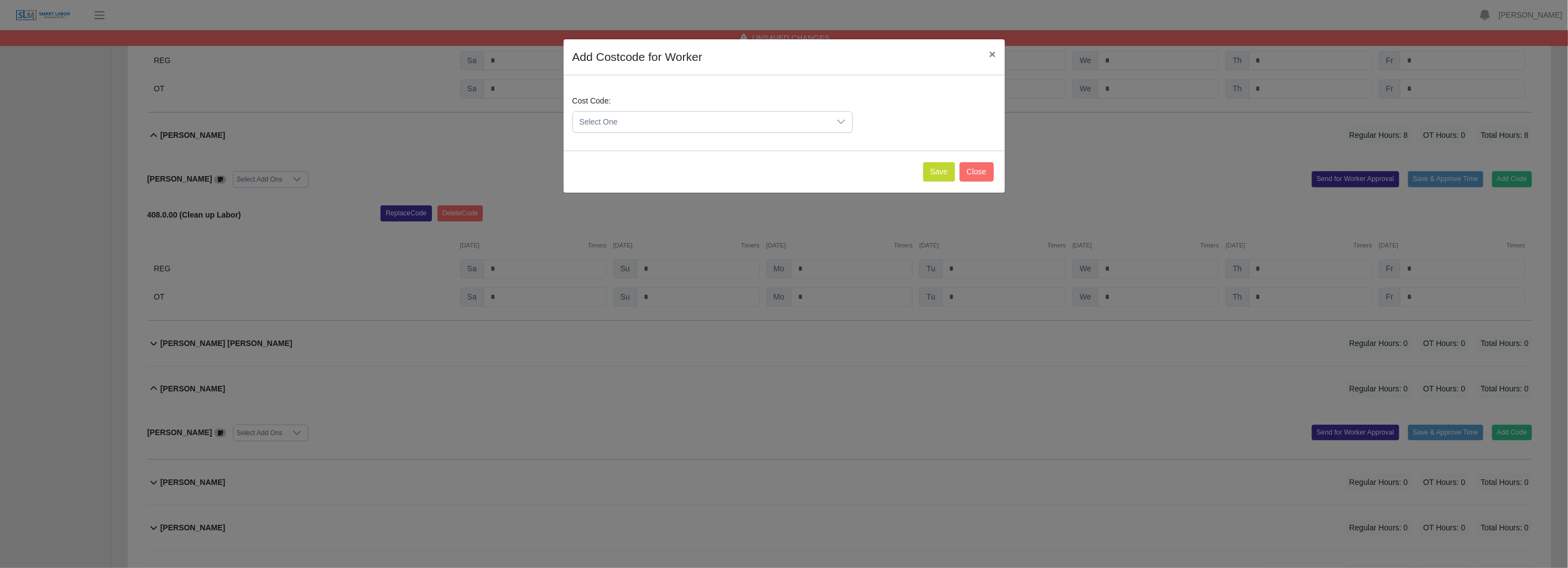
click at [849, 119] on div at bounding box center [841, 122] width 22 height 20
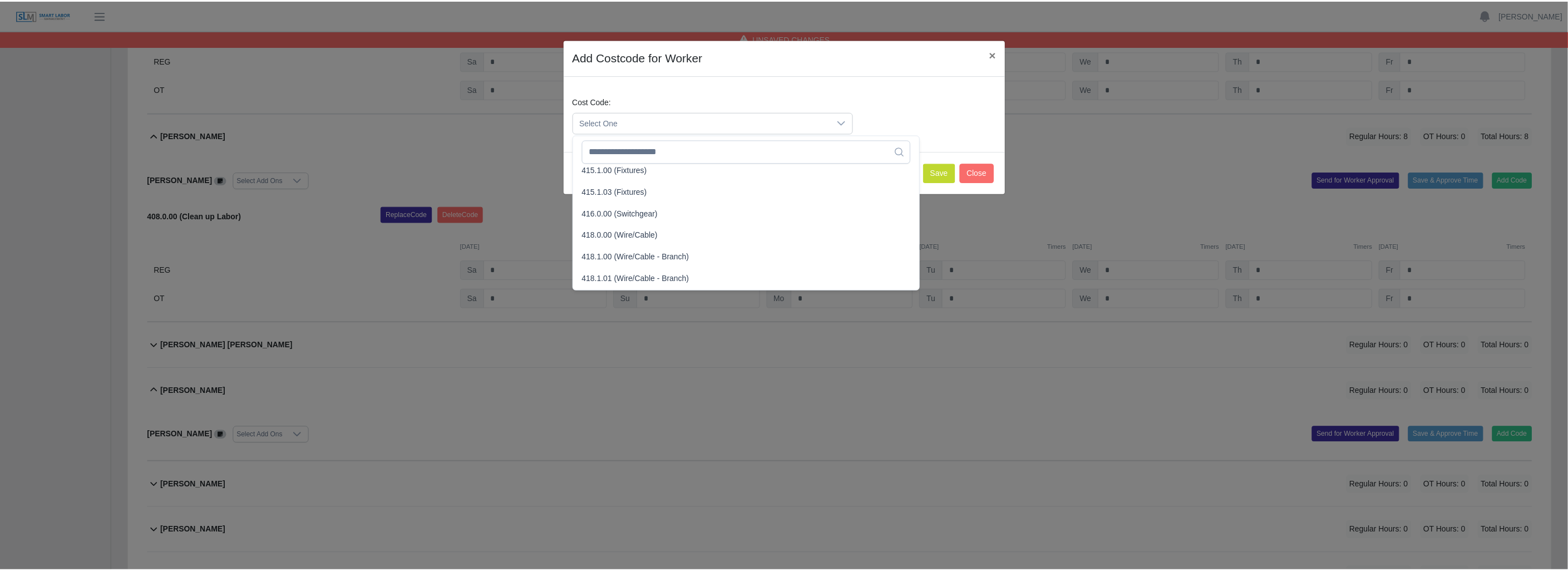
scroll to position [432, 0]
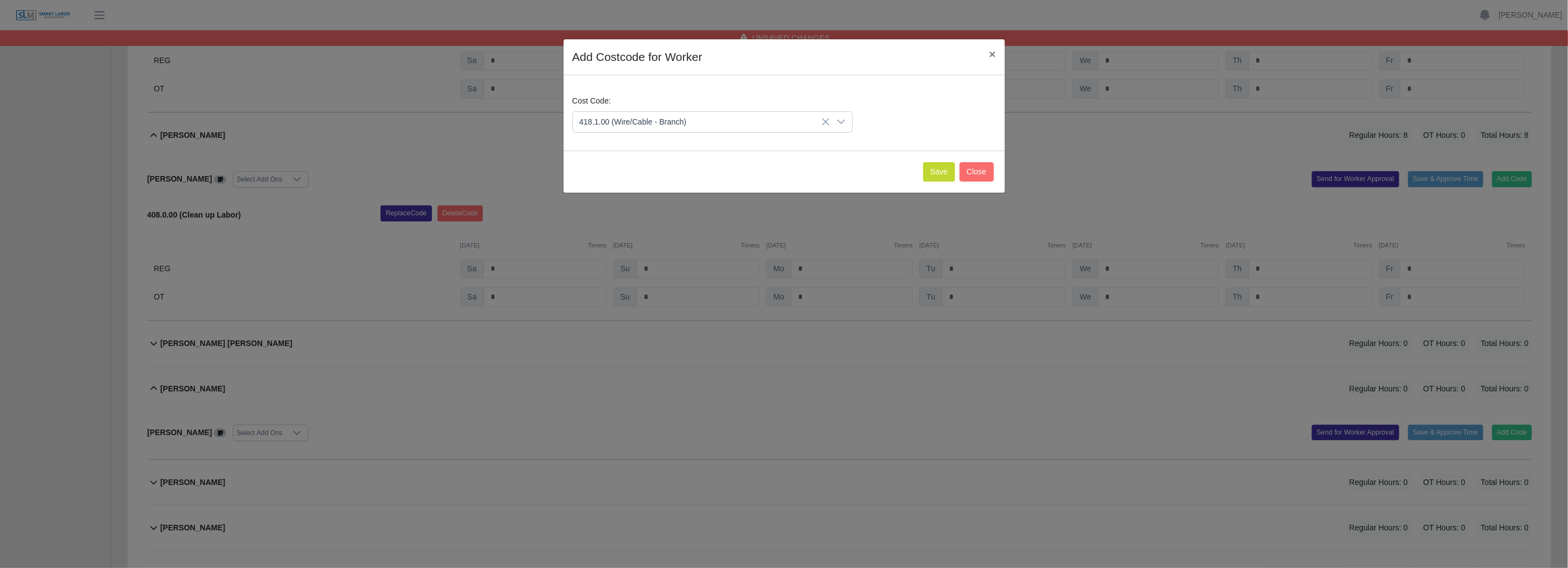
click at [609, 199] on span "418.1.00 (Wire/Cable - Branch)" at bounding box center [635, 200] width 107 height 12
click at [931, 172] on button "Save" at bounding box center [939, 172] width 32 height 19
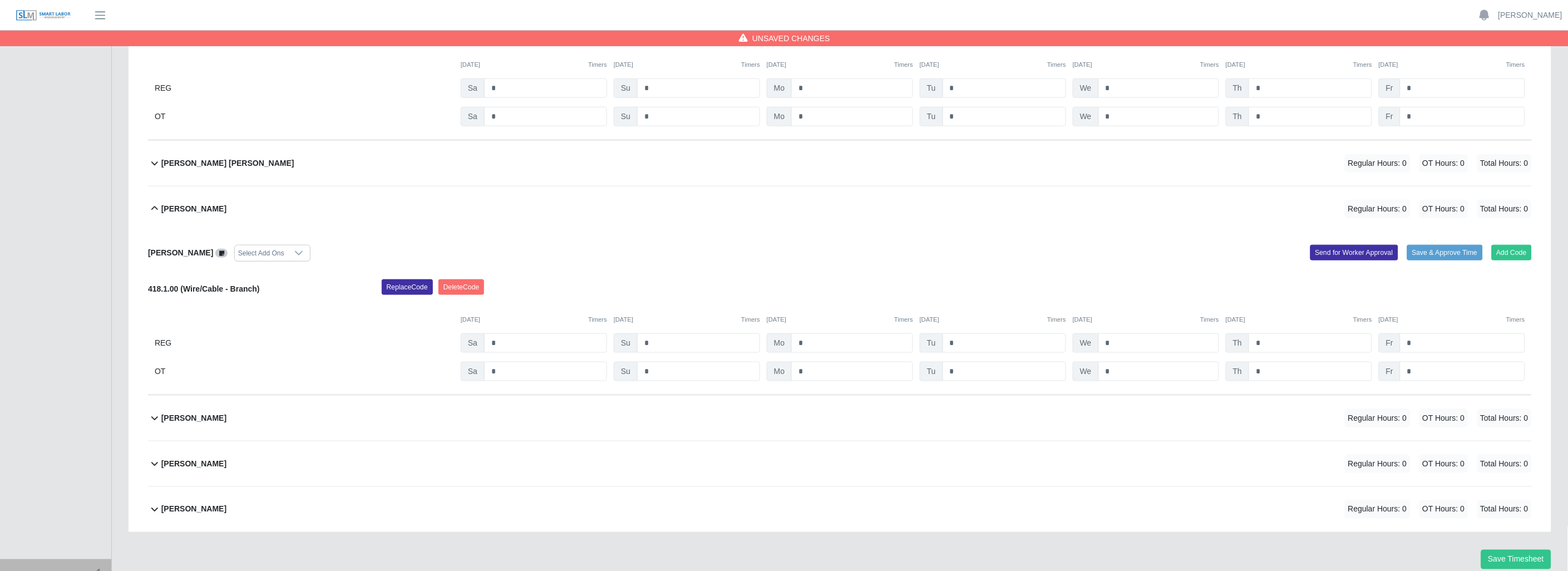
scroll to position [2163, 0]
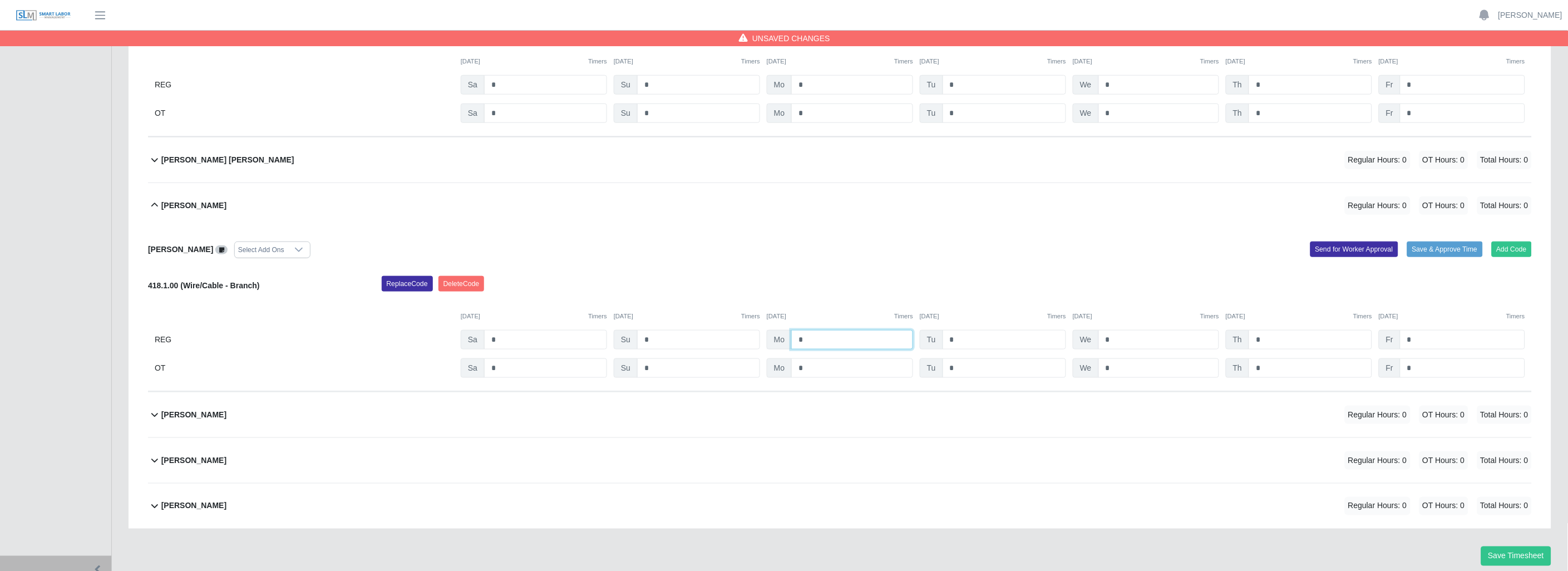
click at [872, 349] on input "*" at bounding box center [852, 339] width 122 height 19
type input "*"
click at [152, 416] on icon at bounding box center [155, 414] width 14 height 14
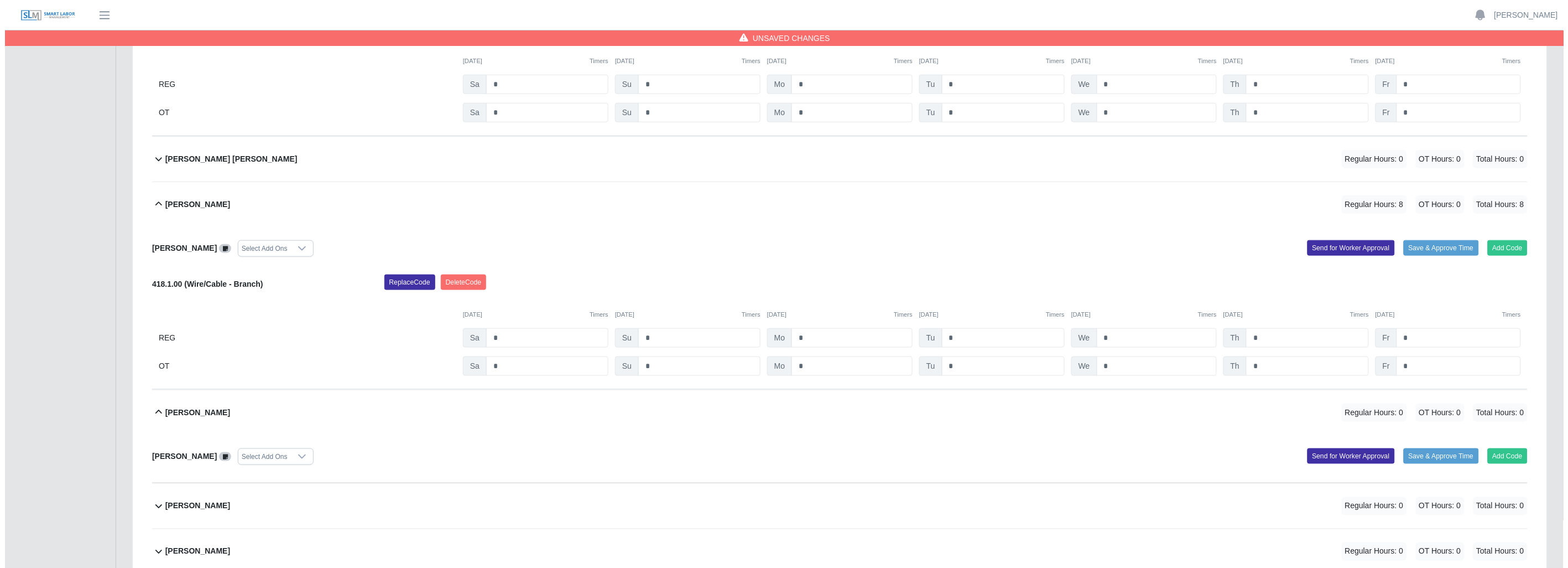
scroll to position [2201, 0]
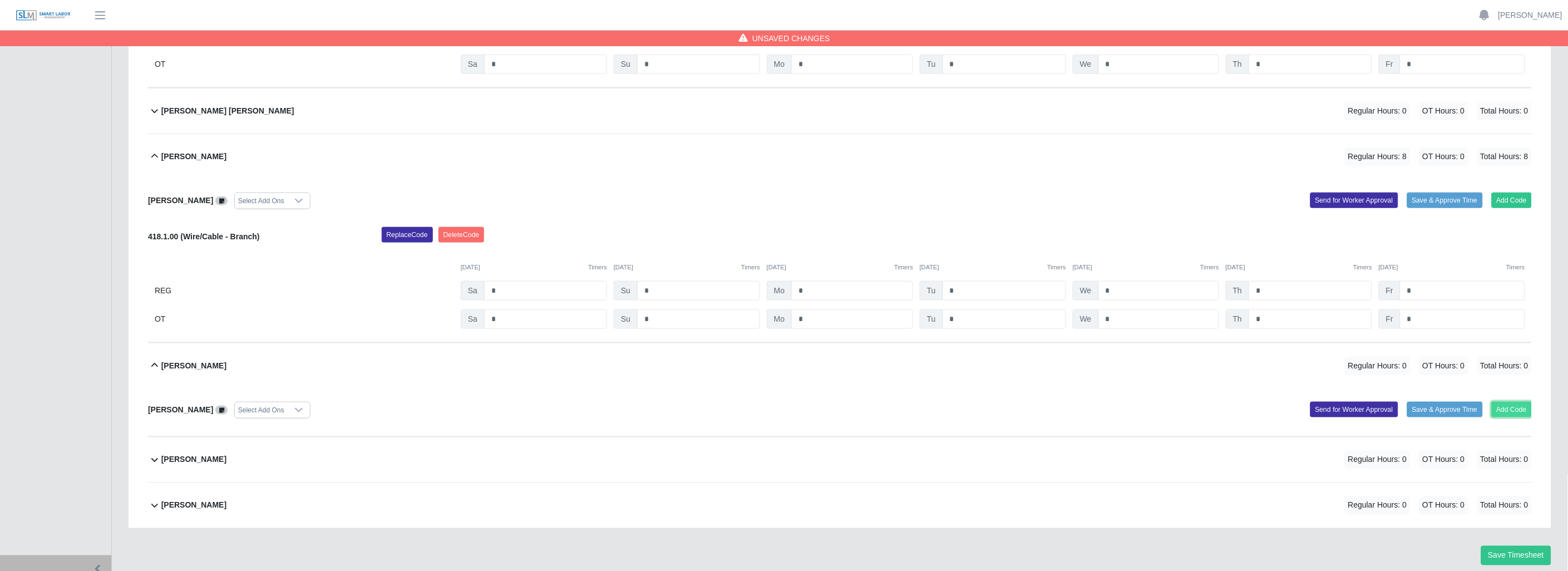
click at [1514, 412] on button "Add Code" at bounding box center [1512, 409] width 41 height 15
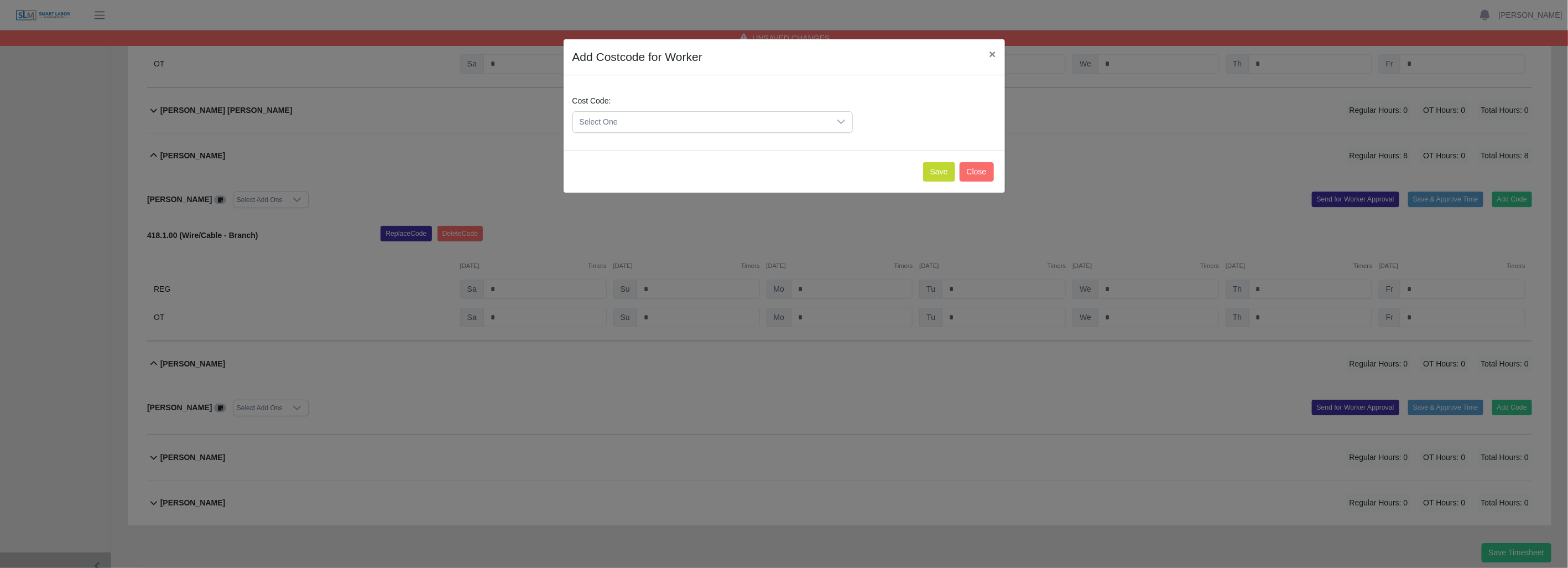
click at [845, 118] on icon at bounding box center [841, 122] width 9 height 9
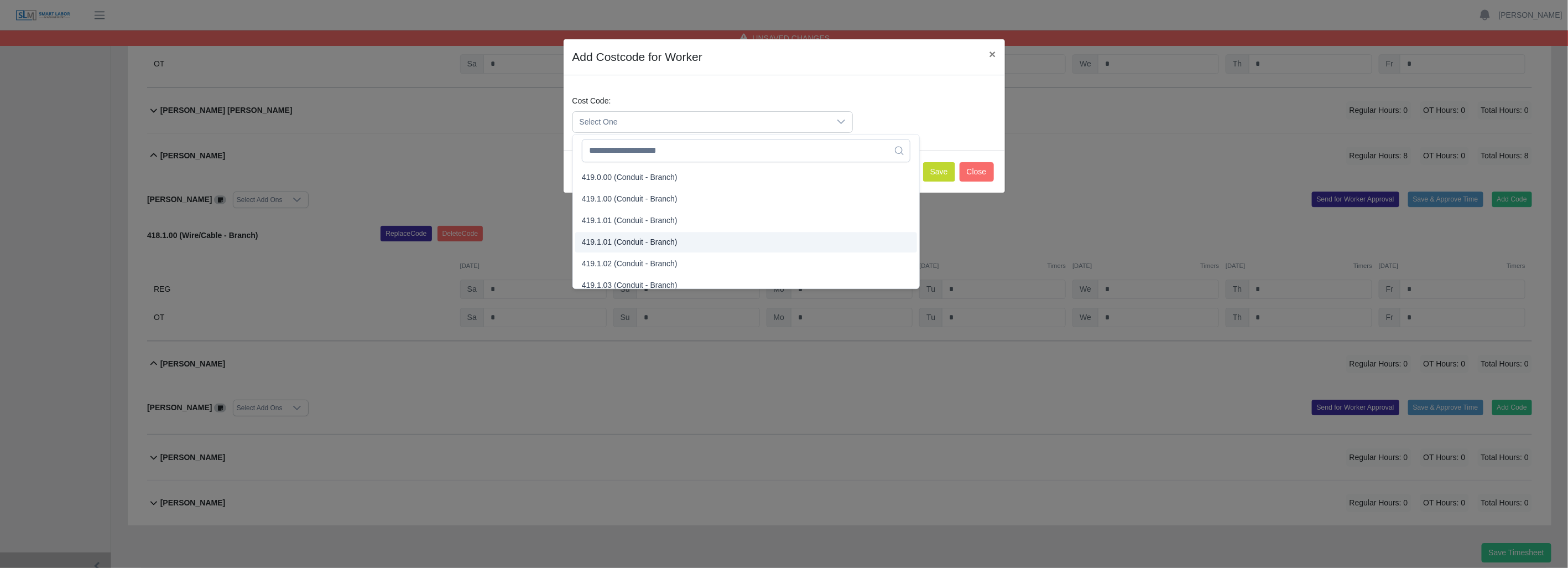
scroll to position [615, 0]
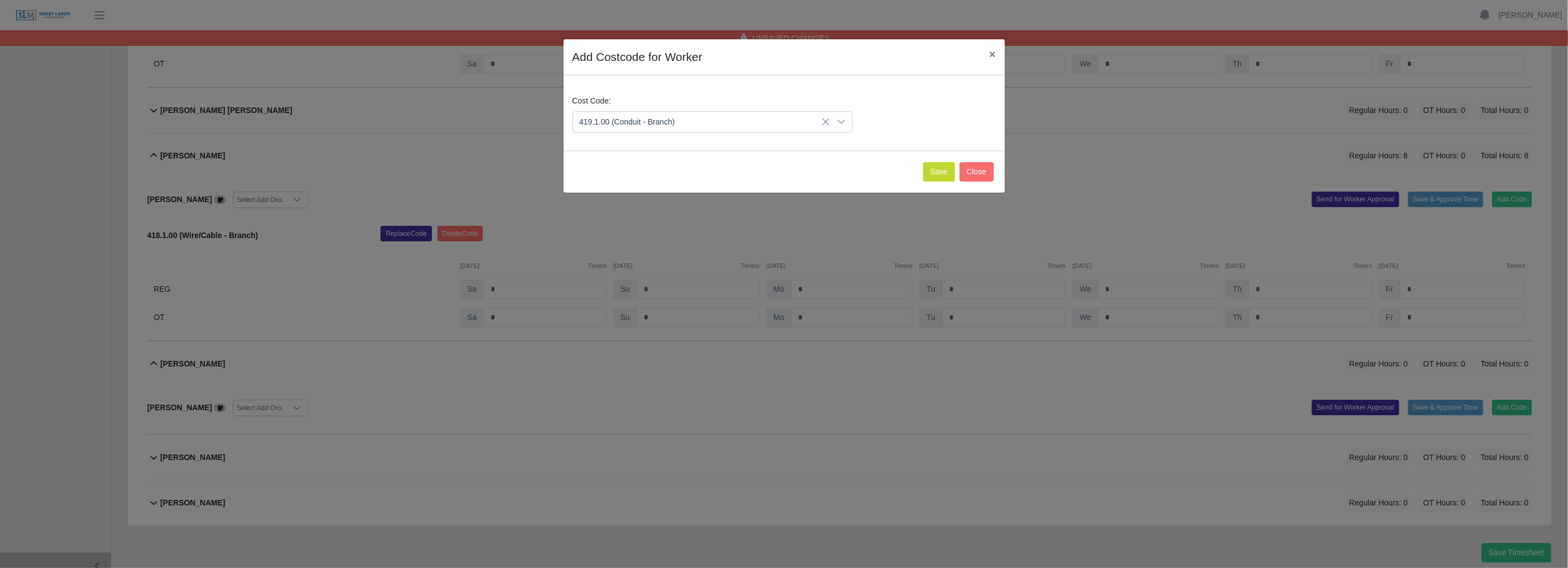
click at [641, 210] on span "419.1.00 (Conduit - Branch)" at bounding box center [630, 209] width 96 height 12
click at [933, 168] on button "Save" at bounding box center [939, 172] width 32 height 19
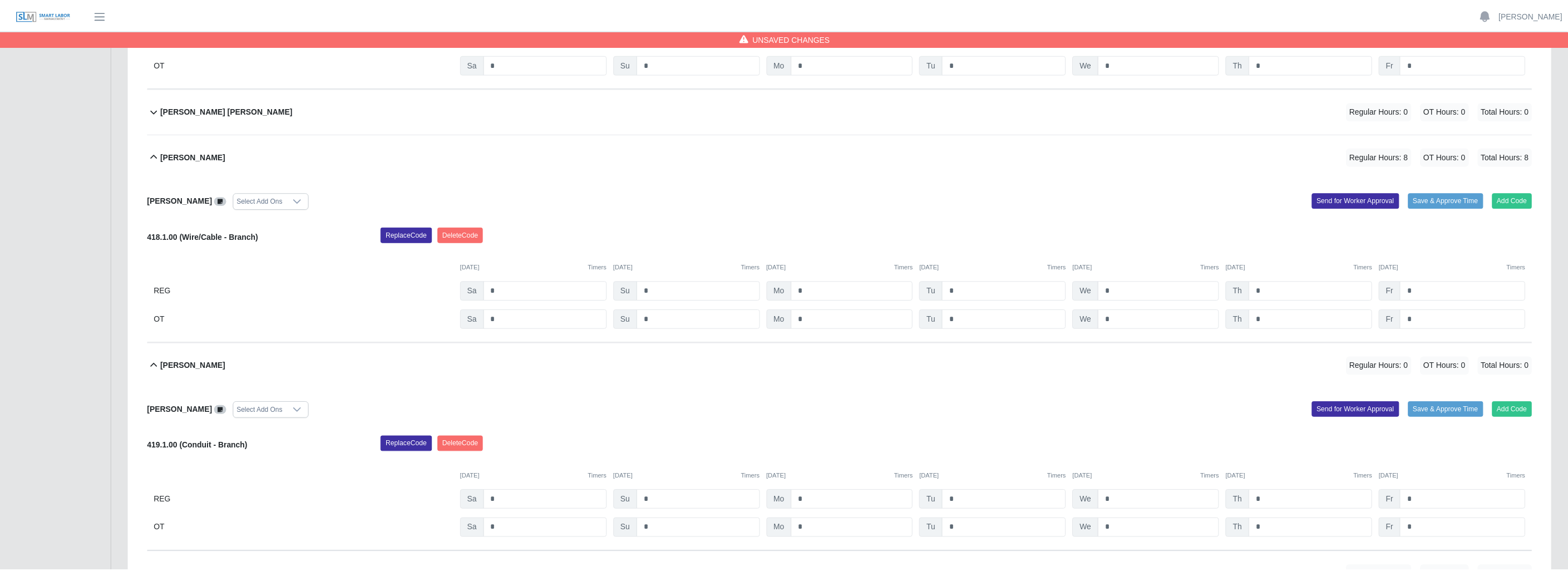
scroll to position [2327, 0]
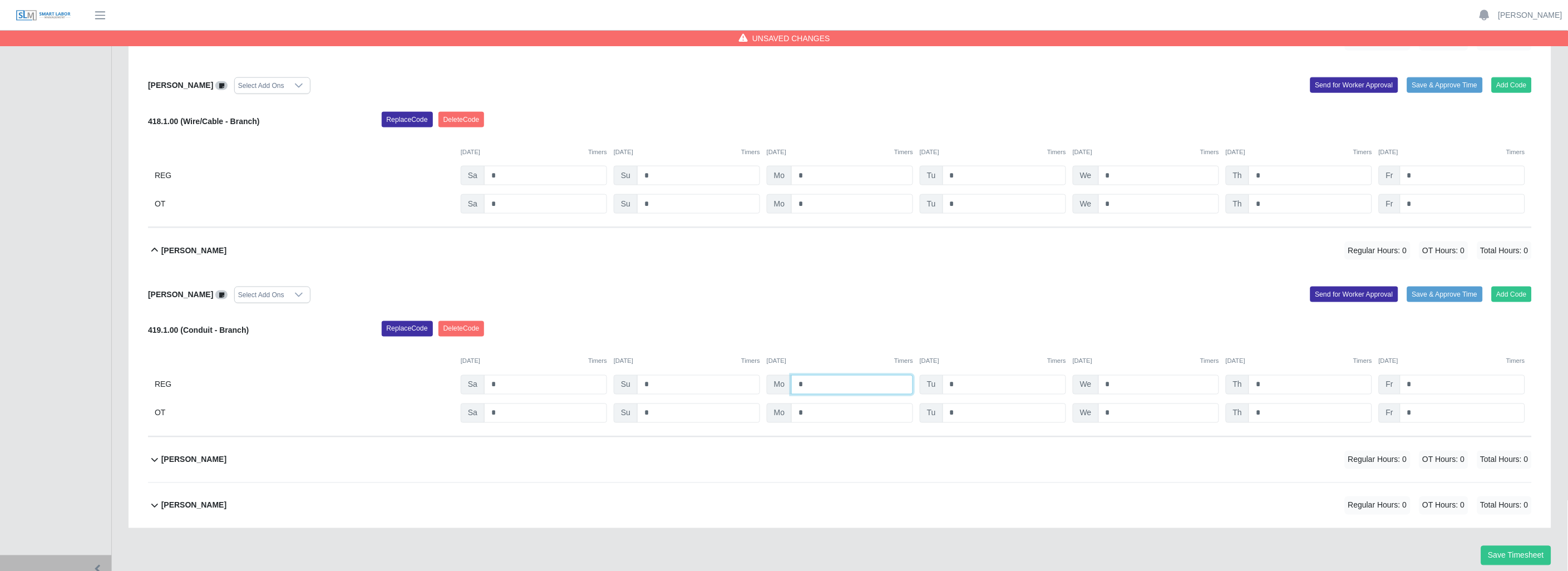
click at [837, 390] on input "*" at bounding box center [852, 384] width 122 height 19
type input "*"
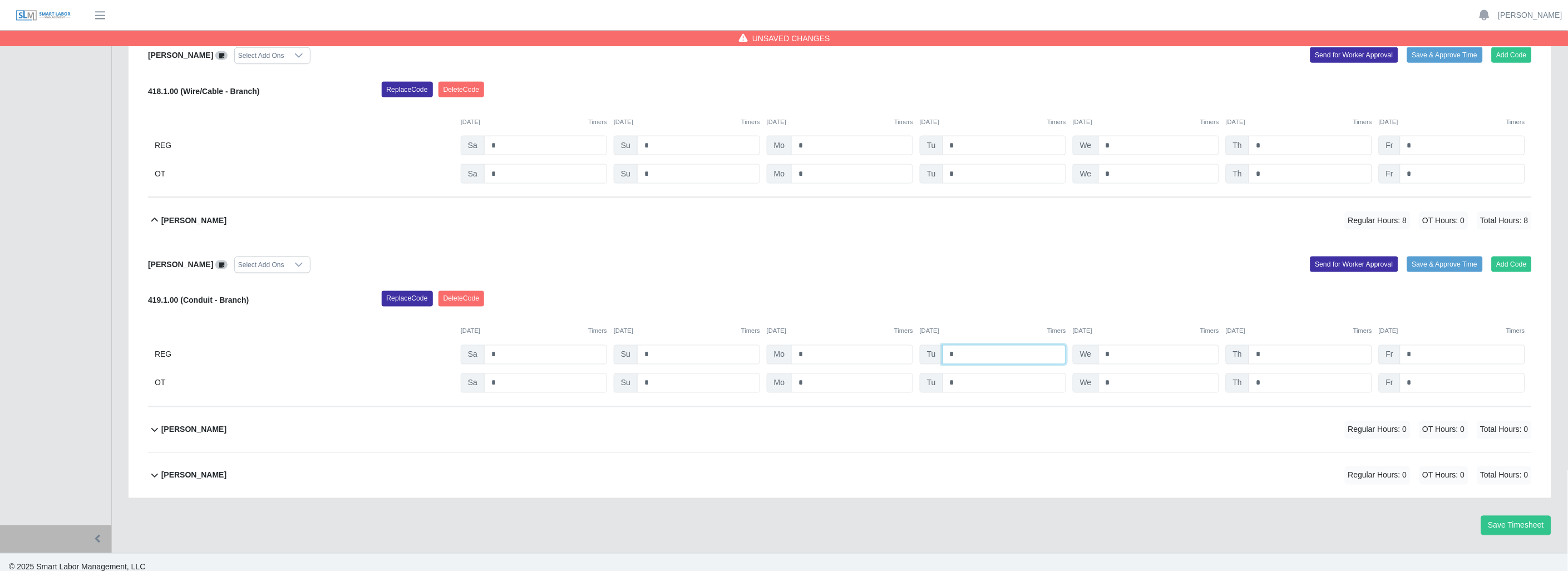
scroll to position [2371, 0]
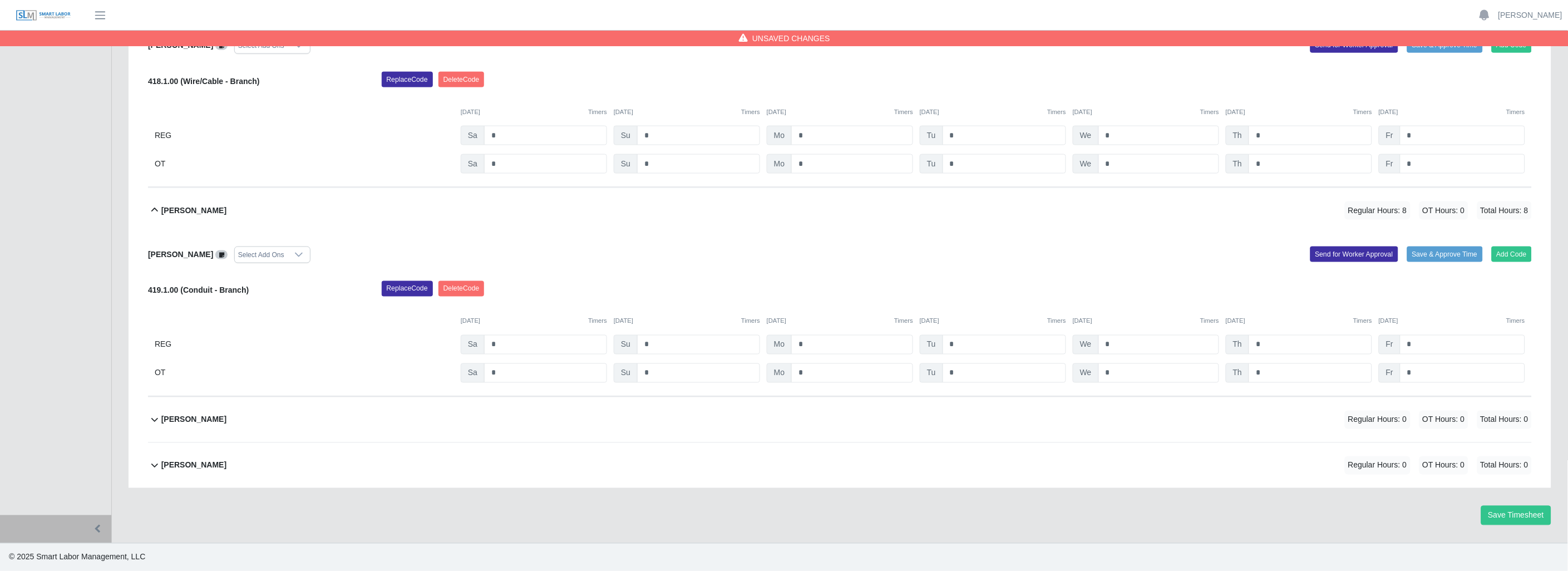
click at [162, 419] on button "[PERSON_NAME] Regular Hours: 0 OT Hours: 0 Total Hours: 0" at bounding box center [839, 419] width 1384 height 45
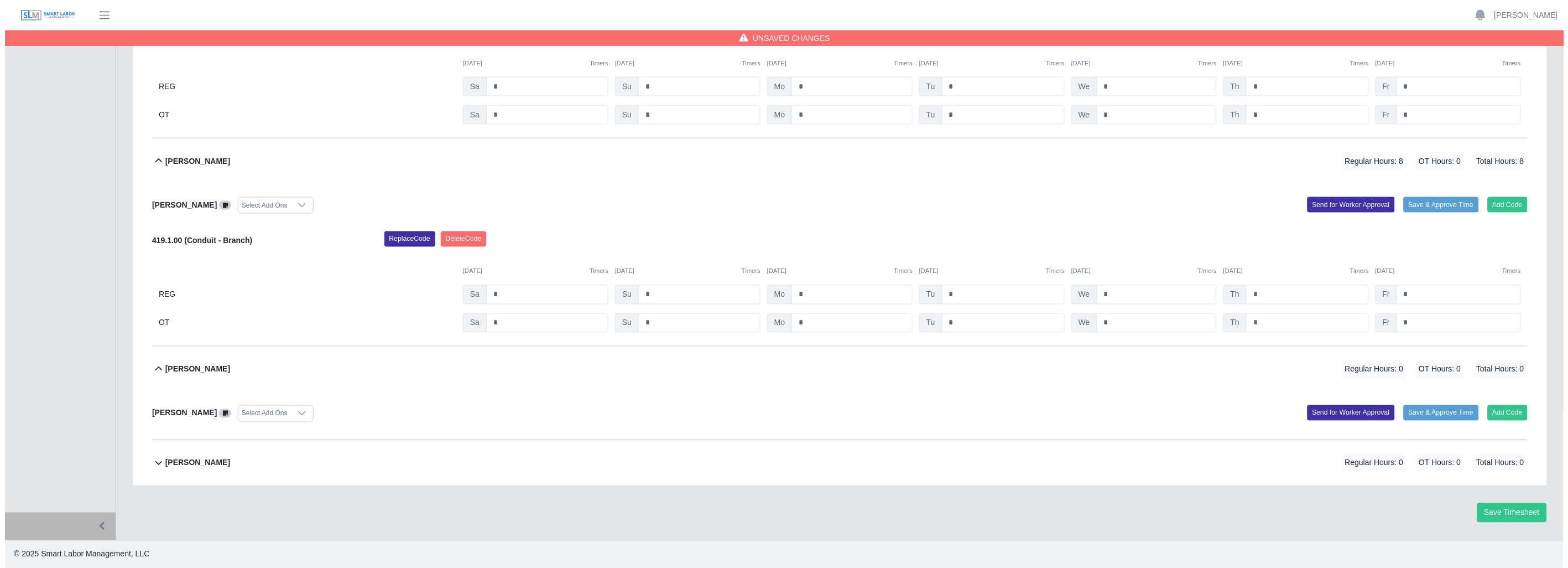
scroll to position [2408, 0]
click at [1498, 409] on button "Add Code" at bounding box center [1503, 412] width 41 height 15
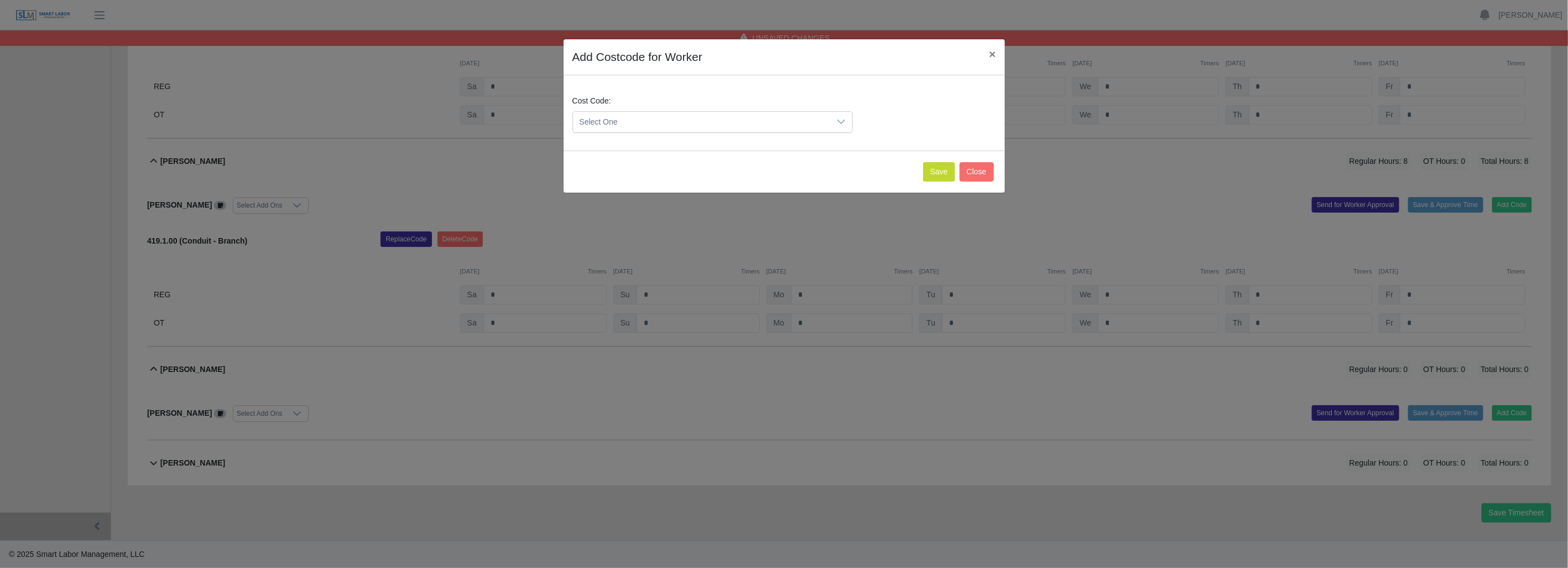
click at [839, 123] on icon at bounding box center [841, 122] width 9 height 9
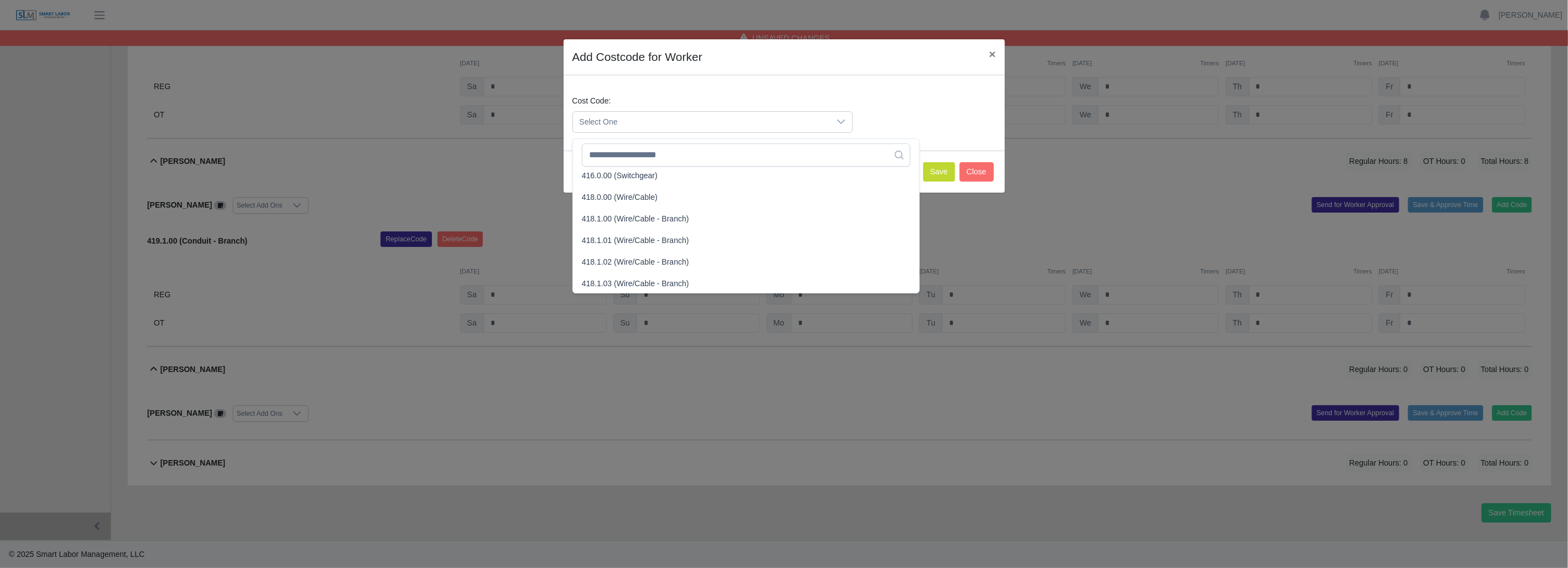
scroll to position [430, 0]
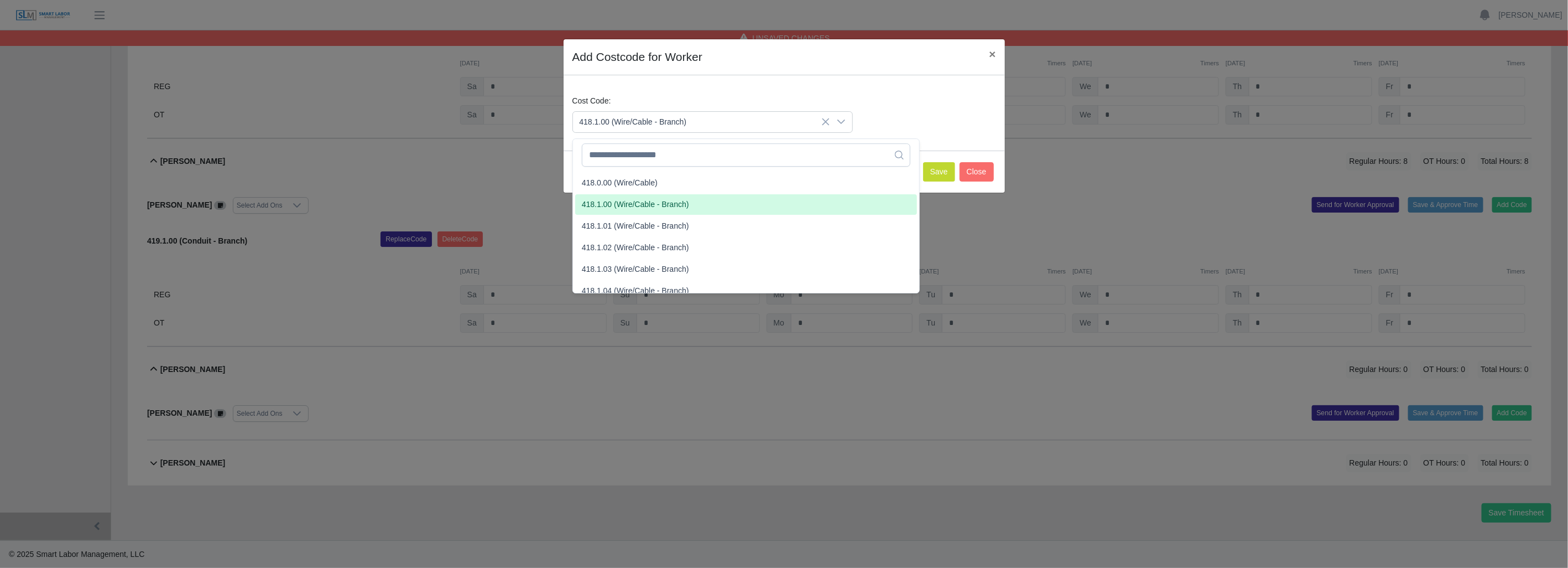
click at [620, 201] on span "418.1.00 (Wire/Cable - Branch)" at bounding box center [635, 204] width 107 height 12
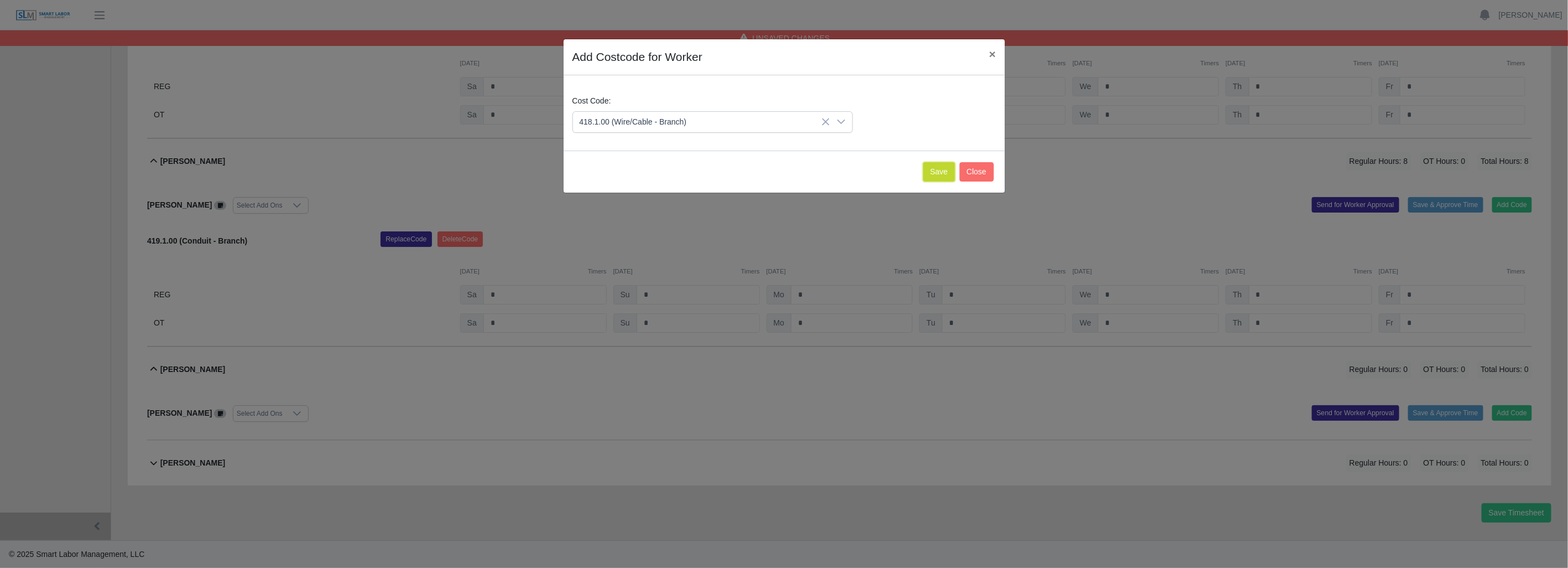
click at [936, 170] on button "Save" at bounding box center [939, 172] width 32 height 19
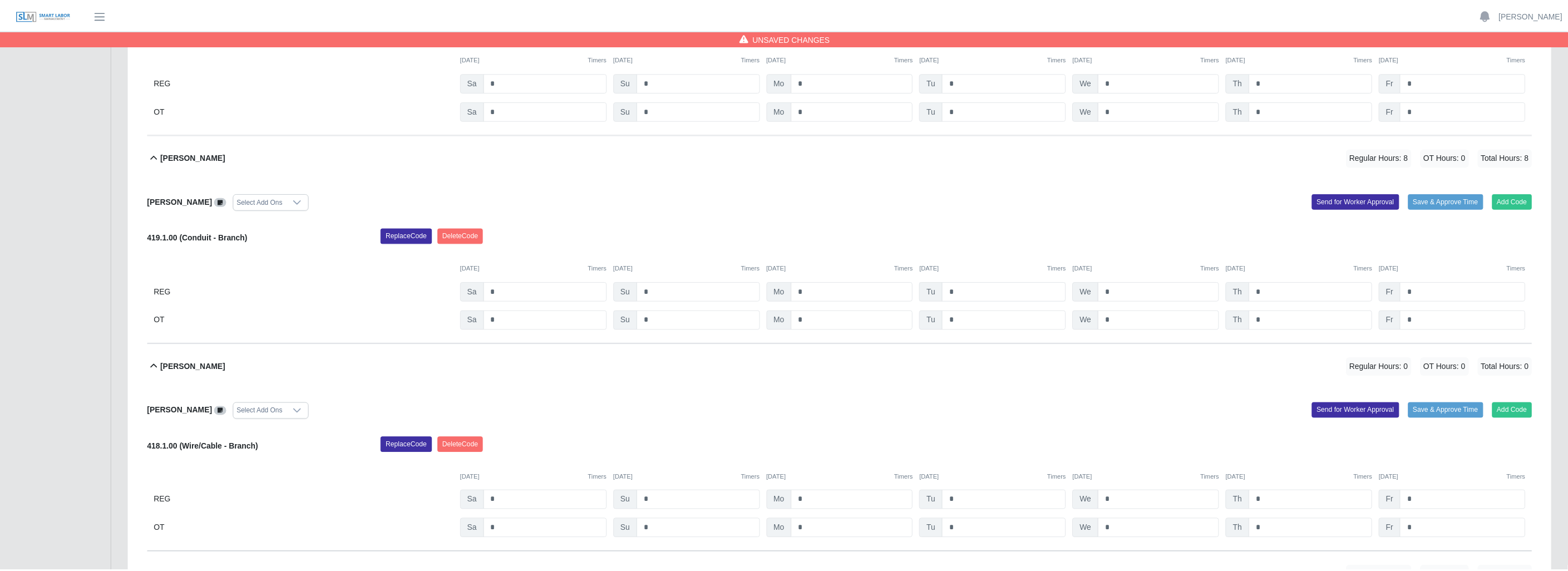
scroll to position [2535, 0]
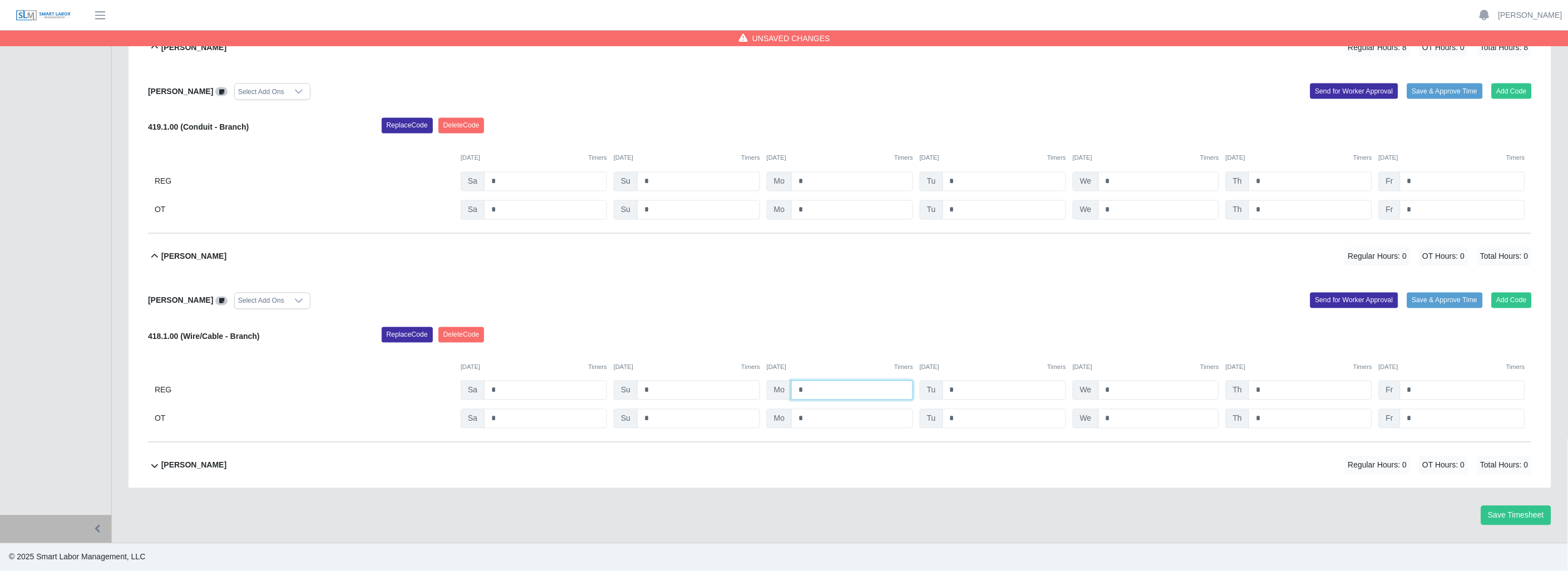
click at [833, 389] on input "*" at bounding box center [852, 390] width 122 height 19
type input "*"
click at [152, 463] on icon at bounding box center [155, 466] width 14 height 14
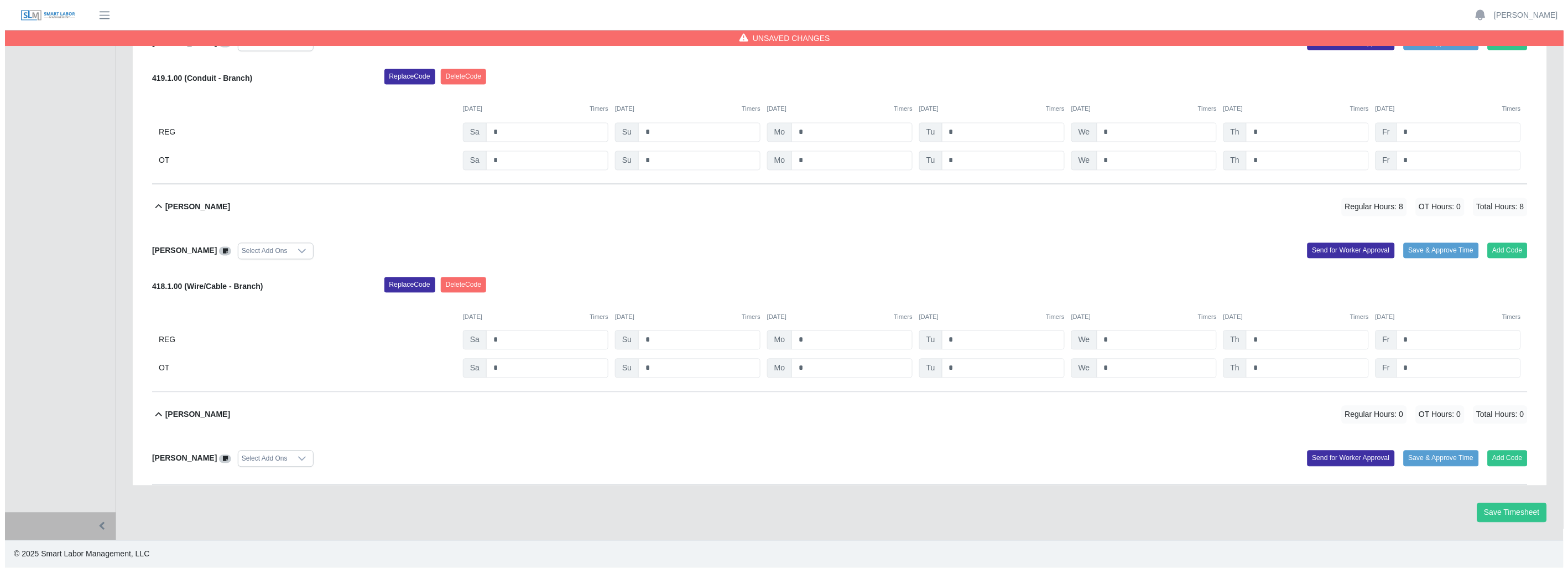
scroll to position [2570, 0]
click at [1496, 450] on button "Add Code" at bounding box center [1503, 458] width 41 height 15
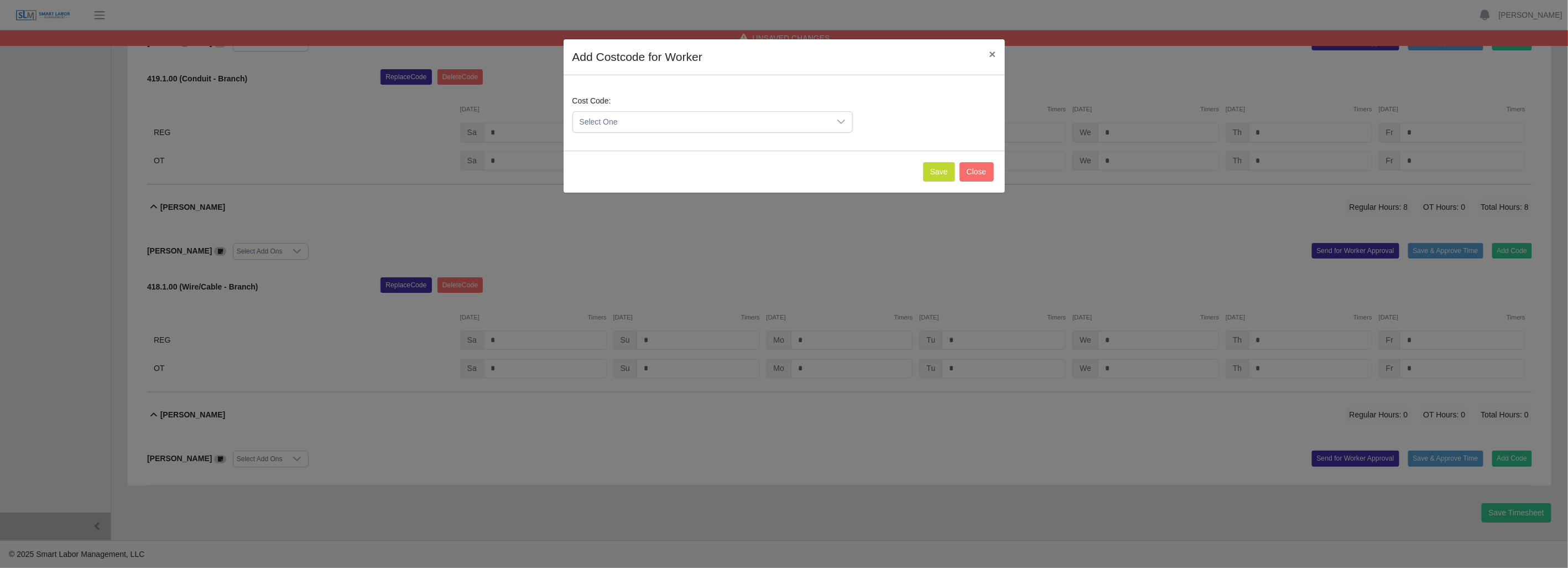
click at [841, 119] on icon at bounding box center [841, 122] width 9 height 9
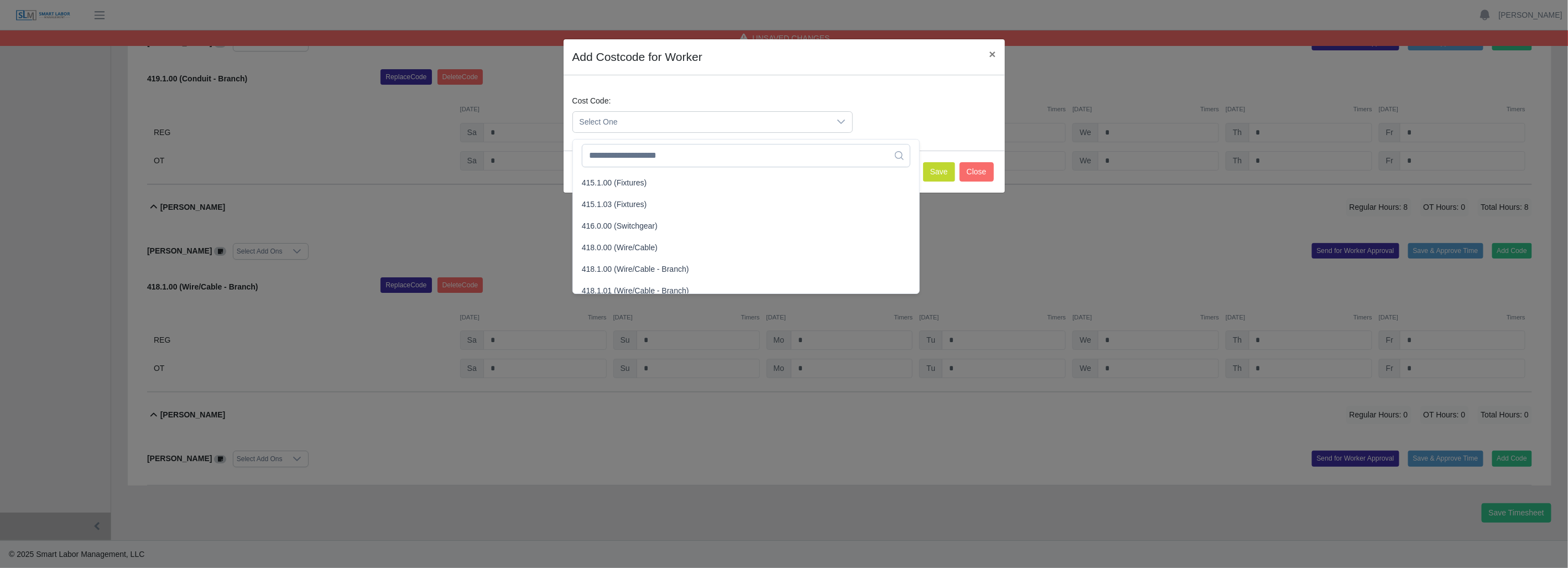
scroll to position [369, 0]
click at [628, 261] on span "418.1.00 (Wire/Cable - Branch)" at bounding box center [635, 266] width 107 height 12
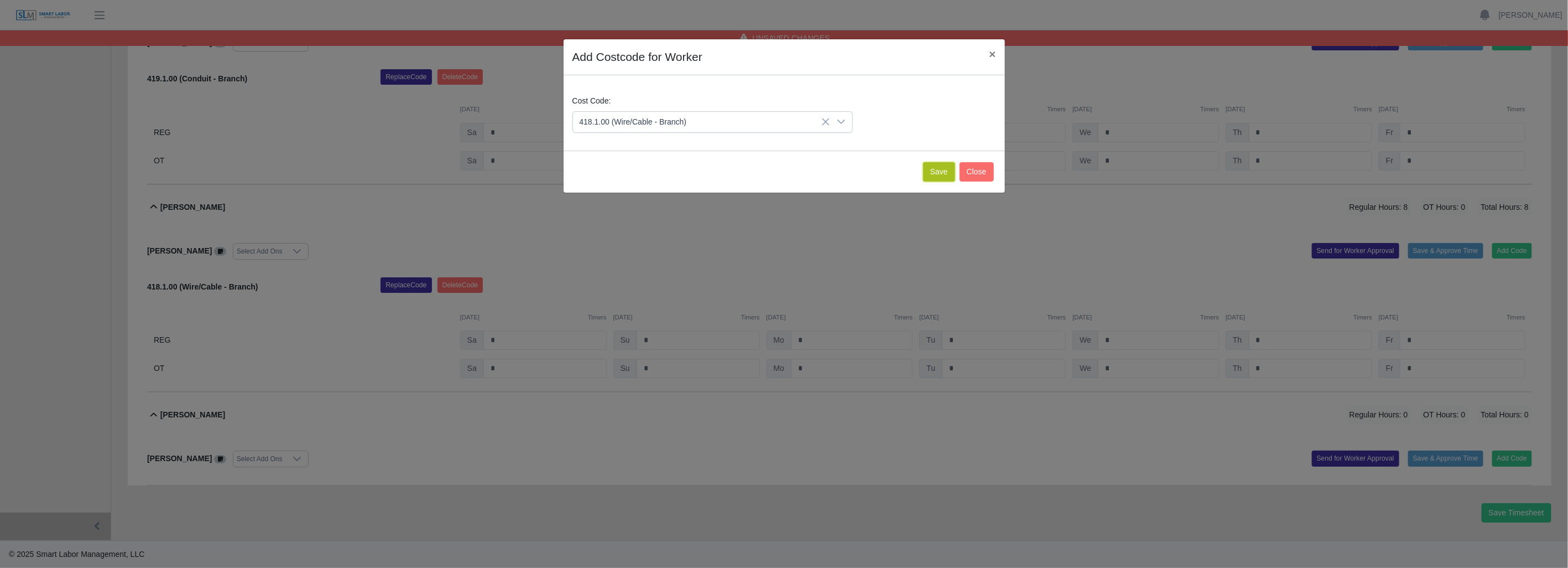
click at [938, 172] on button "Save" at bounding box center [939, 172] width 32 height 19
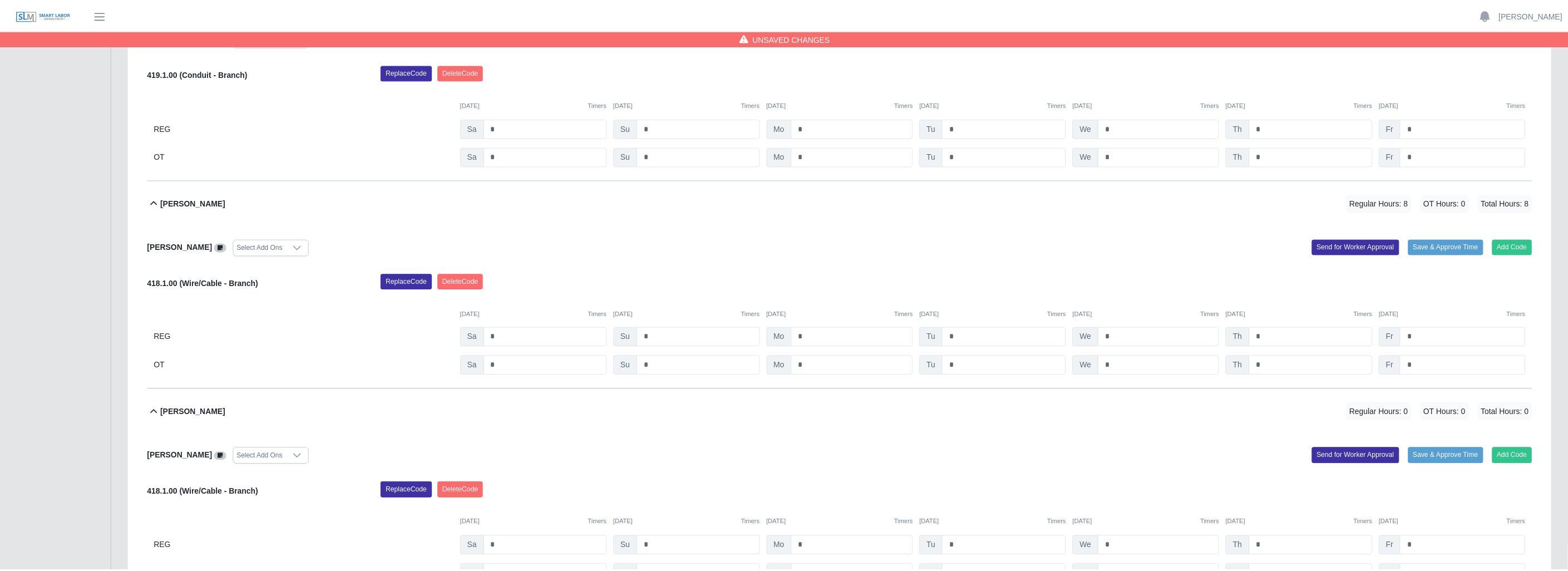
scroll to position [2699, 0]
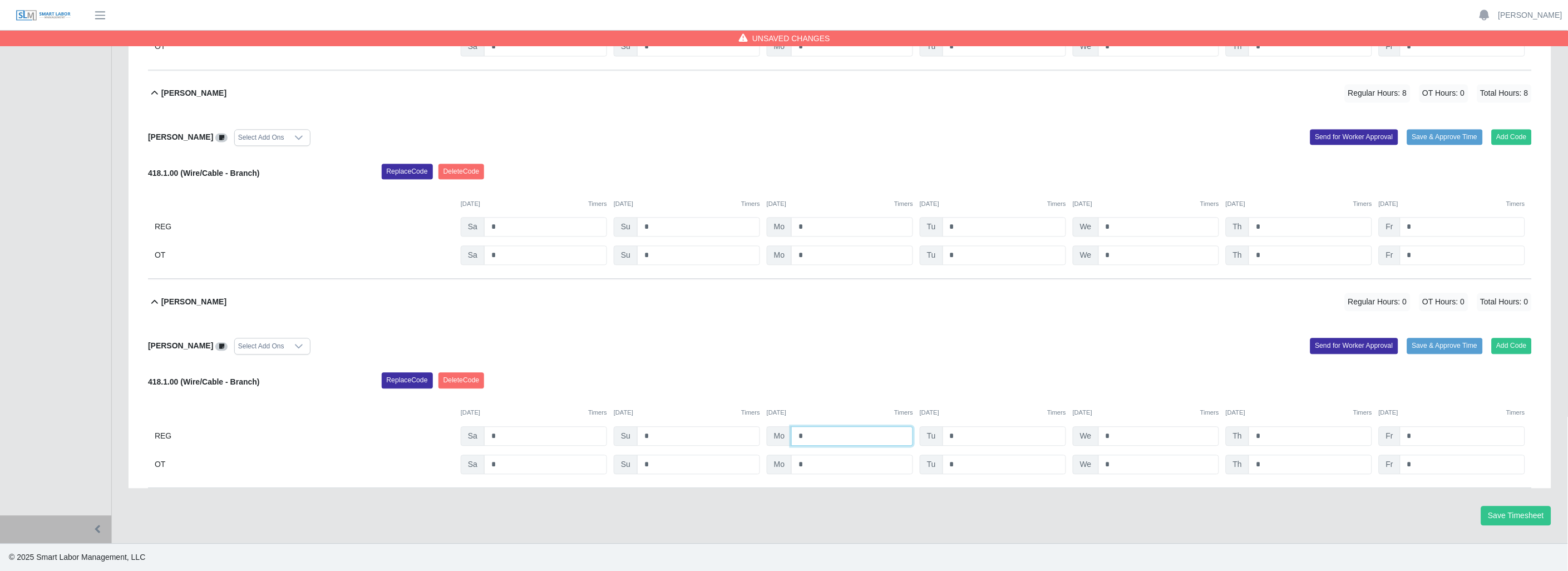
click at [820, 434] on input "*" at bounding box center [852, 436] width 122 height 19
type input "*"
click at [667, 397] on div "[DATE] Timers [DATE] Timers [DATE] Timers [DATE] Timers [DATE] Timers [DATE] Ti…" at bounding box center [839, 406] width 1384 height 23
click at [153, 303] on icon at bounding box center [155, 303] width 14 height 14
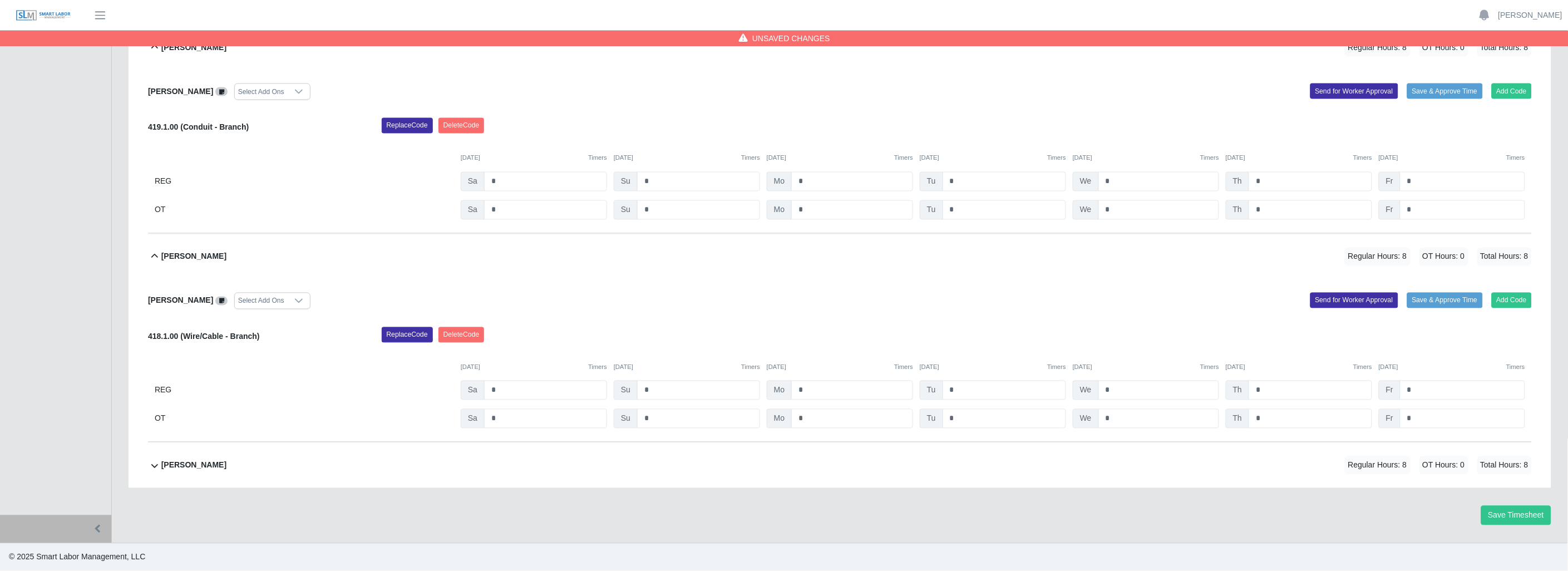
scroll to position [2535, 0]
click at [152, 256] on icon at bounding box center [155, 257] width 14 height 14
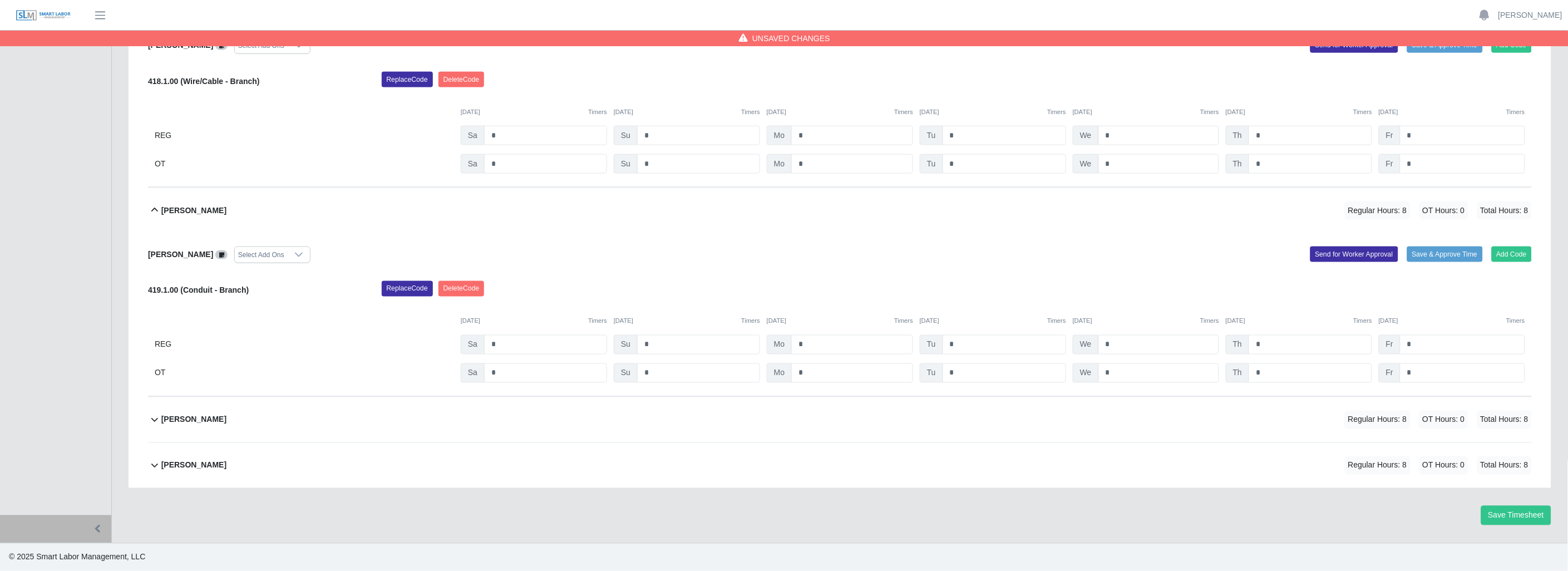
scroll to position [2371, 0]
click at [156, 207] on icon at bounding box center [155, 210] width 14 height 14
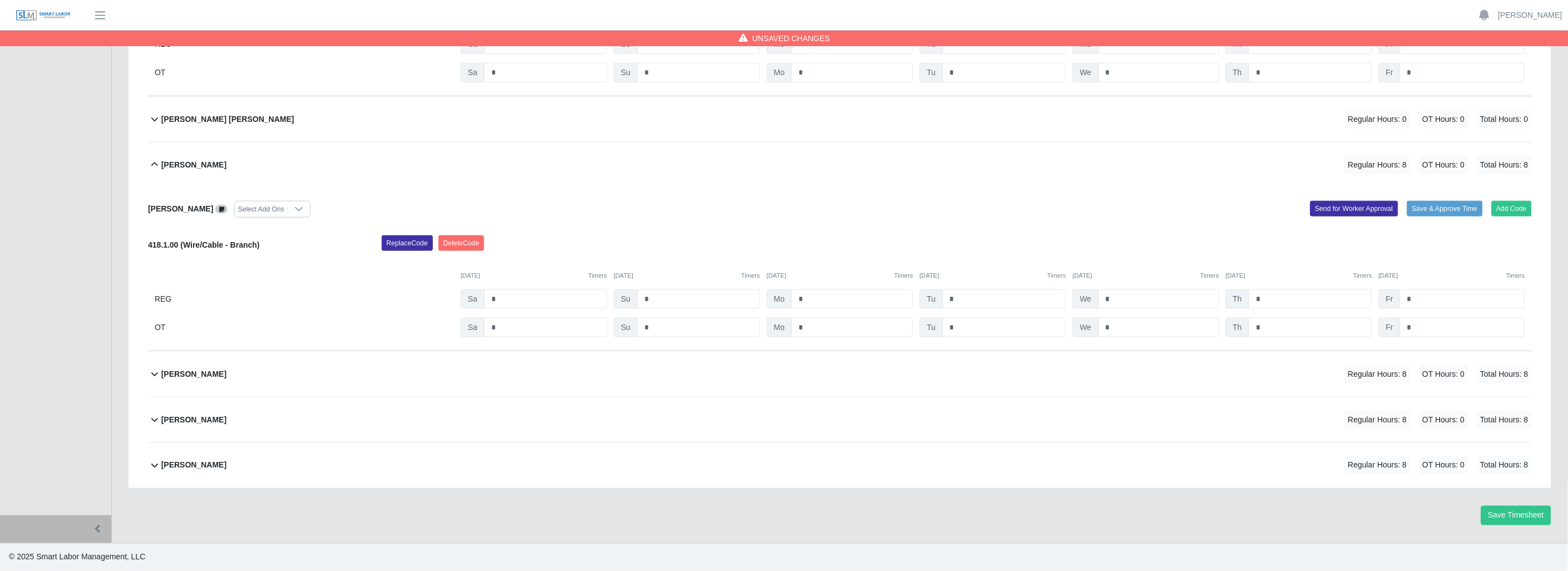
scroll to position [2207, 0]
click at [149, 161] on icon at bounding box center [155, 165] width 14 height 14
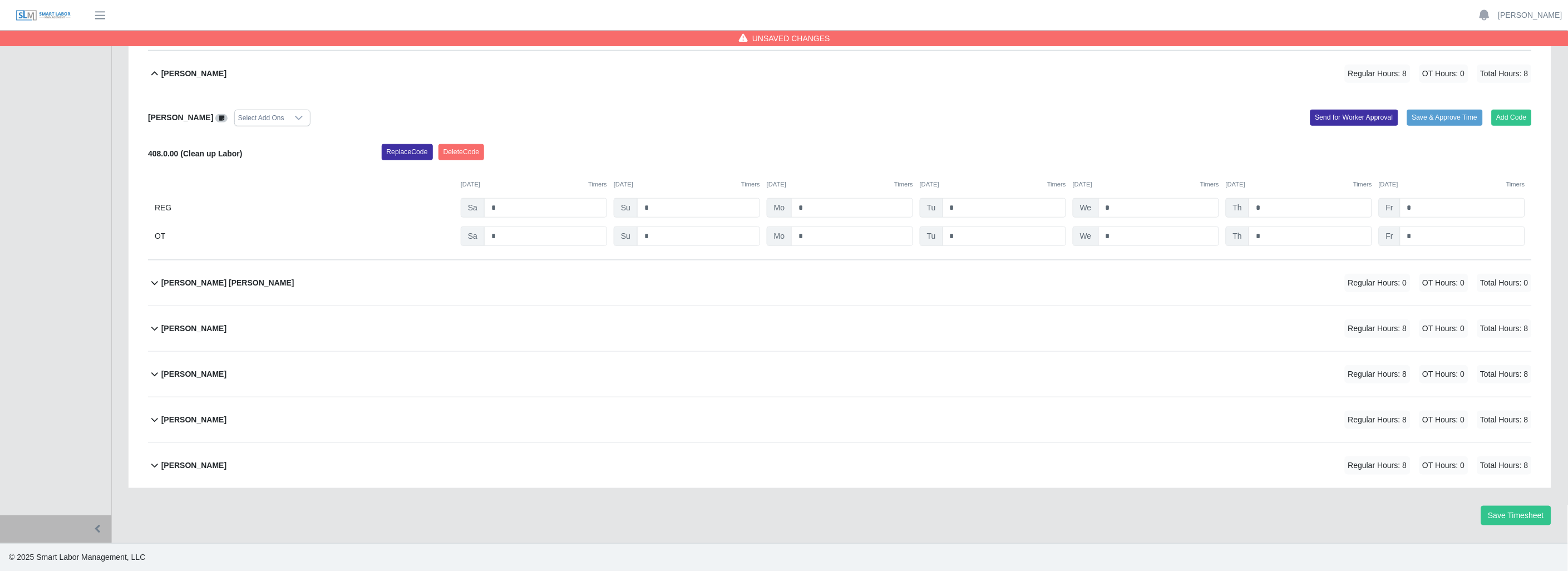
scroll to position [2044, 0]
click at [156, 74] on icon at bounding box center [155, 74] width 14 height 14
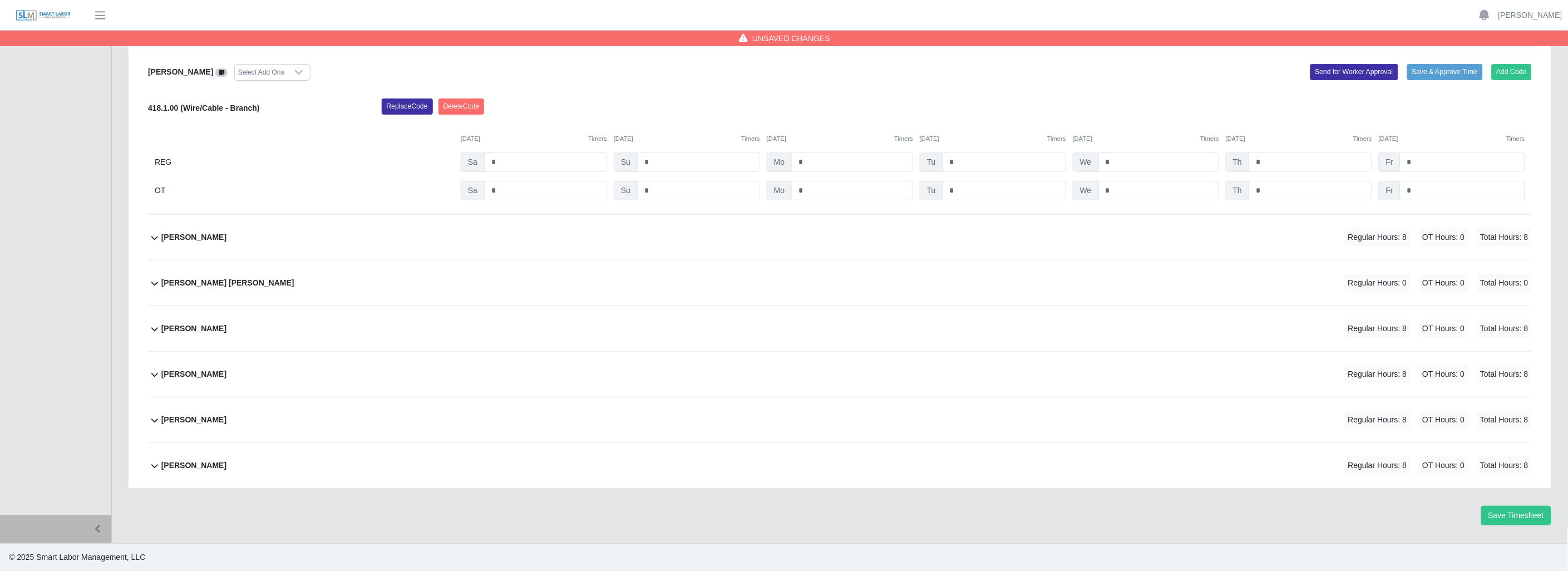
scroll to position [1818, 0]
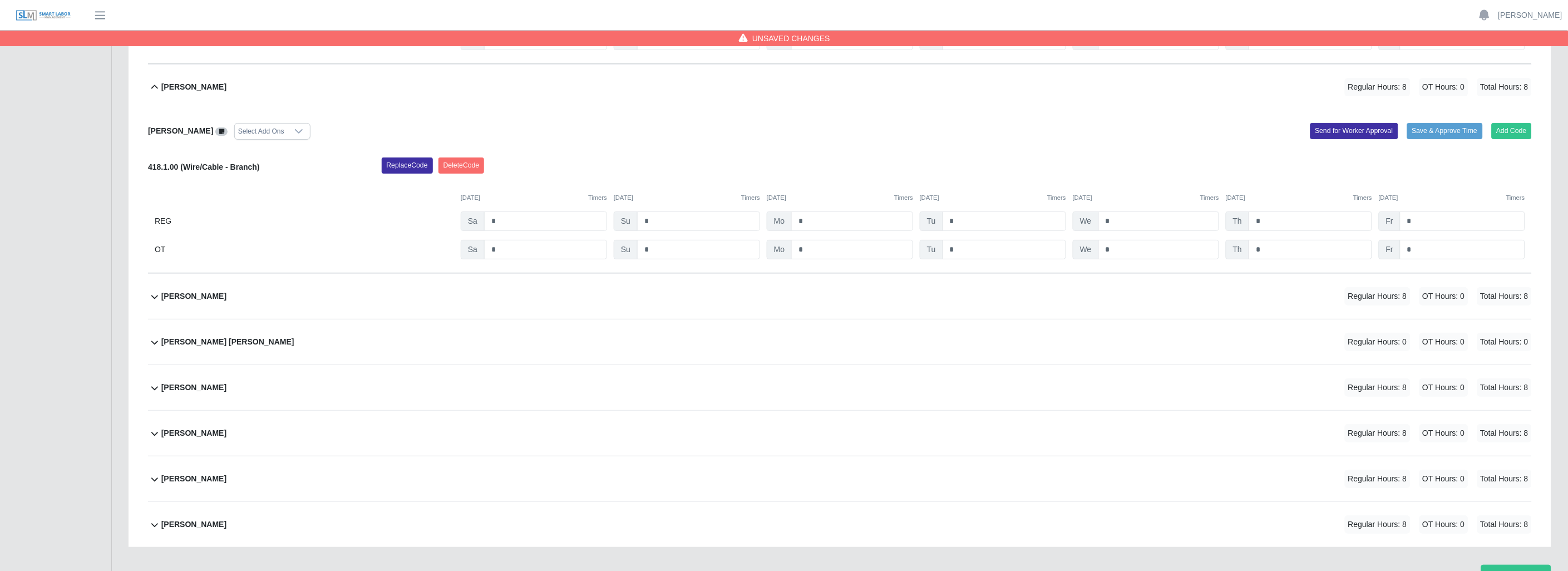
click at [153, 86] on icon at bounding box center [155, 87] width 14 height 14
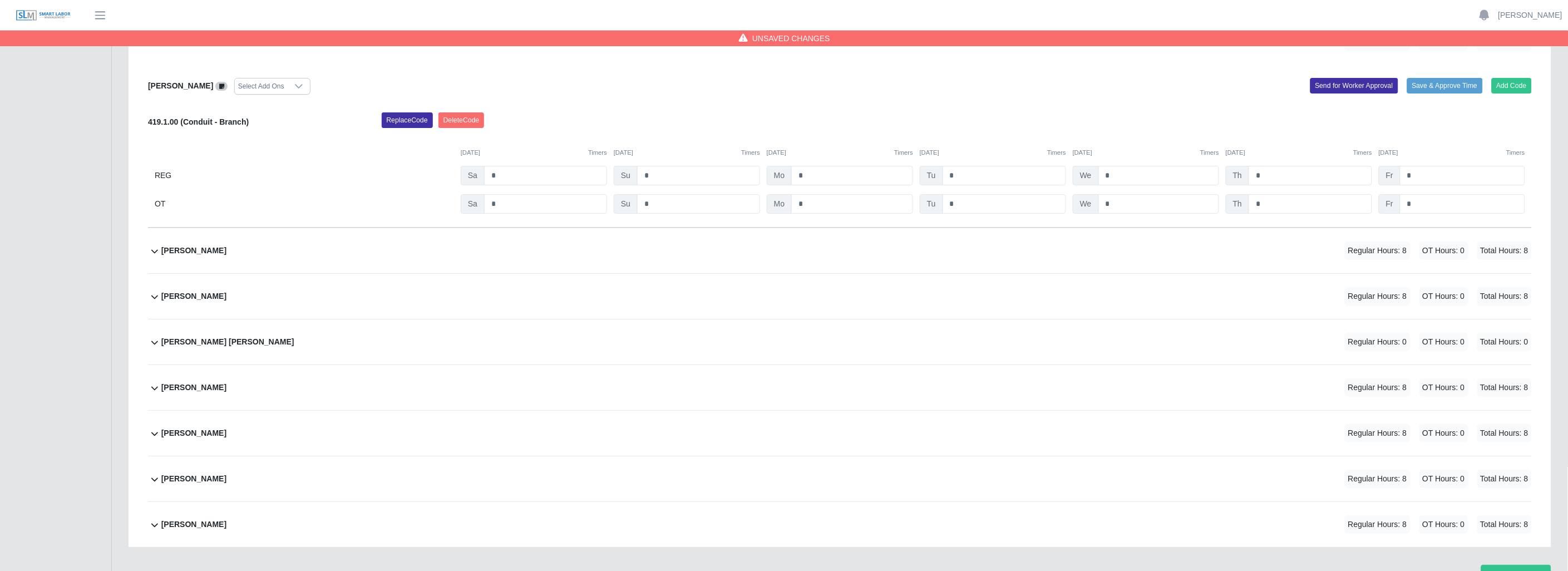
scroll to position [1592, 0]
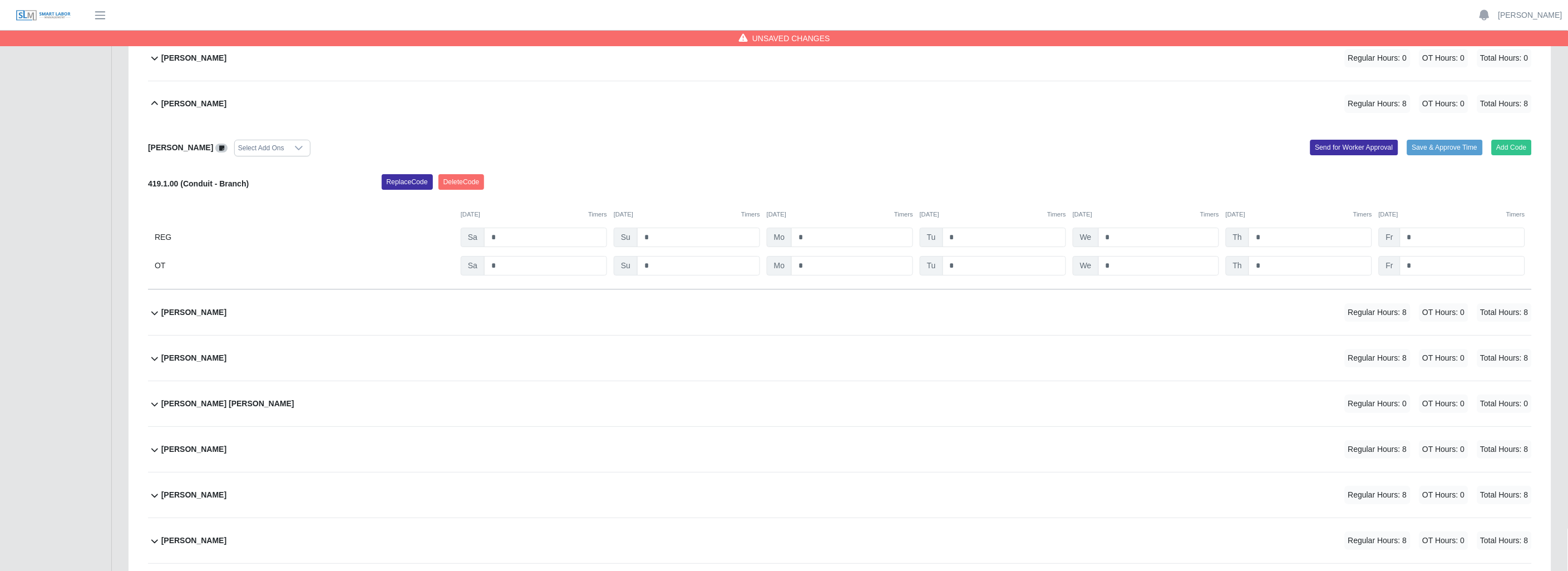
click at [158, 102] on icon at bounding box center [155, 104] width 14 height 14
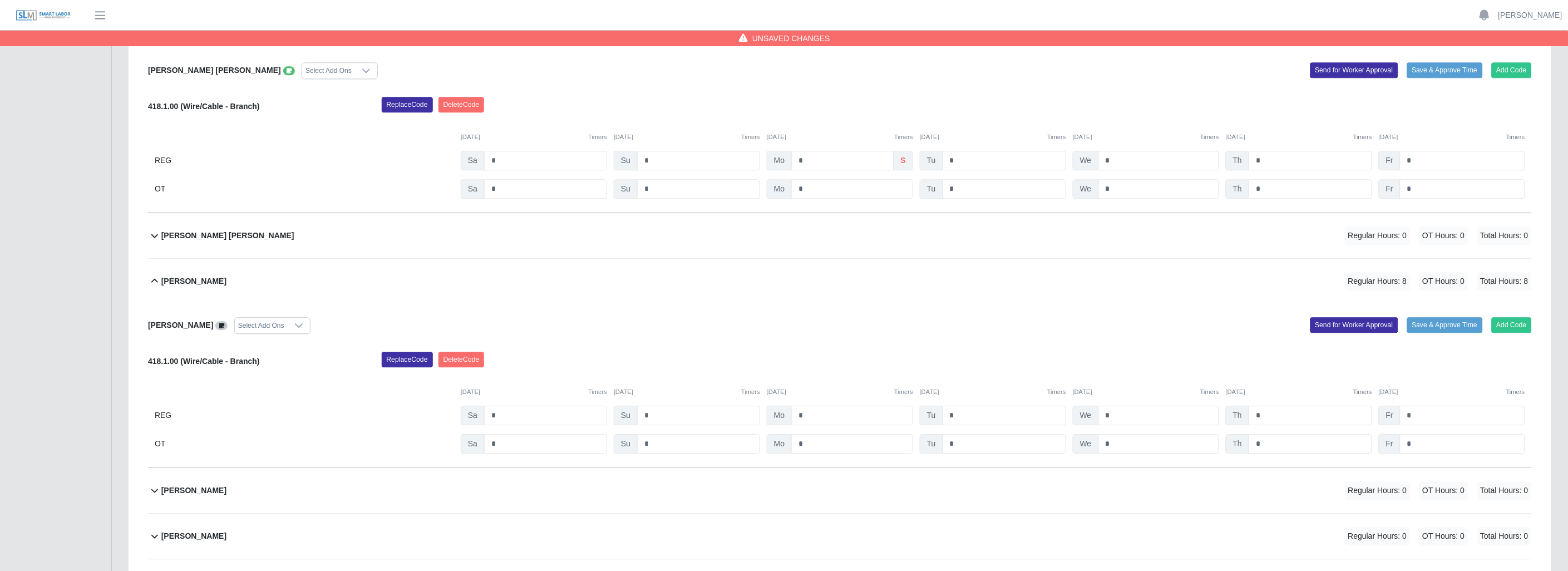
scroll to position [1058, 0]
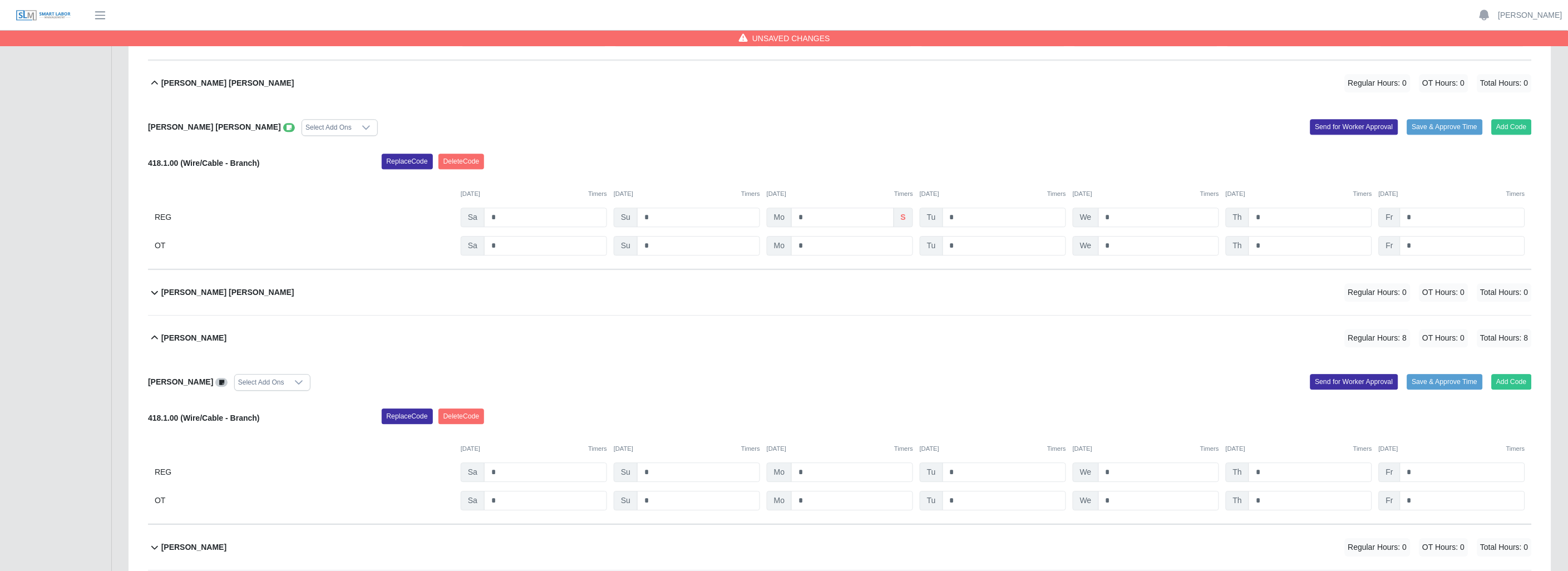
click at [157, 291] on icon at bounding box center [155, 292] width 14 height 14
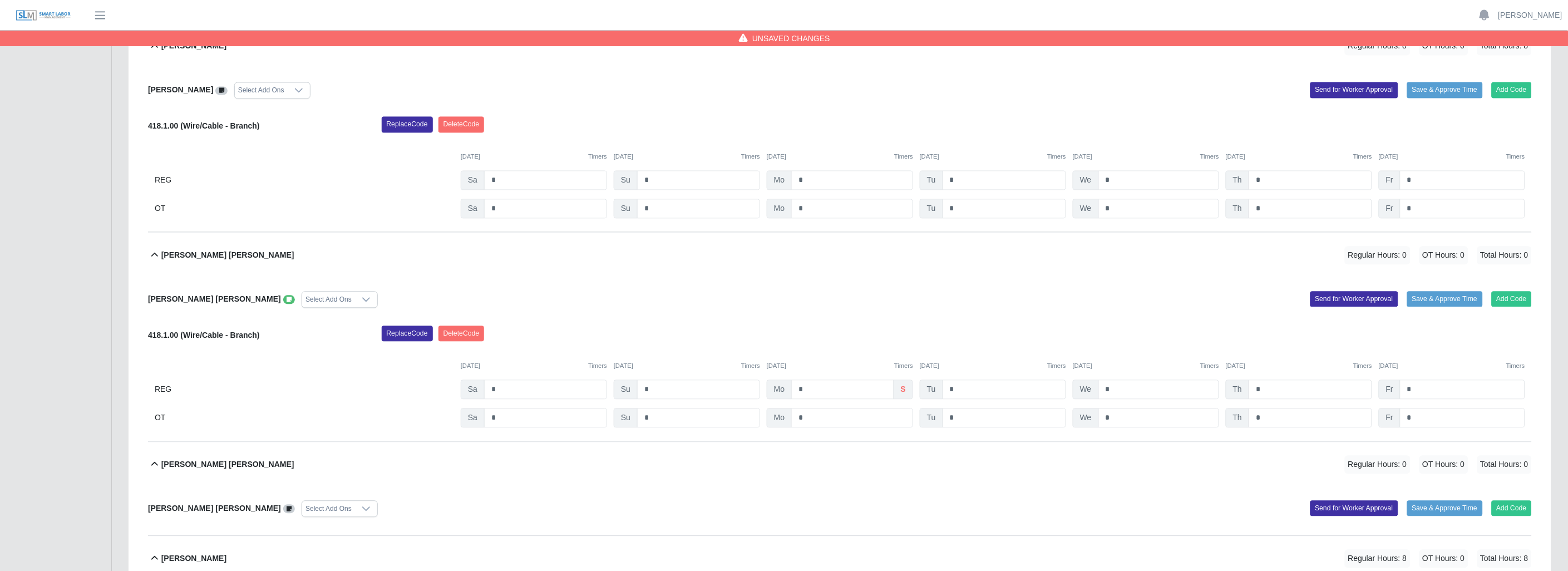
scroll to position [872, 0]
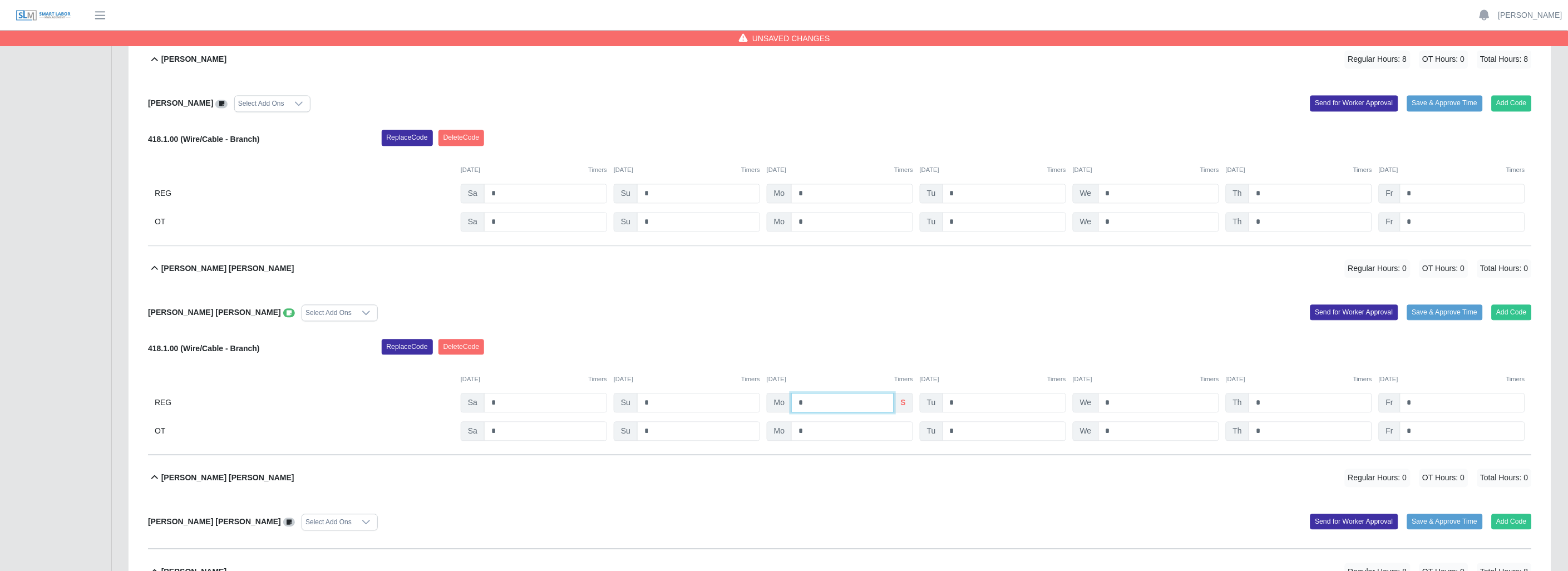
click at [816, 404] on input "*" at bounding box center [842, 403] width 102 height 19
type input "***"
click at [811, 318] on div "[PERSON_NAME] [PERSON_NAME] Select Add Ons" at bounding box center [490, 313] width 700 height 17
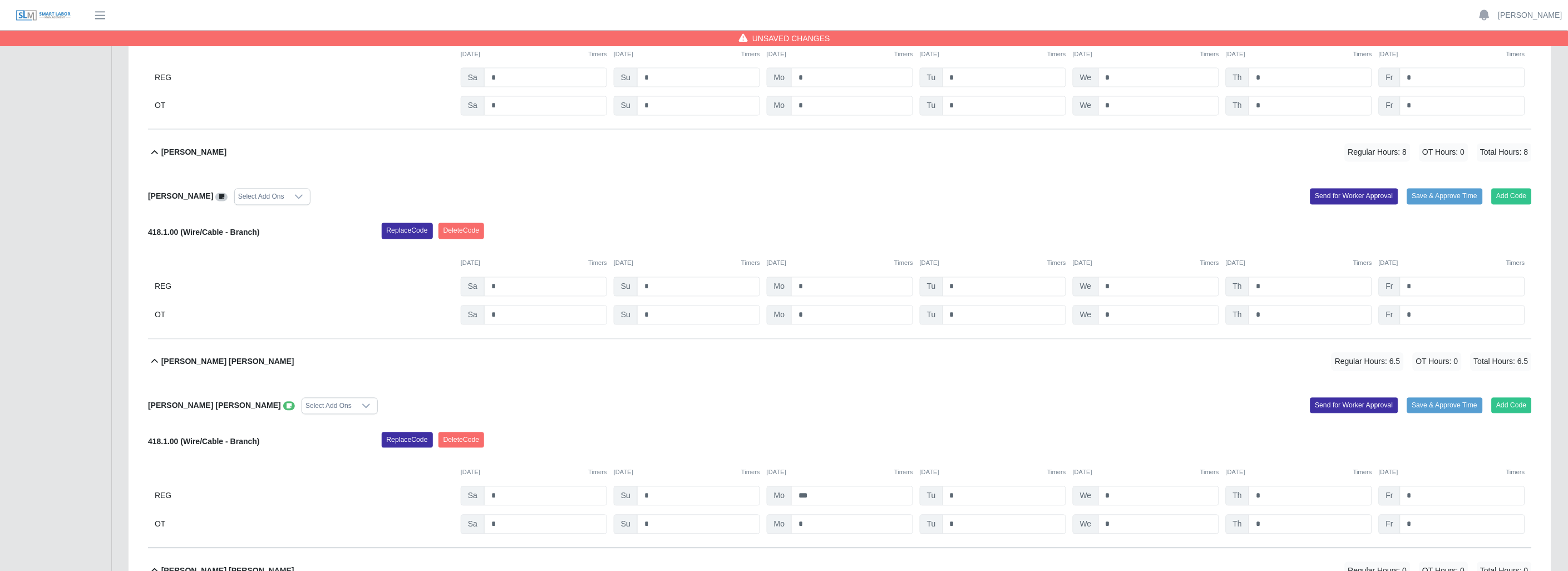
scroll to position [749, 0]
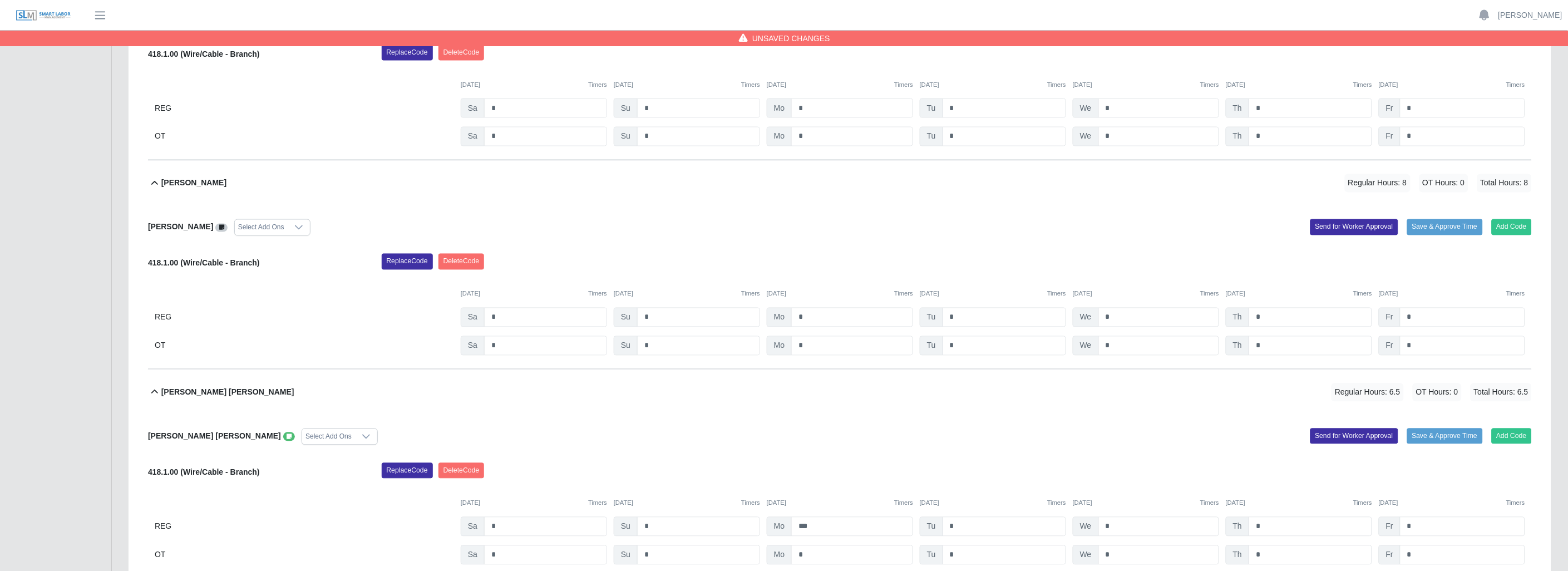
click at [154, 182] on icon at bounding box center [155, 182] width 7 height 4
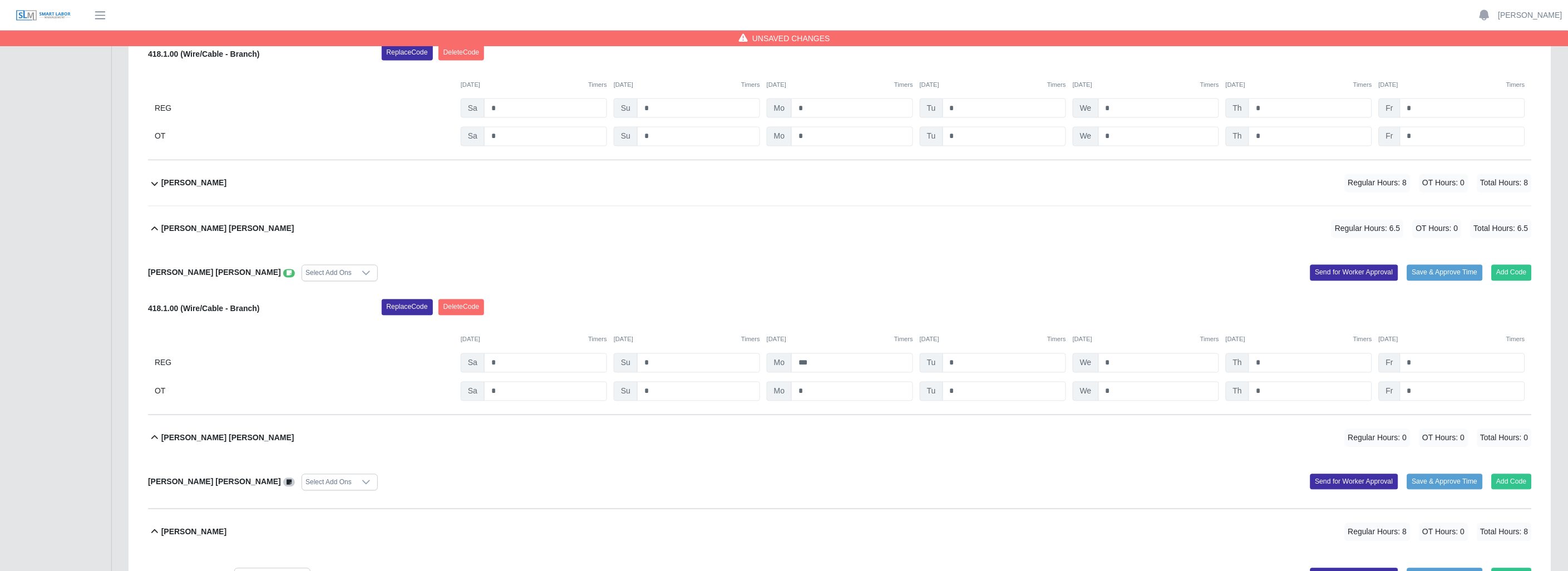
click at [158, 235] on icon at bounding box center [155, 230] width 14 height 14
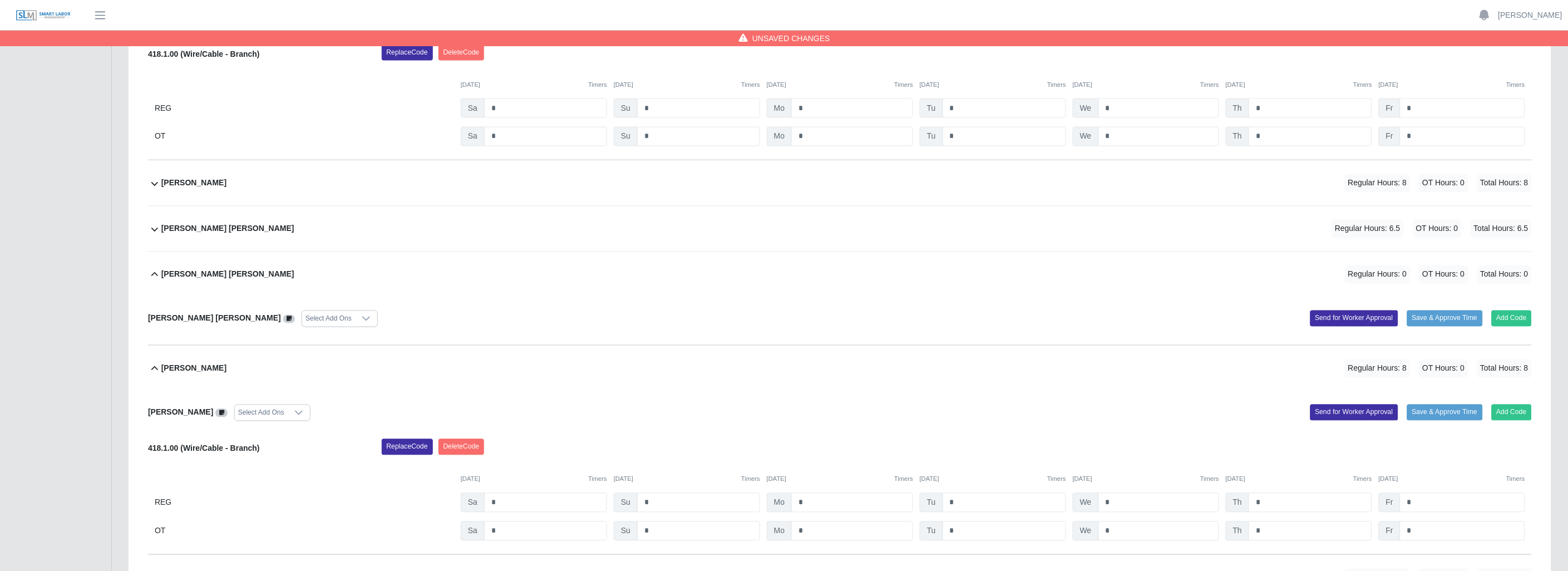
click at [157, 370] on icon at bounding box center [155, 368] width 7 height 4
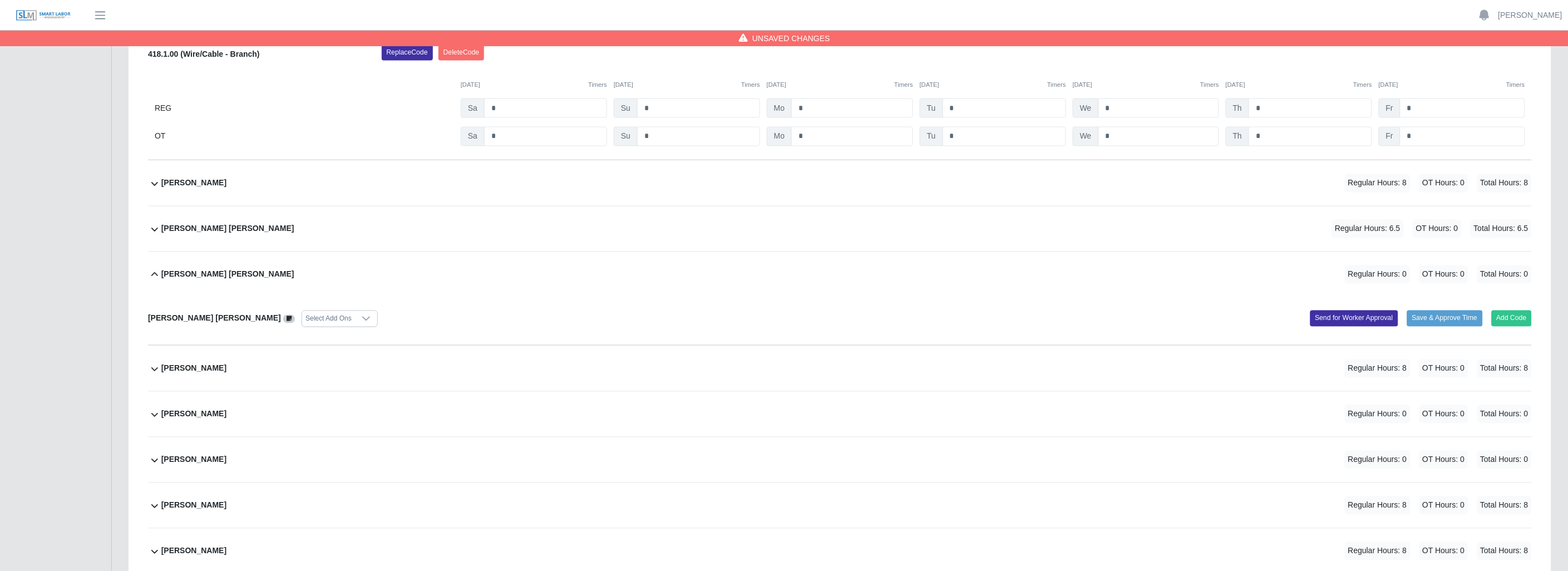
scroll to position [687, 0]
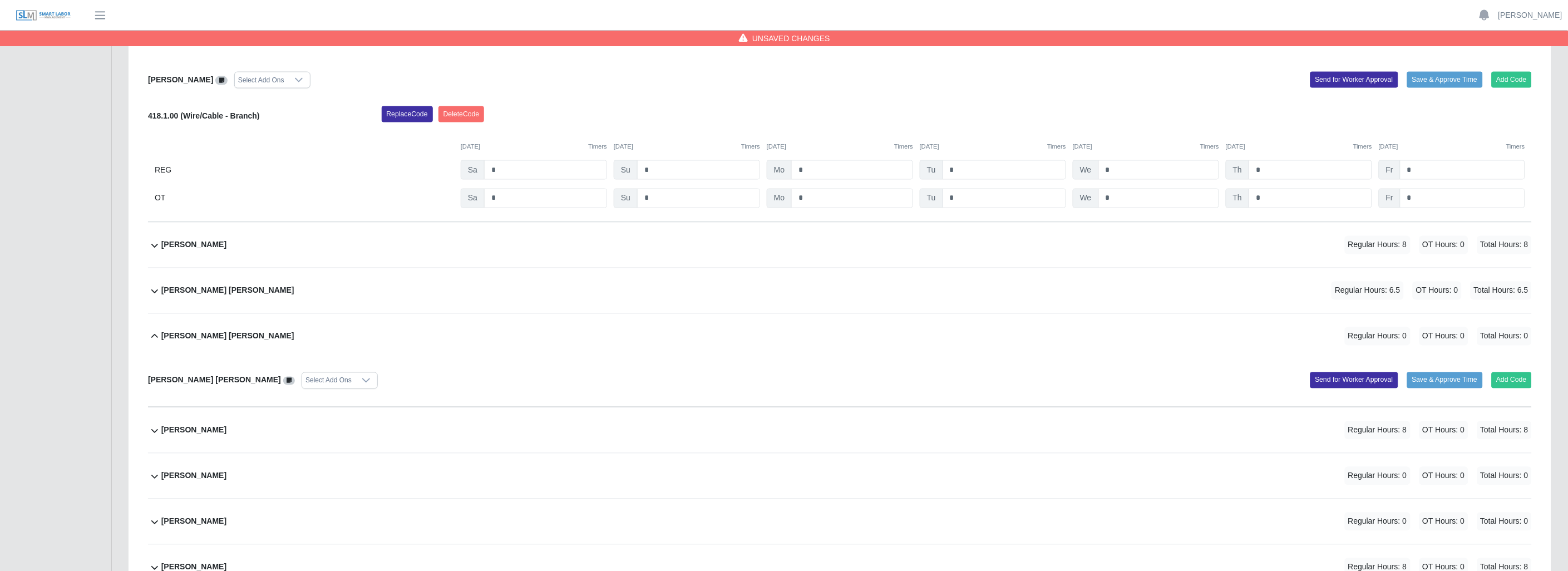
click at [155, 335] on icon at bounding box center [155, 336] width 7 height 4
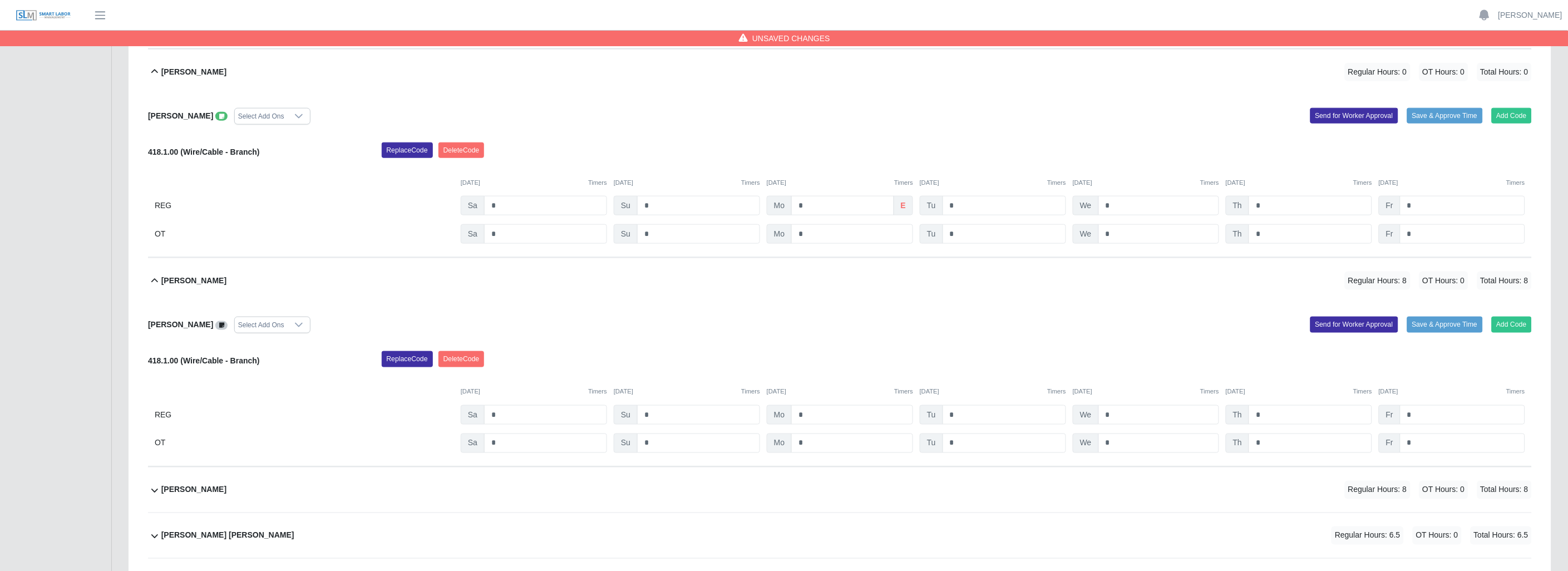
scroll to position [440, 0]
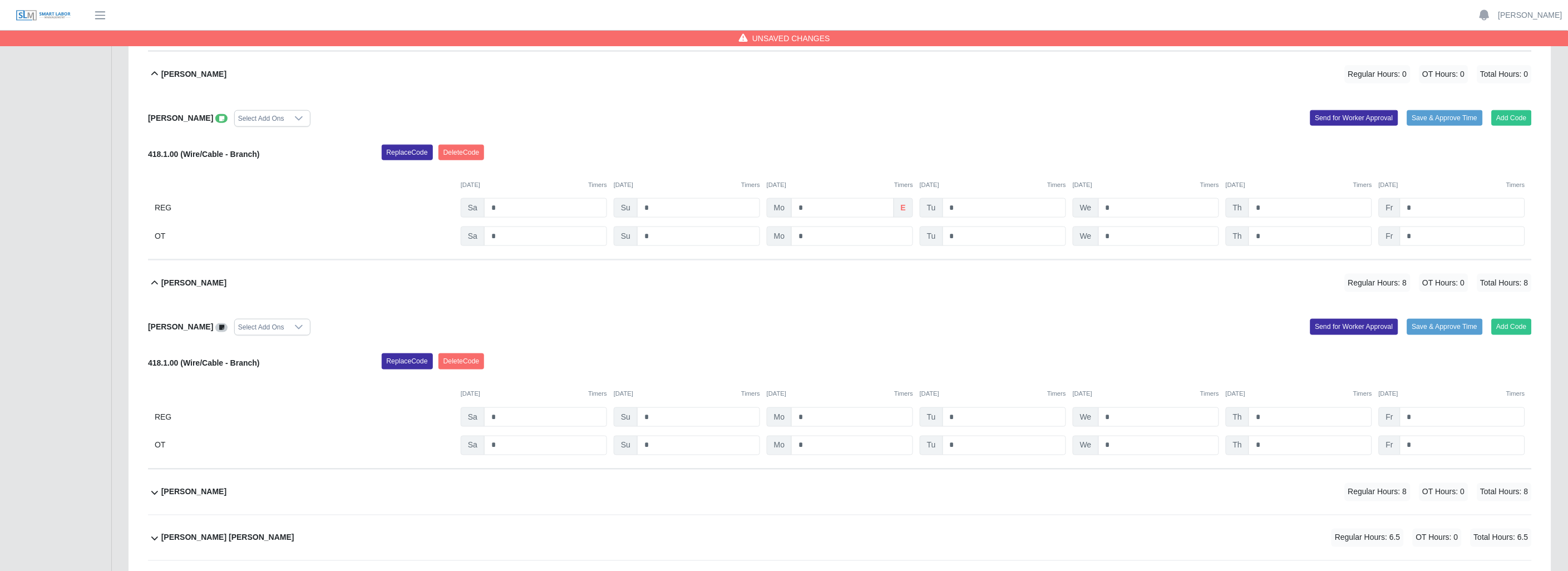
click at [156, 282] on icon at bounding box center [155, 283] width 14 height 14
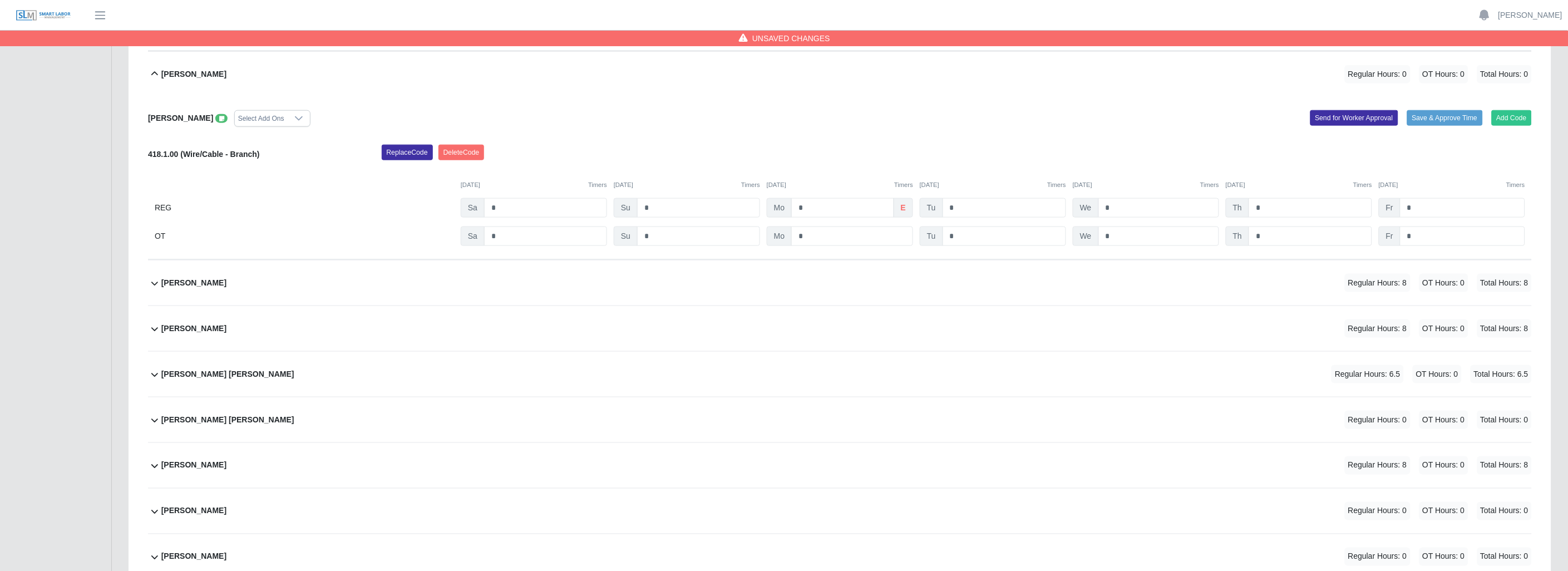
click at [158, 72] on icon at bounding box center [155, 74] width 14 height 14
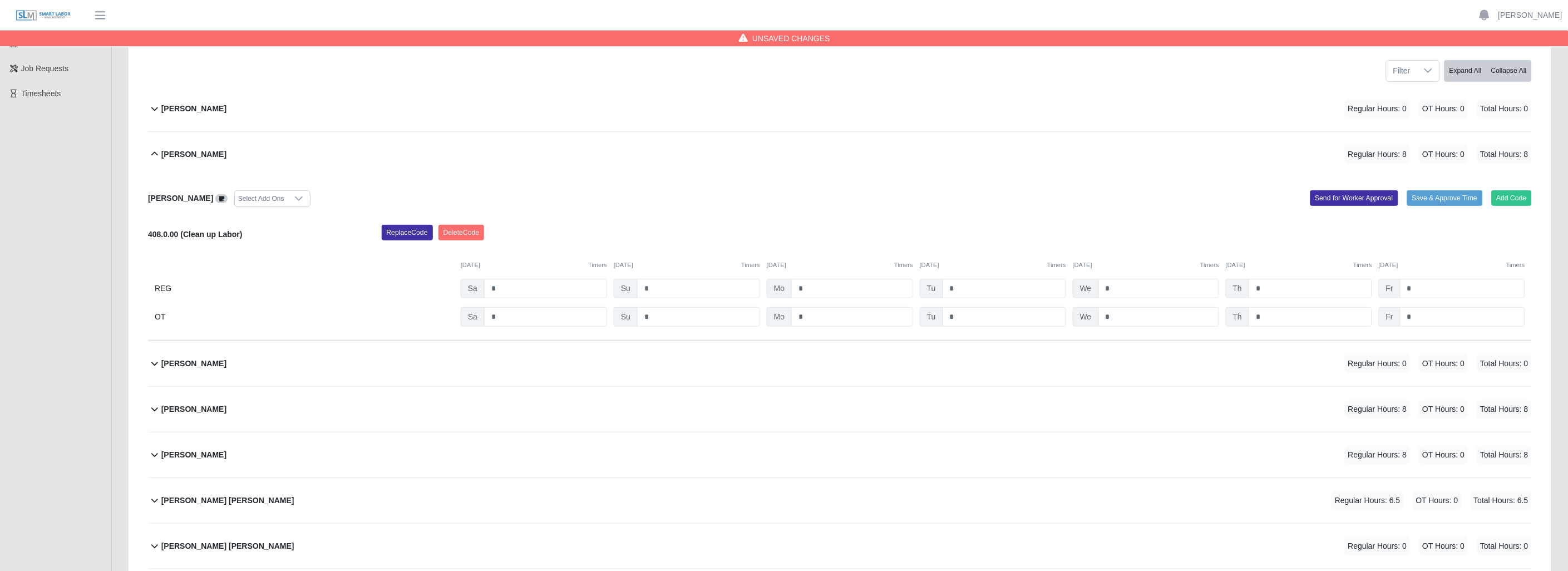
scroll to position [130, 0]
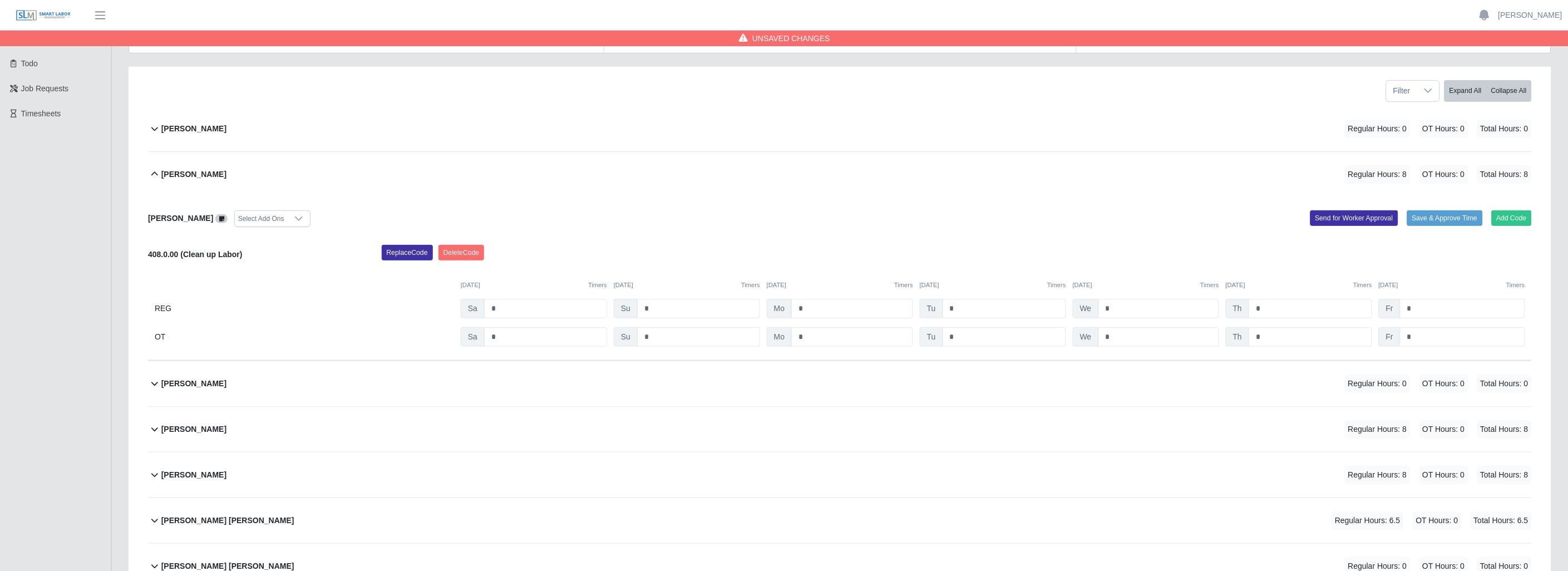
click at [163, 170] on button "[PERSON_NAME] Regular Hours: 8 OT Hours: 0 Total Hours: 8" at bounding box center [839, 174] width 1384 height 45
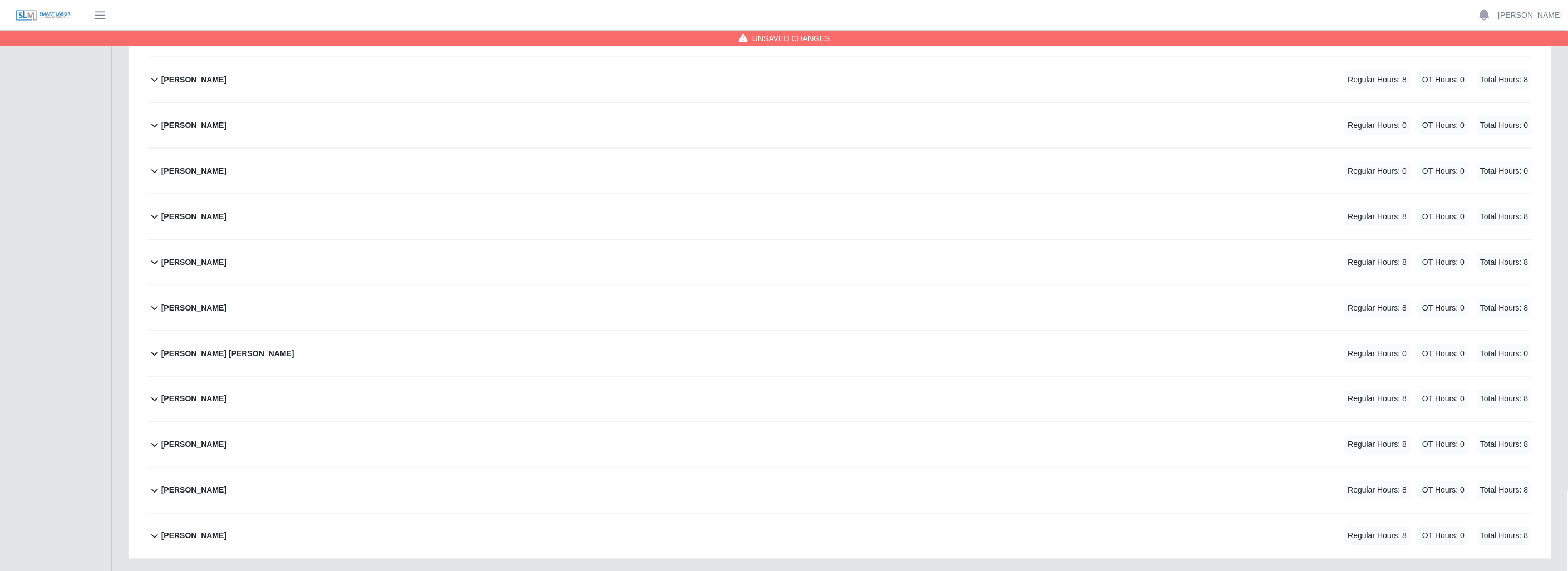
scroll to position [569, 0]
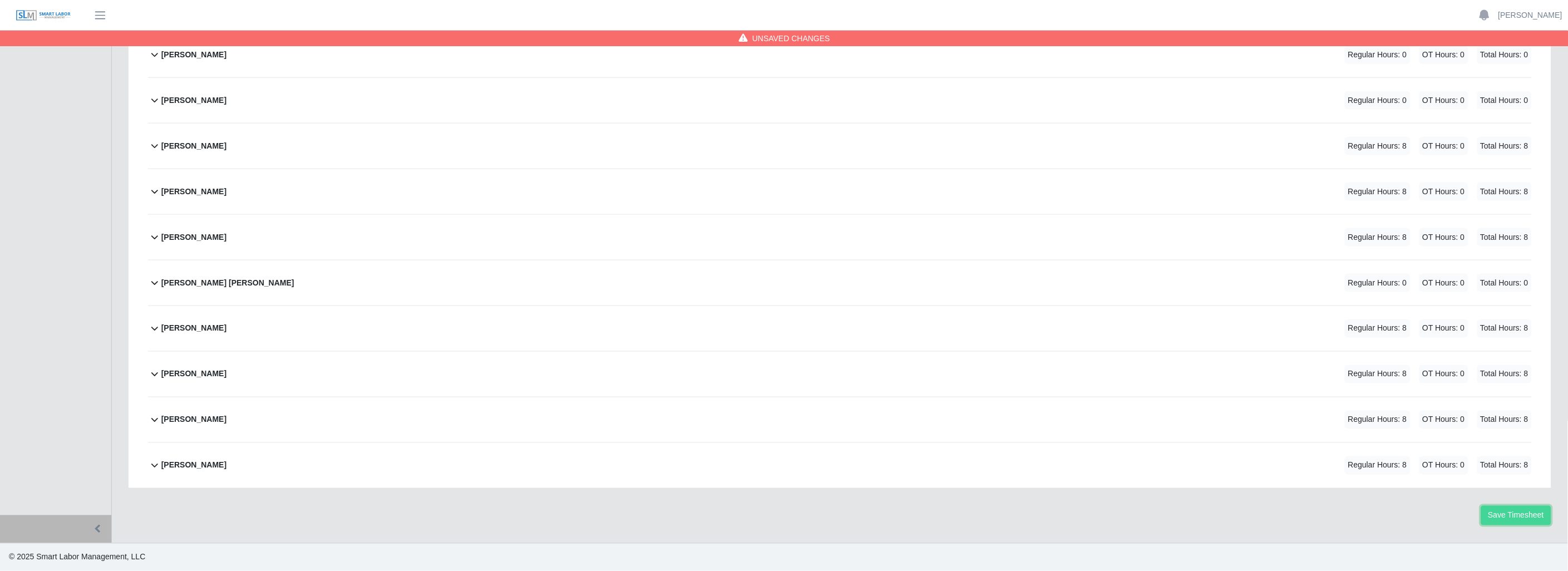
click at [1523, 512] on button "Save Timesheet" at bounding box center [1515, 515] width 70 height 19
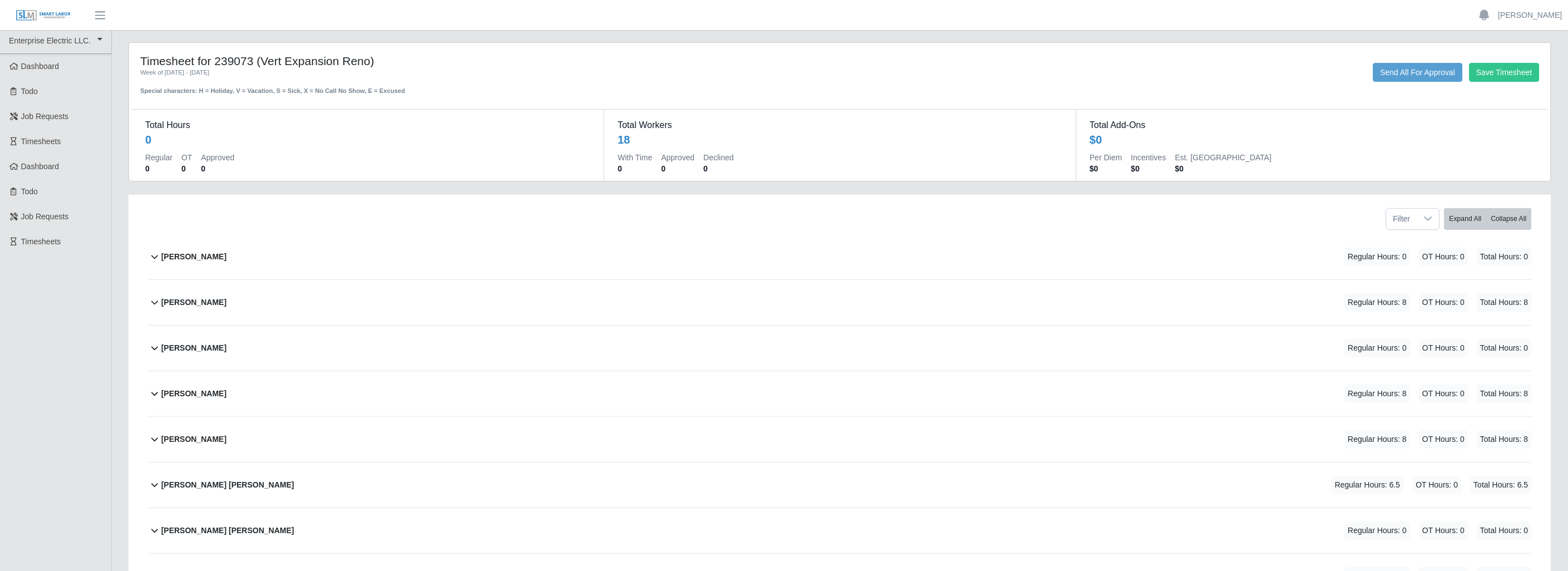
scroll to position [0, 0]
